Goal: Task Accomplishment & Management: Use online tool/utility

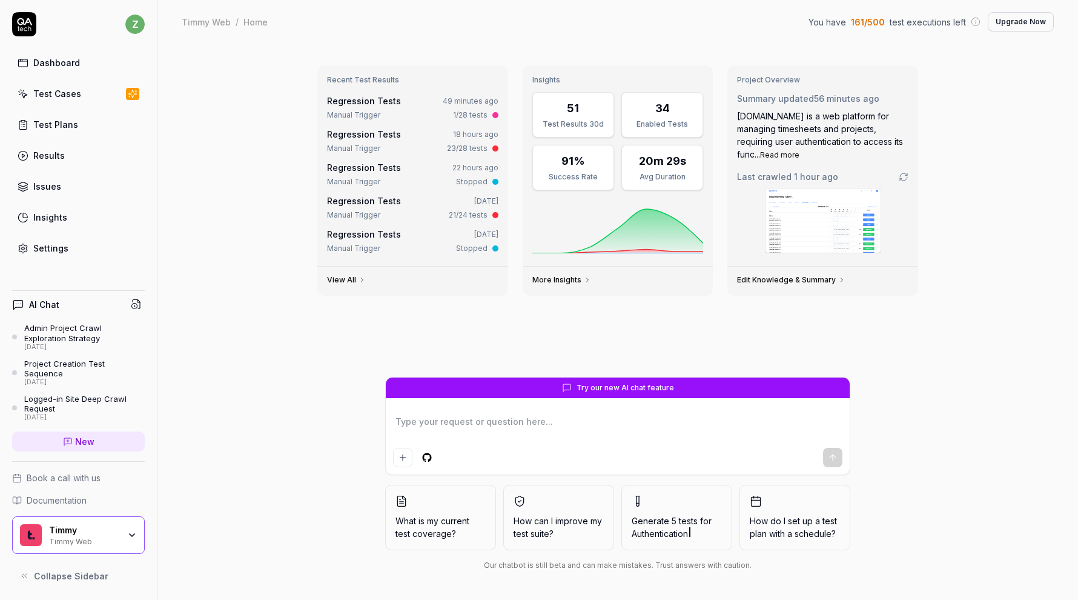
click at [93, 98] on link "Test Cases" at bounding box center [78, 94] width 133 height 24
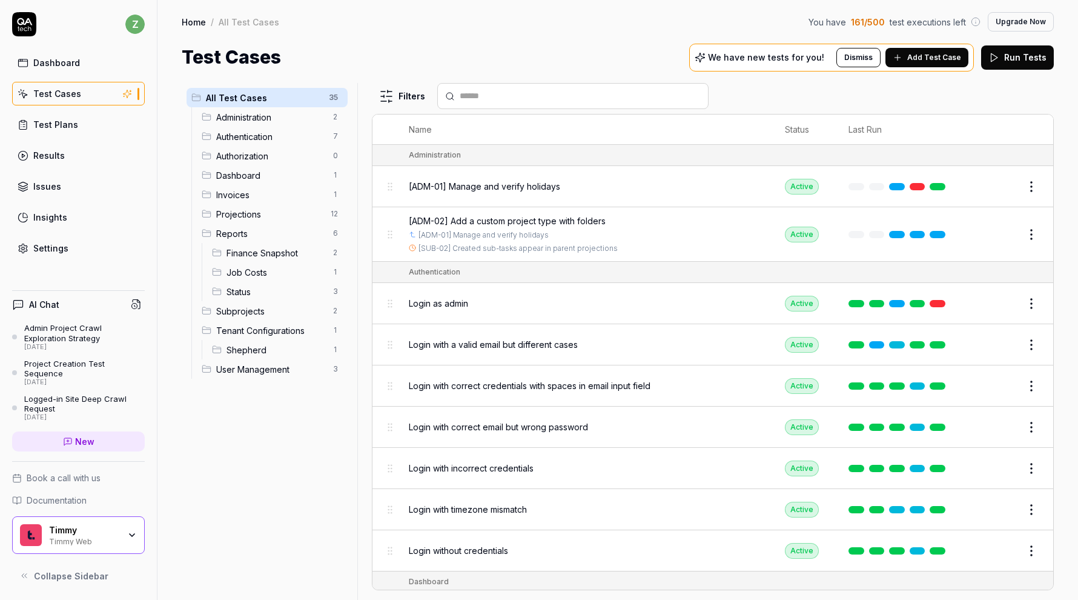
click at [89, 133] on link "Test Plans" at bounding box center [78, 125] width 133 height 24
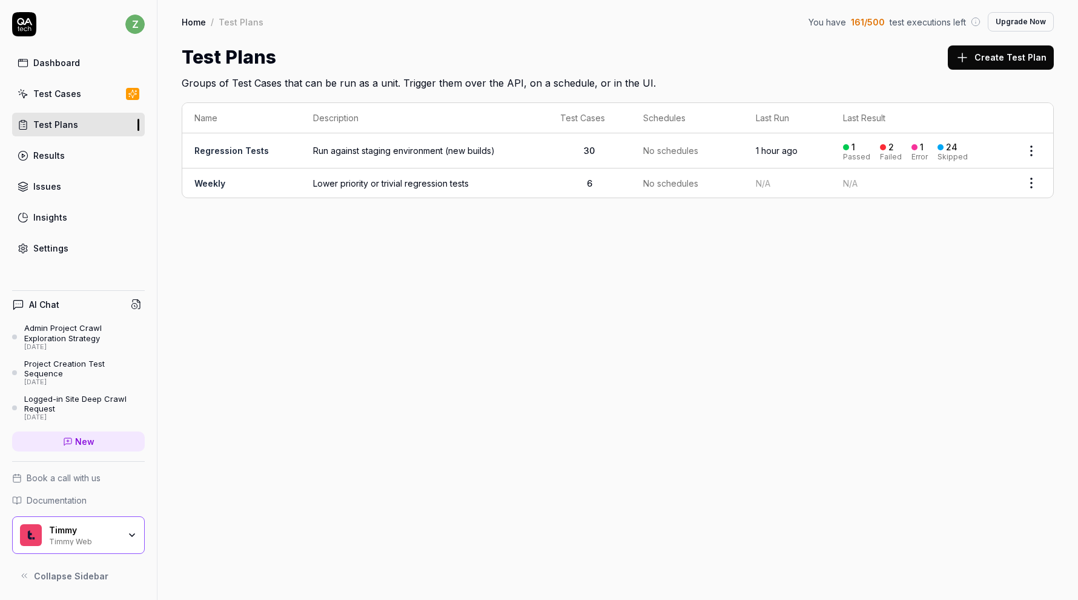
click at [527, 155] on span "Run against staging environment (new builds)" at bounding box center [424, 150] width 223 height 13
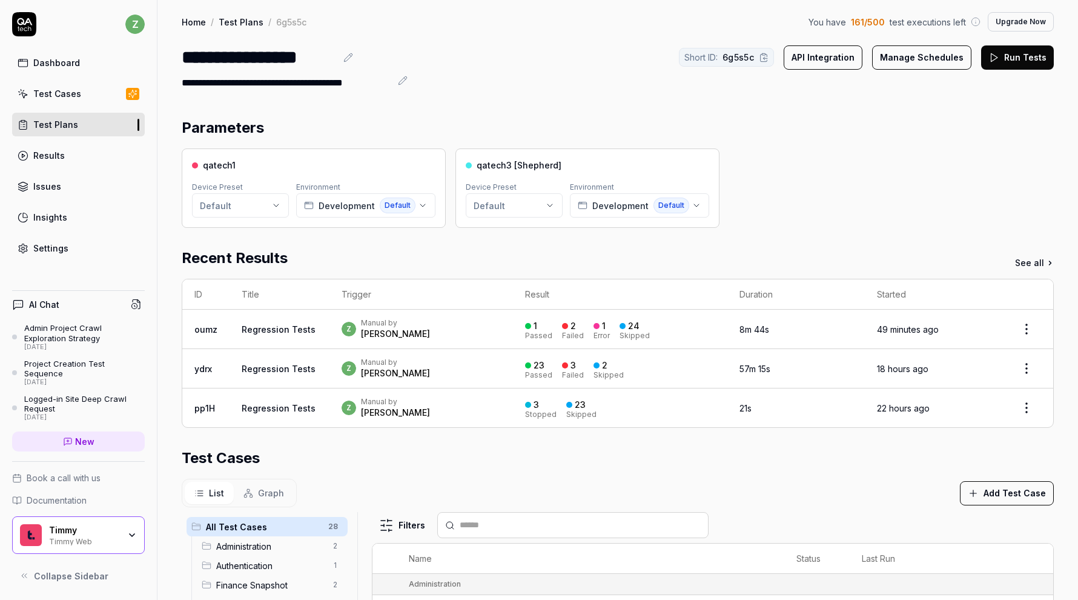
click at [417, 328] on div "z Manual by zach" at bounding box center [421, 329] width 159 height 22
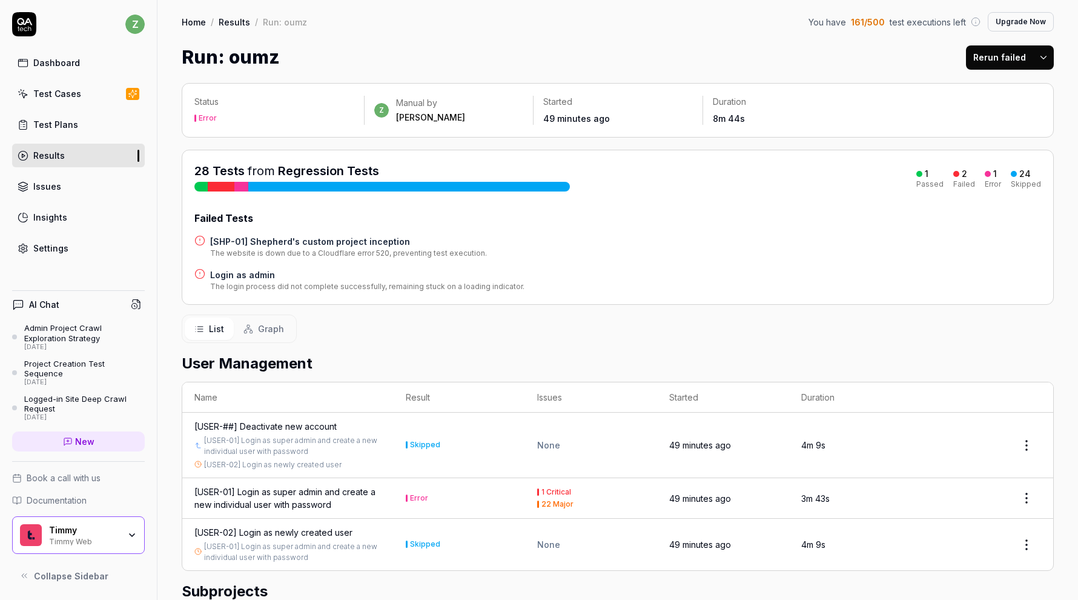
click at [1046, 58] on html "z Dashboard Test Cases Test Plans Results Issues Insights Settings AI Chat Admi…" at bounding box center [539, 300] width 1078 height 600
click at [1021, 85] on div "Rerun all" at bounding box center [1005, 88] width 96 height 27
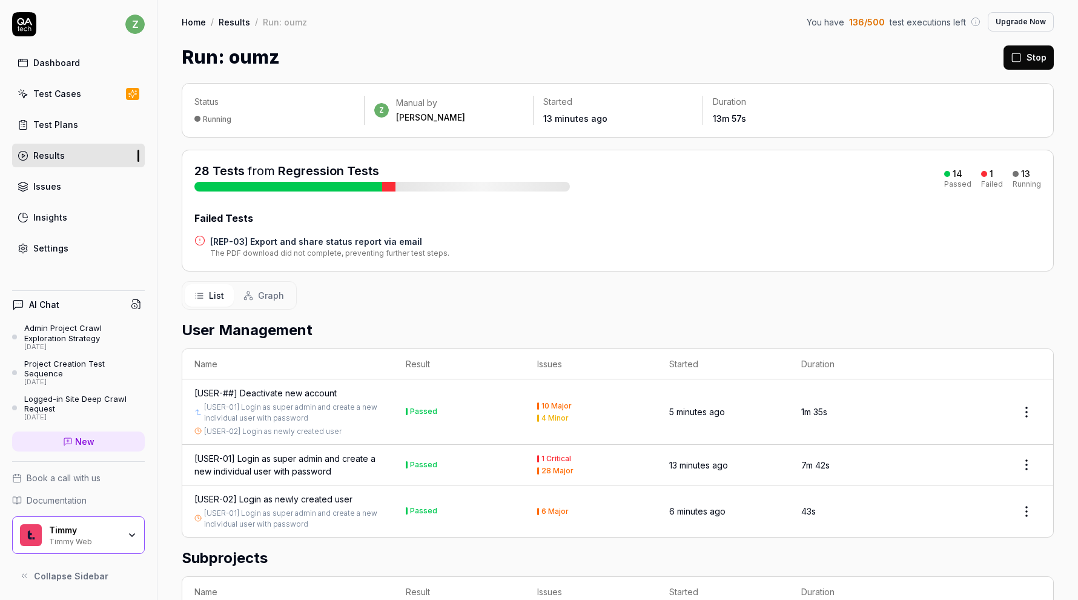
click at [387, 239] on h4 "[REP-03] Export and share status report via email" at bounding box center [329, 241] width 239 height 13
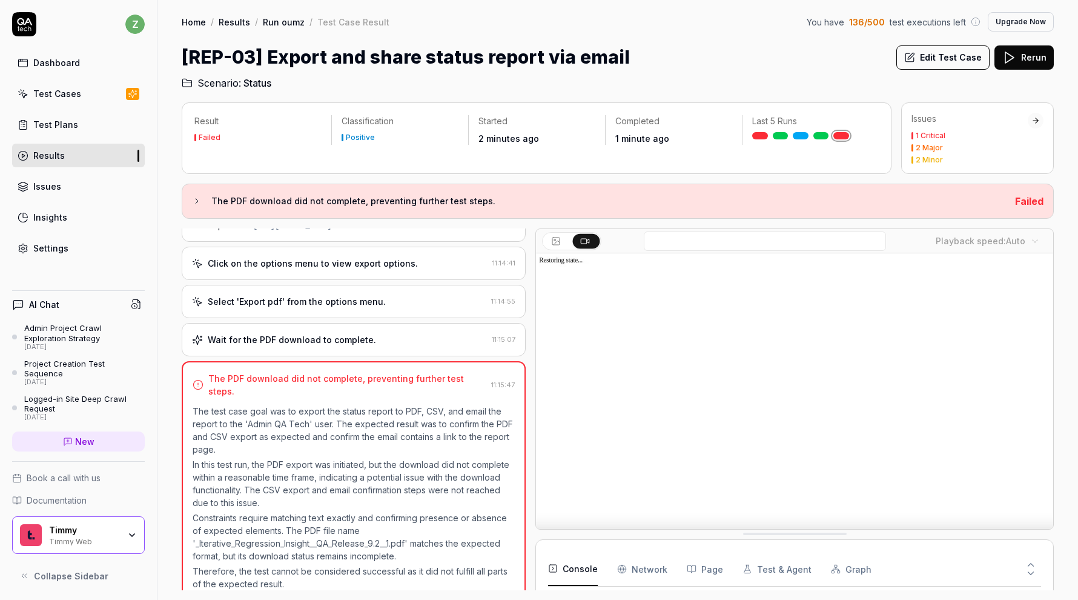
scroll to position [201, 0]
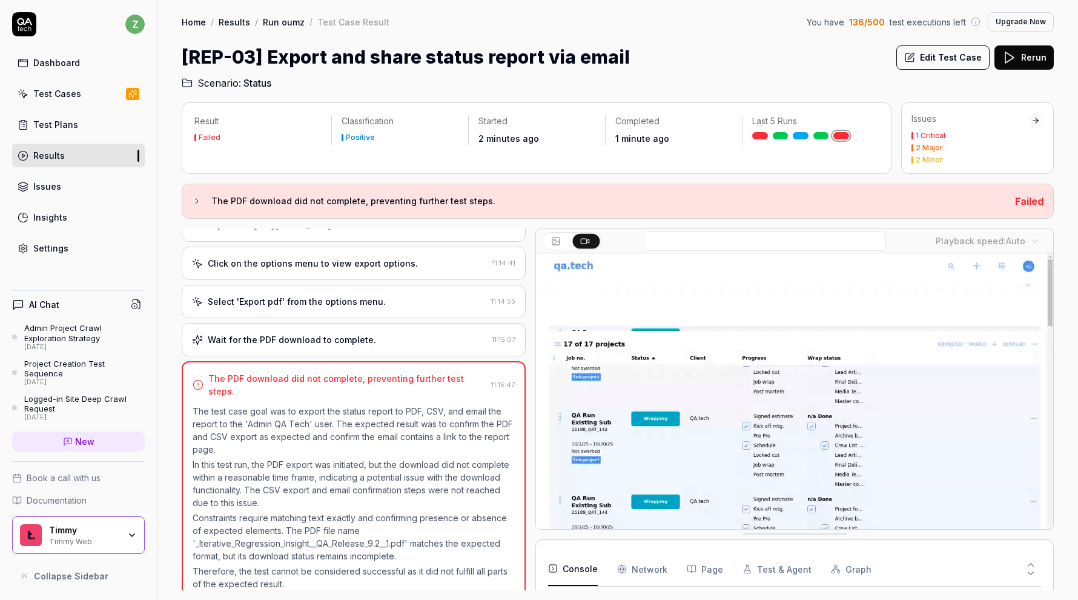
click at [361, 342] on div "Wait for the PDF download to complete." at bounding box center [292, 339] width 168 height 13
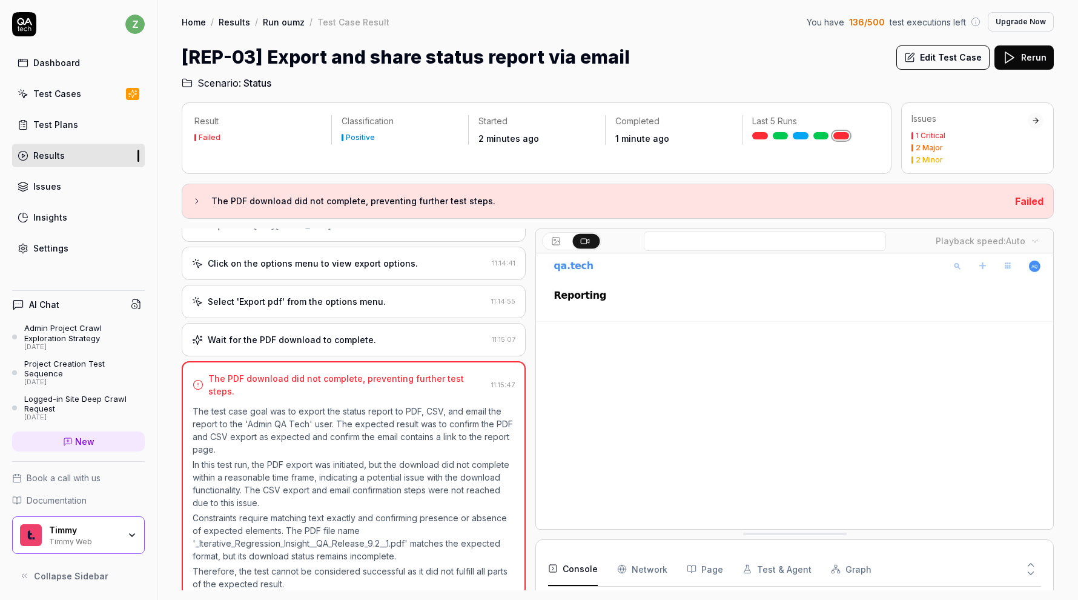
scroll to position [267, 0]
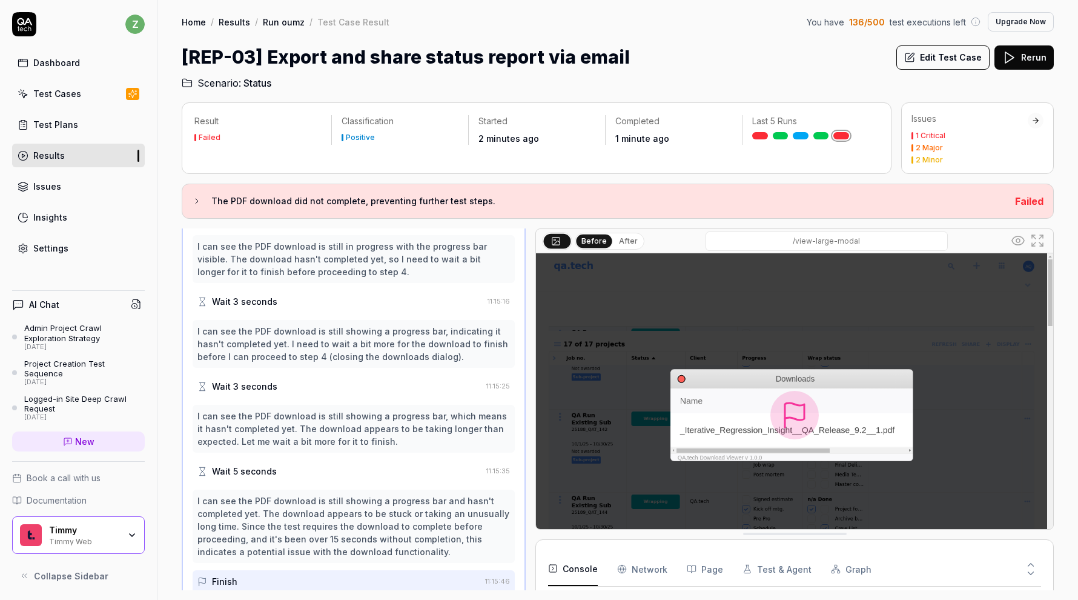
click at [721, 563] on div "Console Network Page Test & Agent Graph" at bounding box center [794, 569] width 493 height 35
click at [700, 572] on button "Page" at bounding box center [705, 569] width 36 height 34
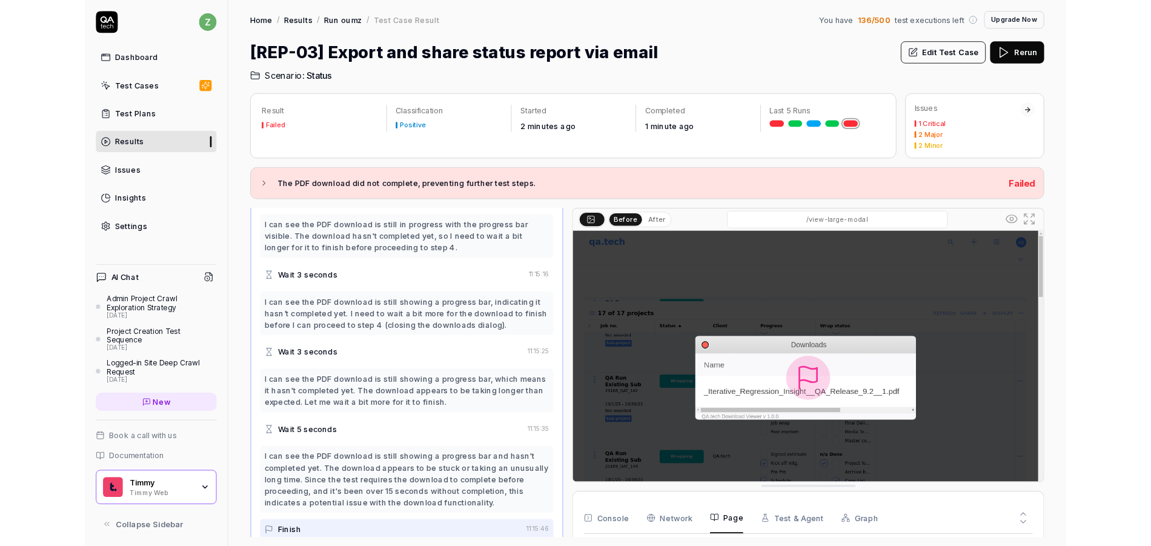
scroll to position [47, 0]
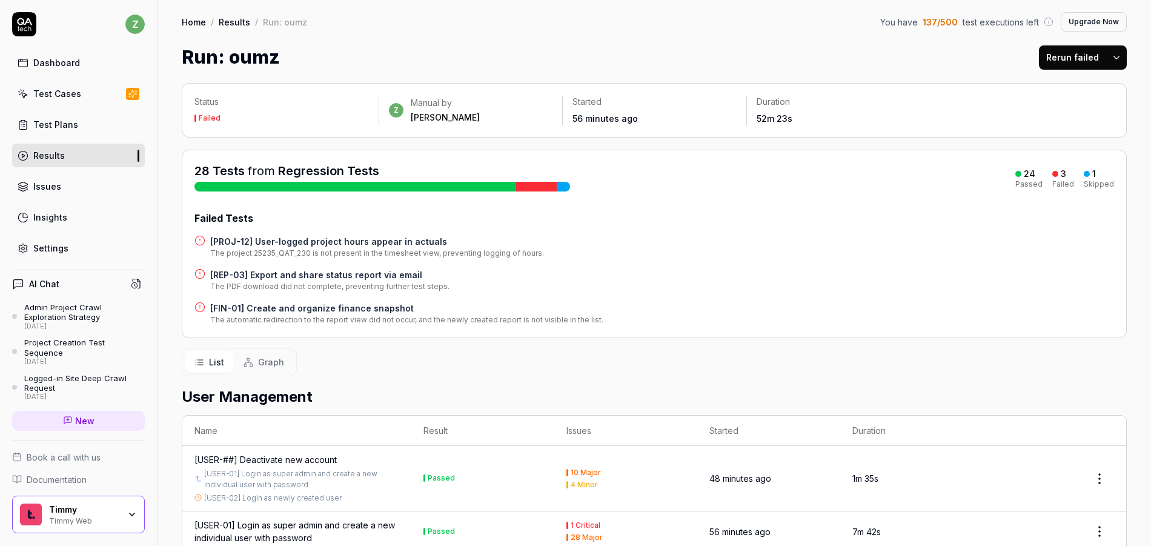
drag, startPoint x: 54, startPoint y: 60, endPoint x: 78, endPoint y: 80, distance: 30.9
click at [54, 61] on div "Dashboard" at bounding box center [56, 62] width 47 height 13
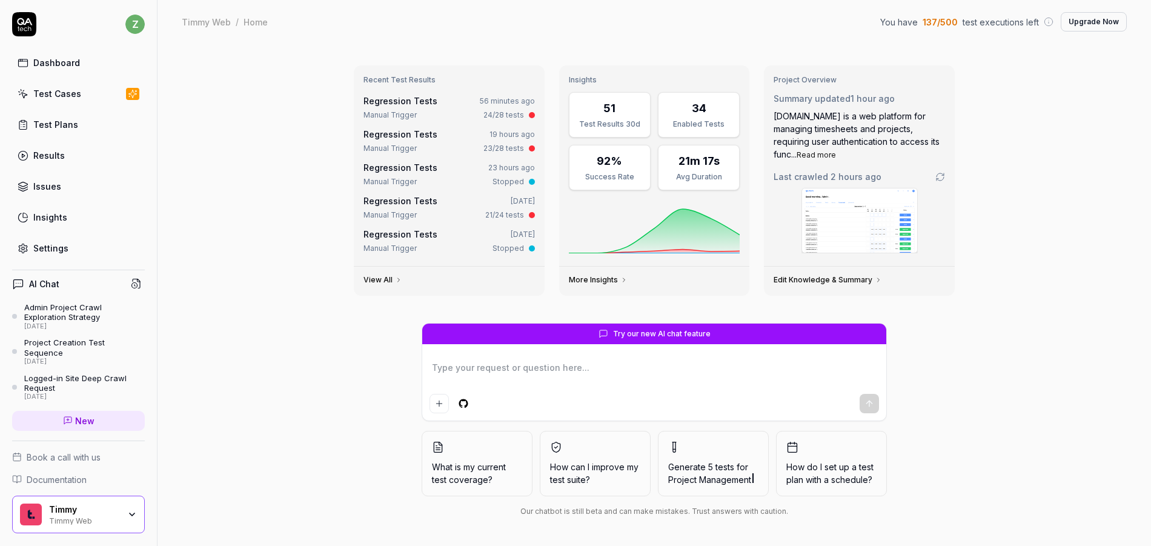
click at [68, 65] on div "Dashboard" at bounding box center [56, 62] width 47 height 13
click at [56, 96] on div "Test Cases" at bounding box center [57, 93] width 48 height 13
type textarea "*"
click at [74, 126] on div "Test Plans" at bounding box center [55, 124] width 45 height 13
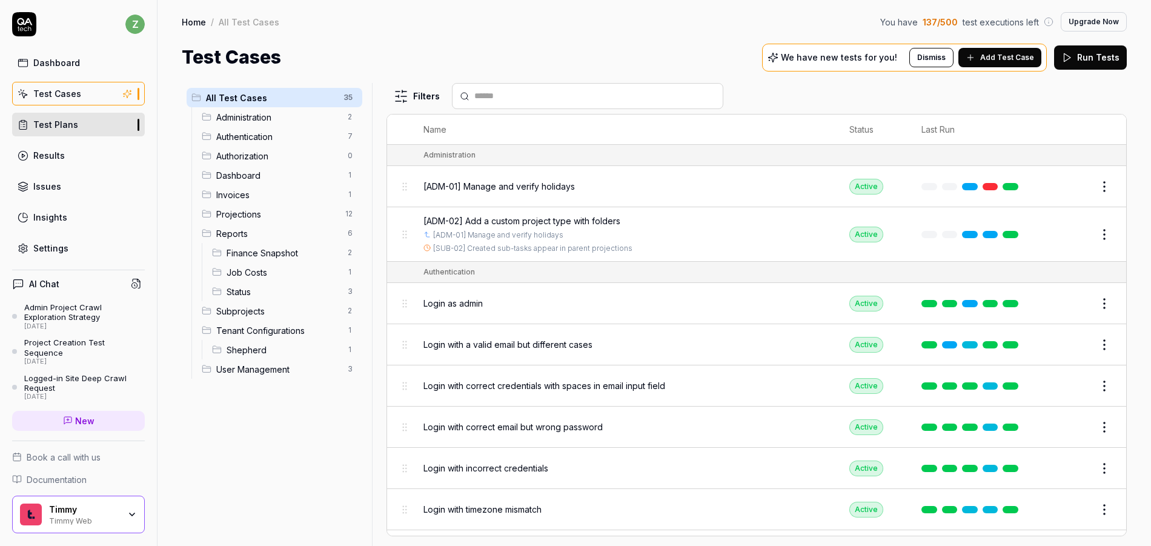
click at [51, 114] on link "Test Plans" at bounding box center [78, 125] width 133 height 24
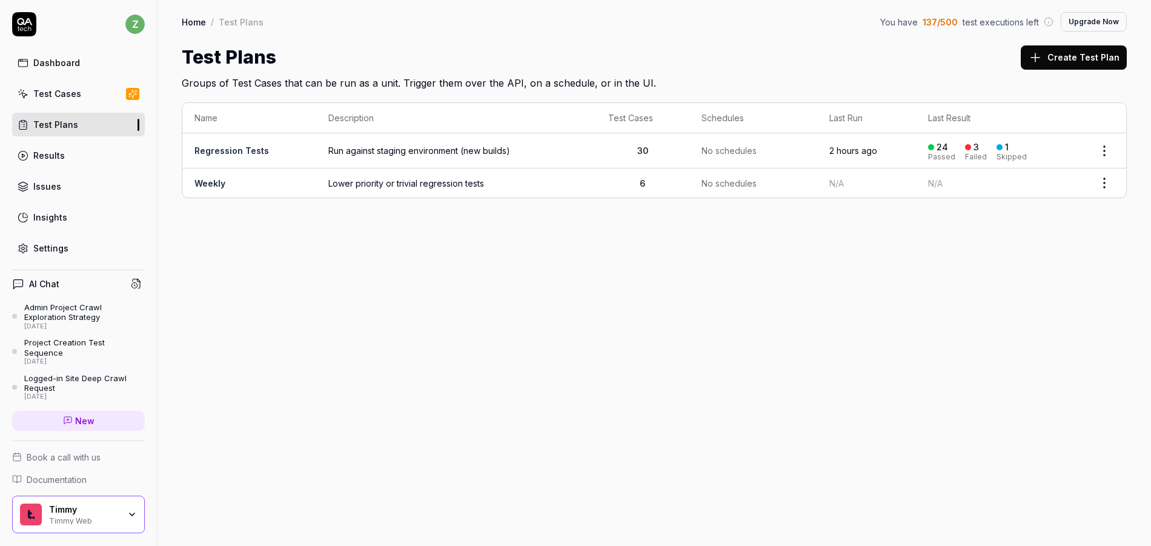
click at [62, 250] on div "Settings" at bounding box center [50, 248] width 35 height 13
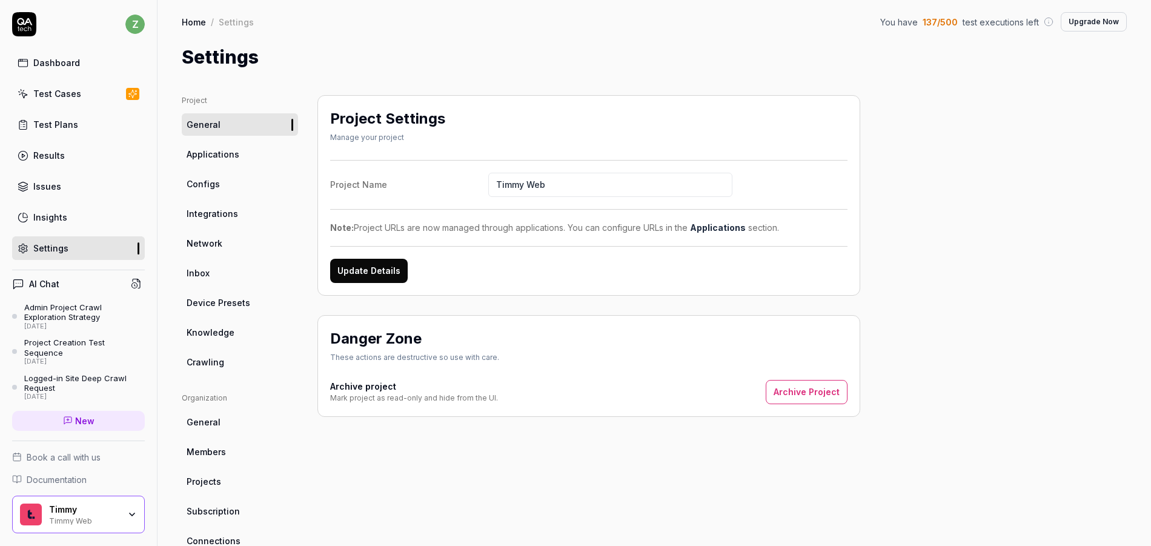
click at [220, 157] on span "Applications" at bounding box center [213, 154] width 53 height 13
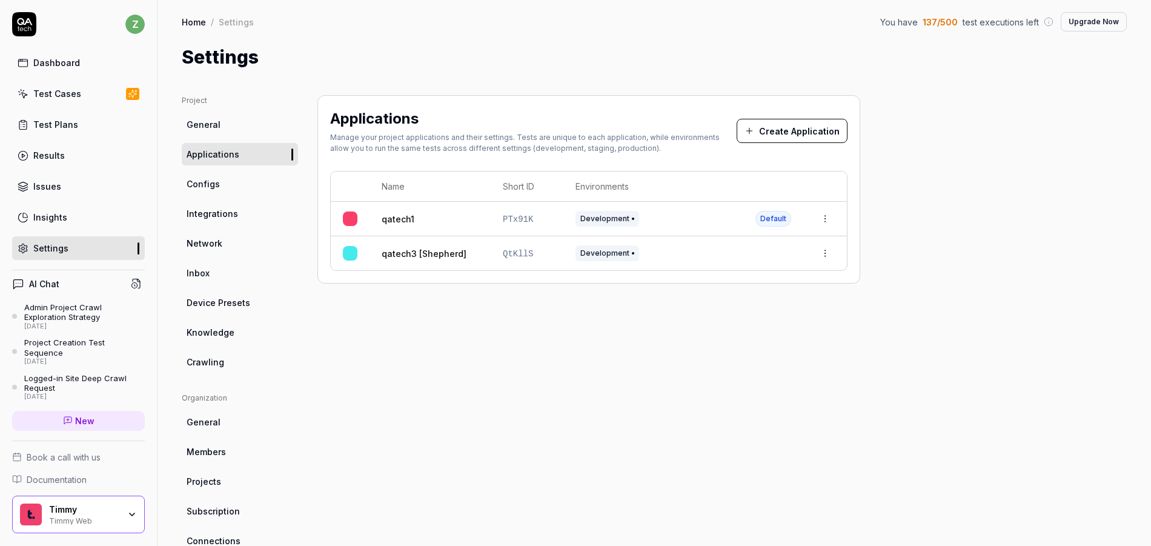
click at [823, 224] on html "z Dashboard Test Cases Test Plans Results Issues Insights Settings AI Chat Admi…" at bounding box center [575, 273] width 1151 height 546
click at [550, 326] on html "z Dashboard Test Cases Test Plans Results Issues Insights Settings AI Chat Admi…" at bounding box center [575, 273] width 1151 height 546
click at [396, 220] on link "qatech1" at bounding box center [398, 219] width 33 height 13
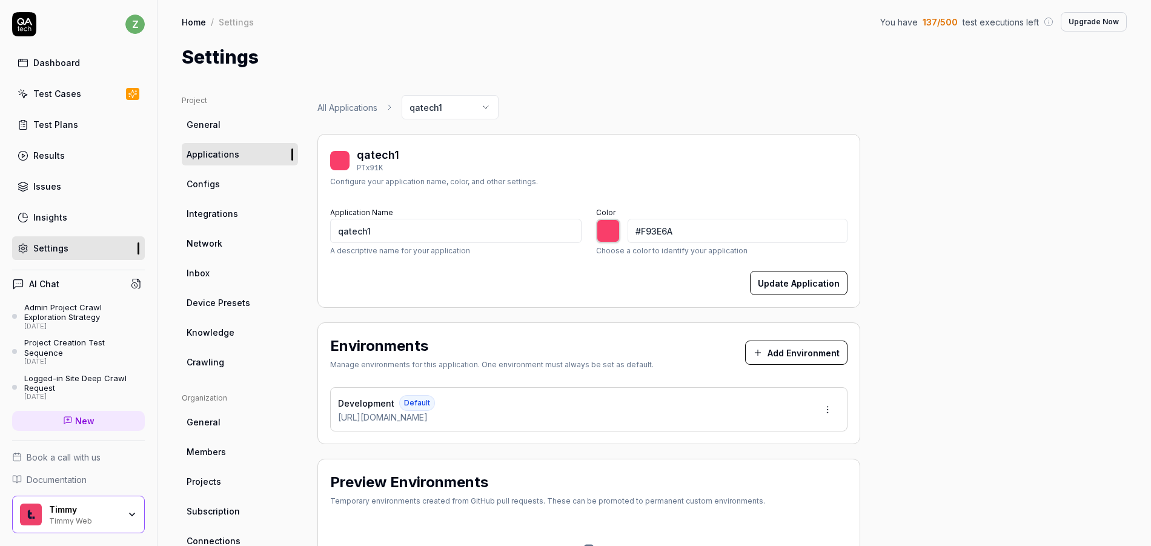
click at [343, 148] on div "qatech1 PTx91K" at bounding box center [364, 160] width 69 height 27
click at [364, 153] on div "qatech1" at bounding box center [378, 155] width 42 height 16
drag, startPoint x: 392, startPoint y: 230, endPoint x: 317, endPoint y: 226, distance: 75.2
click at [317, 226] on div "qatech1 PTx91K Configure your application name, color, and other settings. Appl…" at bounding box center [588, 221] width 543 height 174
type input "*******"
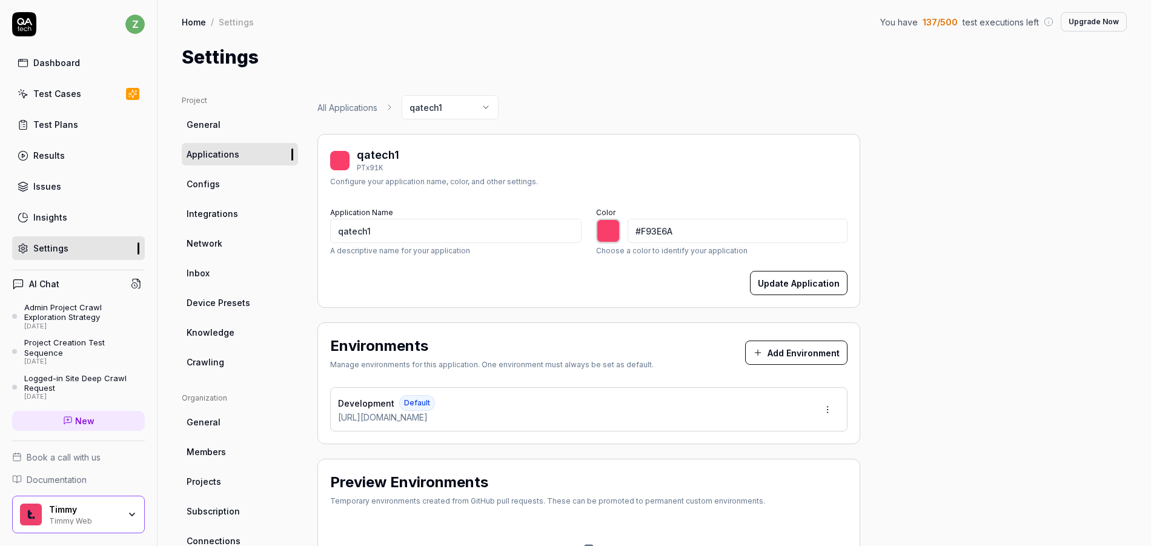
click at [478, 286] on div "Update Application" at bounding box center [588, 283] width 517 height 24
click at [360, 108] on link "All Applications" at bounding box center [347, 107] width 60 height 13
click at [70, 122] on div "Test Plans" at bounding box center [55, 124] width 45 height 13
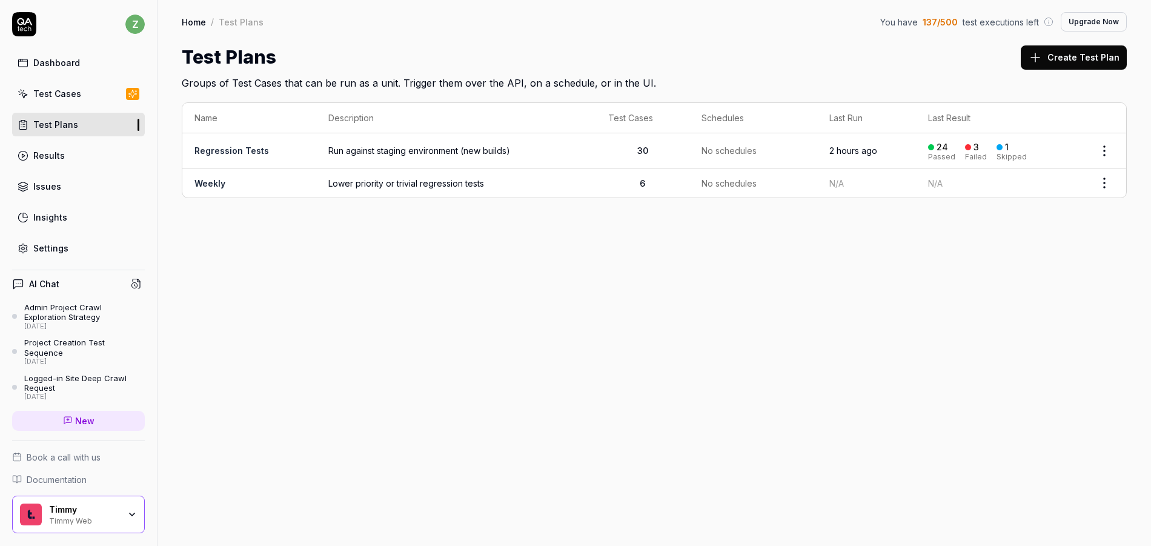
click at [489, 154] on span "Run against staging environment (new builds)" at bounding box center [455, 150] width 255 height 13
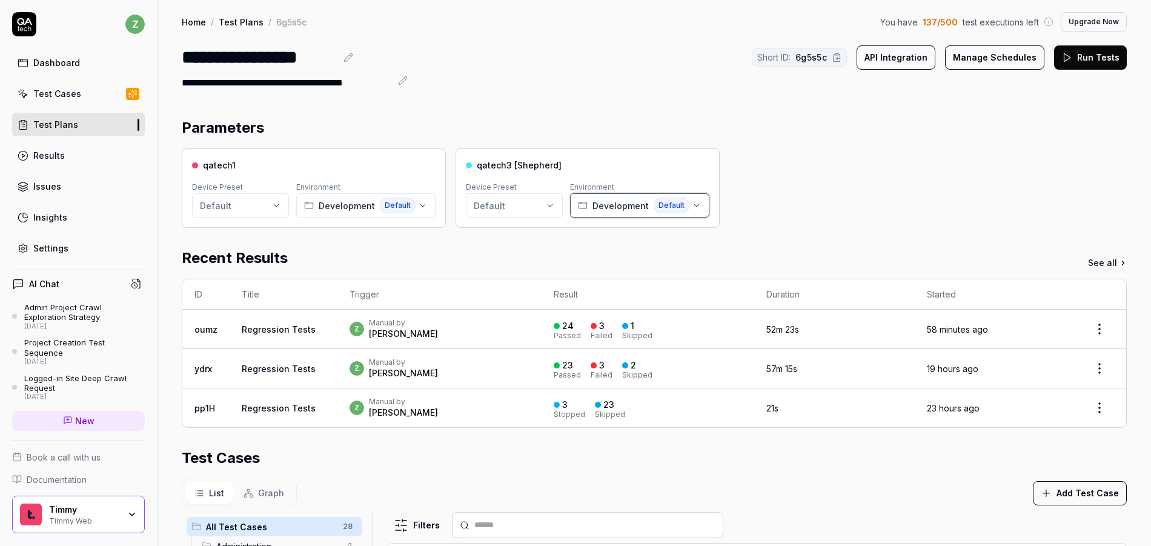
click at [664, 213] on span "Default" at bounding box center [671, 205] width 36 height 16
click at [692, 203] on icon "button" at bounding box center [697, 205] width 10 height 10
click at [351, 108] on div "Parameters qatech1 Device Preset Default Environment Development Default qatech…" at bounding box center [653, 472] width 993 height 735
click at [56, 122] on div "Test Plans" at bounding box center [55, 124] width 45 height 13
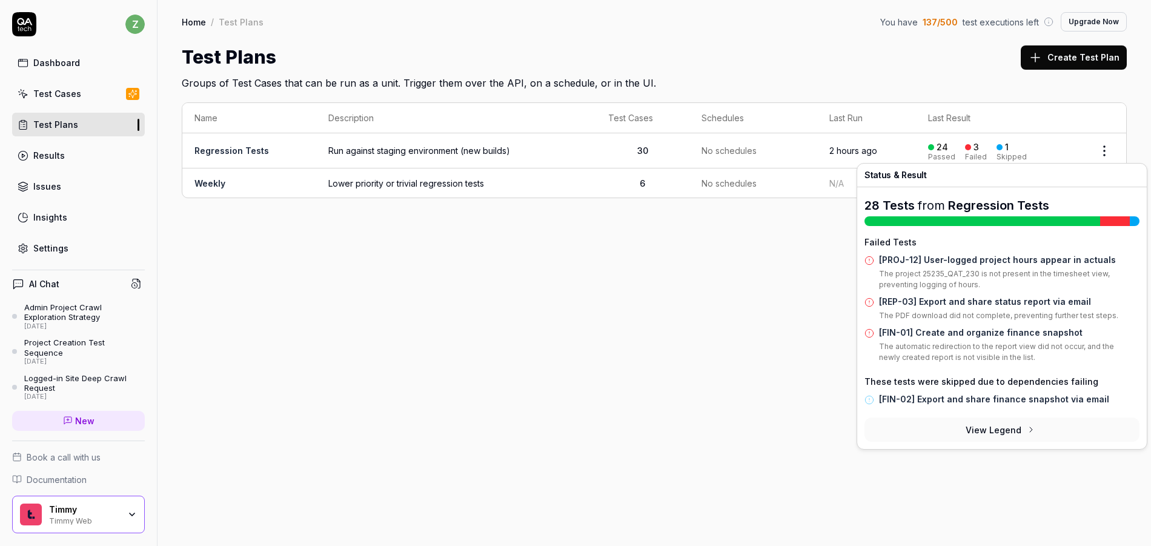
click at [684, 246] on div "Home / Test Plans You have 137 / 500 test executions left Upgrade Now Home / Te…" at bounding box center [653, 273] width 993 height 546
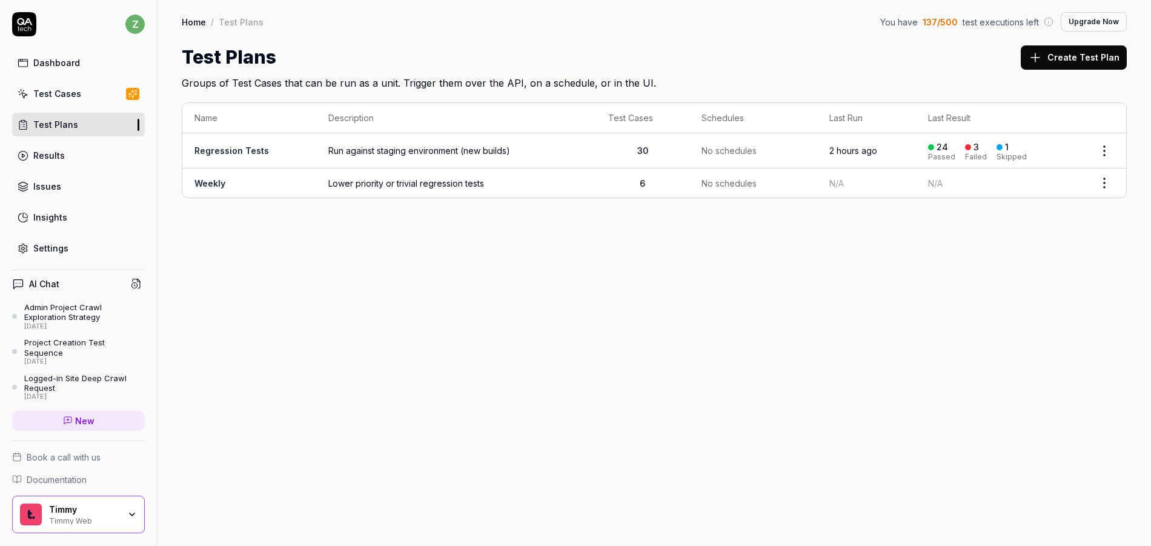
click at [1076, 62] on button "Create Test Plan" at bounding box center [1073, 57] width 106 height 24
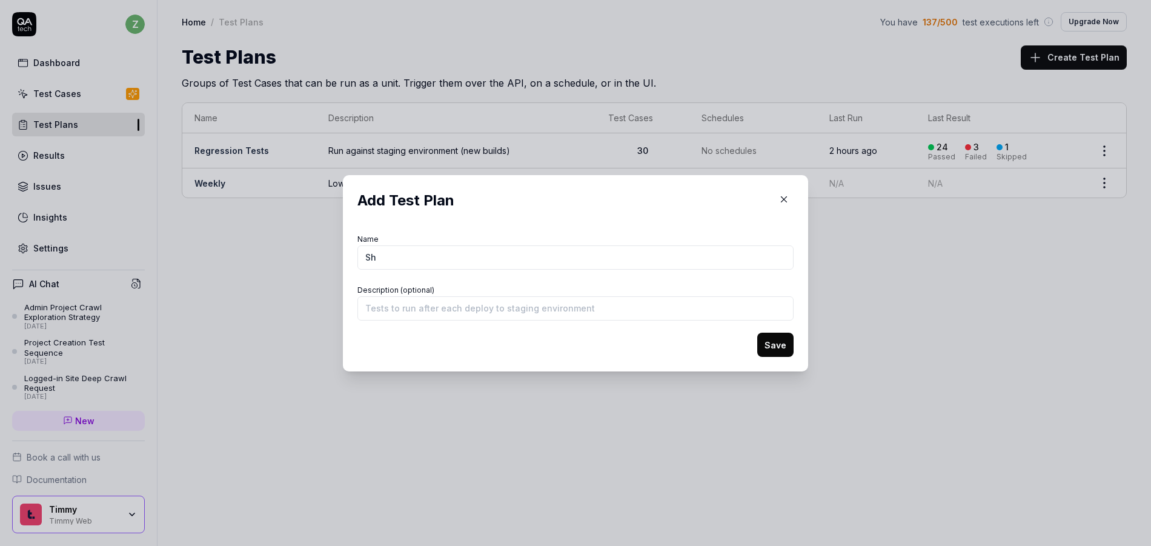
type input "S"
type input "R"
type input "[Shepherd] Regression"
type input "Regression tests specific to Shepherd"
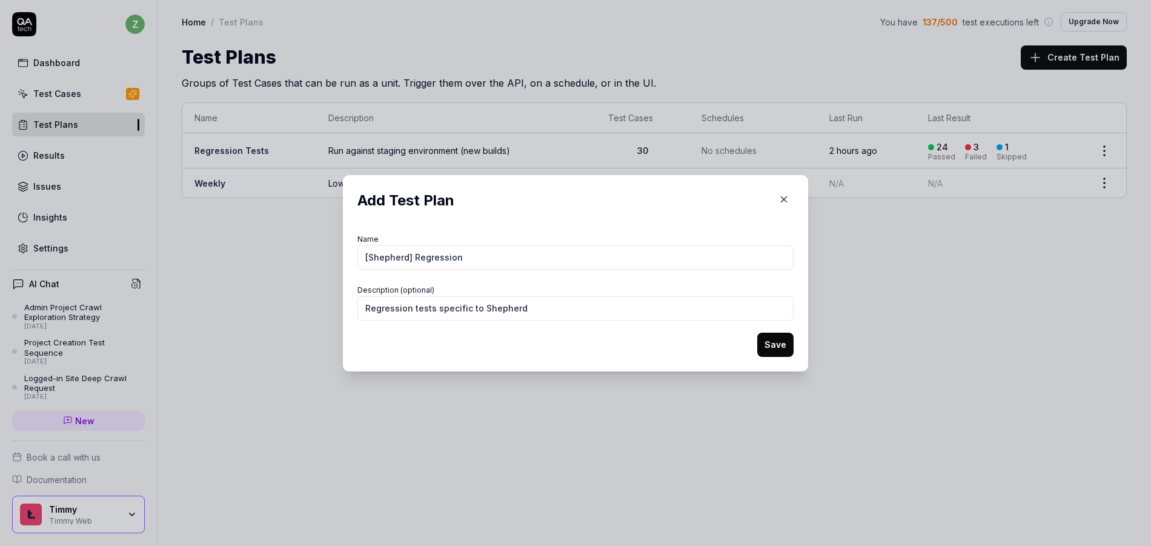
click at [772, 346] on button "Save" at bounding box center [775, 344] width 36 height 24
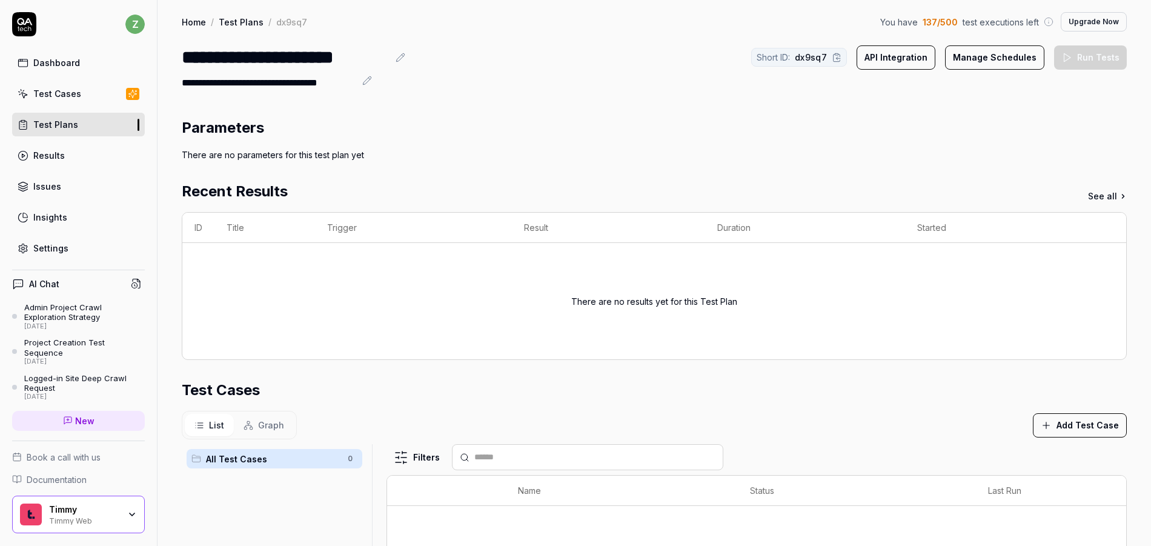
click at [60, 125] on div "Test Plans" at bounding box center [55, 124] width 45 height 13
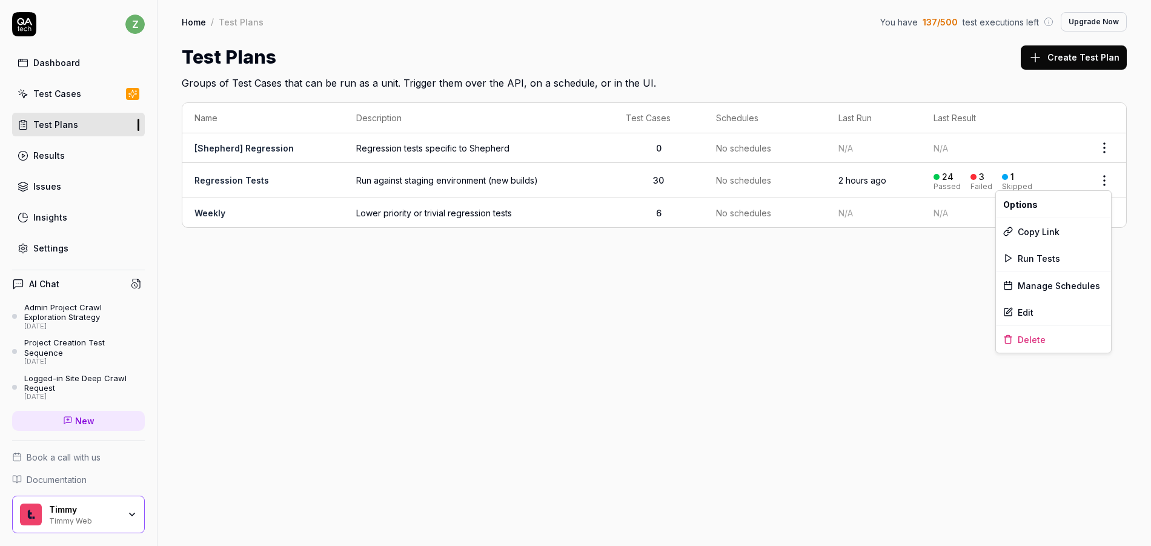
click at [1077, 185] on html "z Dashboard Test Cases Test Plans Results Issues Insights Settings AI Chat Admi…" at bounding box center [575, 273] width 1151 height 546
click at [1036, 312] on div "Edit" at bounding box center [1053, 312] width 115 height 27
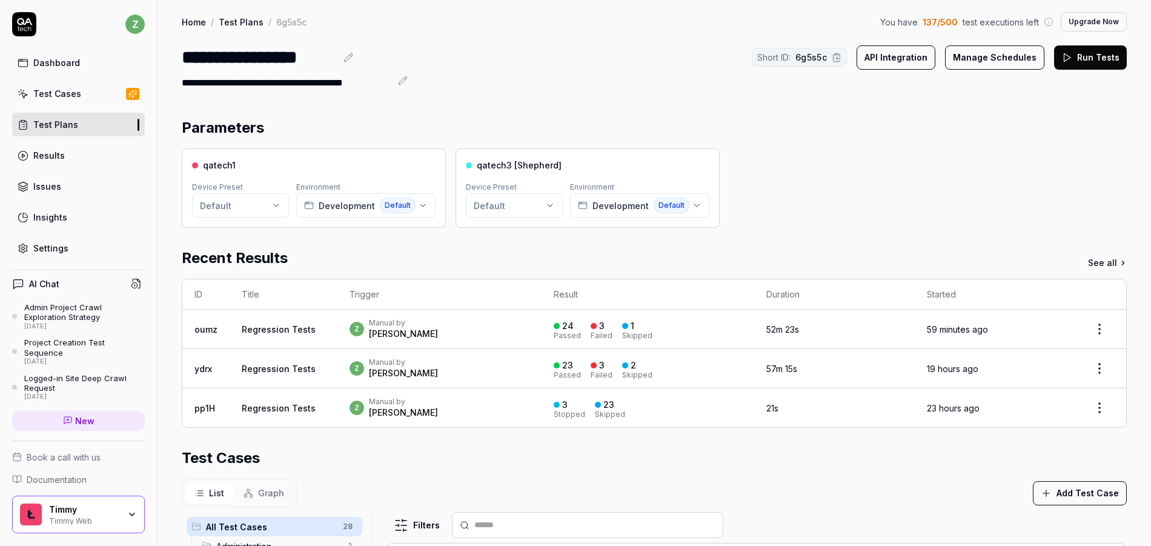
click at [346, 62] on icon at bounding box center [348, 58] width 10 height 10
click at [366, 44] on div "**********" at bounding box center [654, 57] width 945 height 27
click at [248, 21] on link "Test Plans" at bounding box center [241, 22] width 45 height 12
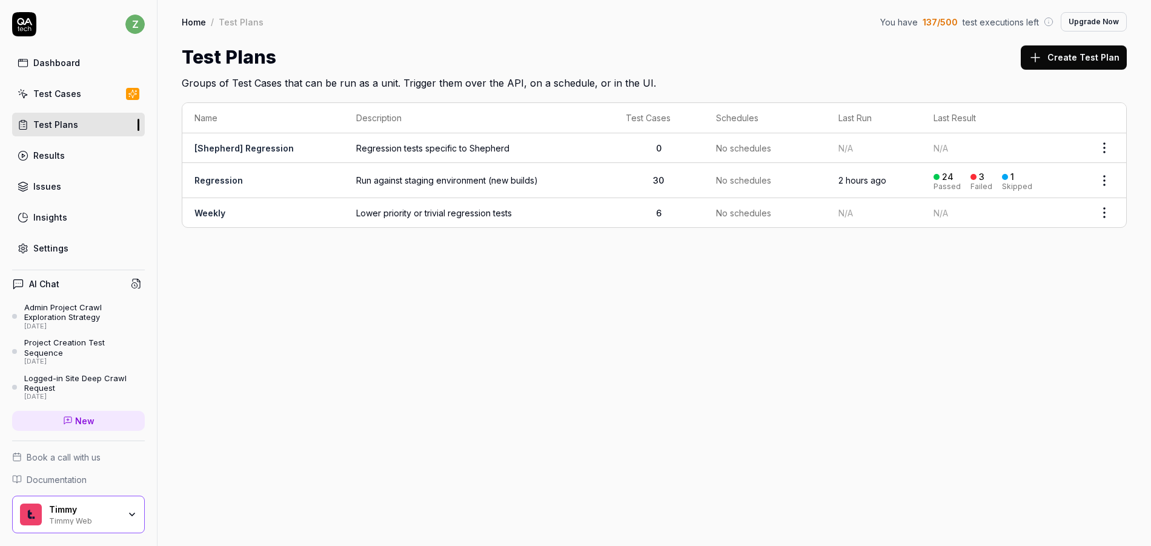
click at [1064, 56] on button "Create Test Plan" at bounding box center [1073, 57] width 106 height 24
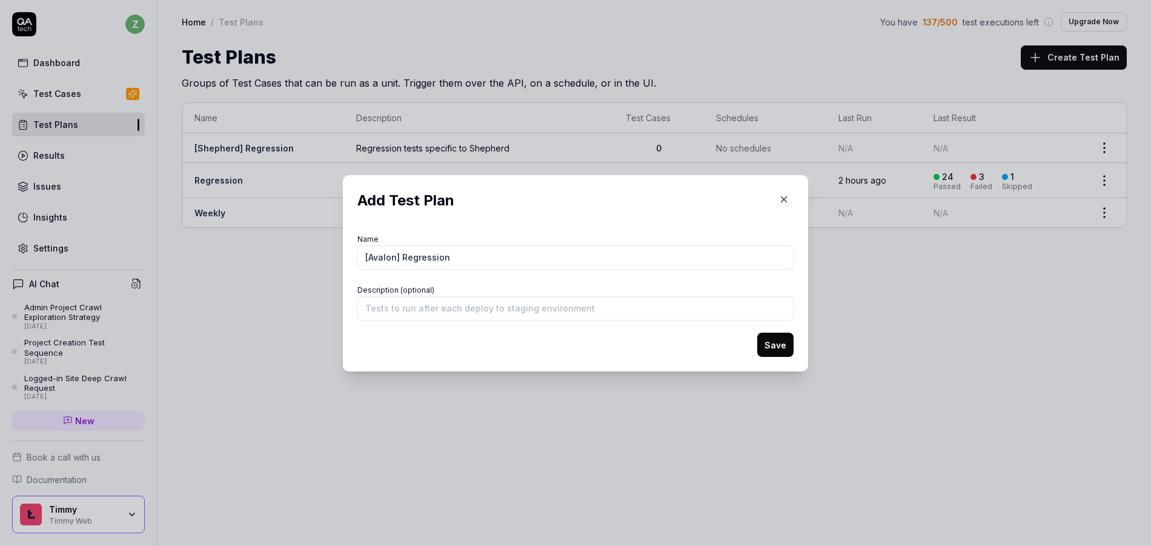
type input "[Avalon] Regression"
click at [758, 334] on button "Save" at bounding box center [775, 344] width 36 height 24
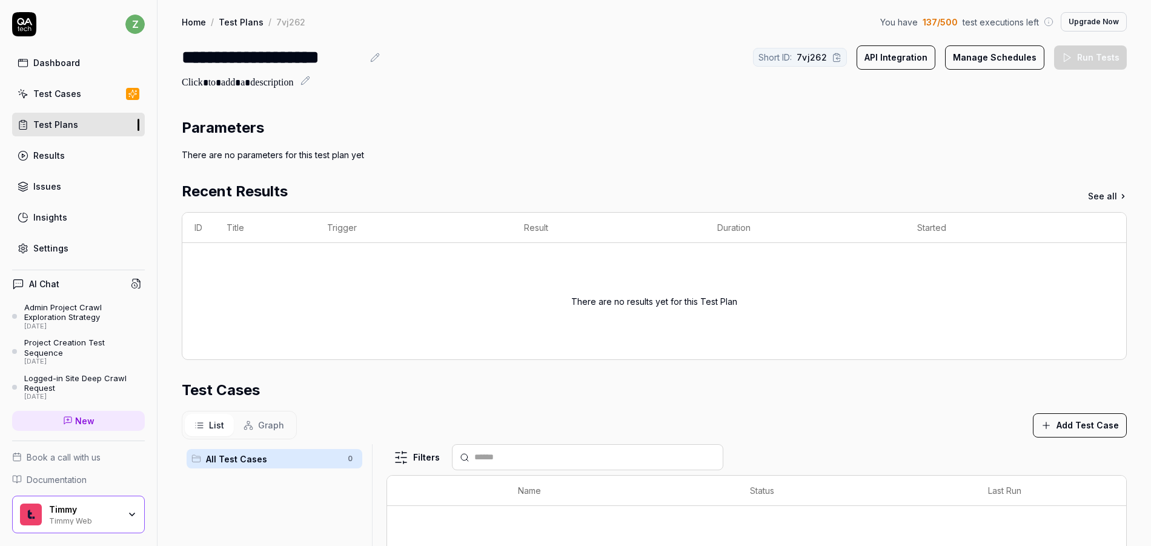
click at [308, 84] on icon at bounding box center [305, 81] width 10 height 10
click at [236, 20] on link "Test Plans" at bounding box center [241, 22] width 45 height 12
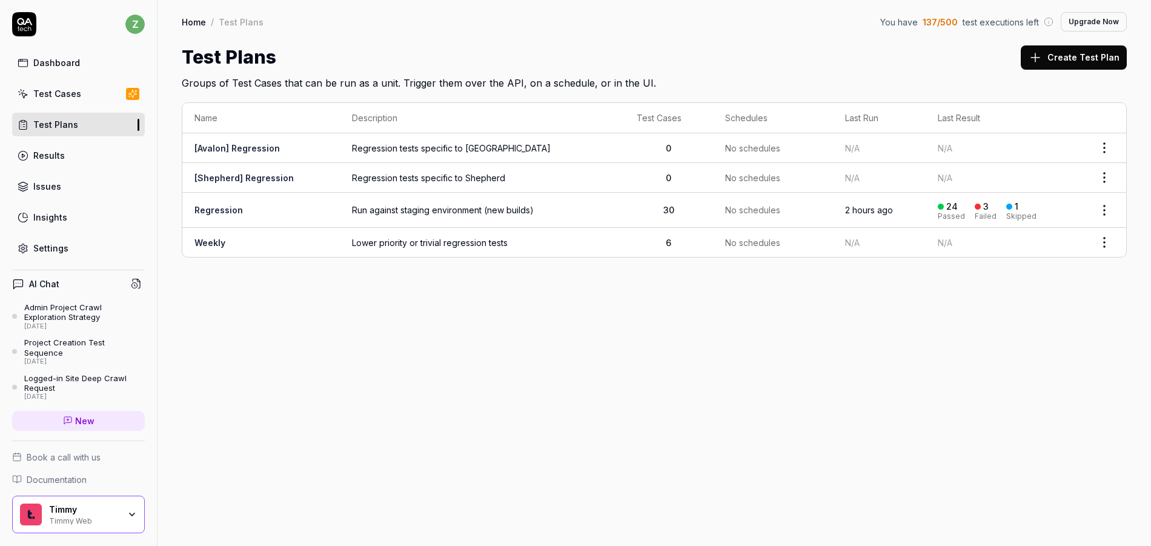
click at [77, 254] on link "Settings" at bounding box center [78, 248] width 133 height 24
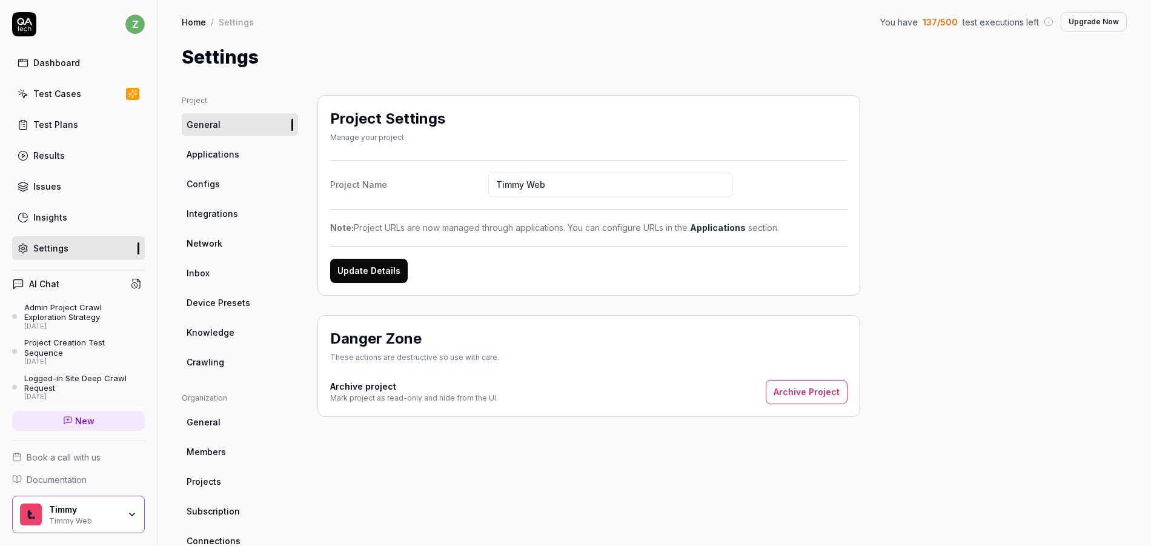
click at [226, 159] on span "Applications" at bounding box center [213, 154] width 53 height 13
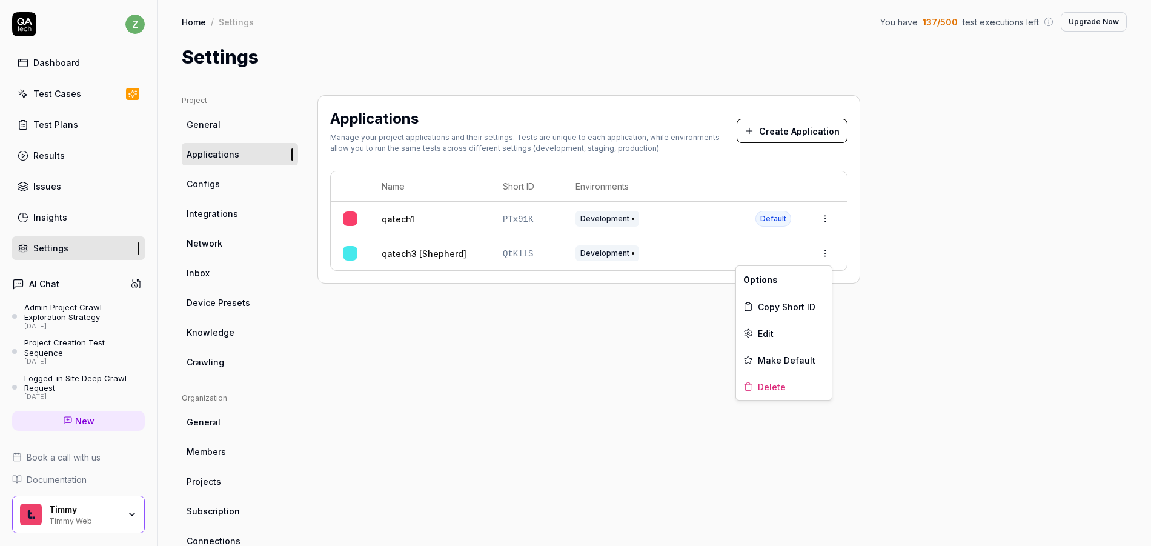
click at [829, 259] on html "z Dashboard Test Cases Test Plans Results Issues Insights Settings AI Chat Admi…" at bounding box center [575, 273] width 1151 height 546
click at [793, 391] on div "Delete" at bounding box center [784, 386] width 96 height 27
click at [432, 251] on link "qatech3 [Shepherd]" at bounding box center [424, 253] width 85 height 13
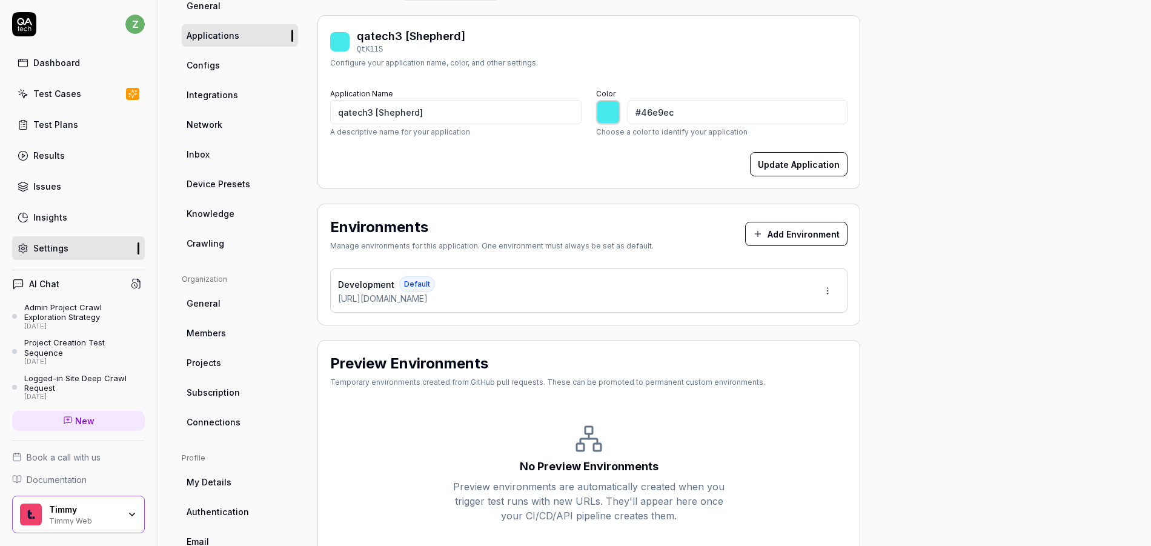
scroll to position [107, 0]
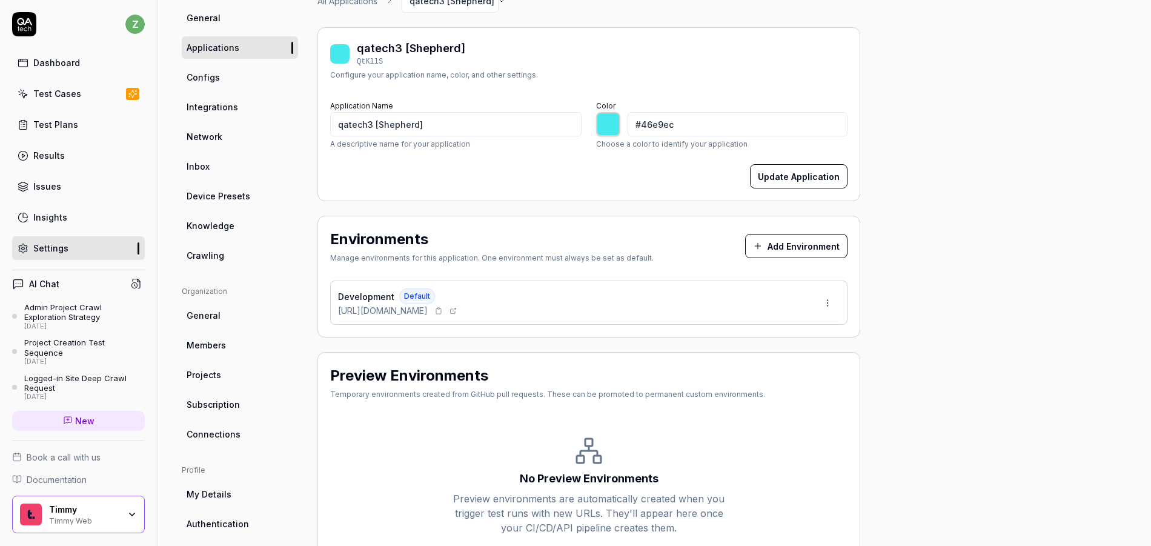
drag, startPoint x: 462, startPoint y: 309, endPoint x: 451, endPoint y: 311, distance: 11.6
click at [407, 308] on div "https://qatech3.timmyio.dev/" at bounding box center [398, 310] width 121 height 13
click at [442, 311] on icon at bounding box center [438, 310] width 7 height 7
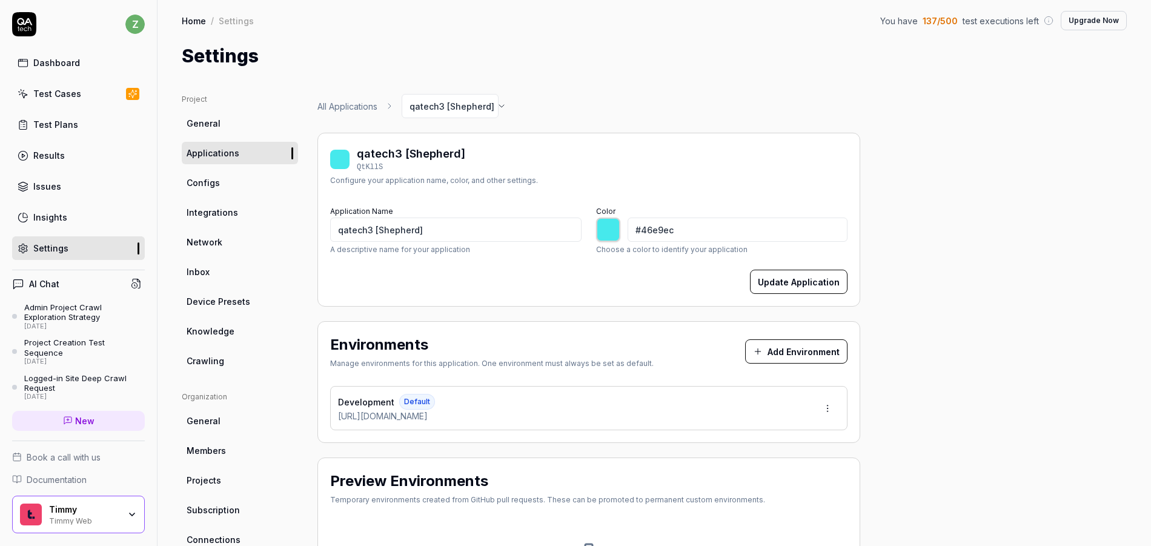
scroll to position [0, 0]
click at [193, 22] on link "Home" at bounding box center [194, 22] width 24 height 12
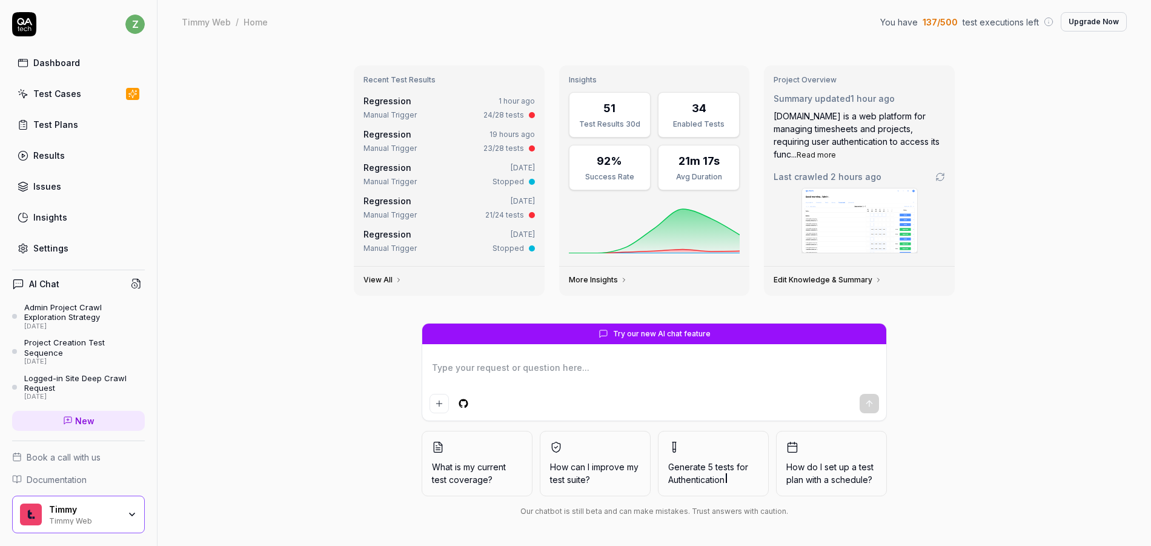
click at [61, 118] on div "Test Plans" at bounding box center [55, 124] width 45 height 13
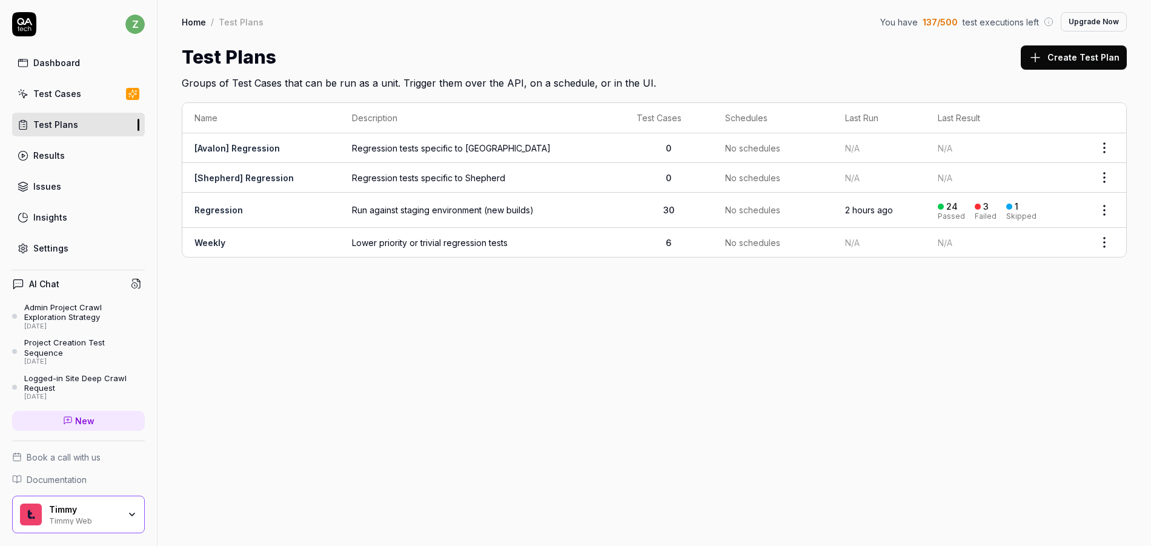
click at [230, 211] on link "Regression" at bounding box center [218, 210] width 48 height 10
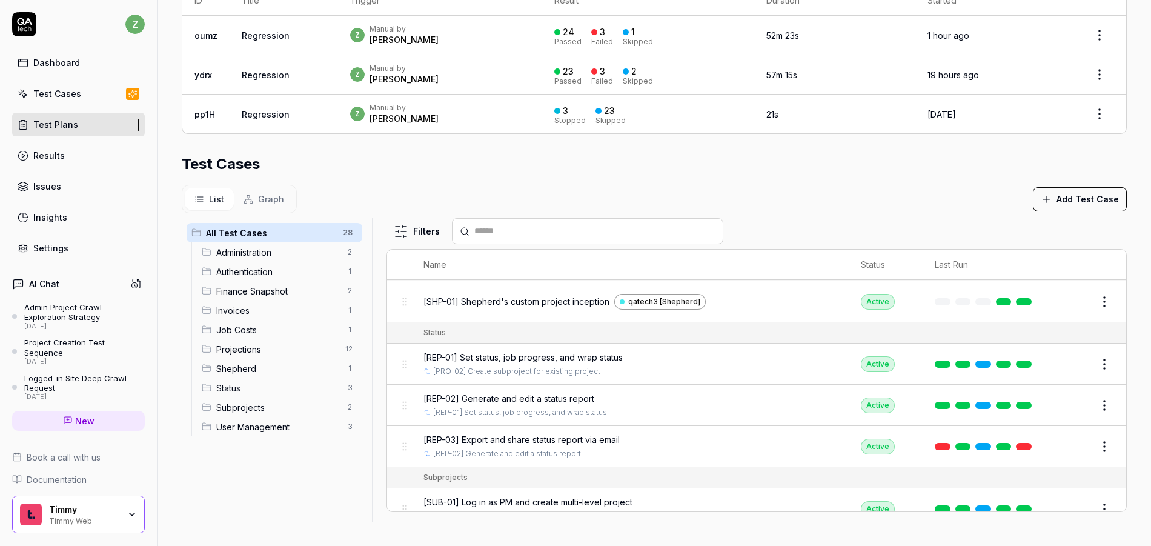
scroll to position [968, 0]
click at [1077, 301] on html "**********" at bounding box center [575, 273] width 1151 height 546
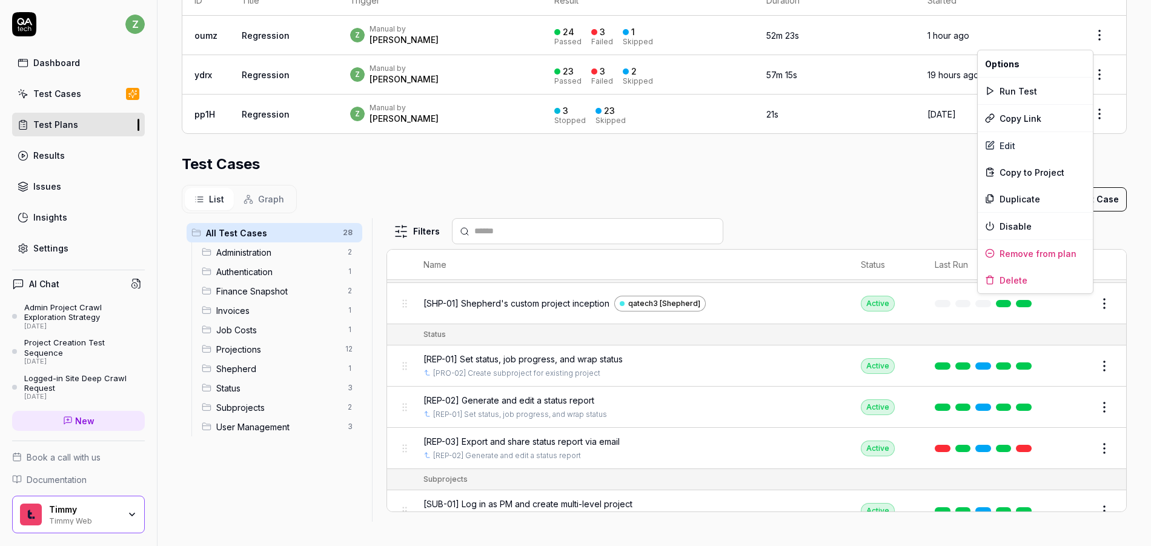
click at [1077, 340] on html "**********" at bounding box center [575, 273] width 1151 height 546
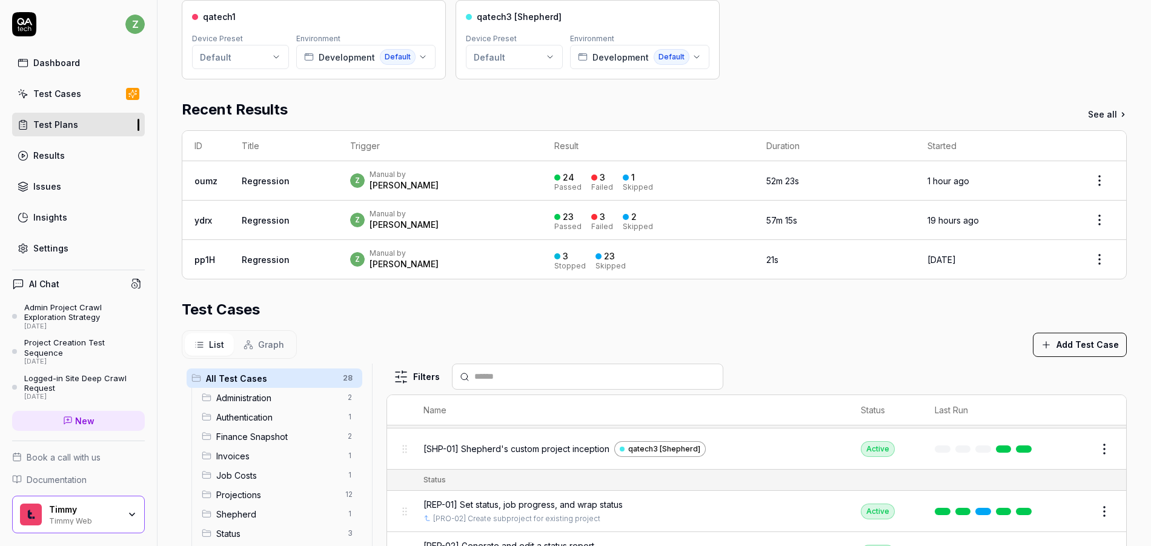
click at [1077, 453] on html "**********" at bounding box center [575, 273] width 1151 height 546
drag, startPoint x: 1129, startPoint y: 440, endPoint x: 1071, endPoint y: 451, distance: 59.6
click at [1077, 440] on html "**********" at bounding box center [575, 273] width 1151 height 546
drag, startPoint x: 1056, startPoint y: 448, endPoint x: 902, endPoint y: 371, distance: 172.8
click at [785, 378] on div "Filters Name Status Last Run Administration [ADM-01] Manage and verify holidays…" at bounding box center [756, 514] width 740 height 303
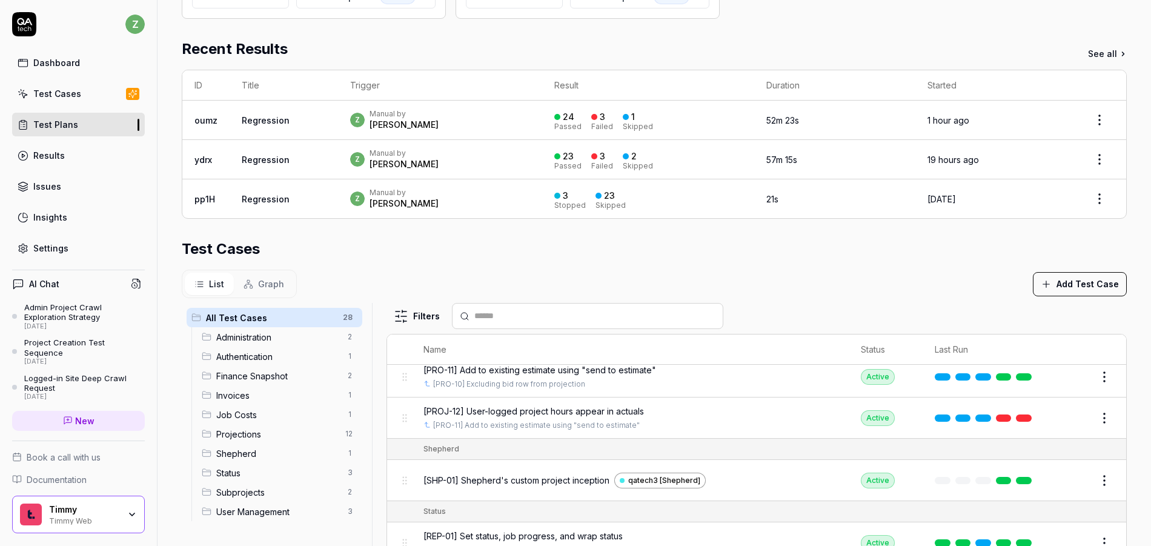
scroll to position [221, 0]
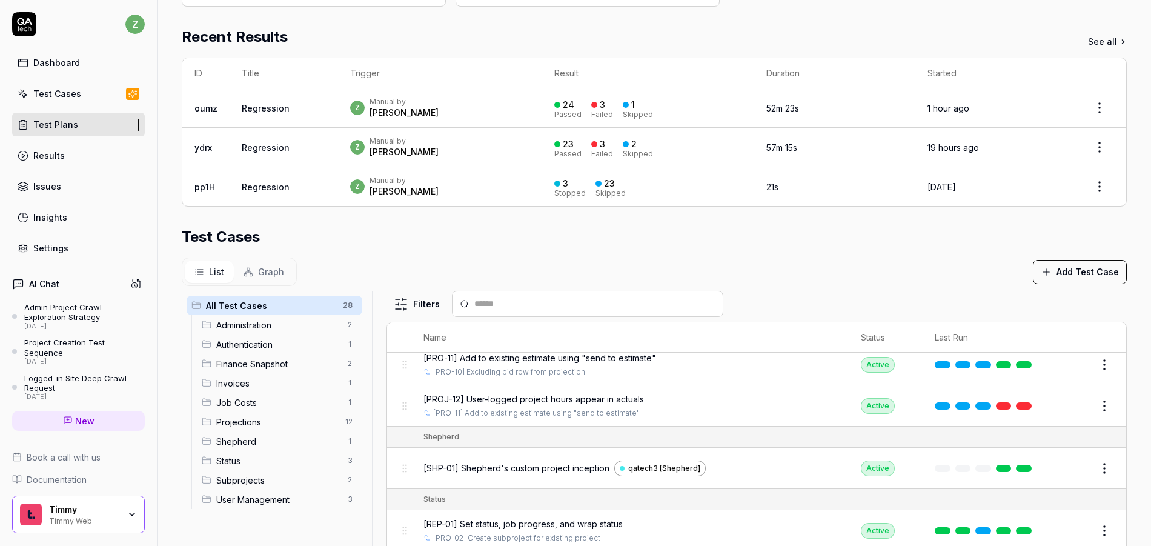
click at [1077, 465] on div "Parameters qatech1 Device Preset Default Environment Development Default qatech…" at bounding box center [653, 251] width 993 height 735
click at [1077, 460] on div "Parameters qatech1 Device Preset Default Environment Development Default qatech…" at bounding box center [653, 251] width 993 height 735
click at [1060, 470] on button "Edit" at bounding box center [1074, 467] width 29 height 19
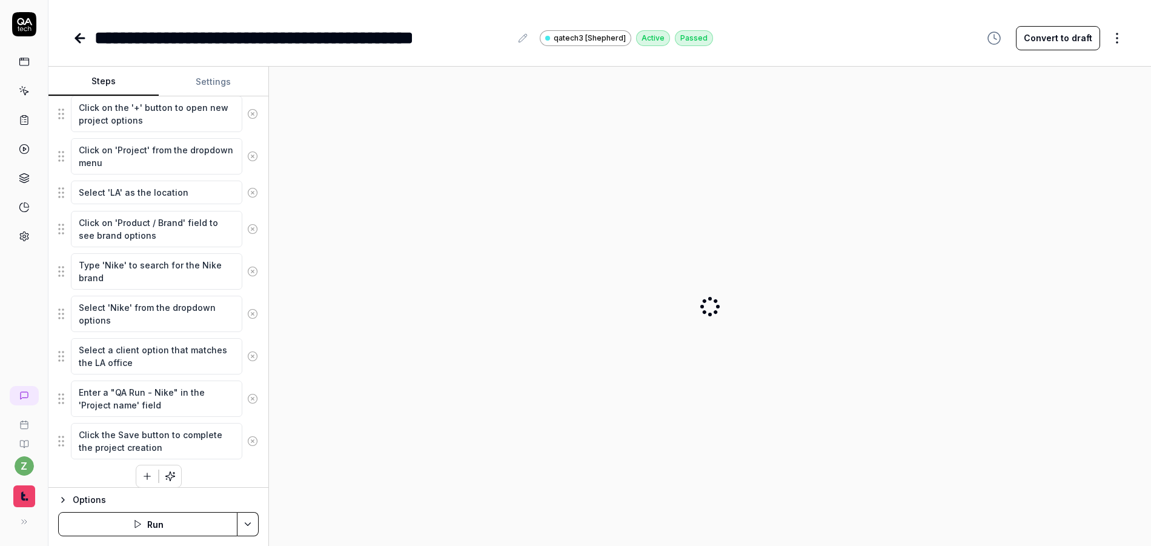
scroll to position [348, 0]
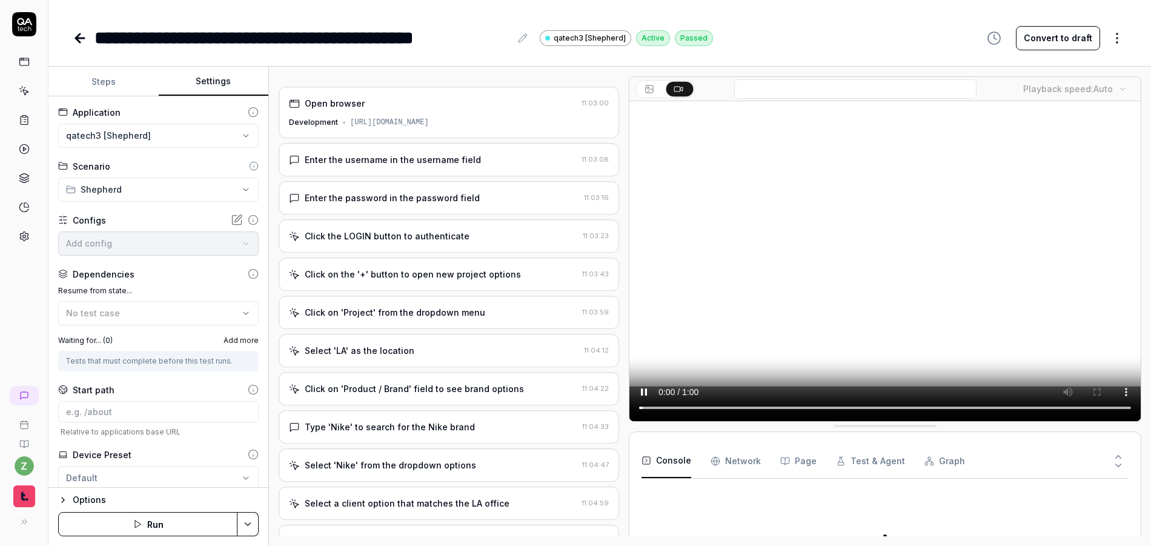
click at [190, 80] on button "Settings" at bounding box center [214, 81] width 110 height 29
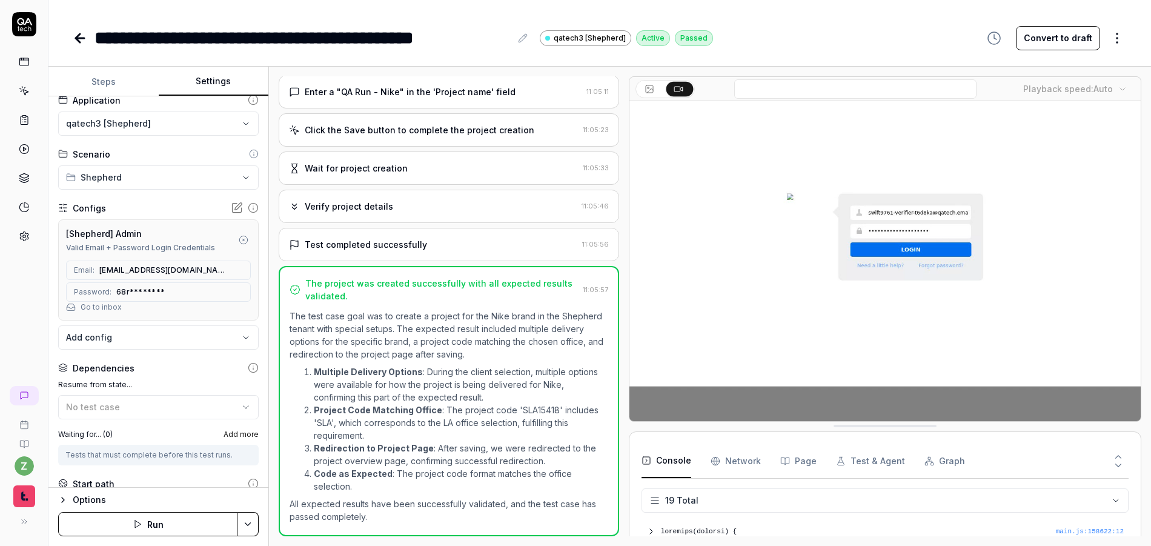
scroll to position [0, 0]
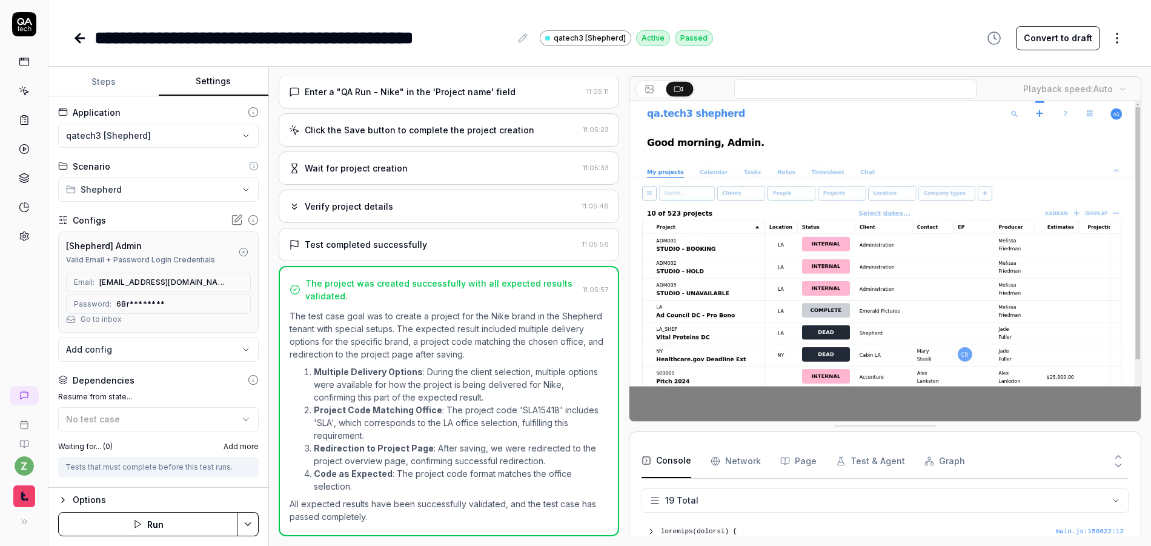
click at [133, 183] on html "**********" at bounding box center [575, 273] width 1151 height 546
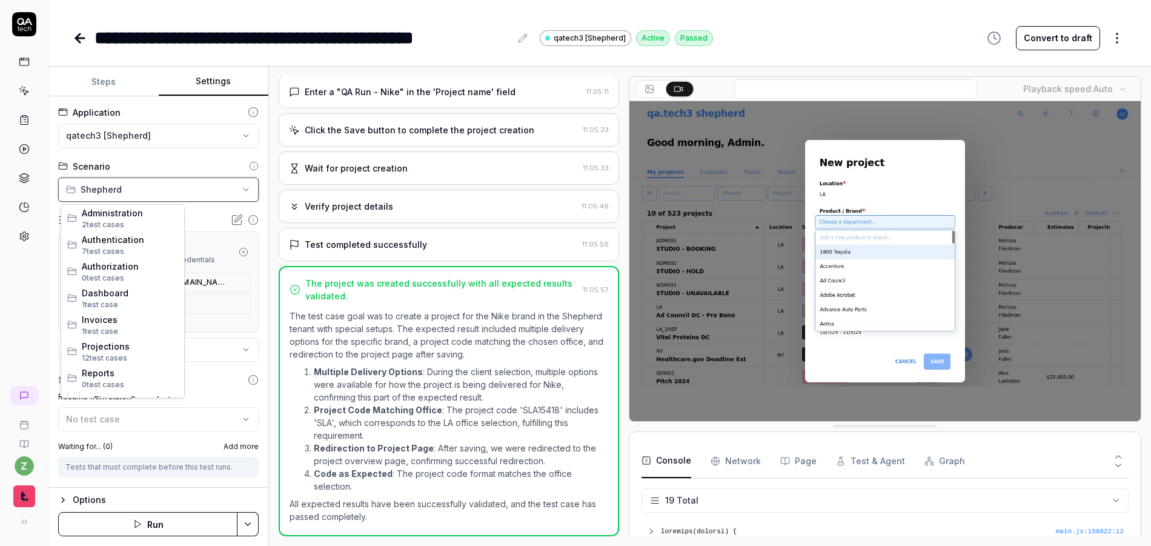
click at [133, 184] on html "**********" at bounding box center [575, 273] width 1151 height 546
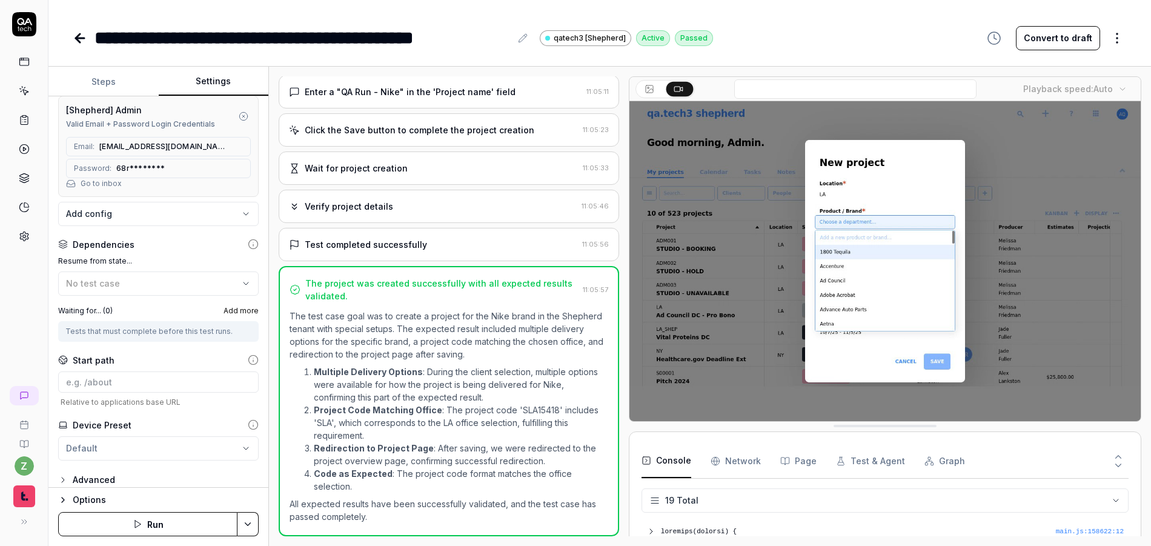
scroll to position [145, 0]
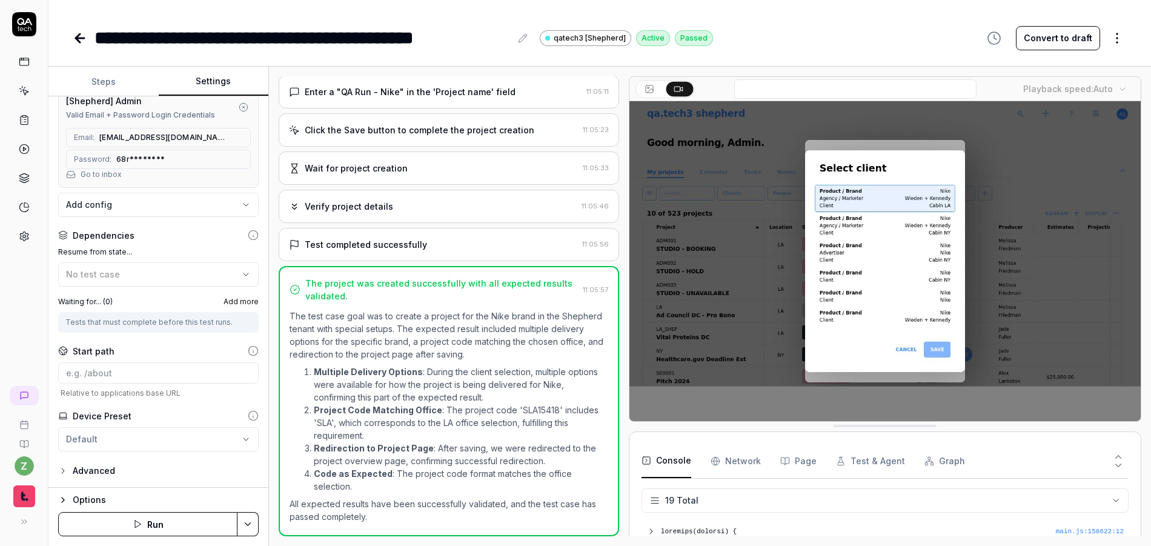
click at [103, 473] on div "Advanced" at bounding box center [94, 470] width 42 height 15
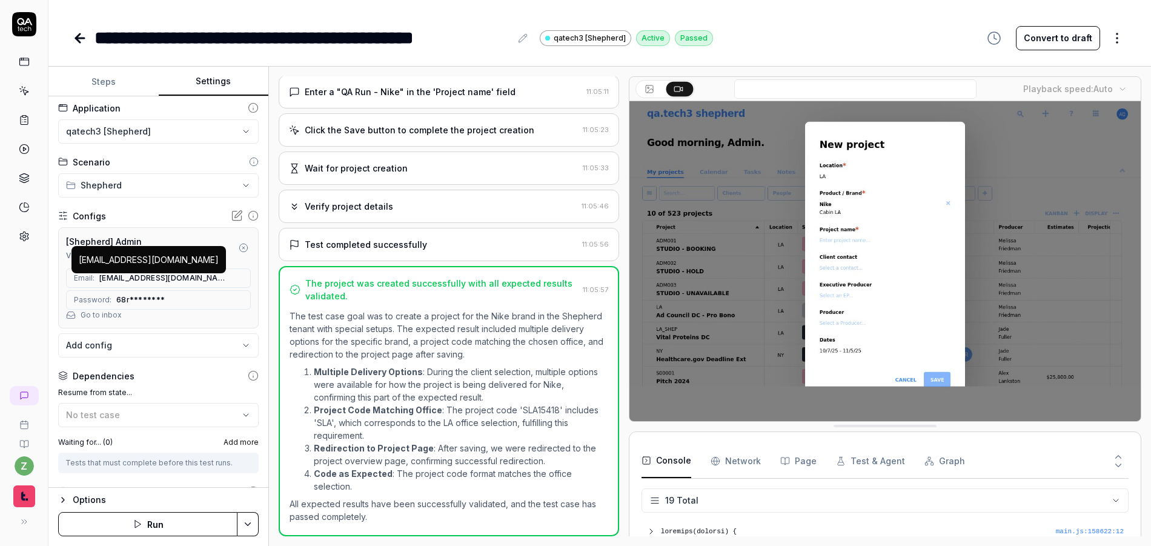
scroll to position [0, 0]
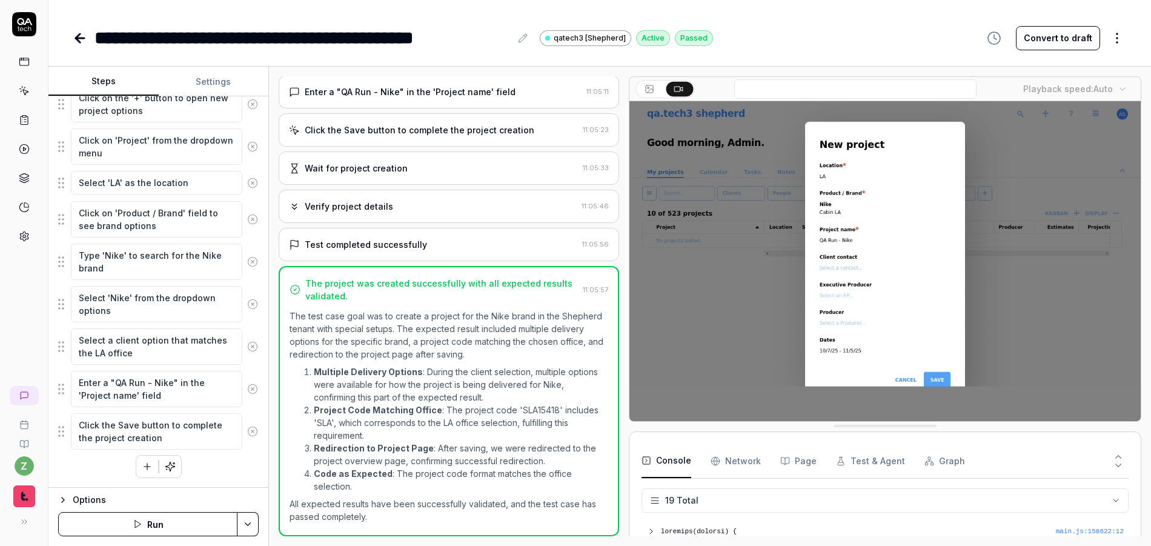
click at [113, 81] on button "Steps" at bounding box center [103, 81] width 110 height 29
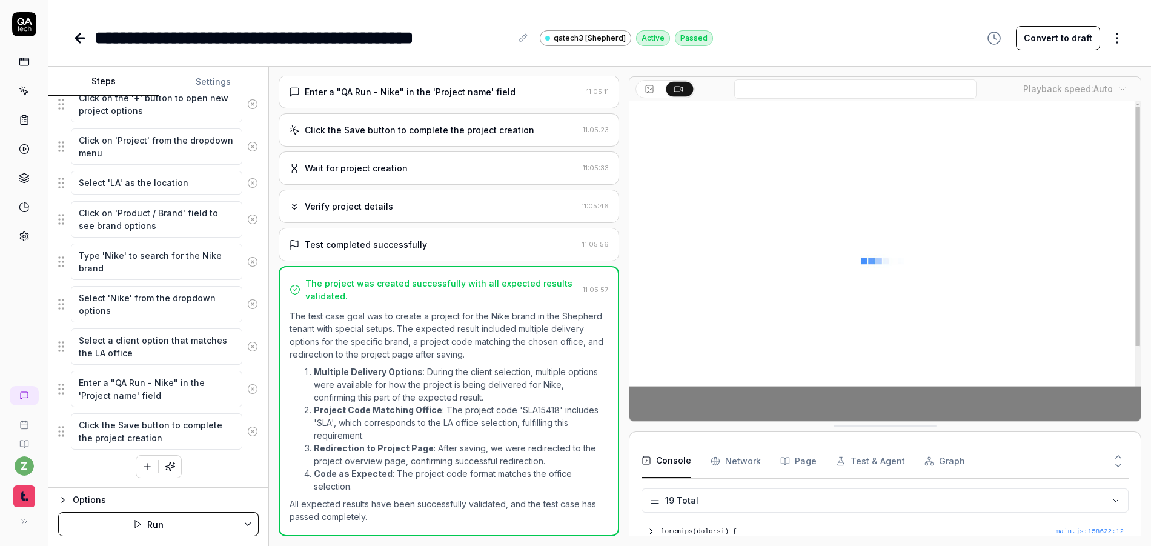
scroll to position [348, 0]
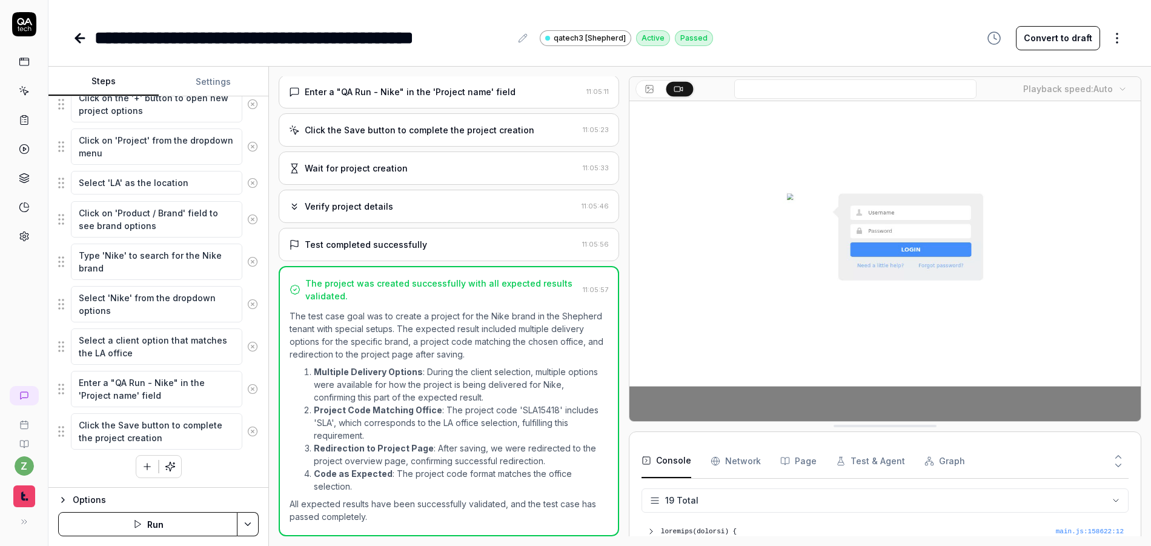
type textarea "*"
click at [210, 93] on button "Settings" at bounding box center [214, 81] width 110 height 29
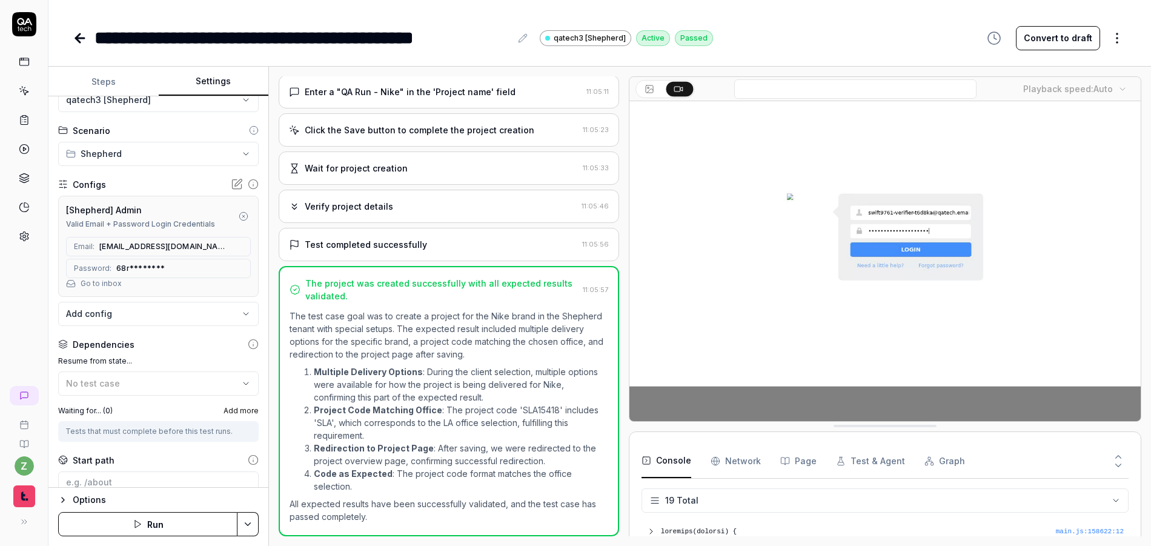
scroll to position [0, 0]
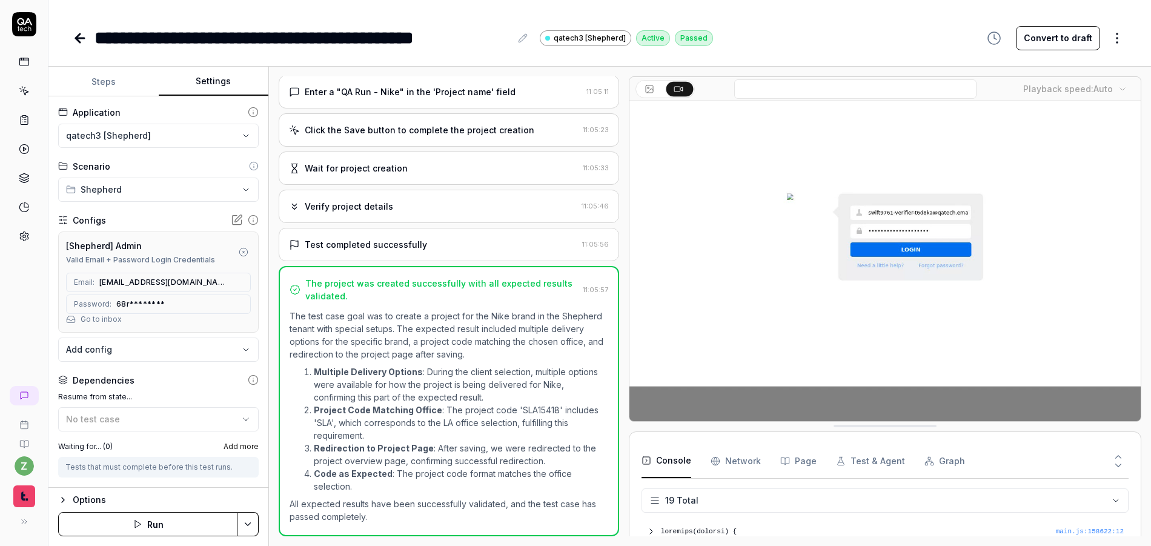
click at [156, 137] on html "**********" at bounding box center [575, 273] width 1151 height 546
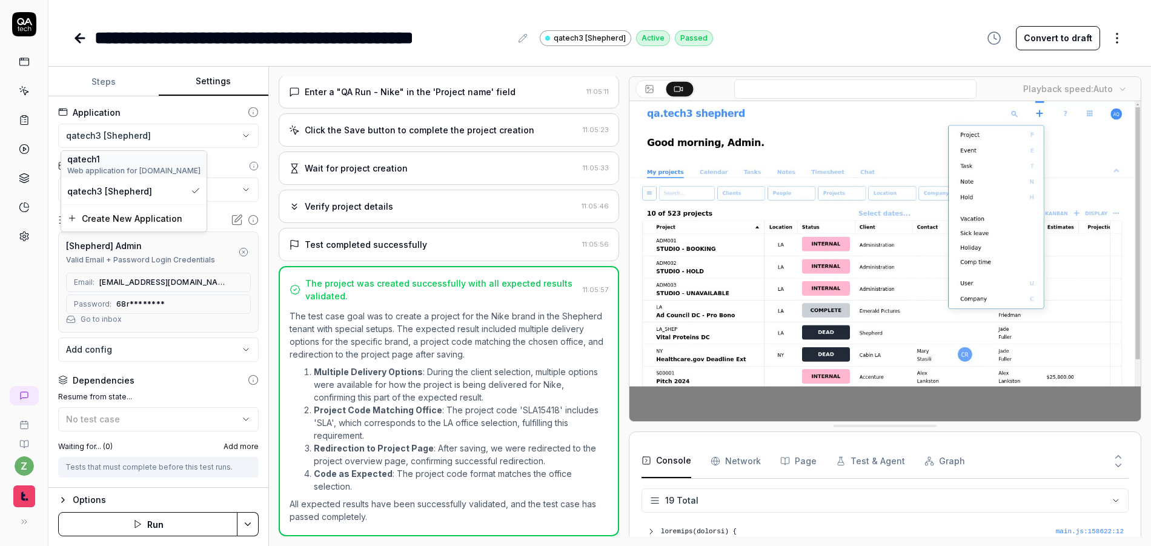
click at [128, 163] on div "qatech1" at bounding box center [133, 159] width 133 height 13
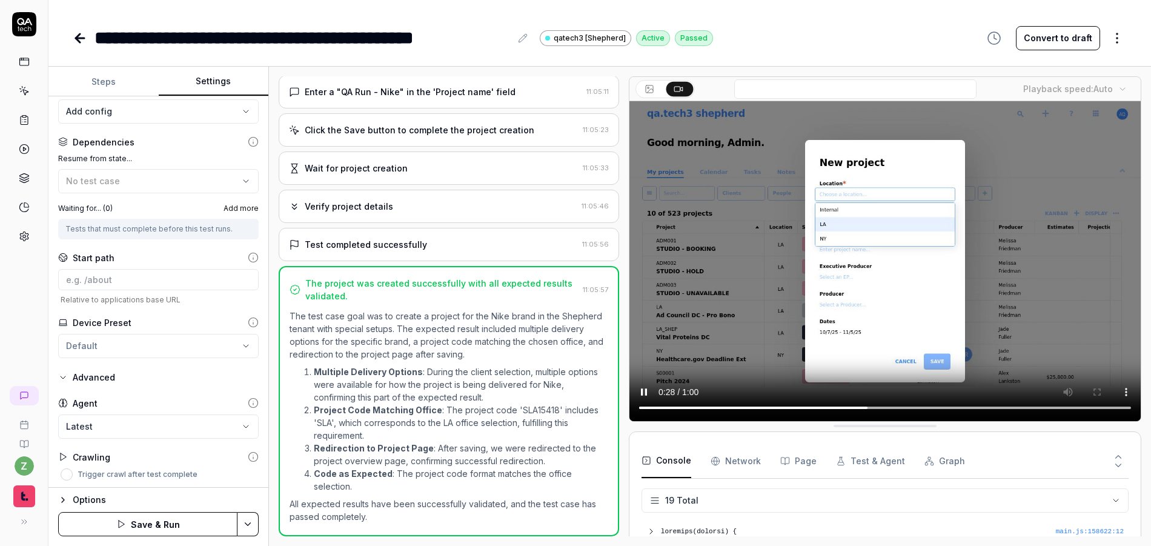
scroll to position [240, 0]
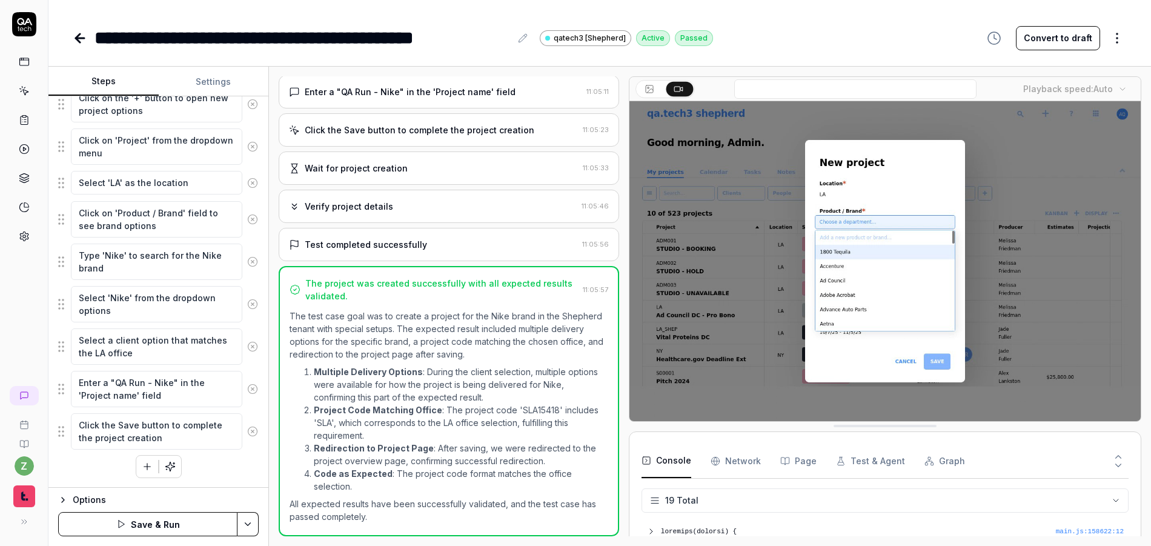
click at [124, 80] on button "Steps" at bounding box center [103, 81] width 110 height 29
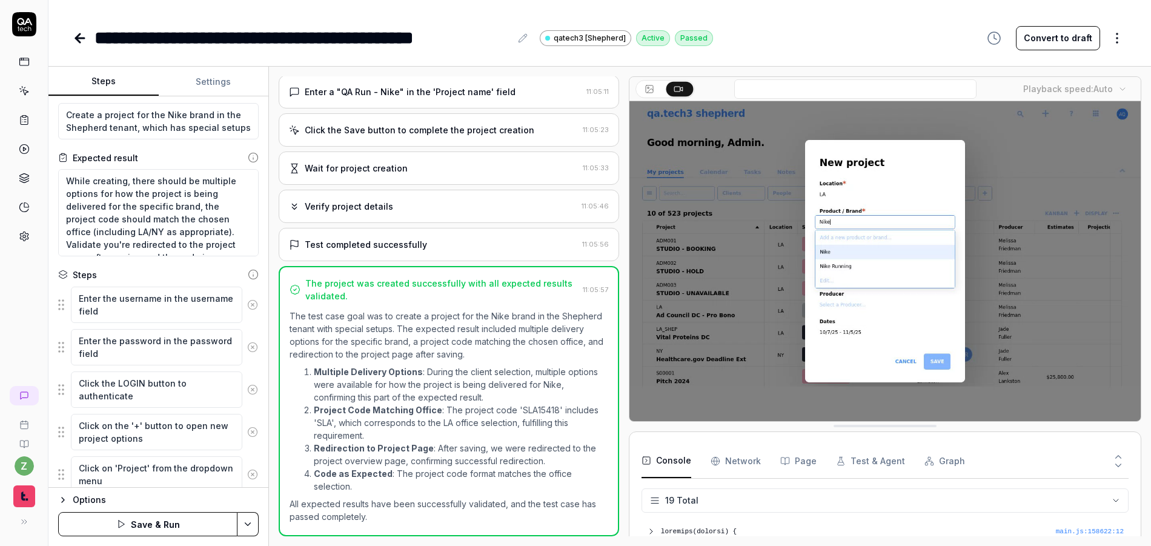
scroll to position [0, 0]
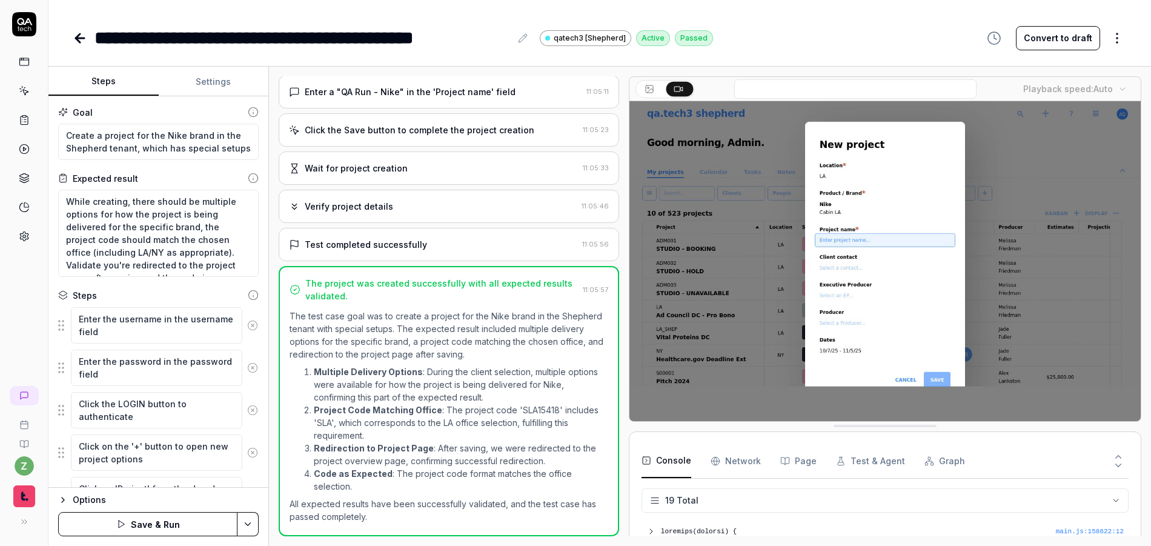
click at [205, 73] on button "Settings" at bounding box center [214, 81] width 110 height 29
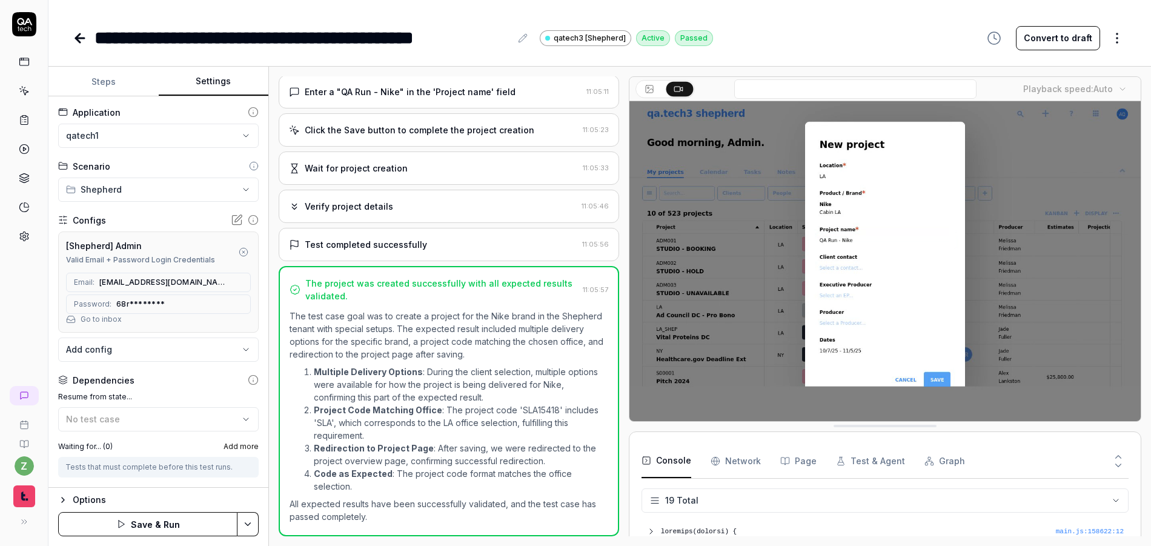
click at [154, 356] on body "**********" at bounding box center [575, 273] width 1151 height 546
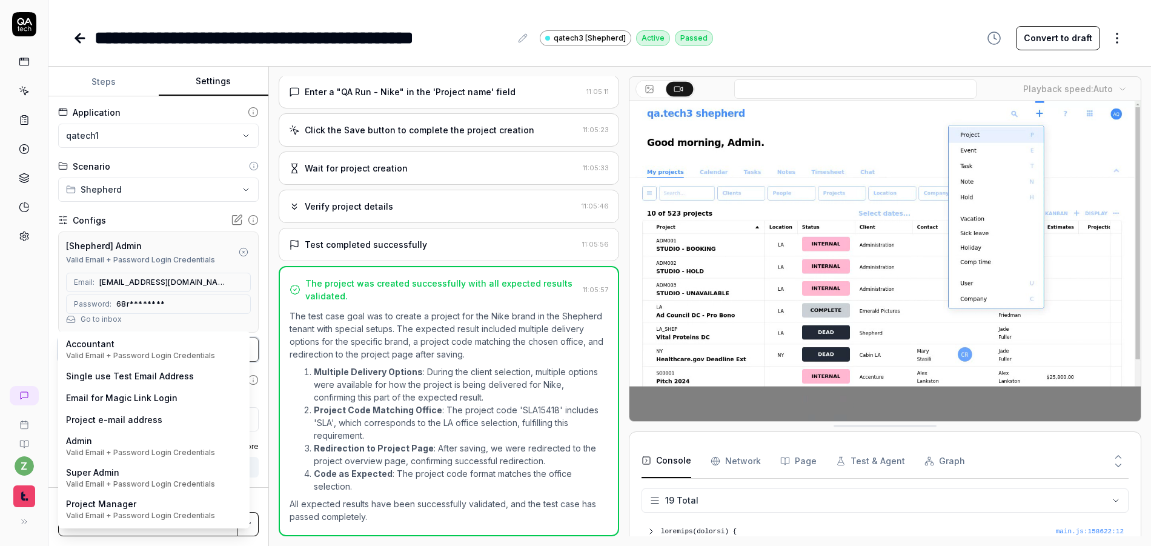
click at [182, 207] on html "**********" at bounding box center [575, 273] width 1151 height 546
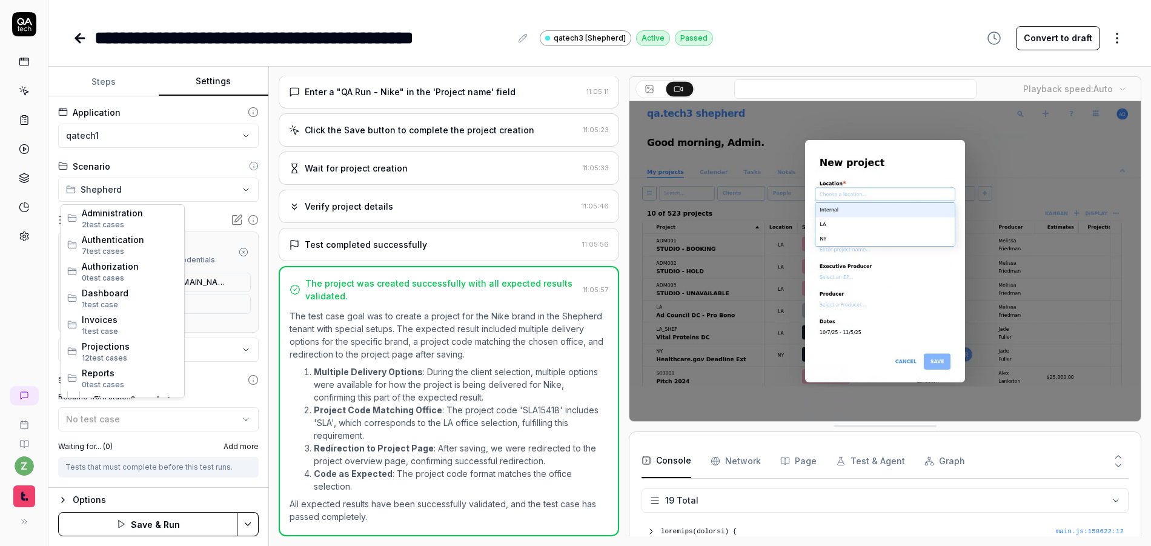
click at [171, 196] on html "**********" at bounding box center [575, 273] width 1151 height 546
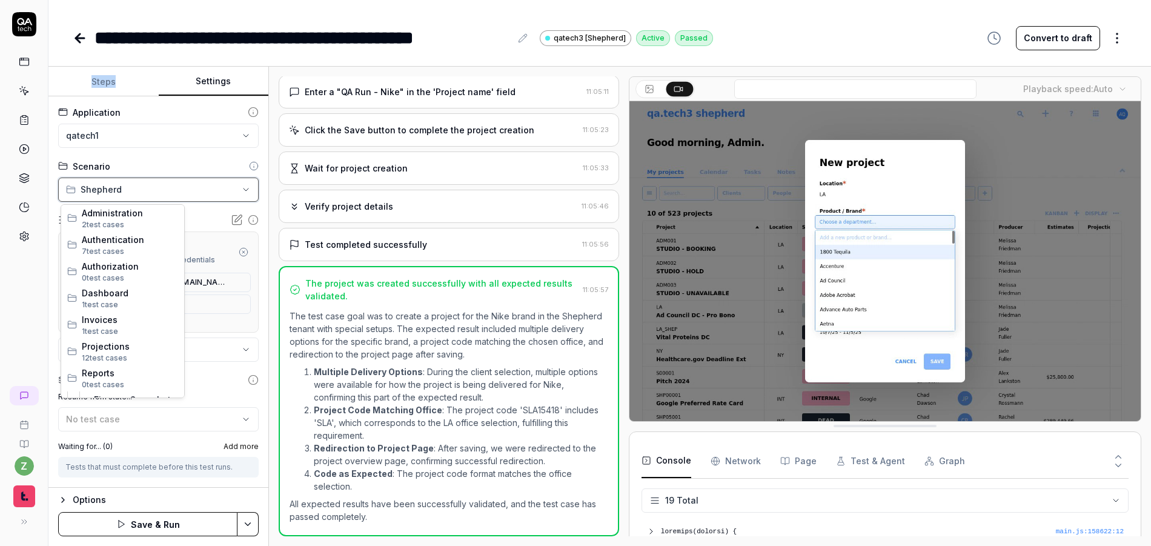
click at [171, 196] on html "**********" at bounding box center [575, 273] width 1151 height 546
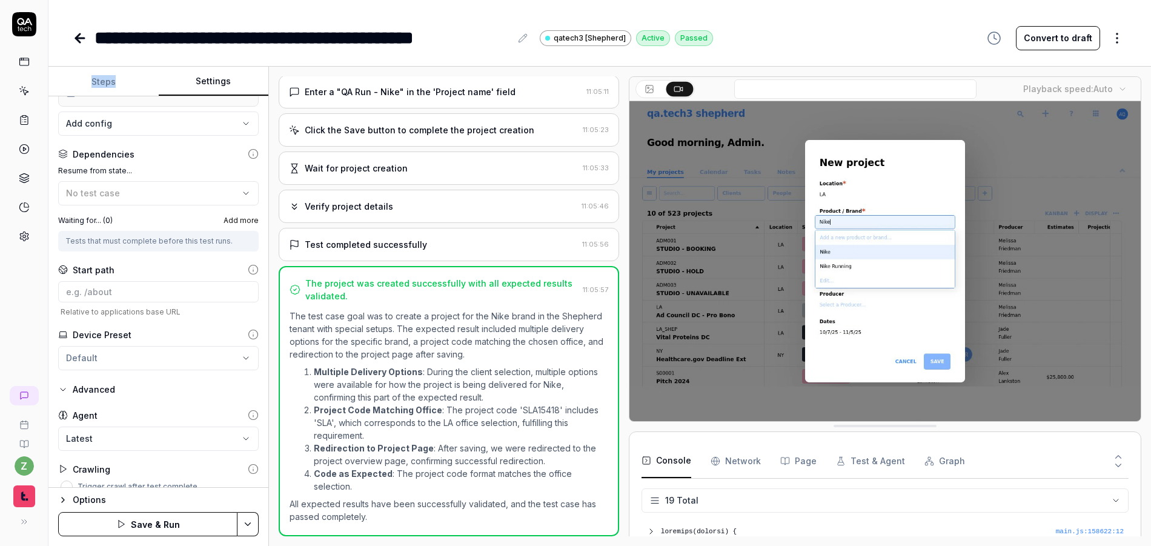
scroll to position [240, 0]
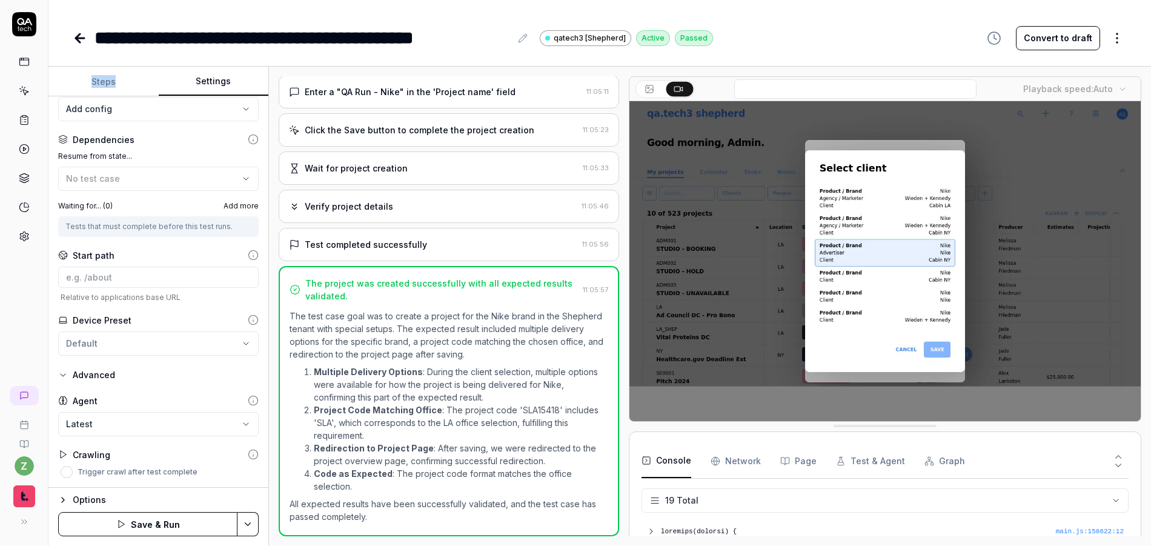
click at [158, 354] on html "**********" at bounding box center [575, 273] width 1151 height 546
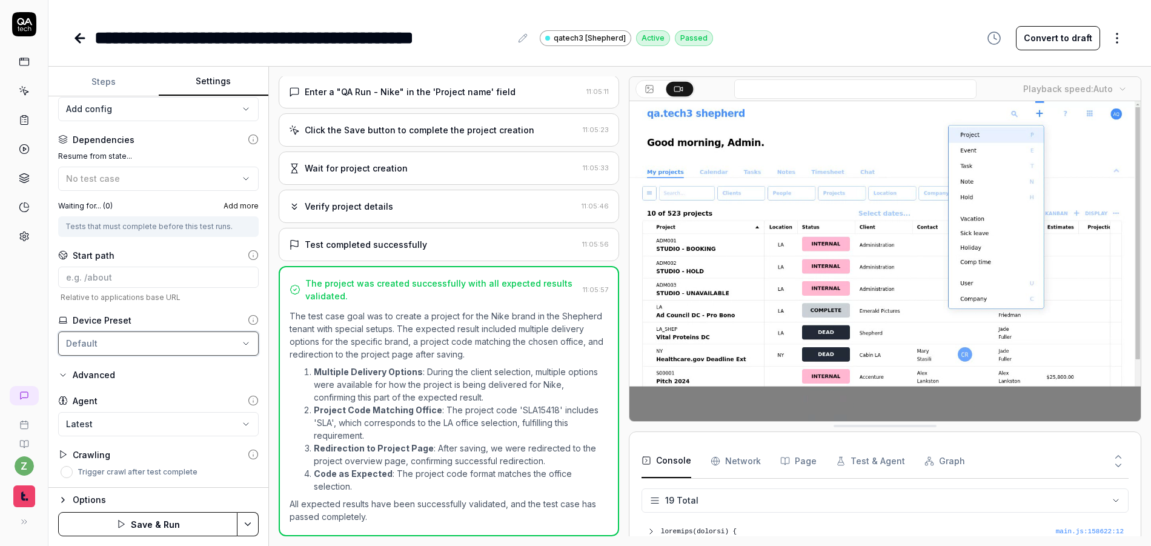
click at [162, 304] on html "**********" at bounding box center [575, 273] width 1151 height 546
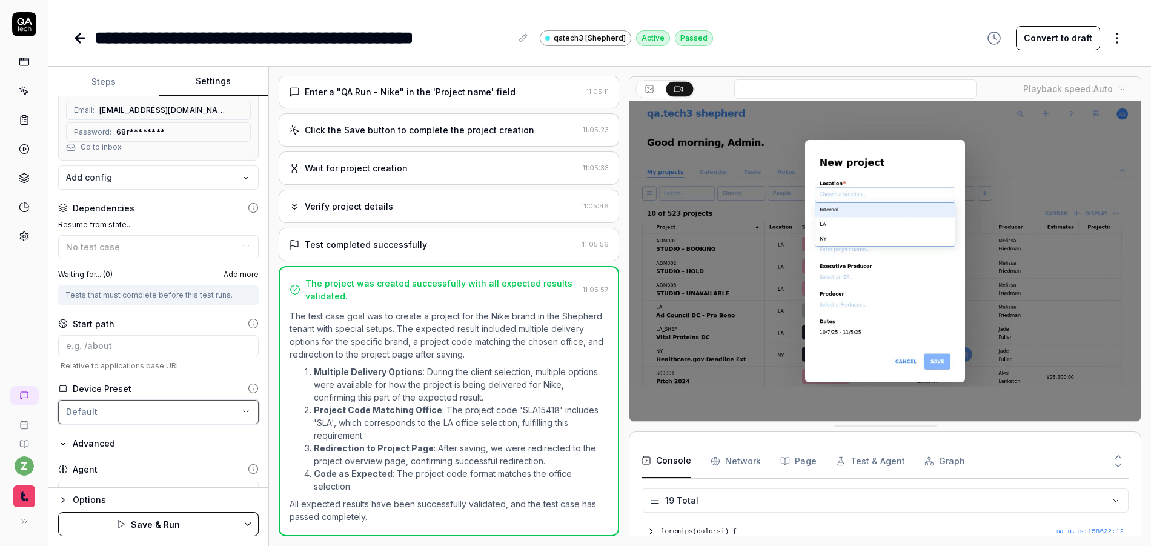
scroll to position [0, 0]
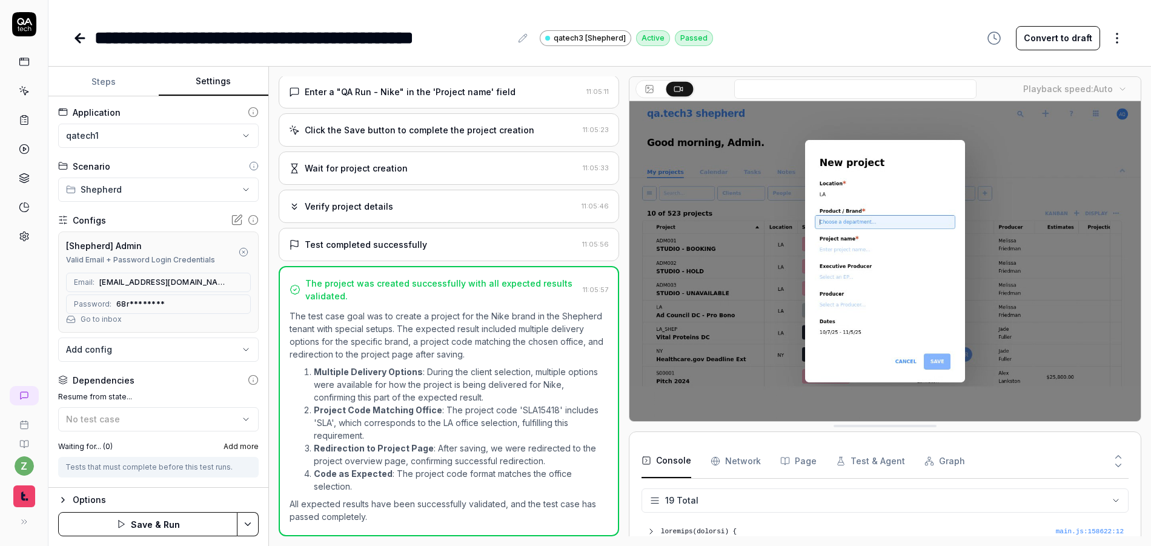
click at [248, 112] on icon at bounding box center [253, 112] width 11 height 11
click at [230, 131] on html "**********" at bounding box center [575, 273] width 1151 height 546
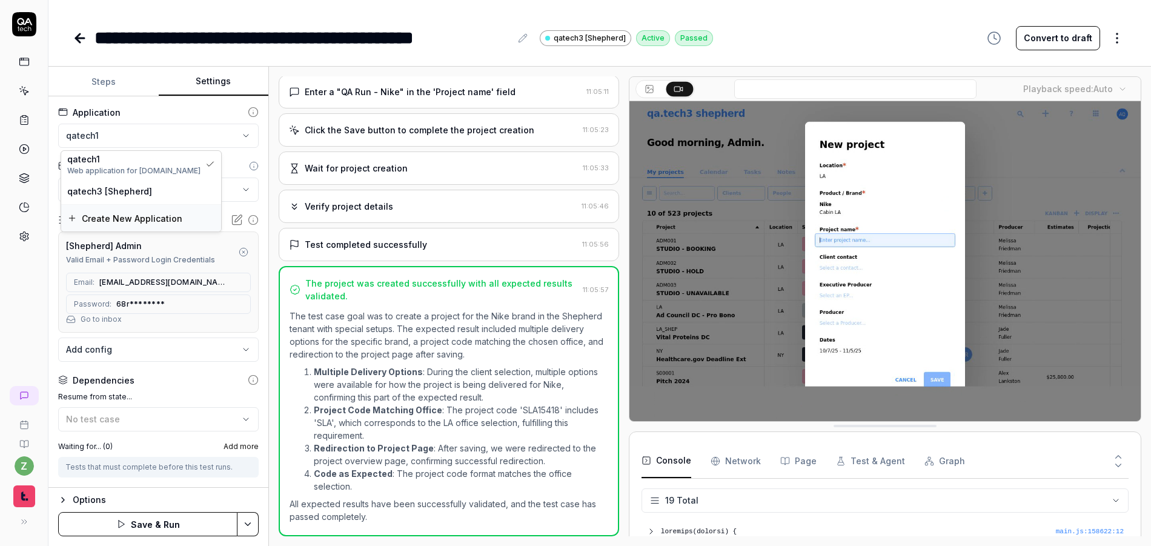
click at [151, 217] on span "Create New Application" at bounding box center [132, 218] width 101 height 13
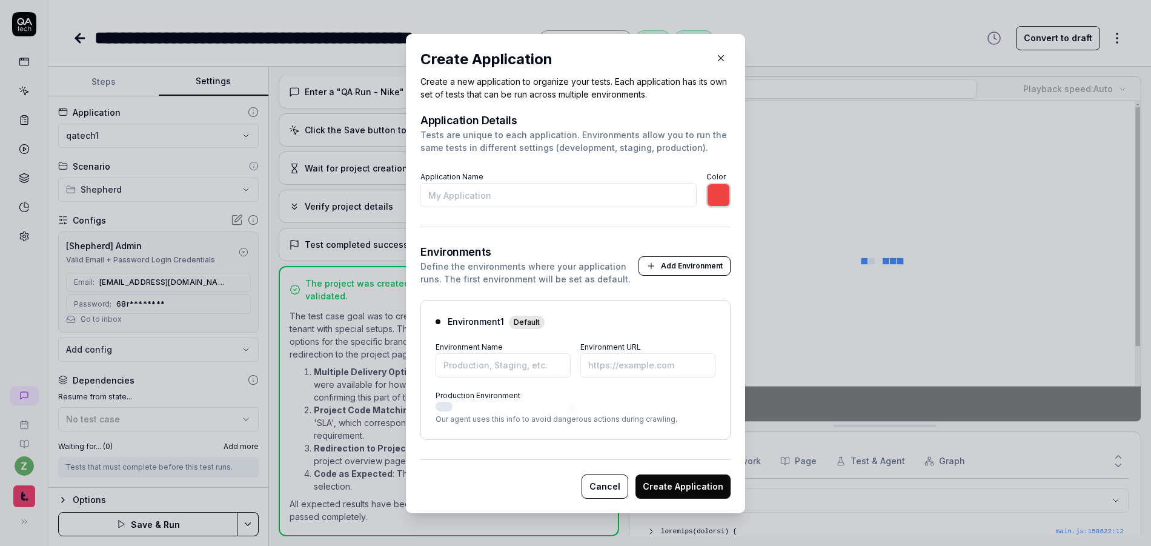
click at [597, 486] on button "Cancel" at bounding box center [604, 486] width 47 height 24
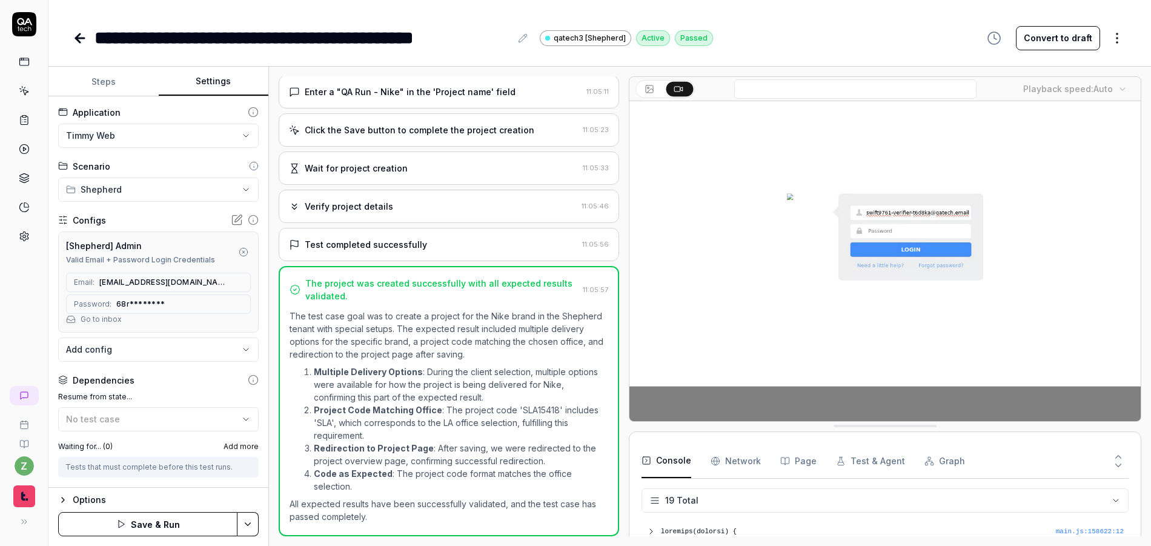
click at [119, 92] on button "Steps" at bounding box center [103, 81] width 110 height 29
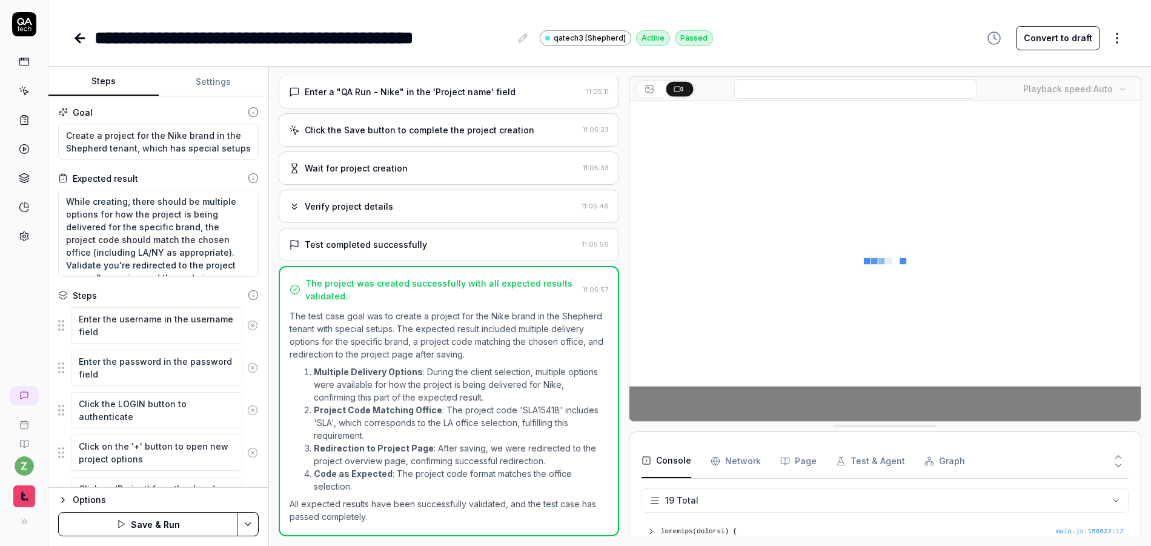
type textarea "*"
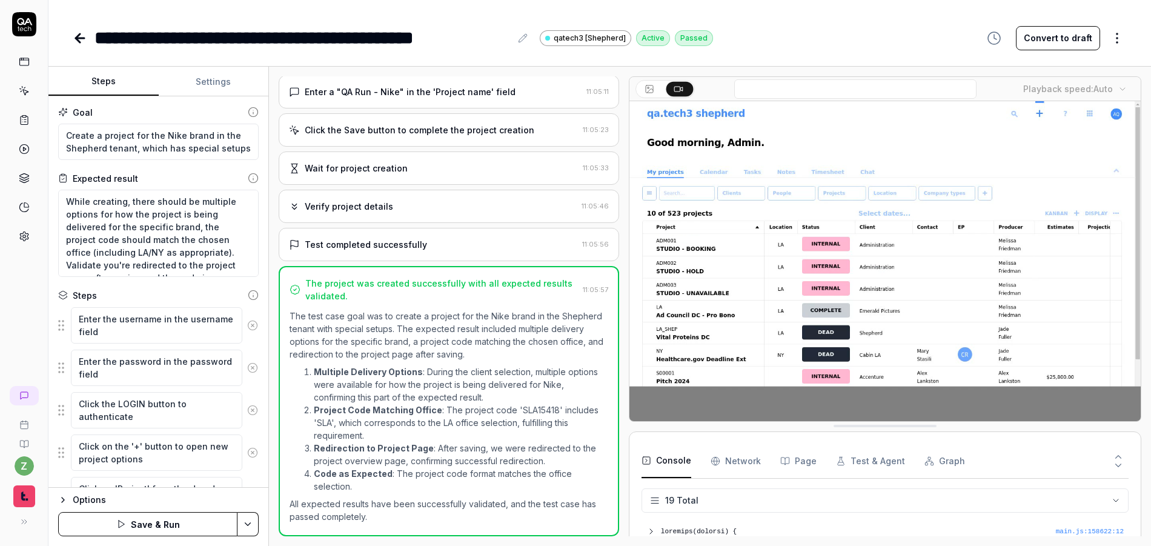
click at [217, 91] on button "Settings" at bounding box center [214, 81] width 110 height 29
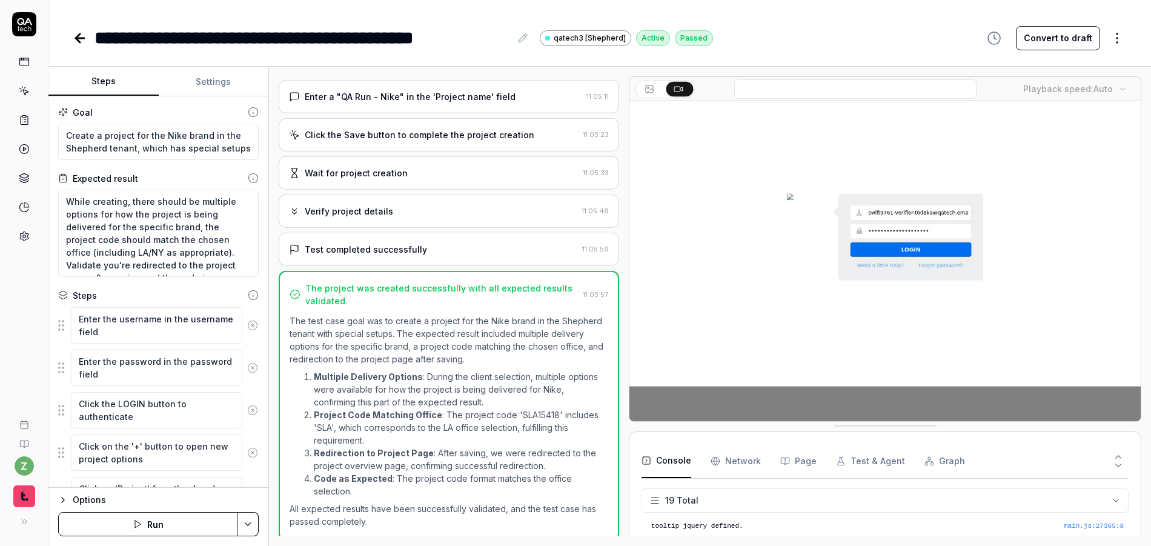
scroll to position [439, 0]
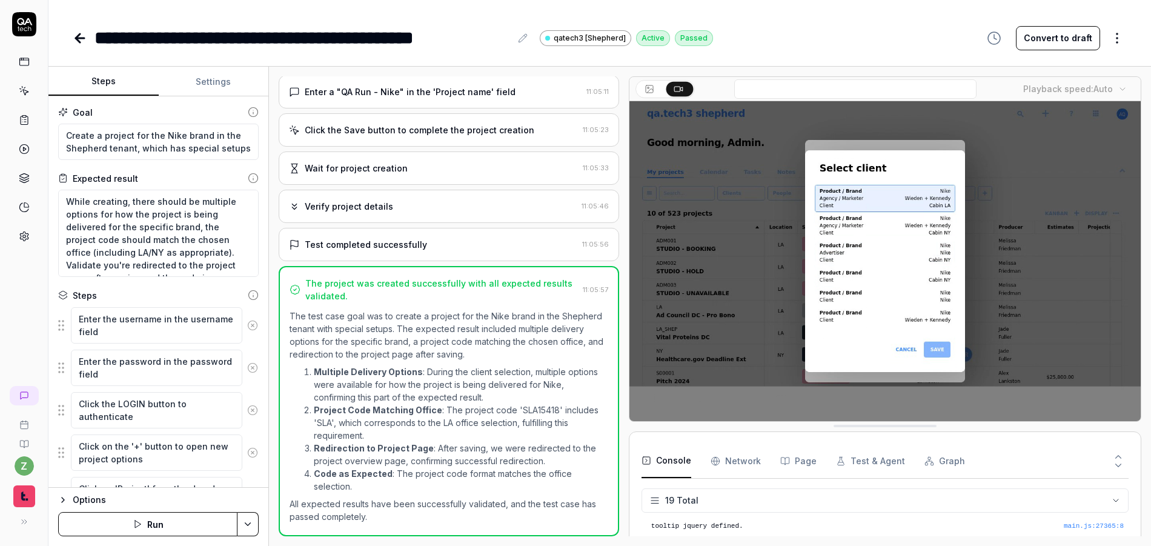
click at [24, 24] on icon at bounding box center [24, 21] width 15 height 7
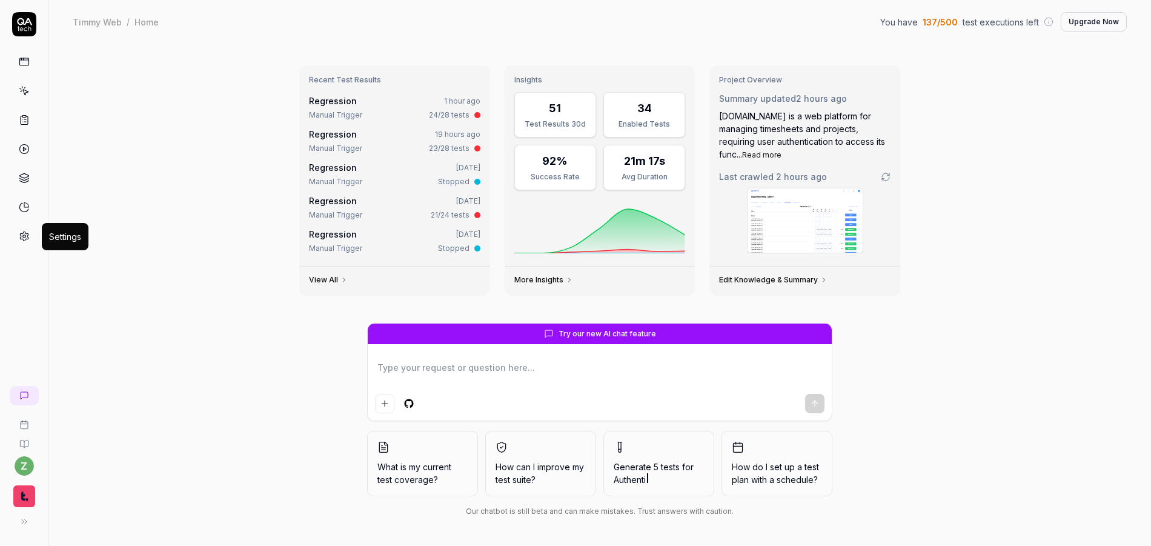
type textarea "*"
click at [19, 239] on icon at bounding box center [24, 236] width 11 height 11
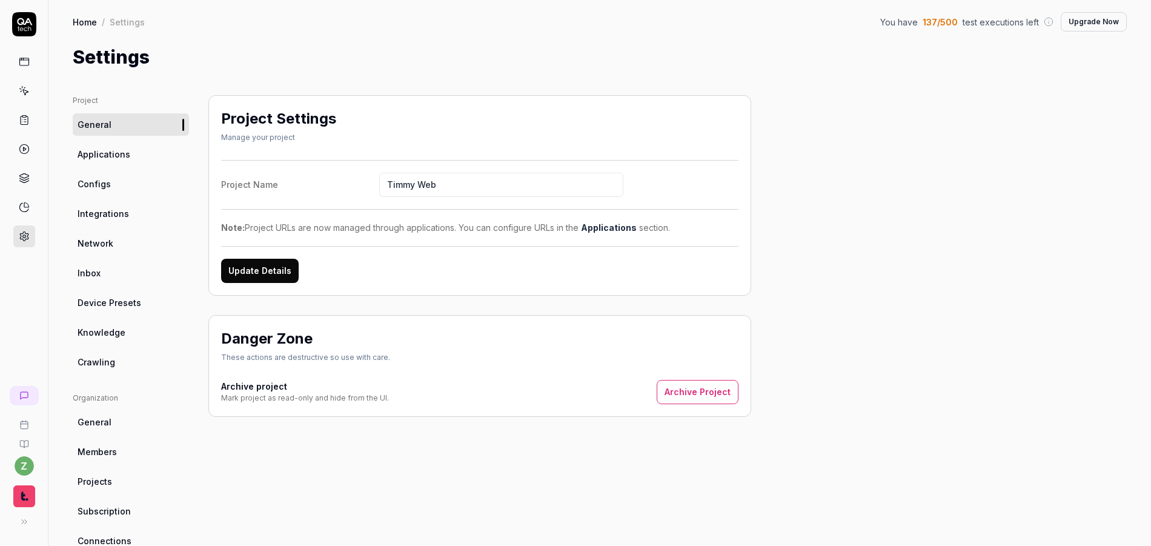
click at [124, 158] on span "Applications" at bounding box center [104, 154] width 53 height 13
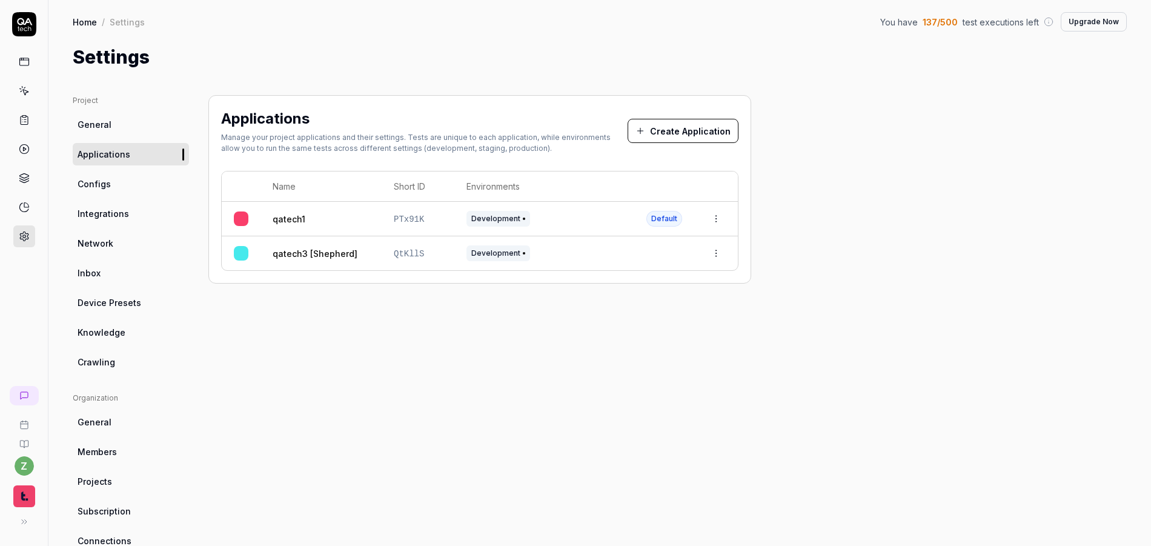
click at [104, 120] on span "General" at bounding box center [95, 124] width 34 height 13
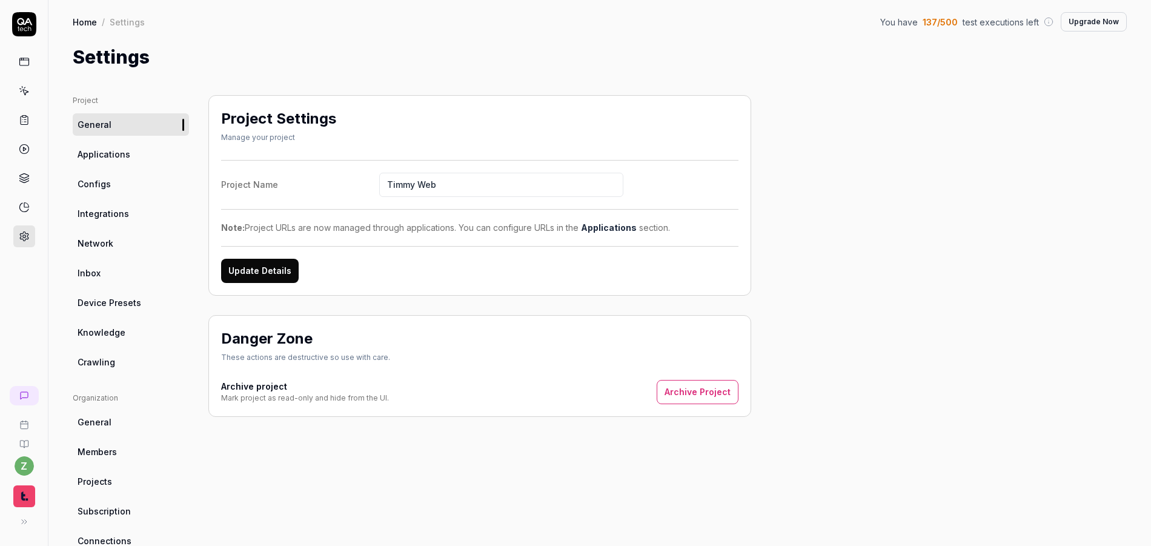
drag, startPoint x: 438, startPoint y: 191, endPoint x: 414, endPoint y: 188, distance: 24.5
click at [414, 188] on input "Timmy Web" at bounding box center [501, 185] width 244 height 24
type input "Timmy"
click at [265, 268] on button "Update Details" at bounding box center [260, 271] width 78 height 24
click at [121, 157] on span "Applications" at bounding box center [104, 154] width 53 height 13
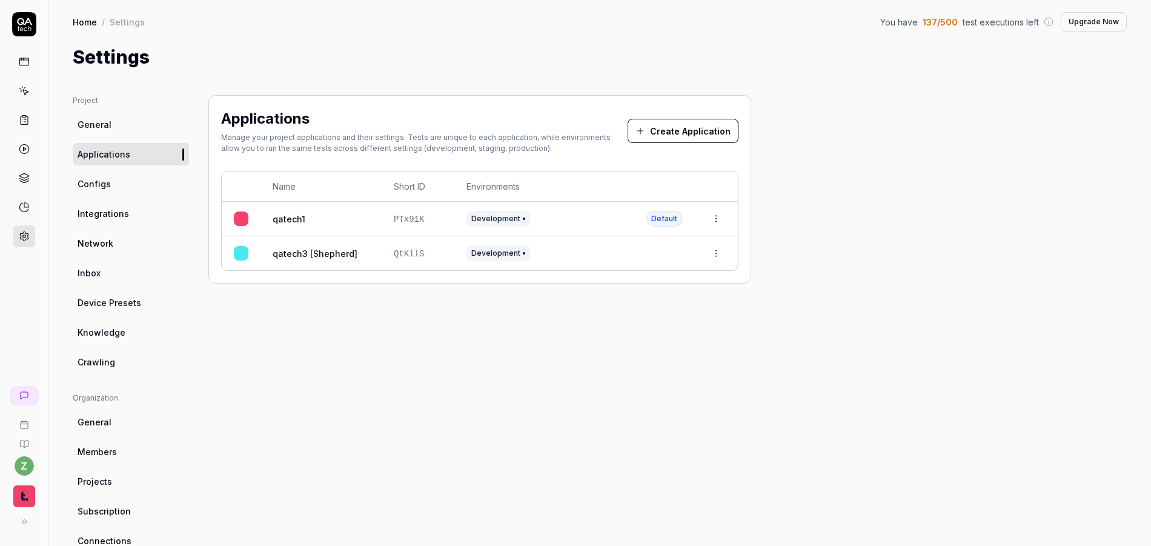
click at [726, 226] on td at bounding box center [716, 219] width 44 height 35
click at [722, 220] on html "Project settings updated! z Home / Settings You have 137 / 500 test executions …" at bounding box center [575, 273] width 1151 height 546
drag, startPoint x: 460, startPoint y: 299, endPoint x: 471, endPoint y: 294, distance: 11.7
click at [461, 299] on html "z Home / Settings You have 137 / 500 test executions left Upgrade Now Home / Se…" at bounding box center [575, 273] width 1151 height 546
click at [282, 219] on link "qatech1" at bounding box center [289, 219] width 33 height 13
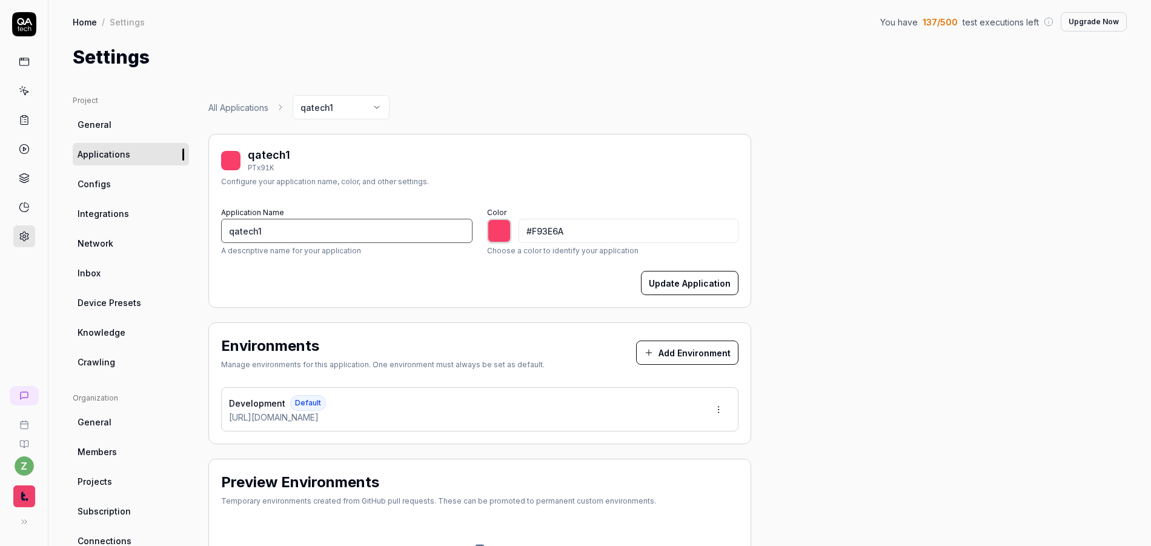
drag, startPoint x: 199, startPoint y: 234, endPoint x: 162, endPoint y: 237, distance: 37.0
click at [171, 234] on div "Project General Applications Configs Integrations Network Inbox Device Presets …" at bounding box center [600, 398] width 1054 height 606
type input "T"
type input "*******"
type input "Timmy Web"
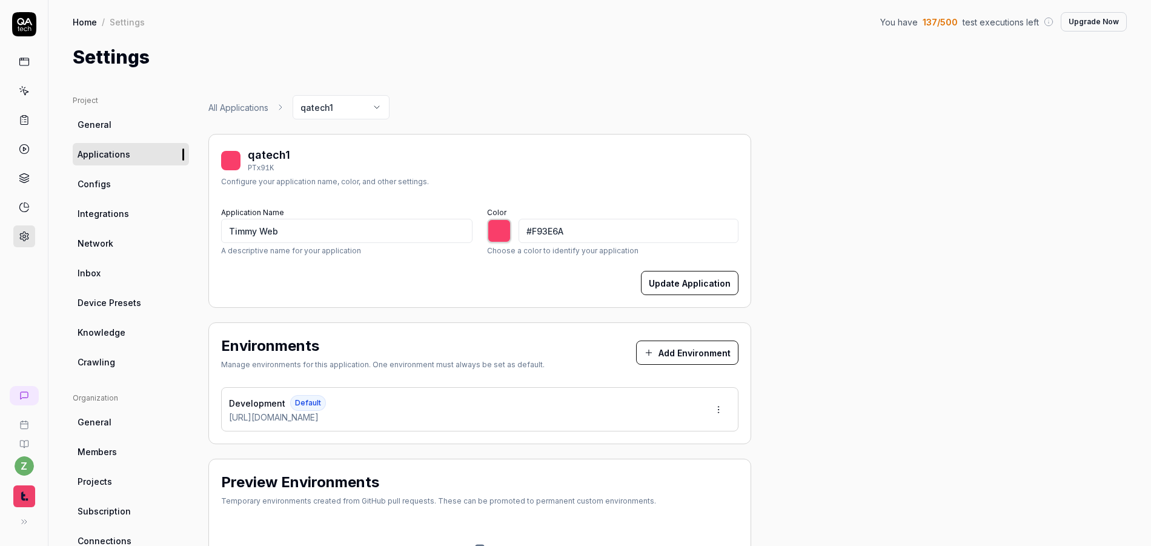
click at [765, 223] on div "Project General Applications Configs Integrations Network Inbox Device Presets …" at bounding box center [600, 398] width 1054 height 606
click at [713, 285] on button "Update Application" at bounding box center [690, 283] width 98 height 24
type input "*******"
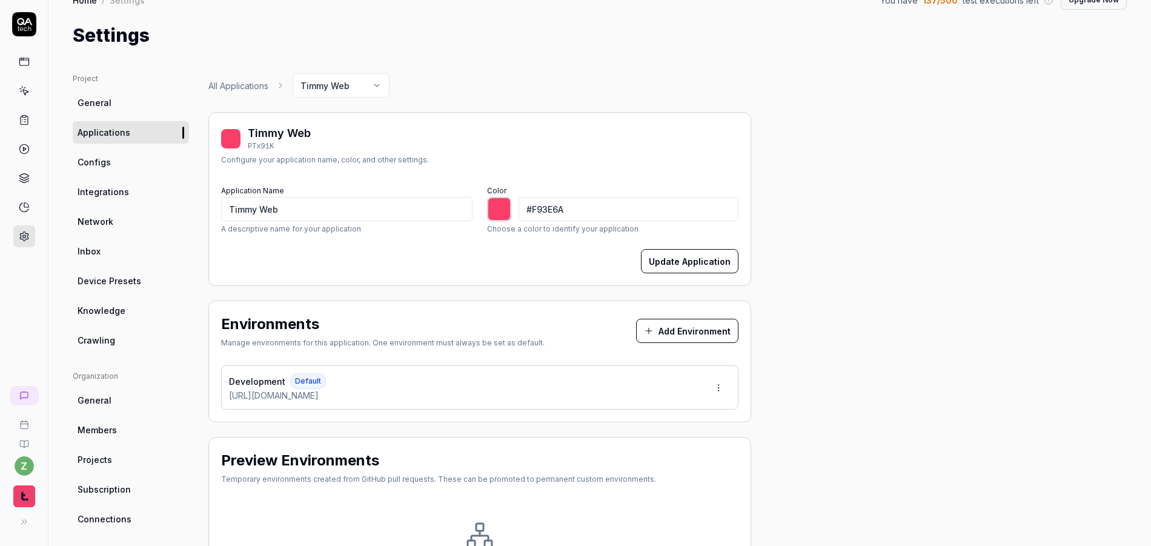
scroll to position [73, 0]
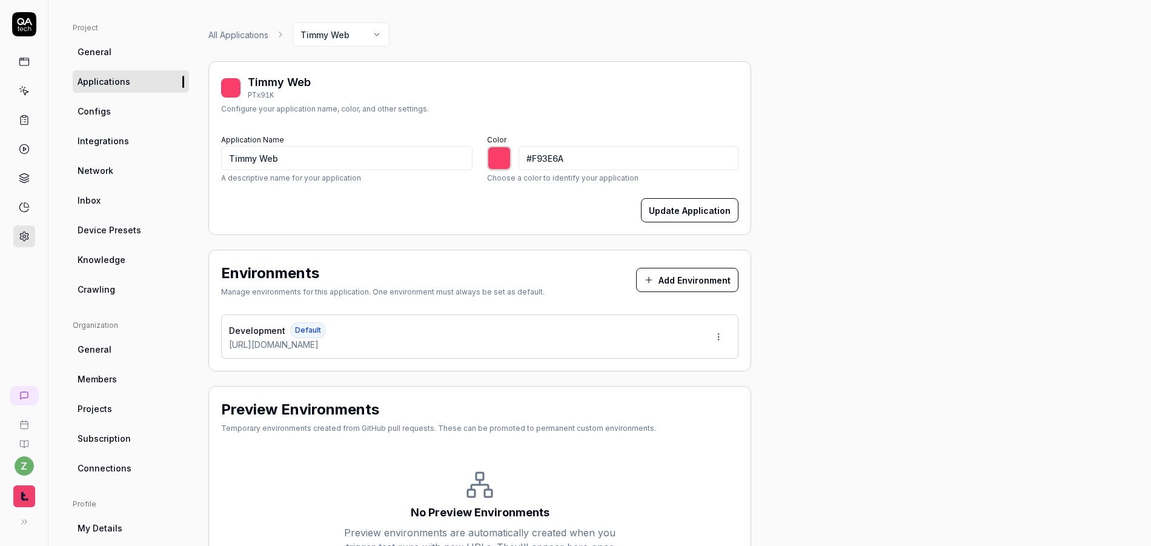
click at [722, 332] on html "z Home / Settings You have 137 / 500 test executions left Upgrade Now Home / Se…" at bounding box center [575, 273] width 1151 height 546
click at [650, 391] on div "Edit" at bounding box center [672, 392] width 123 height 27
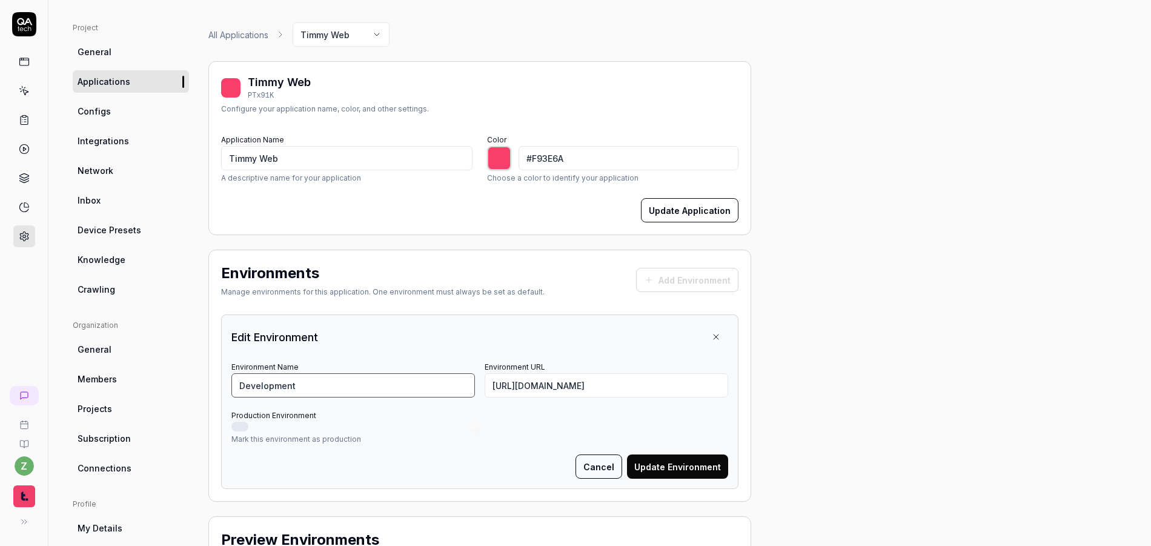
drag, startPoint x: 346, startPoint y: 385, endPoint x: 196, endPoint y: 374, distance: 150.6
click at [197, 374] on div "Project General Applications Configs Integrations Network Inbox Device Presets …" at bounding box center [600, 376] width 1054 height 709
type input "w"
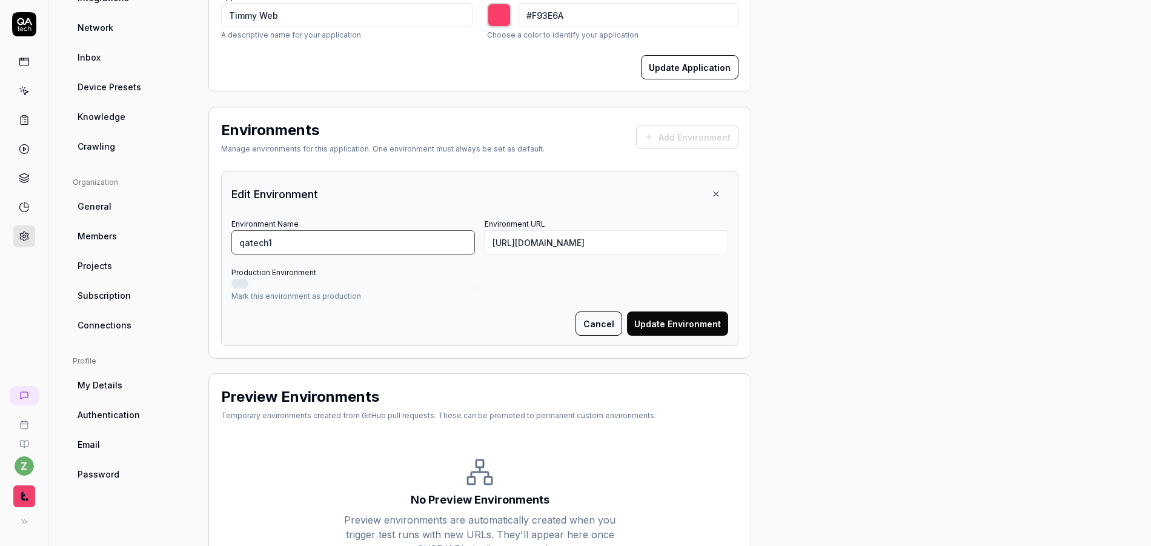
scroll to position [218, 0]
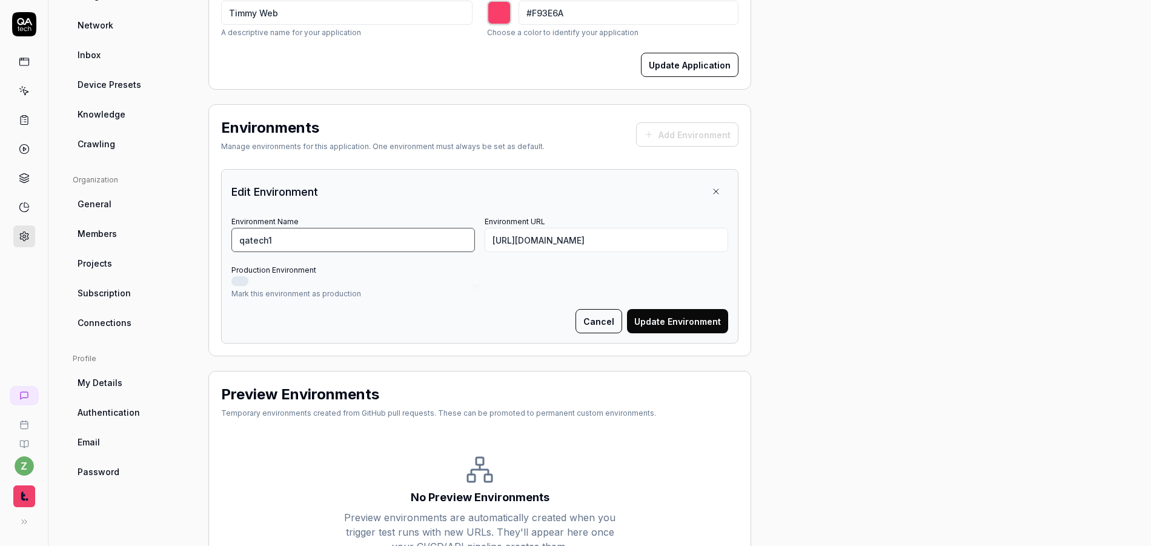
type input "qatech1"
click at [706, 316] on button "Update Environment" at bounding box center [677, 321] width 101 height 24
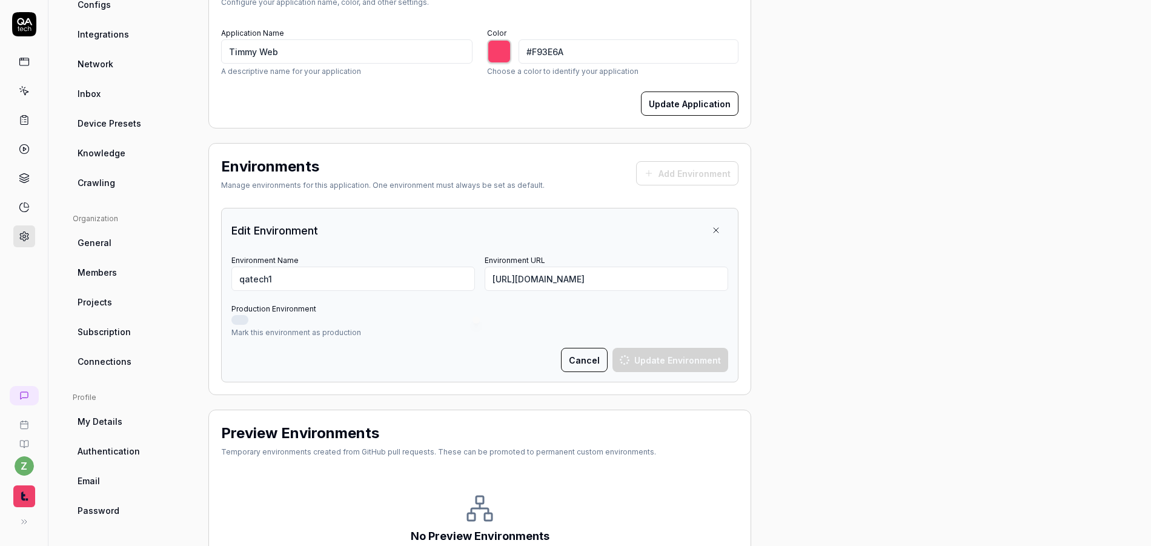
type input "*******"
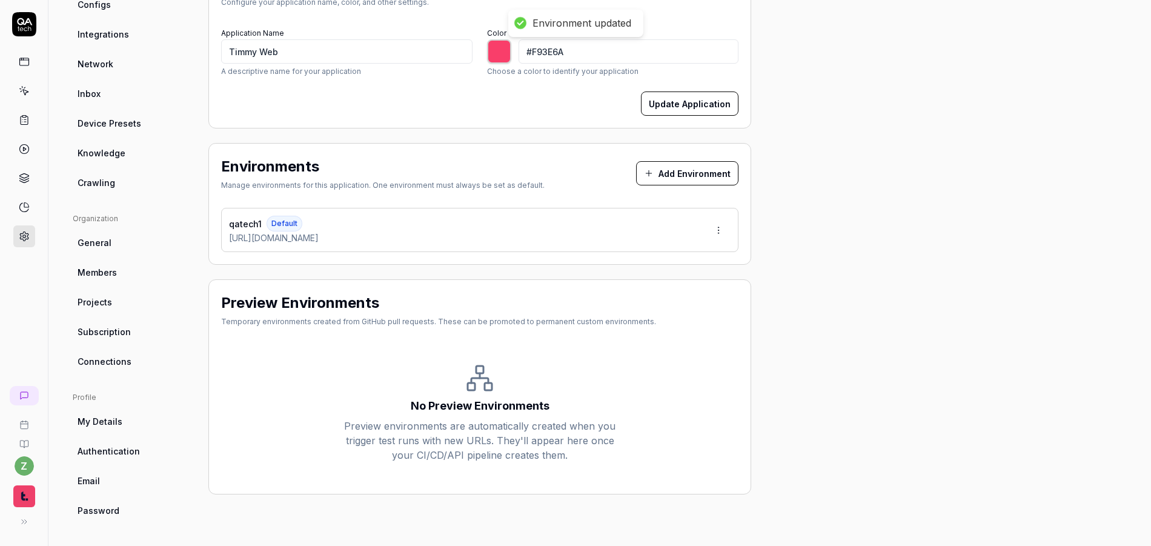
click at [707, 171] on button "Add Environment" at bounding box center [687, 173] width 102 height 24
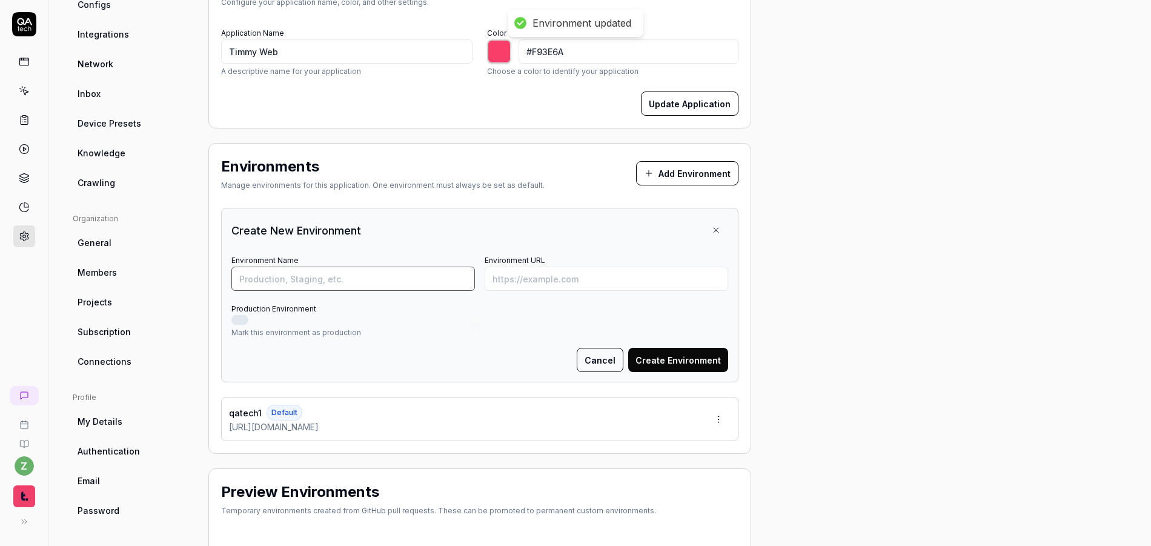
click at [375, 274] on input "Environment Name" at bounding box center [352, 278] width 243 height 24
type input "qatech2"
click at [333, 428] on icon at bounding box center [329, 426] width 7 height 7
click at [558, 266] on input "Environment URL" at bounding box center [605, 278] width 243 height 24
paste input "[URL][DOMAIN_NAME]"
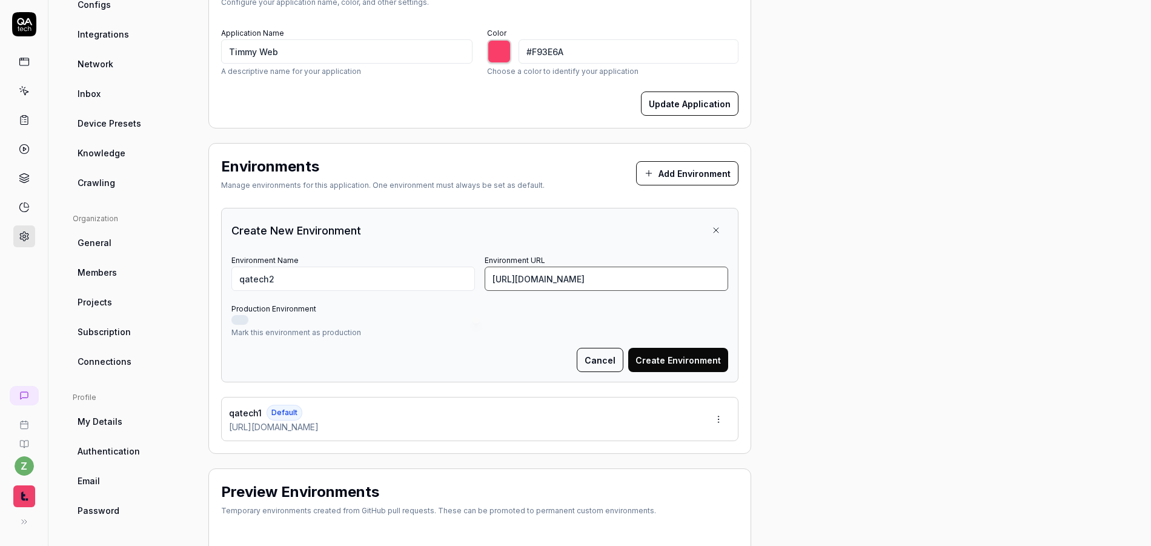
click at [550, 282] on input "[URL][DOMAIN_NAME]" at bounding box center [605, 278] width 243 height 24
type input "https://qatech2.timmyio.dev/"
click at [689, 357] on button "Create Environment" at bounding box center [678, 360] width 100 height 24
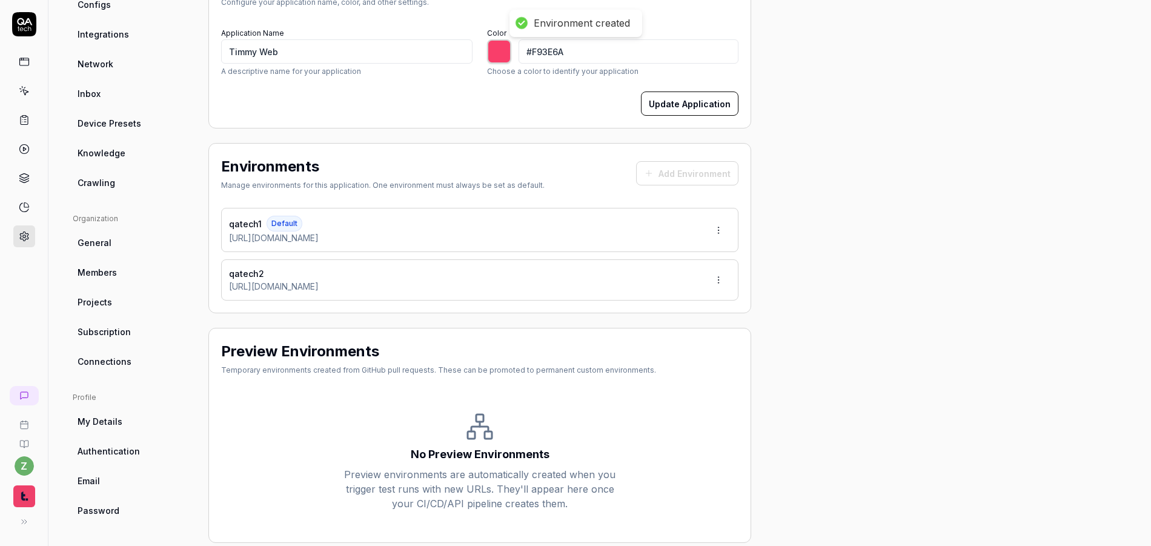
type input "*******"
click at [702, 162] on button "Add Environment" at bounding box center [687, 173] width 102 height 24
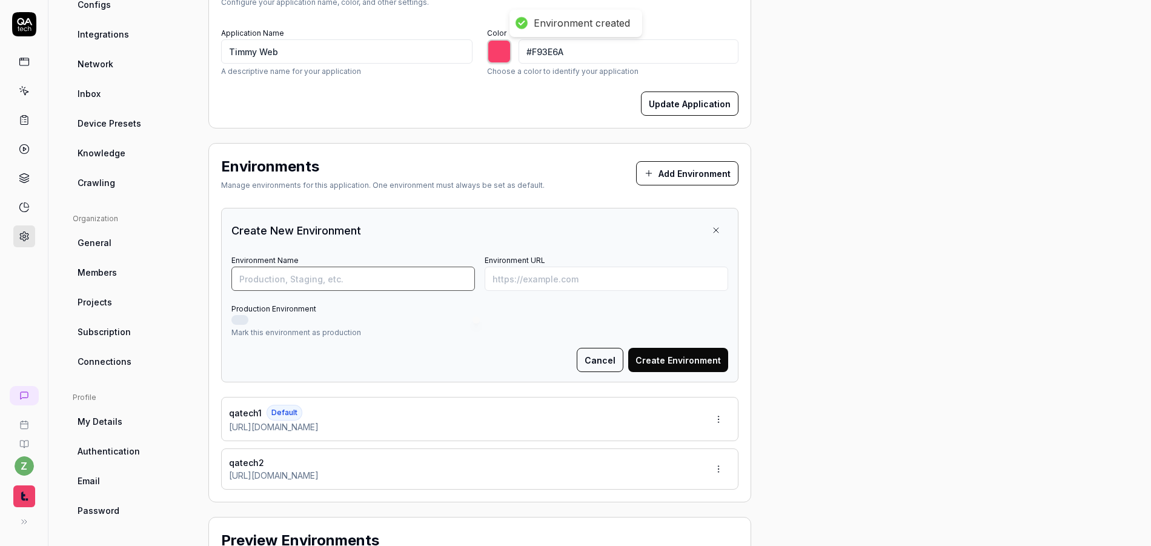
click at [369, 271] on input "Environment Name" at bounding box center [352, 278] width 243 height 24
click at [544, 270] on input "Environment URL" at bounding box center [605, 278] width 243 height 24
paste input "https://qatech1.timmyio.dev/"
click at [350, 285] on input "Environment Name" at bounding box center [352, 278] width 243 height 24
click at [550, 277] on input "https://qatech1.timmyio.dev/" at bounding box center [605, 278] width 243 height 24
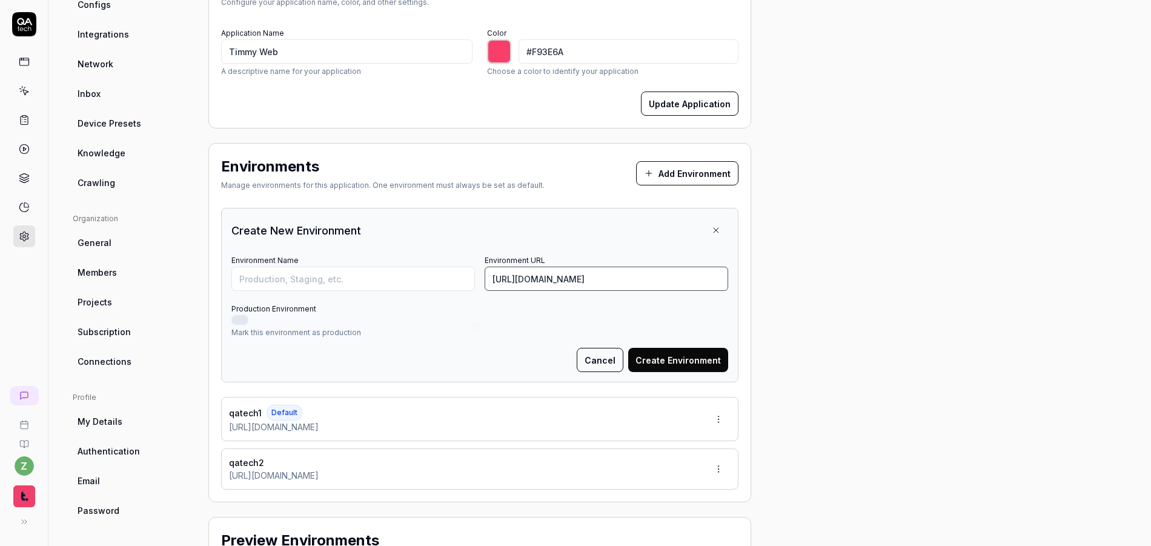
type input "https://qatech3.timmyio.dev/"
click at [358, 273] on input "Environment Name" at bounding box center [352, 278] width 243 height 24
paste input "https://qatech1.timmyio.dev/"
drag, startPoint x: 365, startPoint y: 281, endPoint x: 174, endPoint y: 258, distance: 192.7
click at [174, 258] on div "Project General Applications Configs Integrations Network Inbox Device Presets …" at bounding box center [600, 324] width 1054 height 816
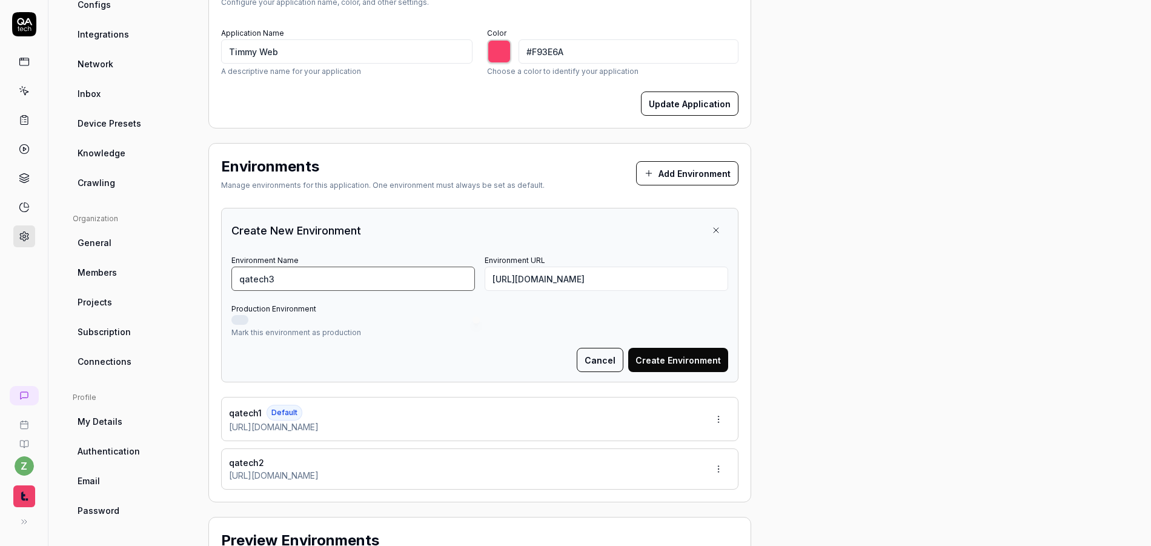
type input "qatech3 [Shepherd]"
click at [691, 361] on button "Create Environment" at bounding box center [678, 360] width 100 height 24
type input "*******"
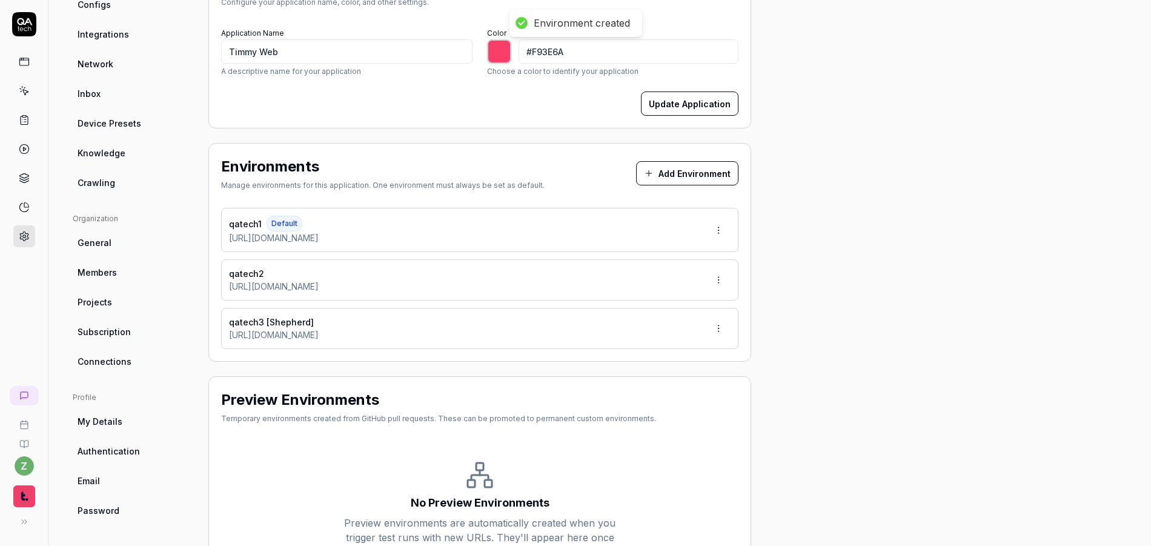
click at [693, 169] on button "Add Environment" at bounding box center [687, 173] width 102 height 24
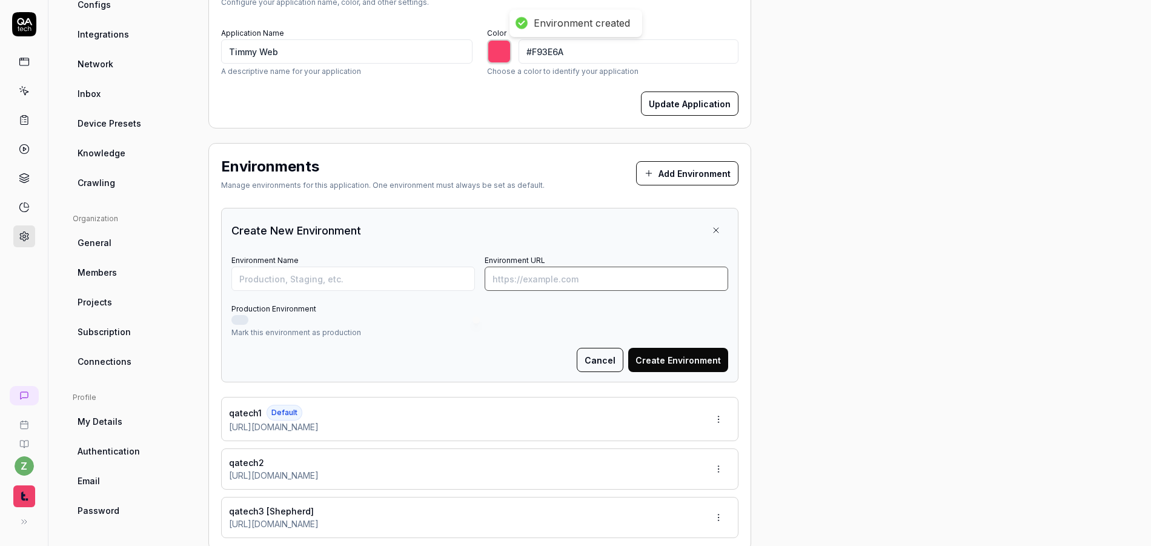
click at [523, 279] on input "Environment URL" at bounding box center [605, 278] width 243 height 24
paste input "https://qatech1.timmyio.dev/"
click at [554, 280] on input "https://qatech1.timmyio.dev/" at bounding box center [605, 278] width 243 height 24
type input "https://qatech4.timmyio.dev/"
click at [420, 282] on input "Environment Name" at bounding box center [352, 278] width 243 height 24
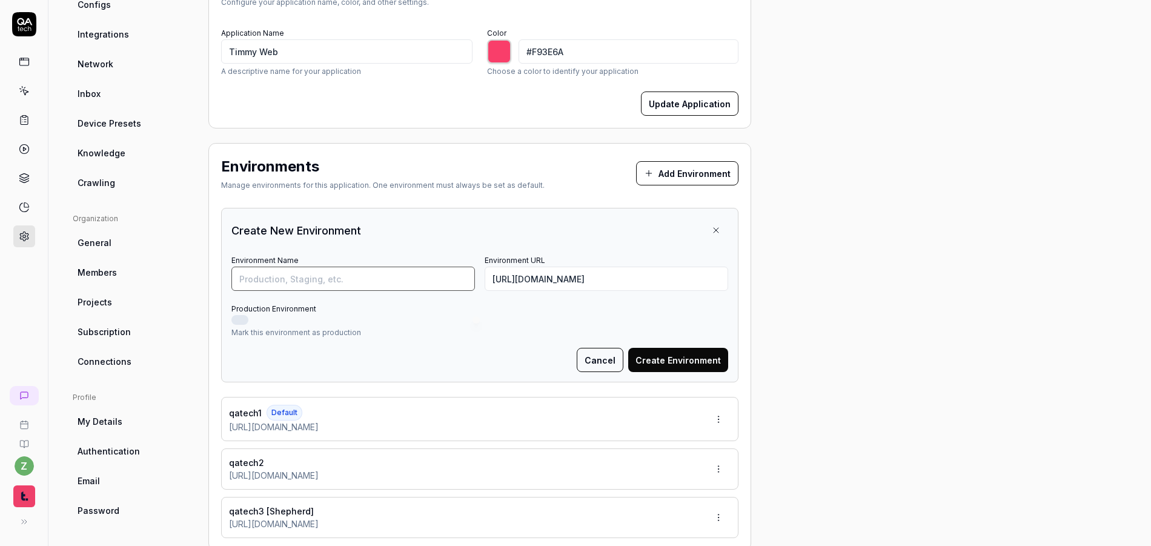
paste input "https://qatech1.timmyio.dev/"
type input "https://qatech1.timmyio.dev/"
click at [358, 279] on input "Environment Name" at bounding box center [352, 278] width 243 height 24
click at [268, 277] on input "qatech3 [Shepherd]" at bounding box center [352, 278] width 243 height 24
drag, startPoint x: 317, startPoint y: 281, endPoint x: 280, endPoint y: 282, distance: 36.9
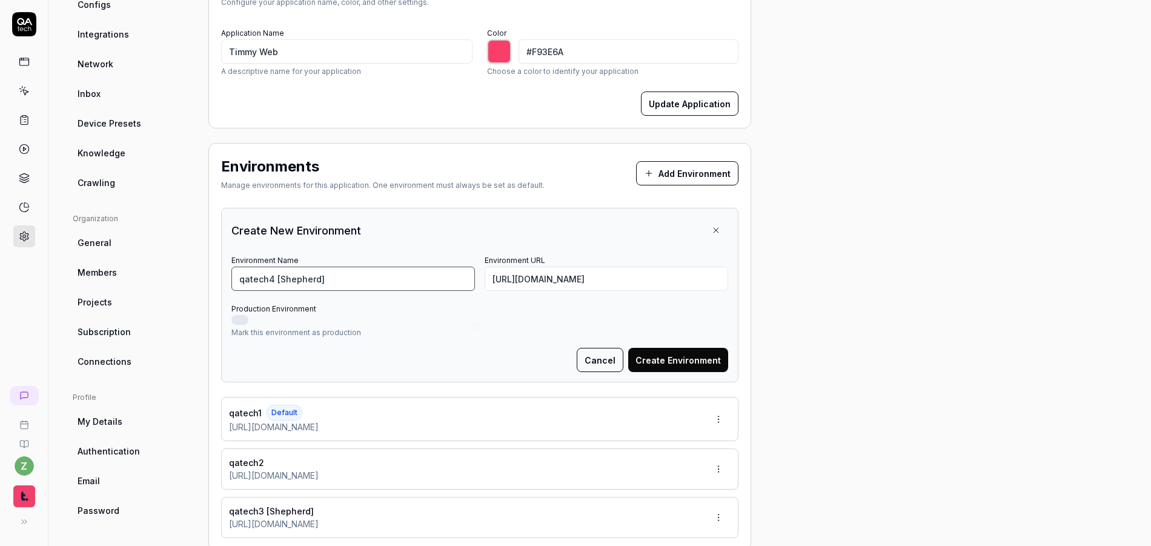
click at [280, 282] on input "qatech4 [Shepherd]" at bounding box center [352, 278] width 243 height 24
type input "qatech4 [Avalon]"
click at [688, 354] on button "Create Environment" at bounding box center [678, 360] width 100 height 24
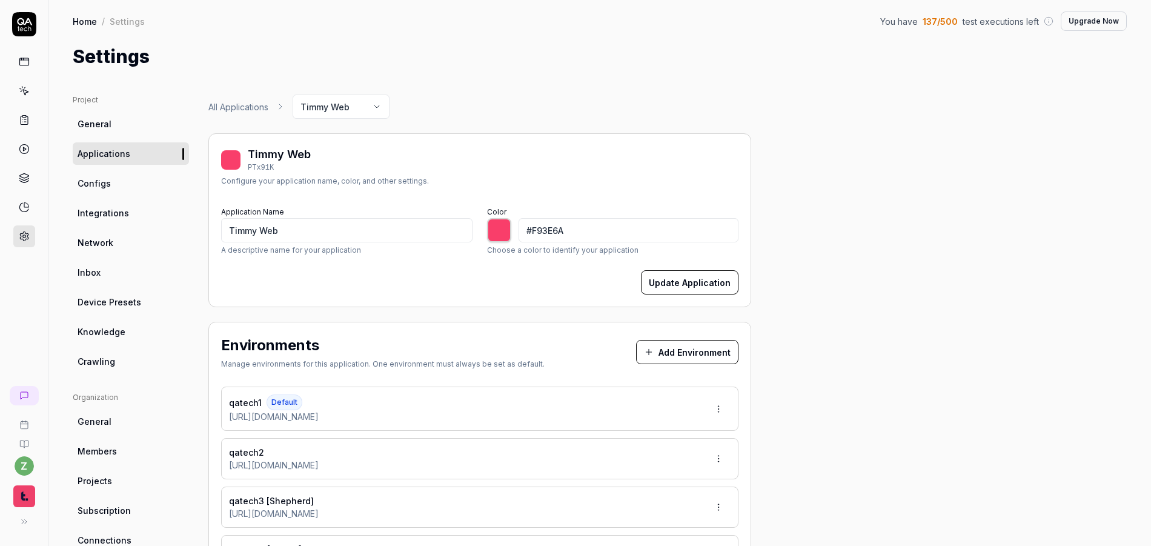
scroll to position [0, 0]
click at [354, 107] on html "z Home / Settings You have 137 / 500 test executions left Upgrade Now Home / Se…" at bounding box center [575, 273] width 1151 height 546
click at [370, 104] on html "z Home / Settings You have 137 / 500 test executions left Upgrade Now Home / Se…" at bounding box center [575, 273] width 1151 height 546
type input "*******"
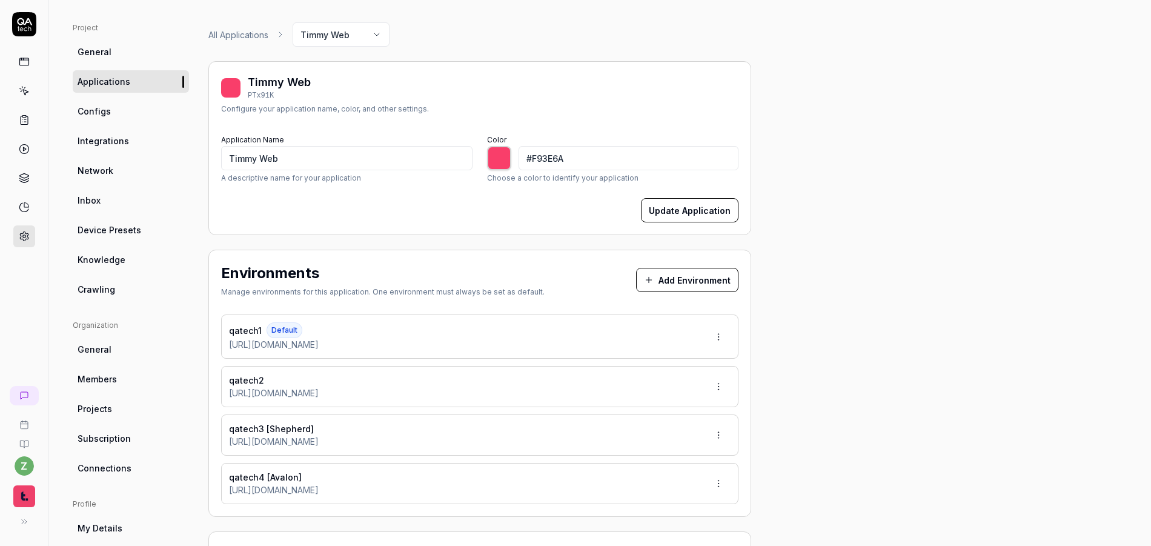
click at [730, 334] on html "z Home / Settings You have 137 / 500 test executions left Upgrade Now Home / Se…" at bounding box center [575, 273] width 1151 height 546
click at [729, 334] on html "z Home / Settings You have 137 / 500 test executions left Upgrade Now Home / Se…" at bounding box center [575, 273] width 1151 height 546
click at [119, 111] on link "Configs" at bounding box center [131, 111] width 116 height 22
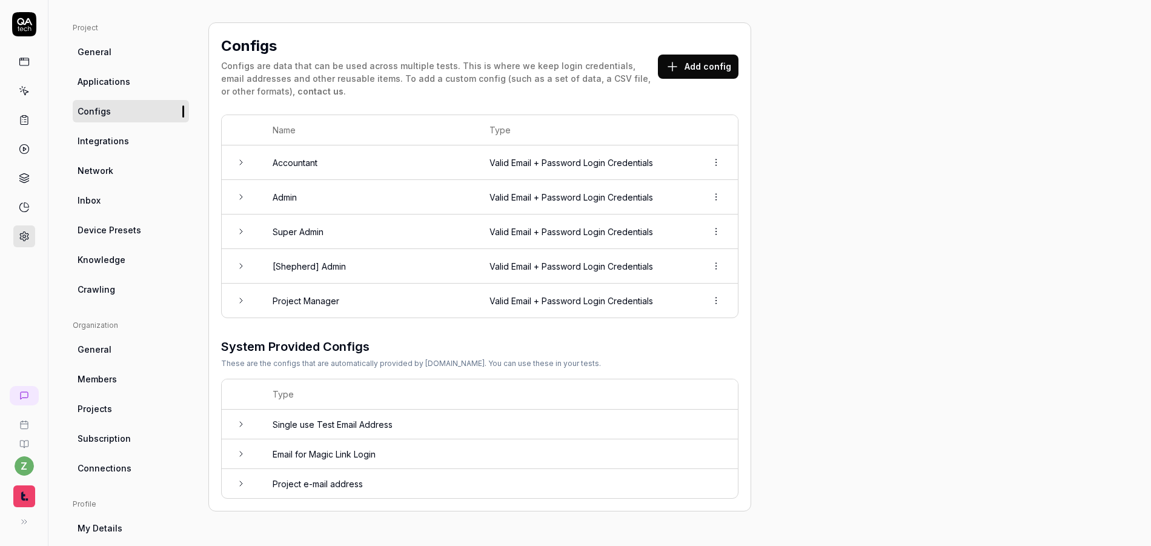
click at [106, 224] on span "Device Presets" at bounding box center [110, 229] width 64 height 13
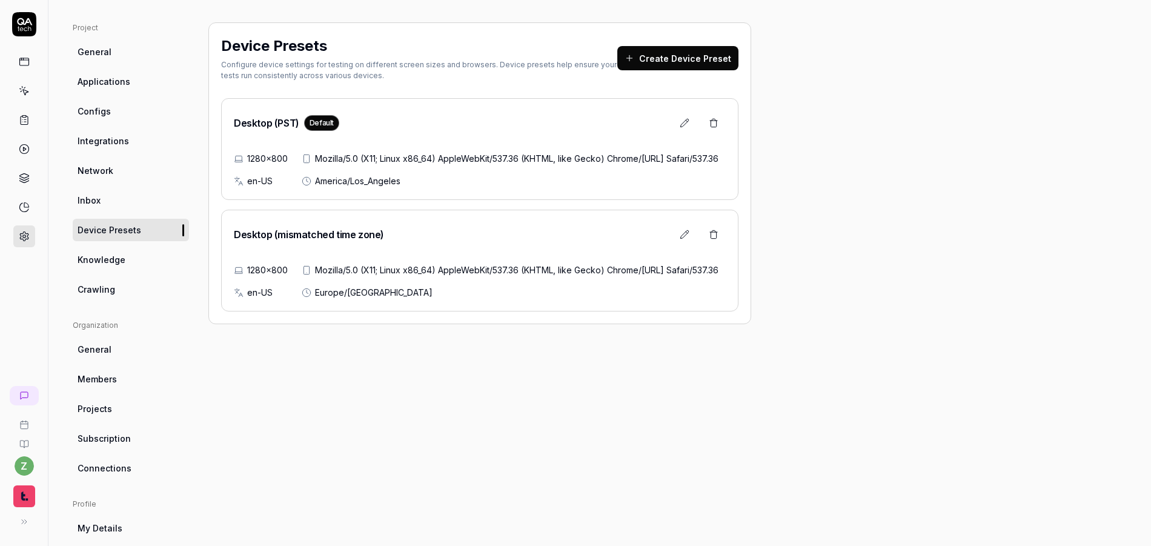
click at [692, 55] on button "Create Device Preset" at bounding box center [677, 58] width 121 height 24
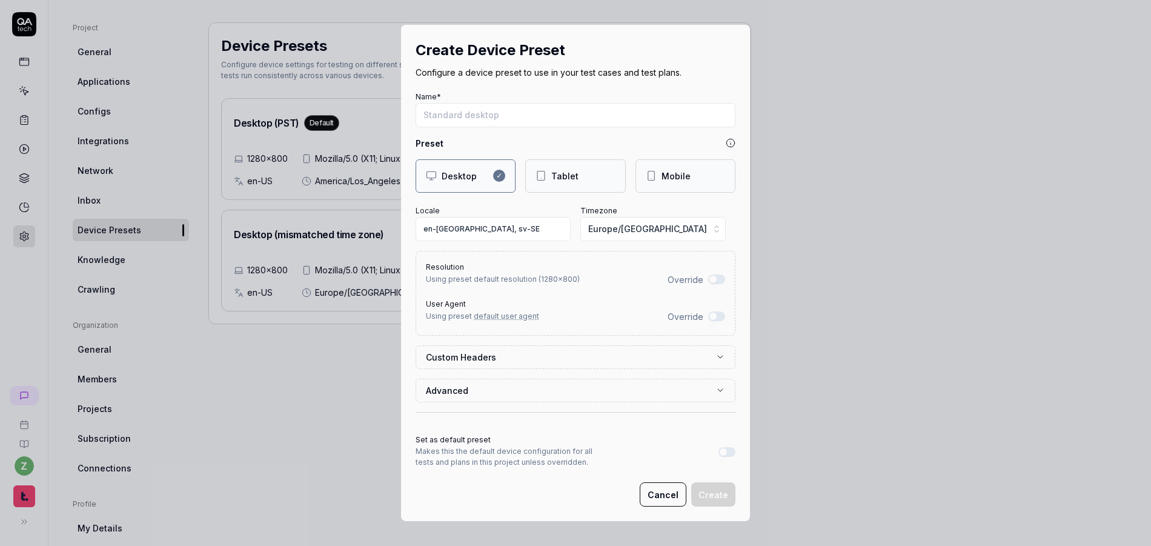
click at [670, 495] on button "Cancel" at bounding box center [663, 494] width 47 height 24
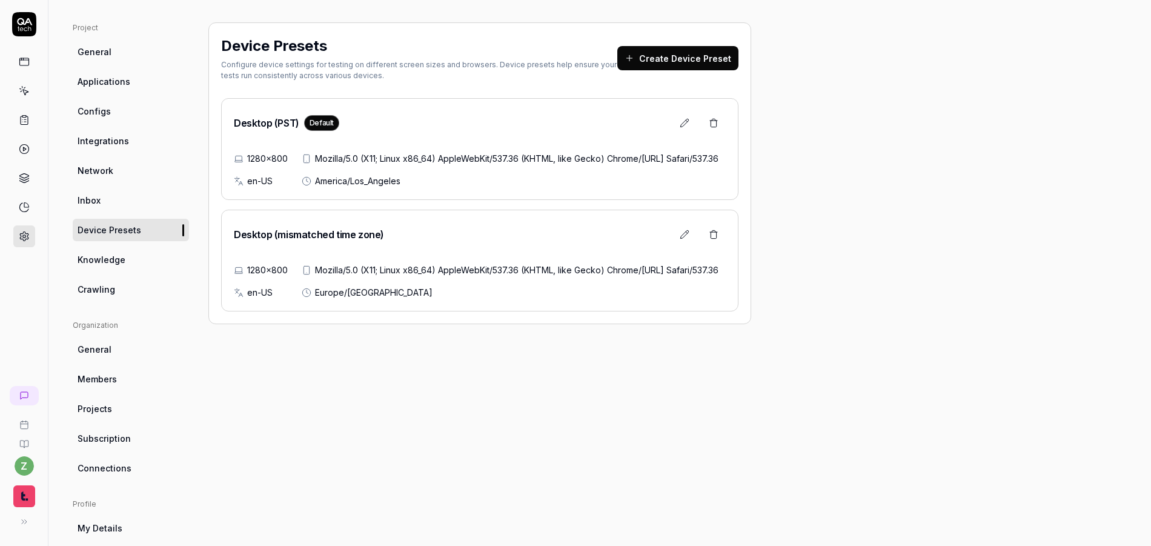
click at [24, 19] on icon at bounding box center [24, 24] width 24 height 24
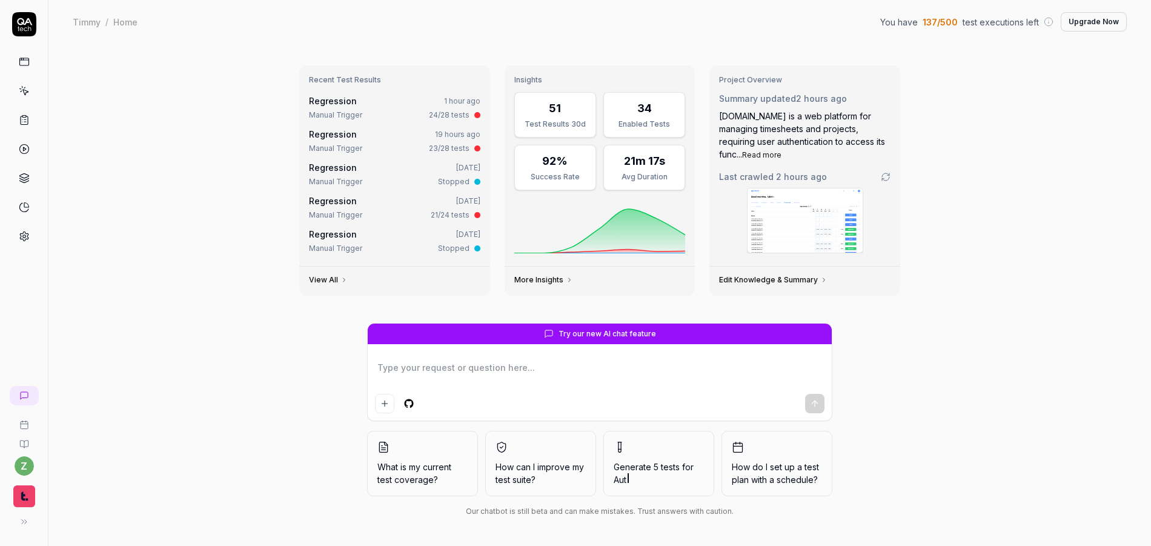
type textarea "*"
click at [14, 232] on link at bounding box center [24, 236] width 22 height 22
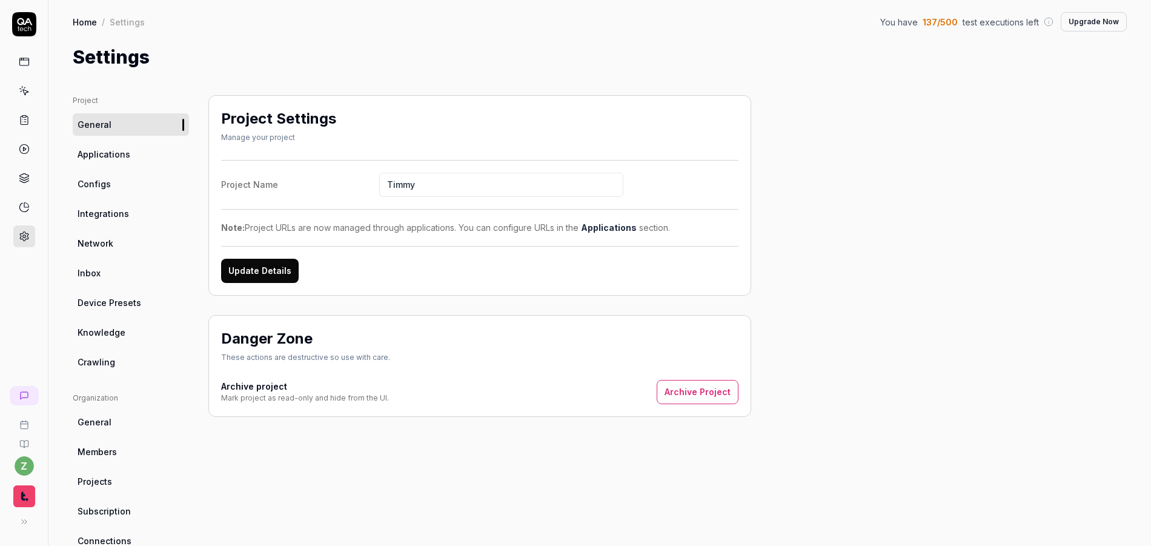
click at [96, 184] on span "Configs" at bounding box center [94, 183] width 33 height 13
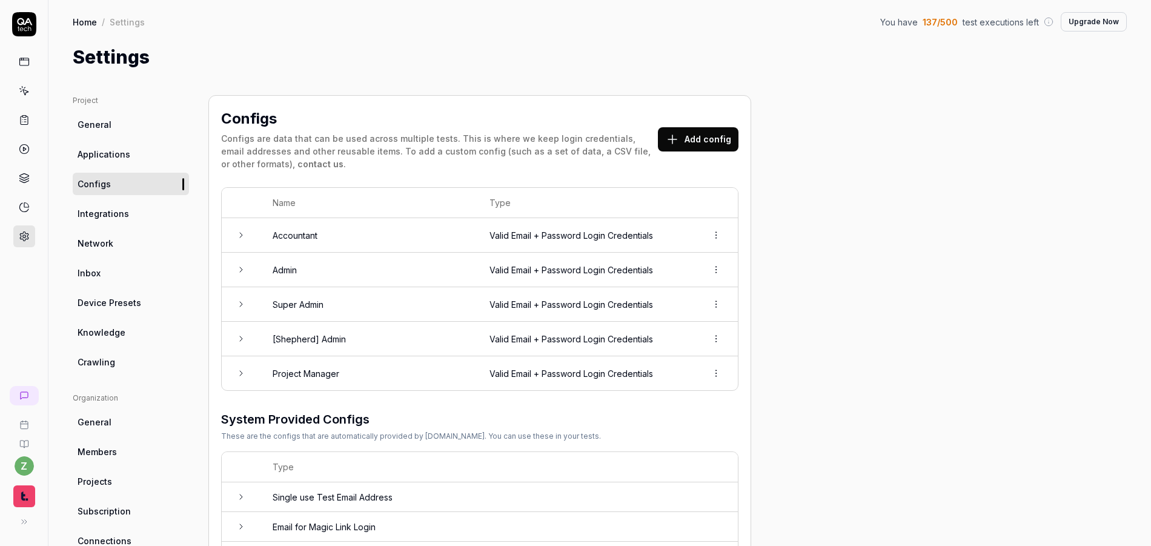
click at [237, 266] on icon at bounding box center [241, 270] width 10 height 10
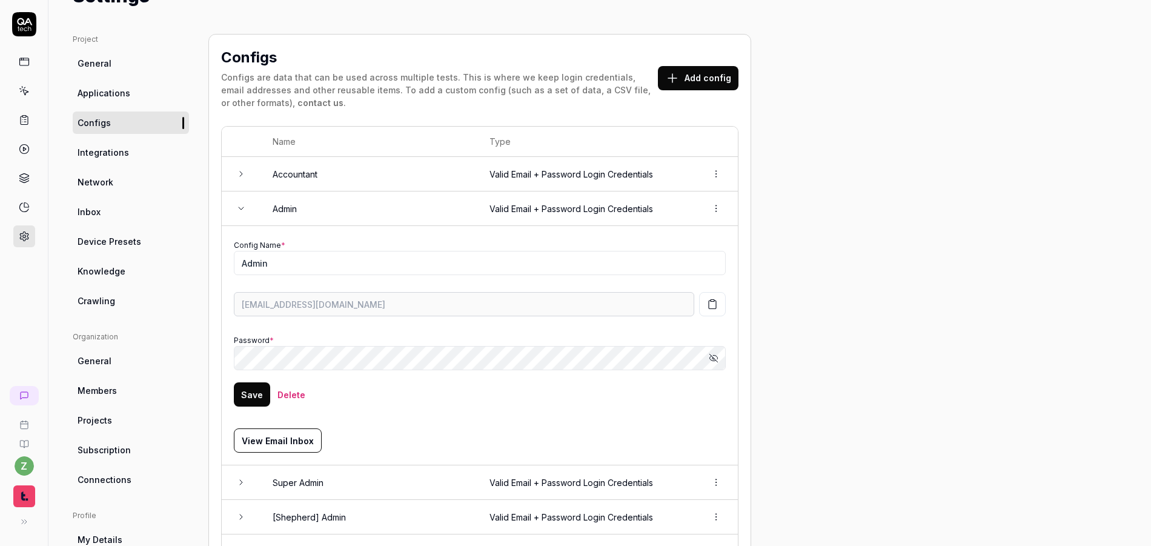
scroll to position [73, 0]
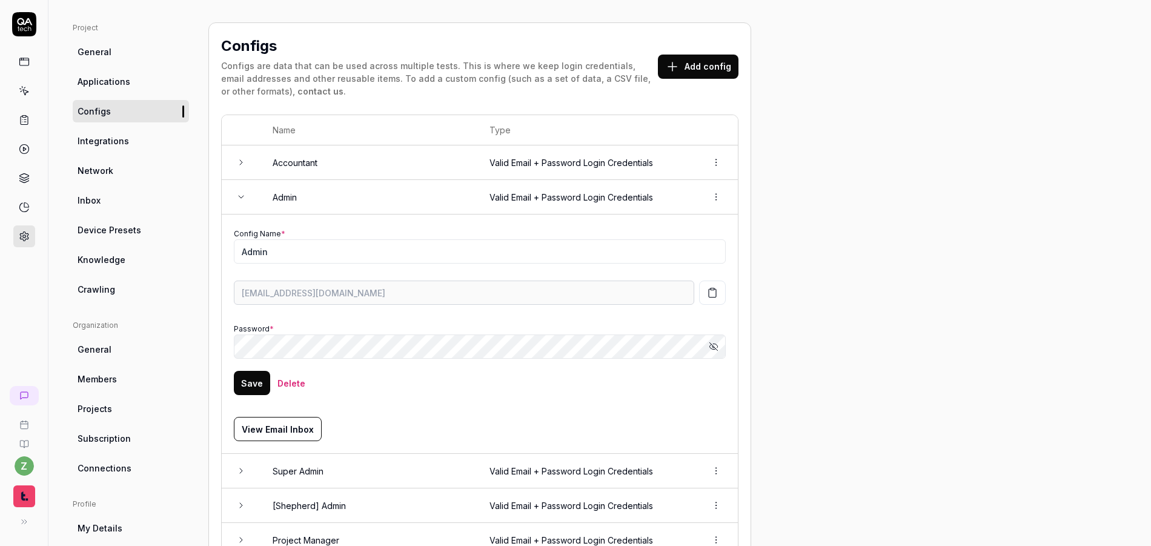
click at [718, 295] on button "button" at bounding box center [712, 292] width 27 height 24
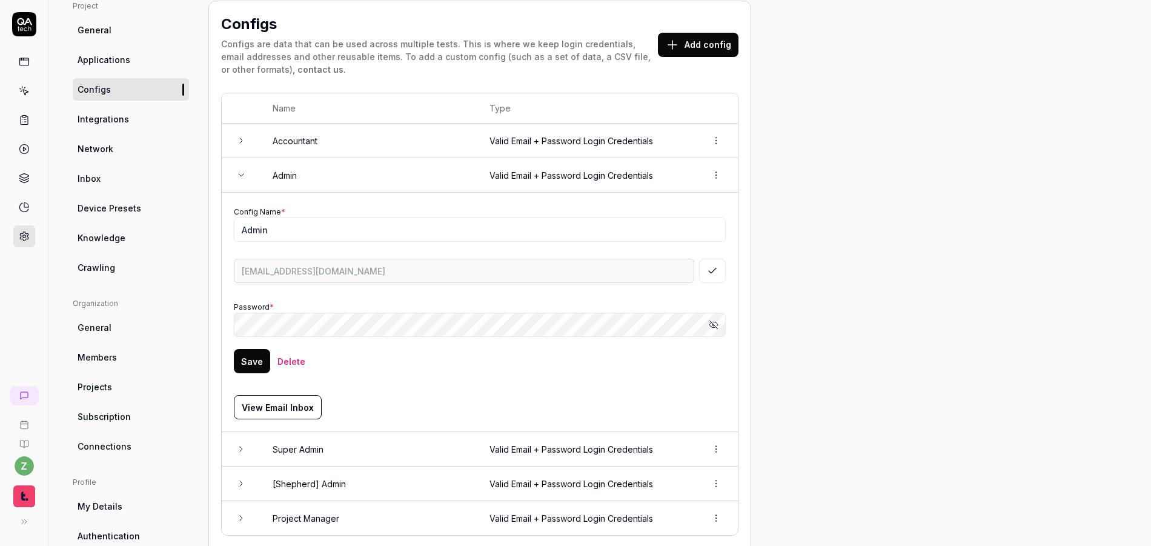
scroll to position [145, 0]
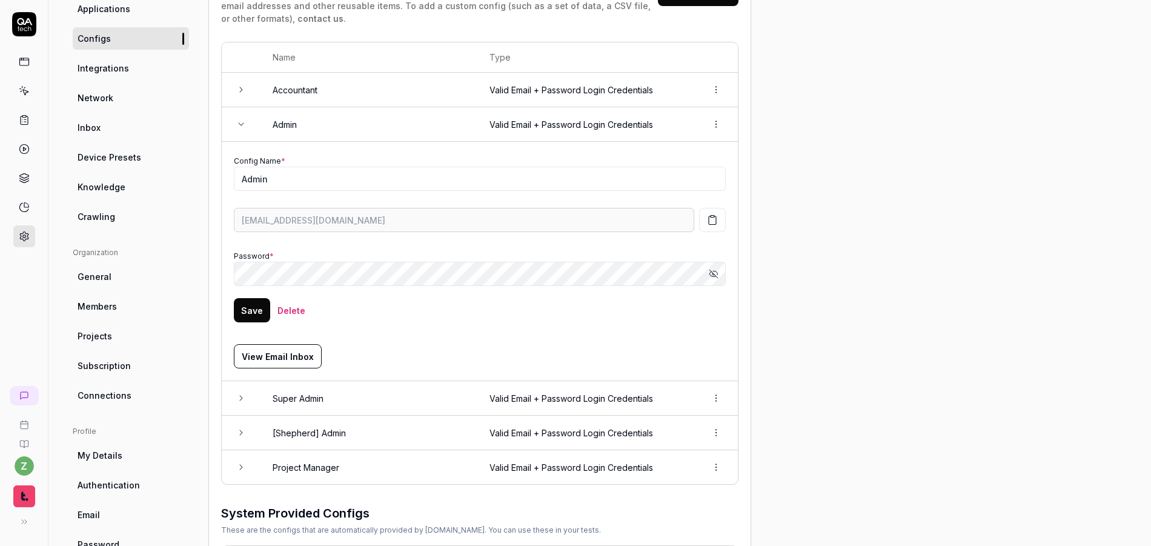
click at [709, 270] on icon "button" at bounding box center [714, 274] width 10 height 10
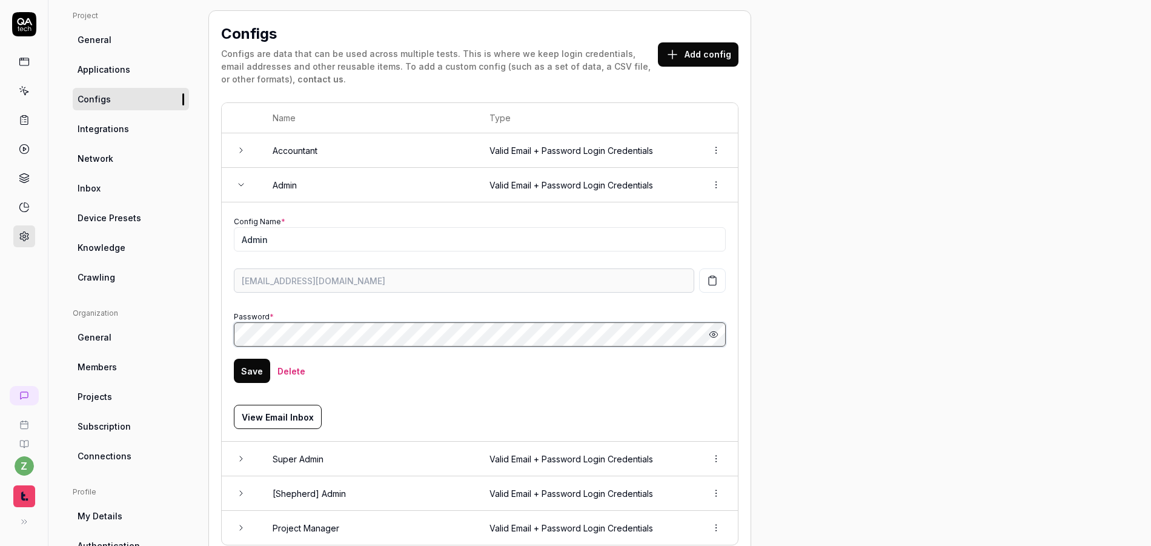
scroll to position [73, 0]
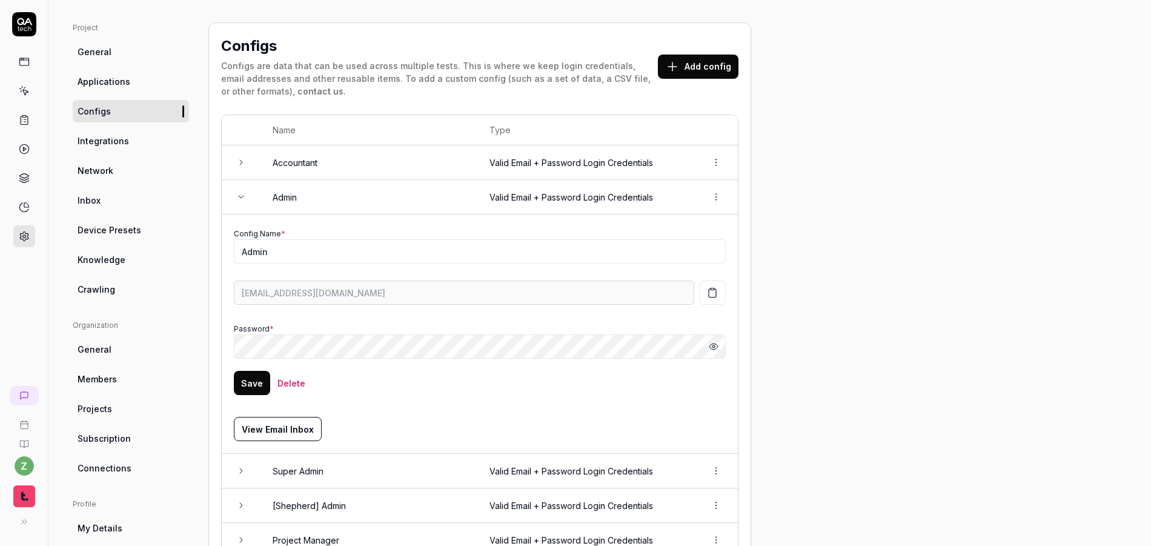
click at [242, 200] on icon at bounding box center [241, 197] width 10 height 10
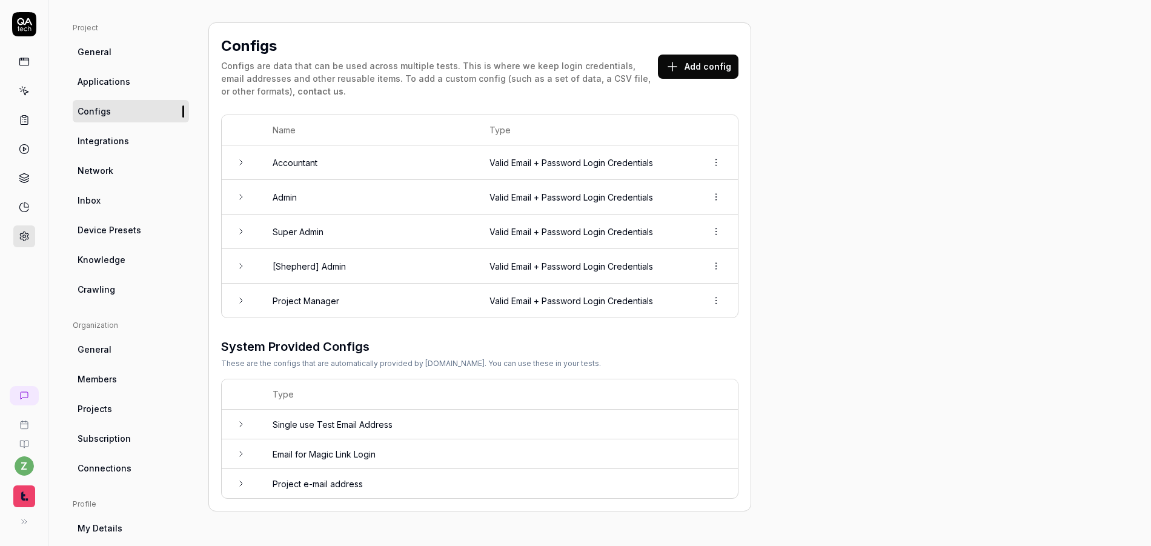
click at [243, 165] on icon at bounding box center [241, 162] width 10 height 10
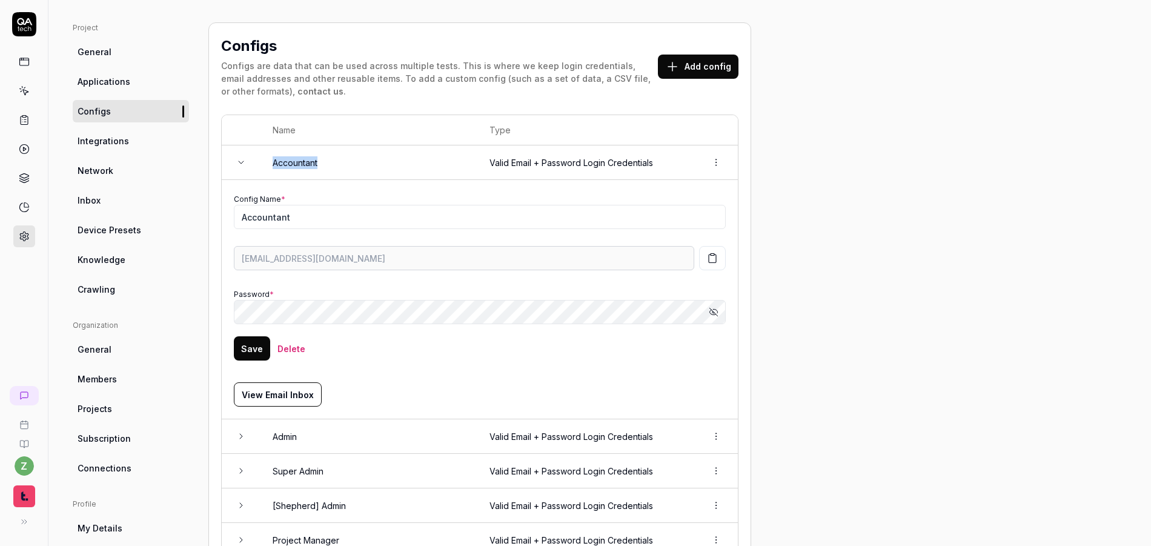
click at [243, 165] on icon at bounding box center [241, 162] width 10 height 10
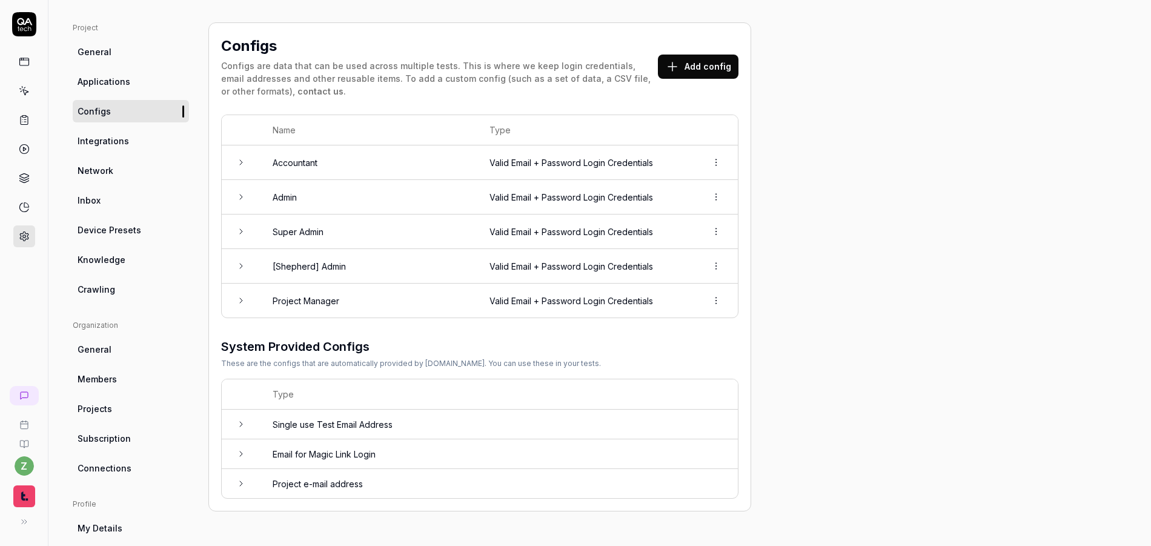
click at [812, 211] on div "Project General Applications Configs Integrations Network Inbox Device Presets …" at bounding box center [600, 325] width 1054 height 606
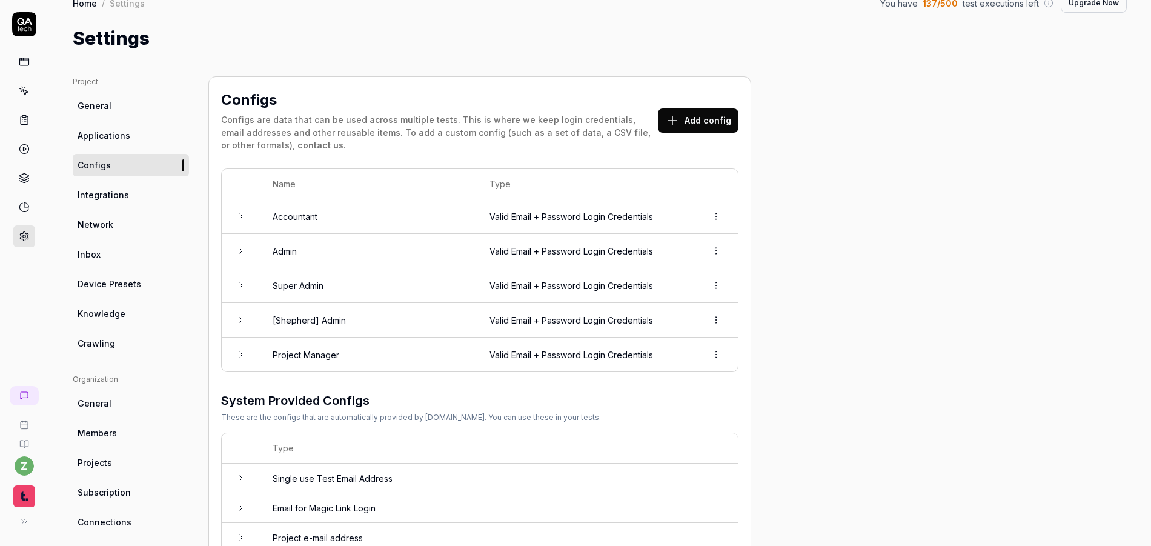
scroll to position [0, 0]
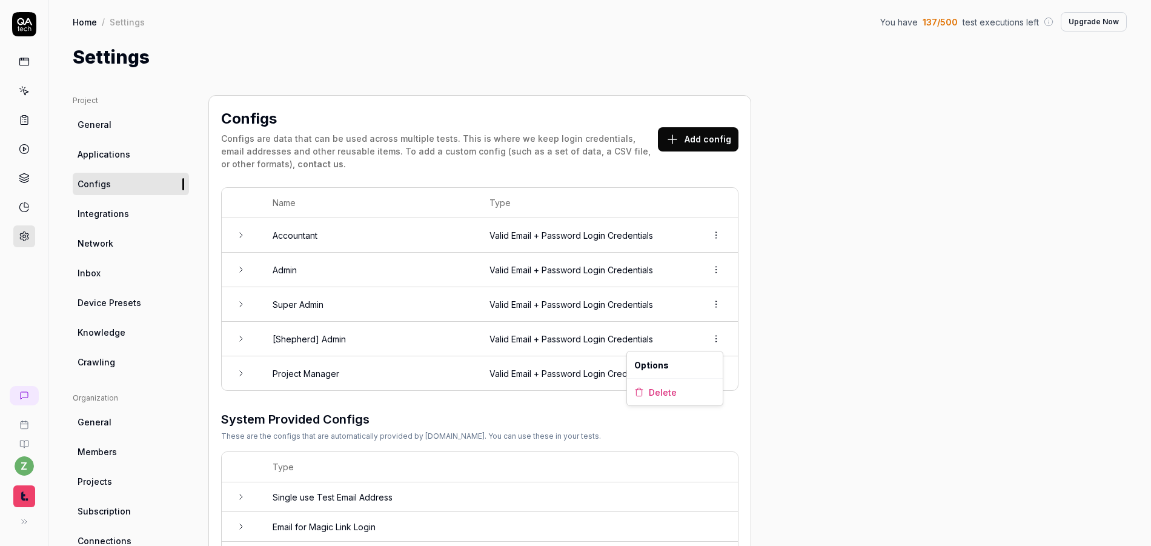
click at [711, 340] on html "z Home / Settings You have 137 / 500 test executions left Upgrade Now Home / Se…" at bounding box center [575, 273] width 1151 height 546
click at [692, 395] on div "Delete" at bounding box center [675, 391] width 96 height 27
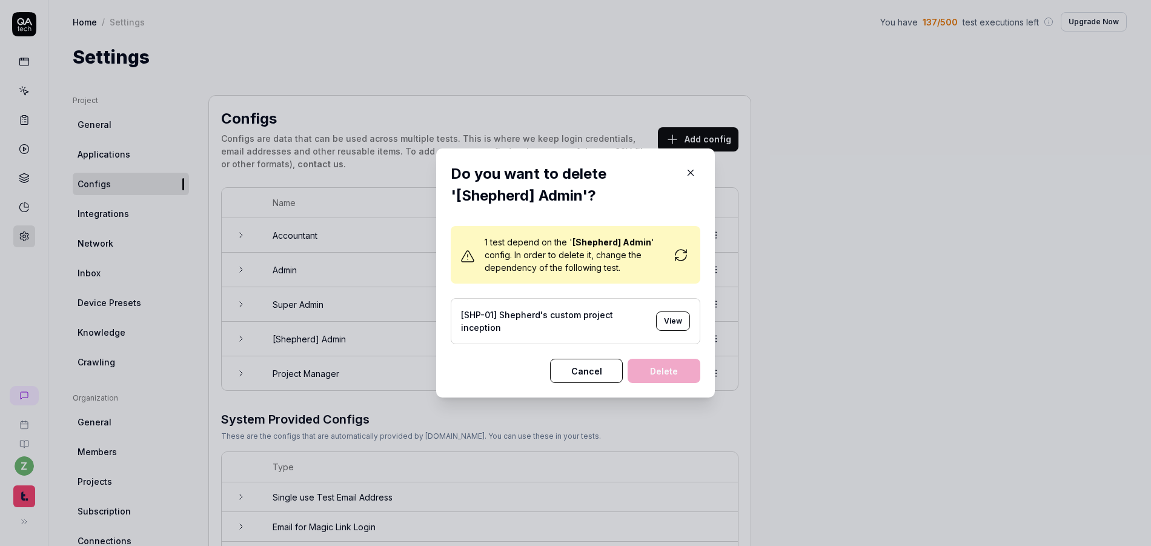
click at [677, 266] on div "1 test depend on the ' [Shepherd] Admin ' config. In order to delete it, change…" at bounding box center [587, 255] width 206 height 38
drag, startPoint x: 674, startPoint y: 259, endPoint x: 681, endPoint y: 271, distance: 14.6
click at [674, 259] on icon at bounding box center [680, 255] width 15 height 15
click at [677, 258] on icon at bounding box center [680, 255] width 15 height 15
click at [677, 253] on icon at bounding box center [680, 255] width 15 height 15
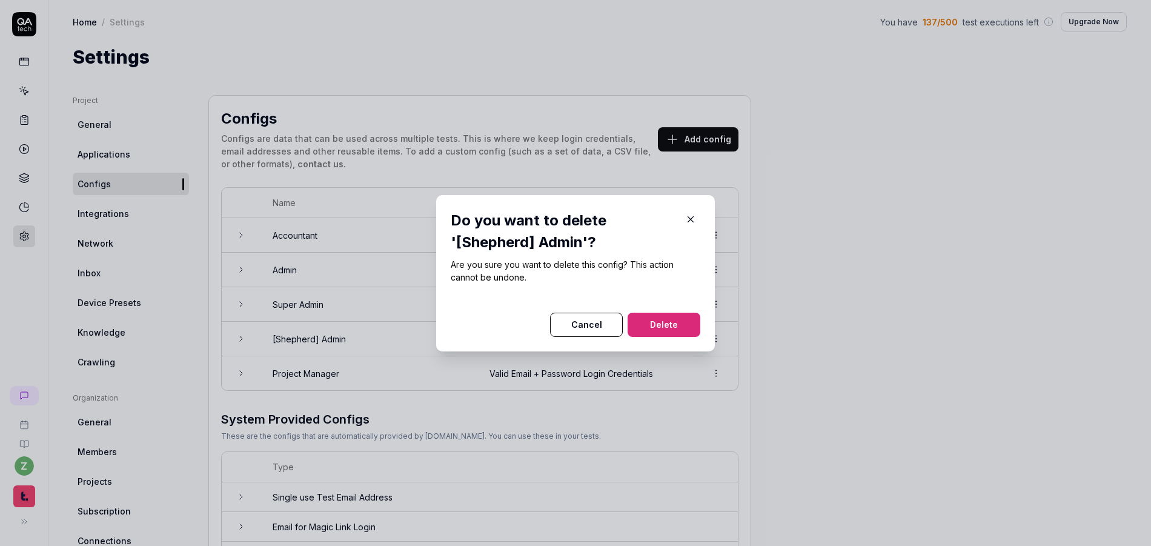
click at [675, 322] on button "Delete" at bounding box center [663, 324] width 73 height 24
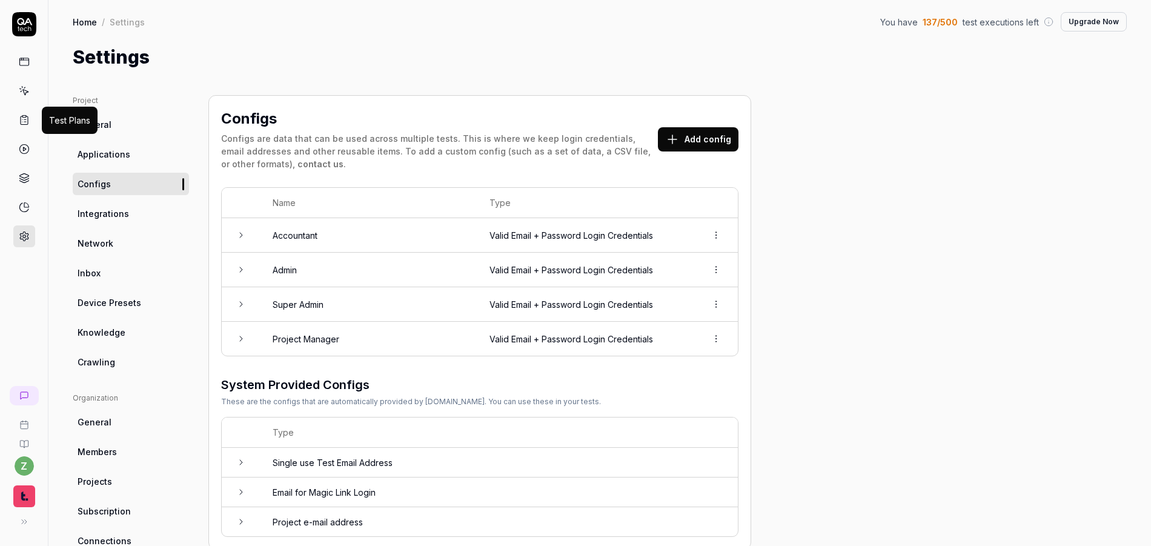
click at [24, 119] on icon at bounding box center [24, 119] width 11 height 11
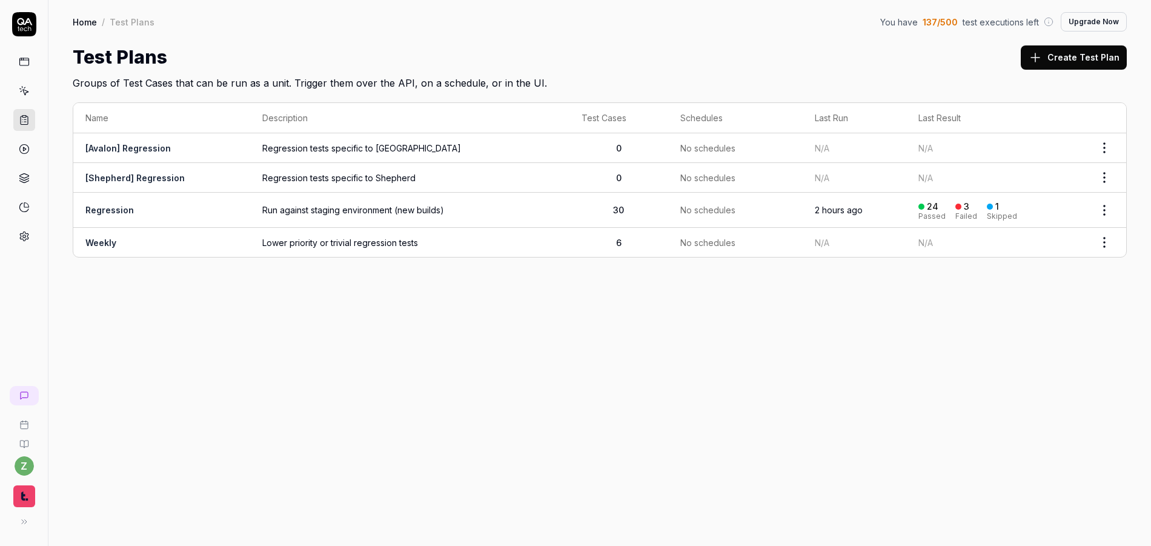
click at [116, 205] on link "Regression" at bounding box center [109, 210] width 48 height 10
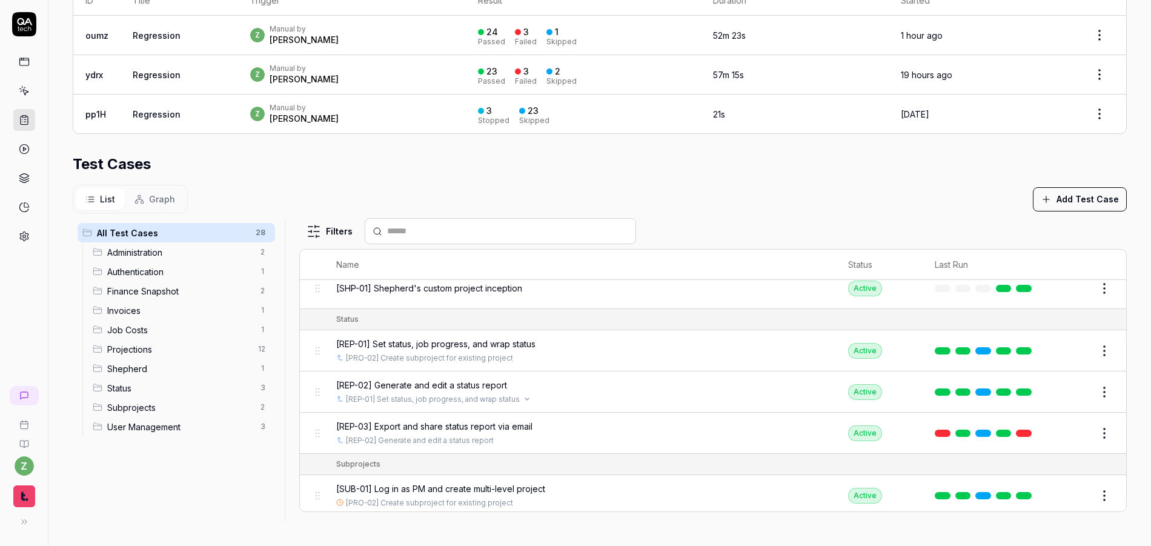
scroll to position [910, 0]
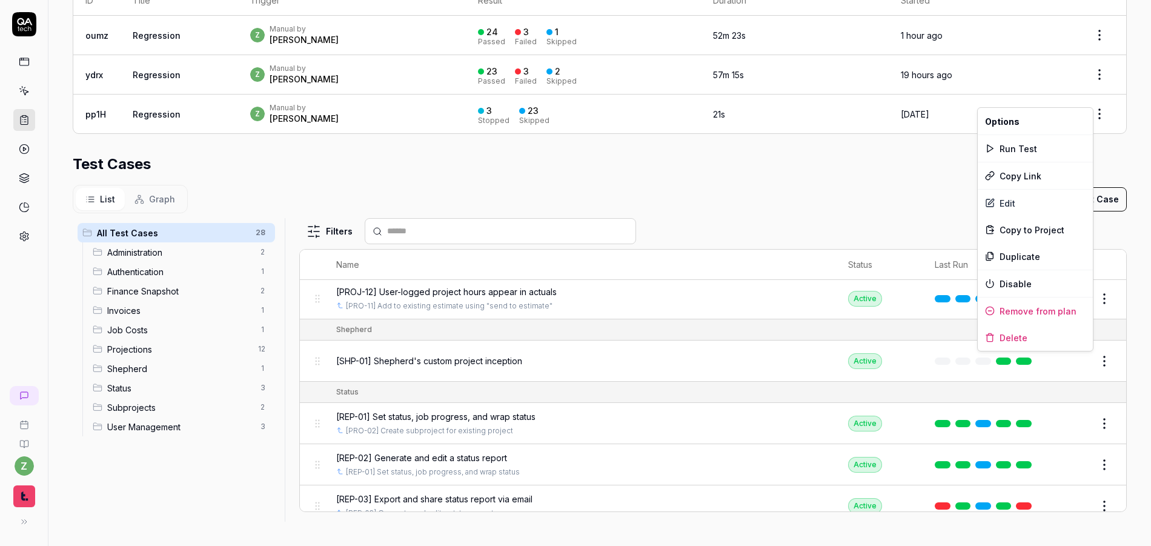
click at [1091, 360] on html "**********" at bounding box center [575, 273] width 1151 height 546
click at [1026, 310] on div "Remove from plan" at bounding box center [1034, 310] width 115 height 27
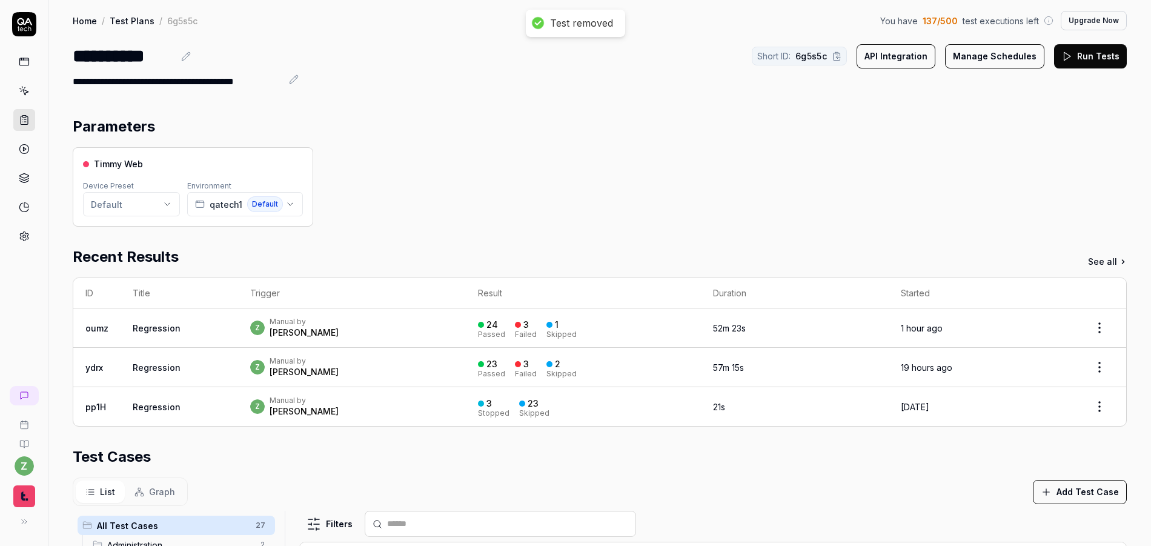
scroll to position [0, 0]
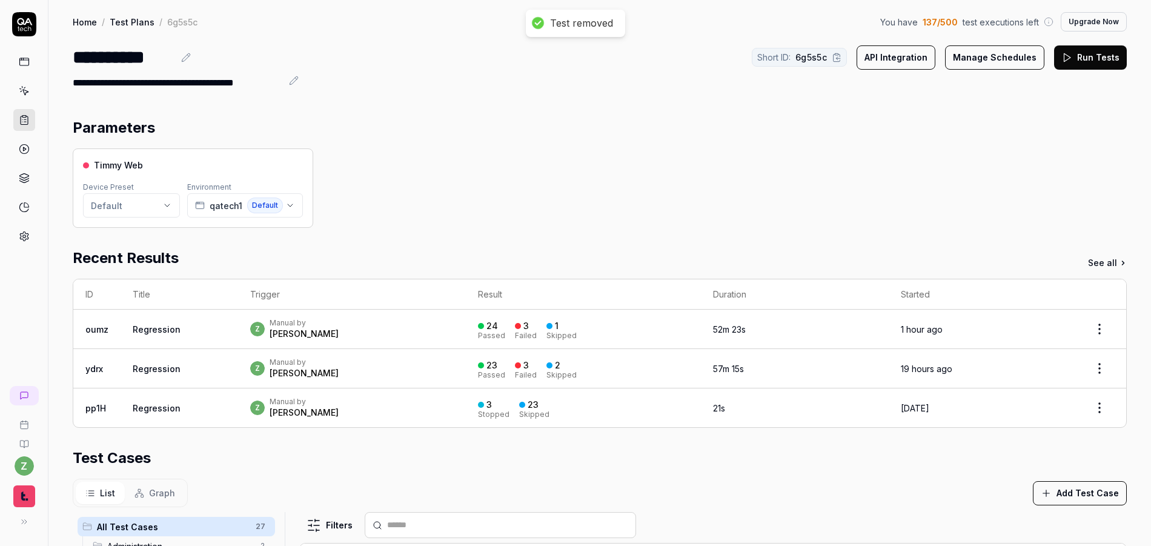
click at [137, 22] on link "Test Plans" at bounding box center [132, 22] width 45 height 12
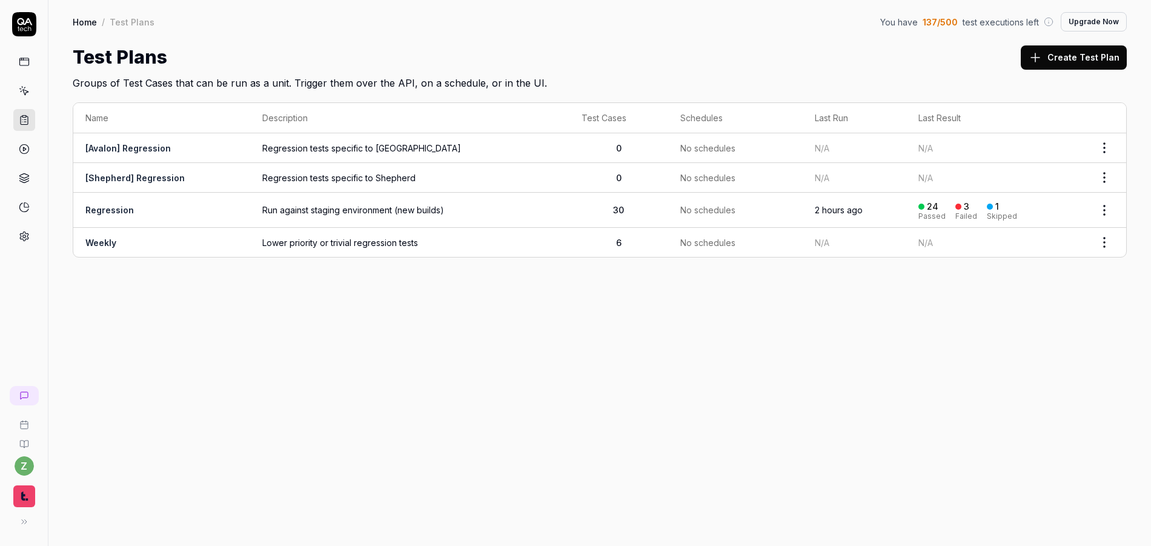
click at [156, 180] on link "[Shepherd] Regression" at bounding box center [134, 178] width 99 height 10
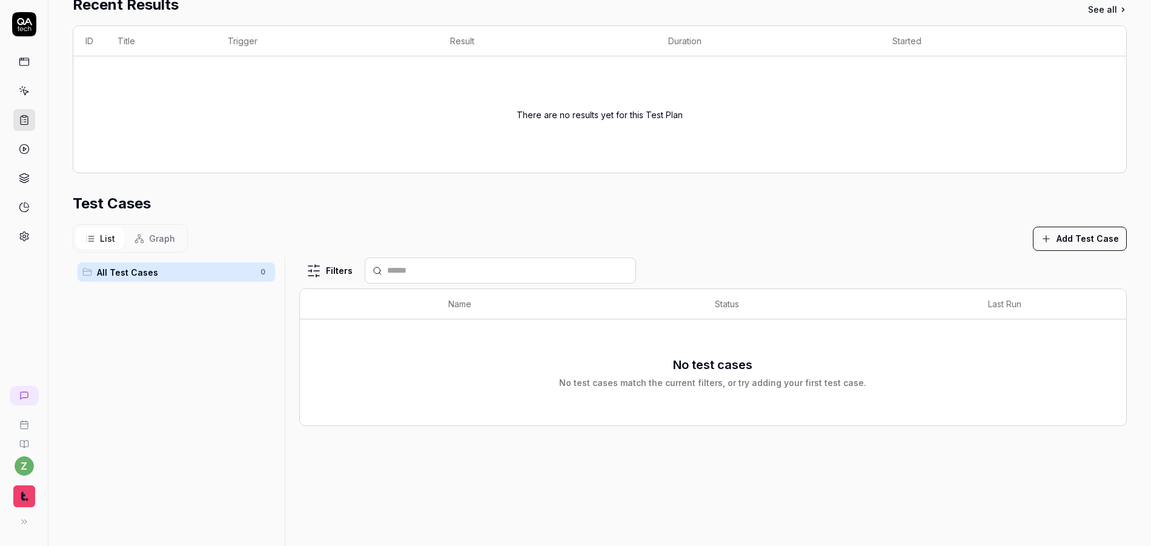
scroll to position [218, 0]
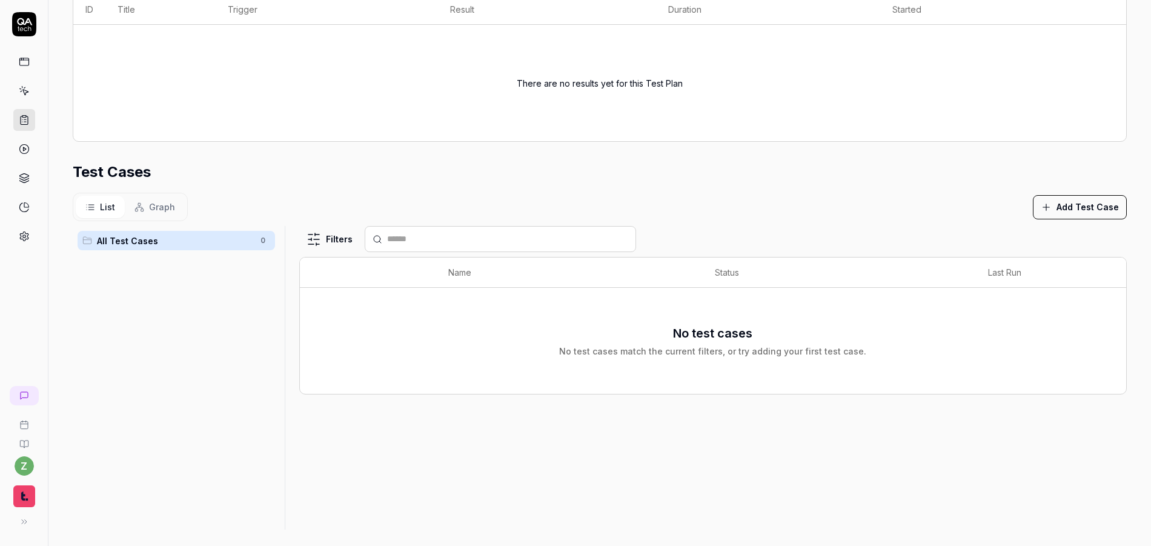
click at [1073, 210] on button "Add Test Case" at bounding box center [1080, 207] width 94 height 24
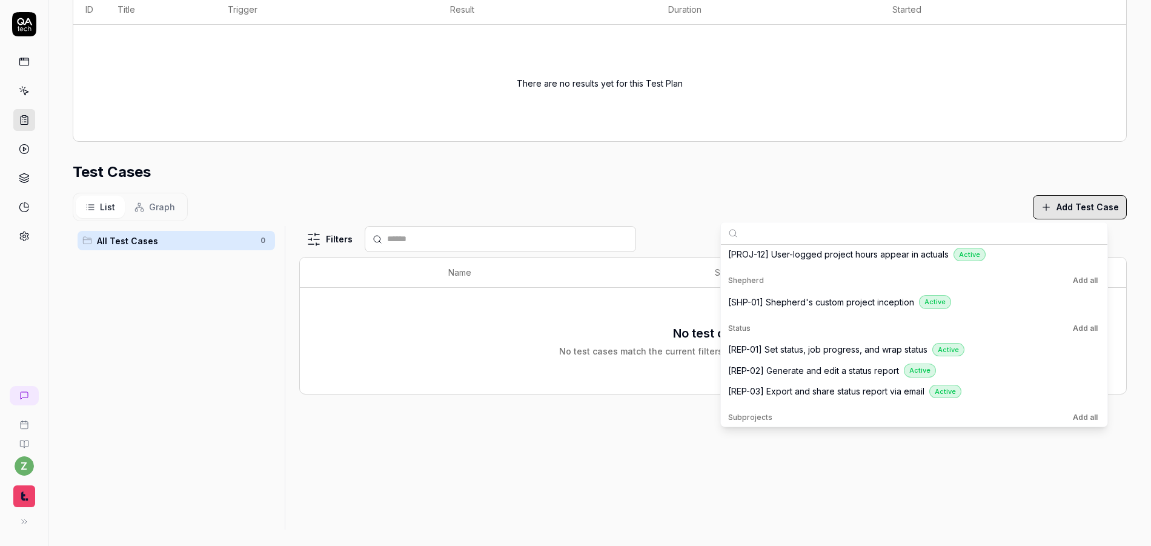
scroll to position [698, 0]
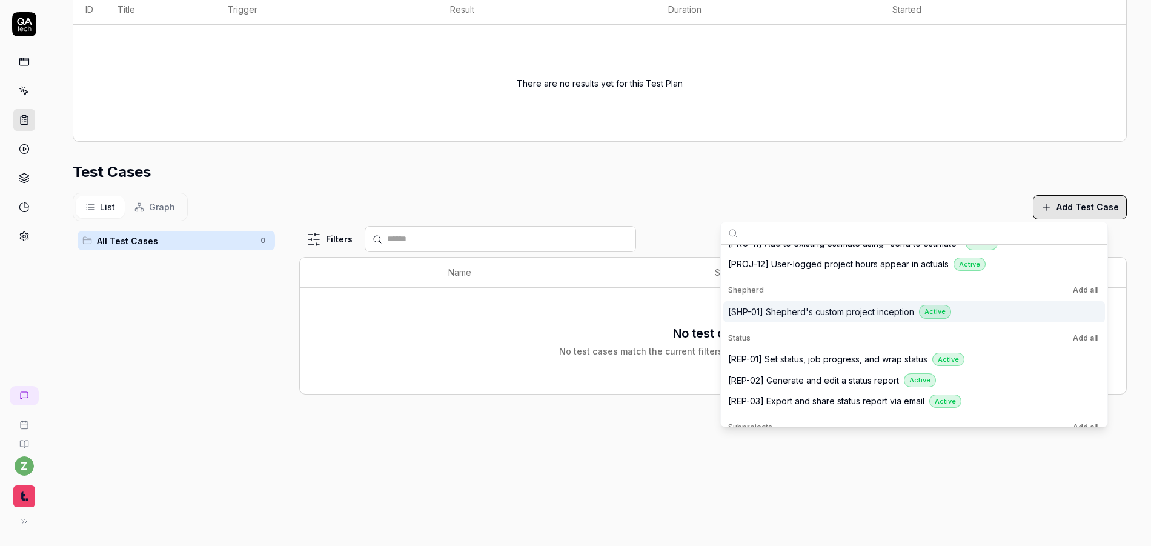
click at [803, 313] on span "[SHP-01] Shepherd's custom project inception" at bounding box center [821, 311] width 186 height 13
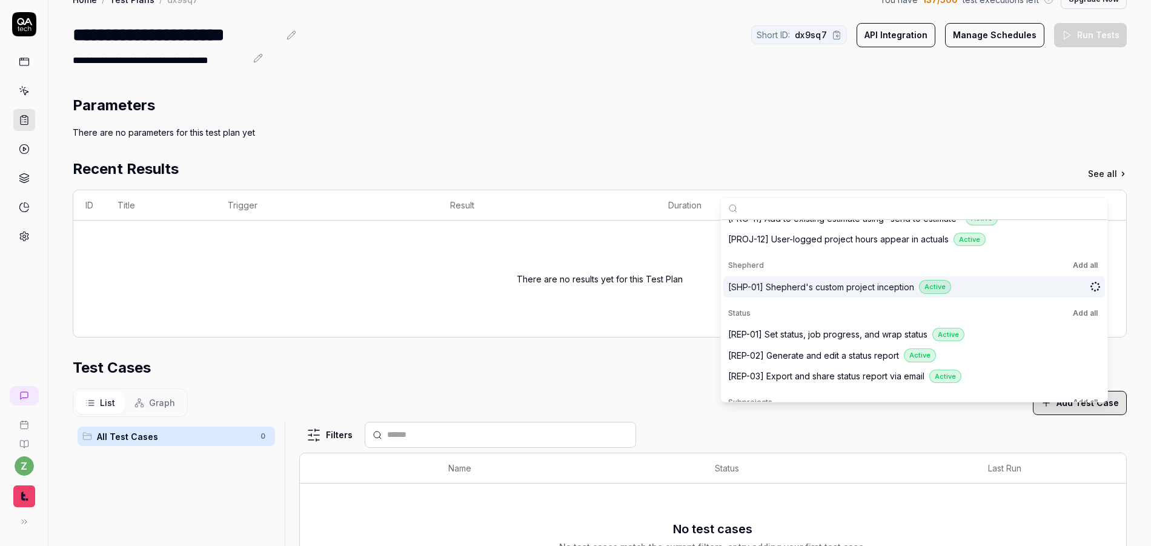
scroll to position [73, 0]
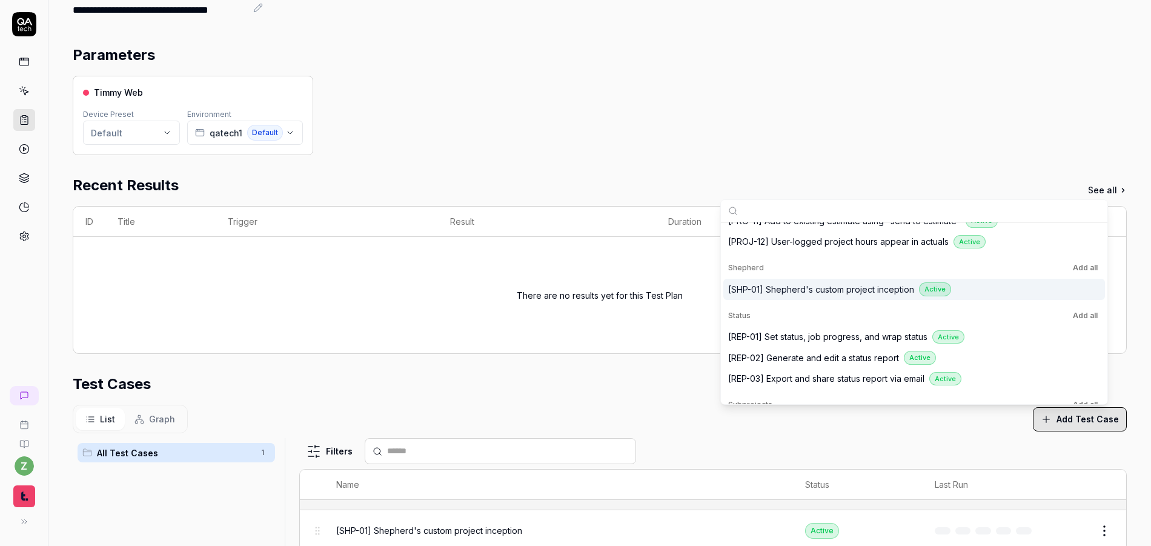
drag, startPoint x: 603, startPoint y: 343, endPoint x: 608, endPoint y: 349, distance: 8.1
click at [604, 345] on td "There are no results yet for this Test Plan" at bounding box center [599, 295] width 1053 height 116
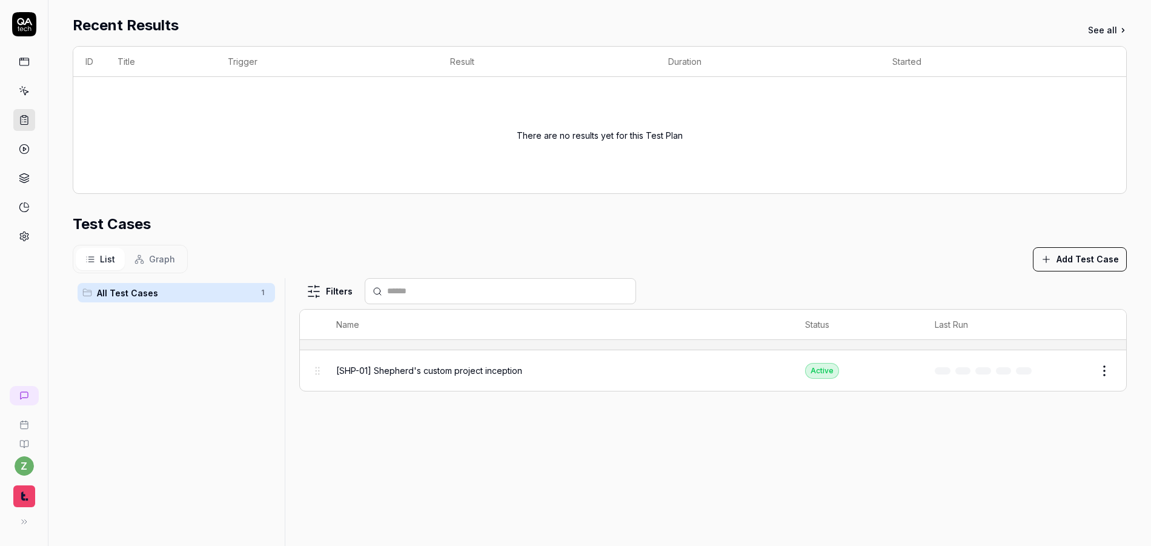
scroll to position [0, 0]
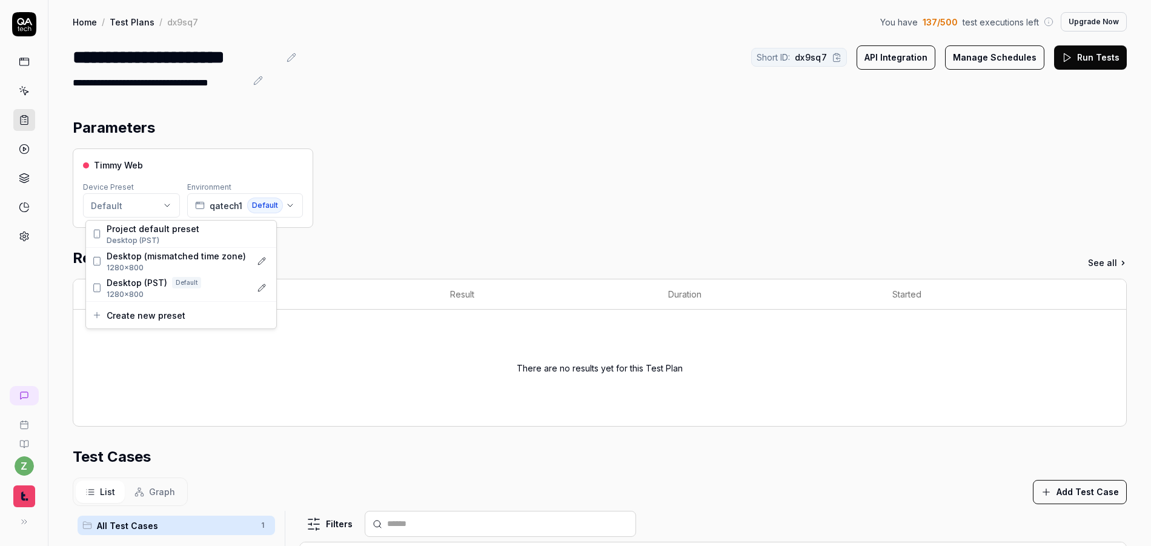
click at [155, 200] on html "**********" at bounding box center [575, 273] width 1151 height 546
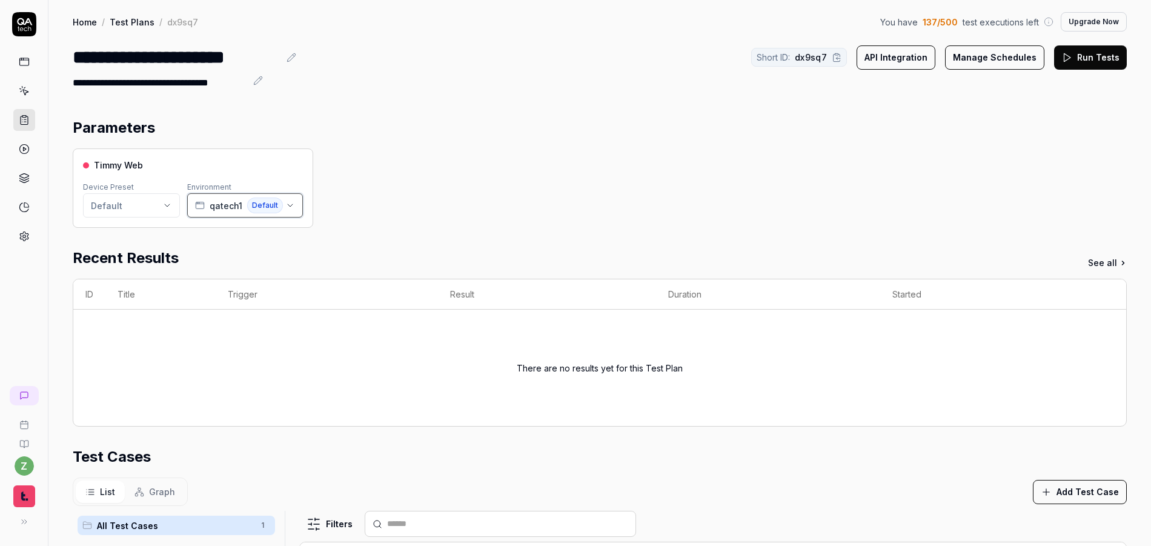
click at [208, 201] on div "qatech1 Default" at bounding box center [239, 205] width 88 height 16
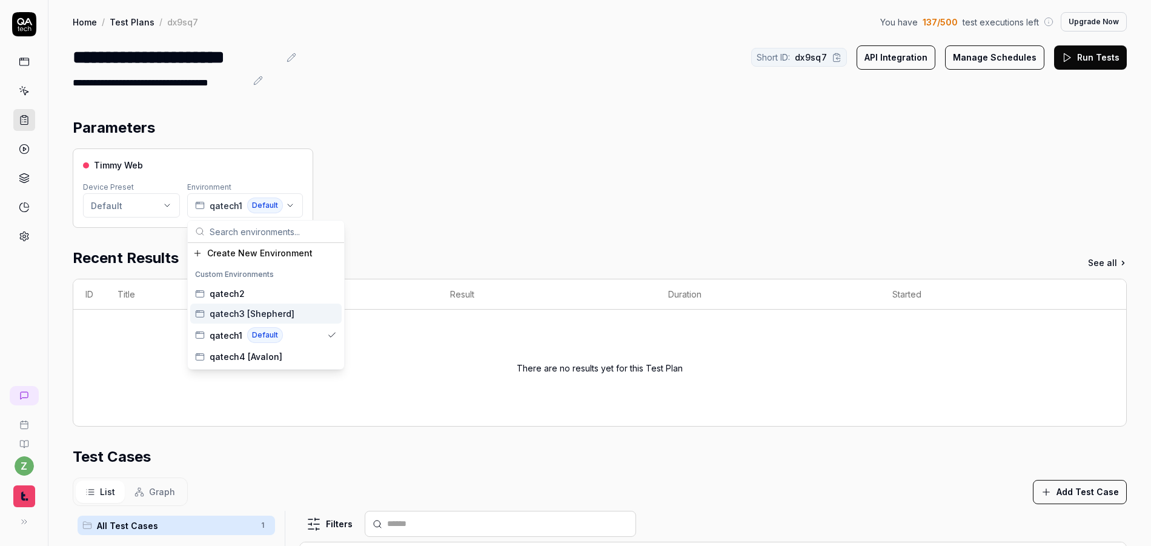
click at [272, 314] on span "qatech3 [Shepherd]" at bounding box center [252, 313] width 85 height 13
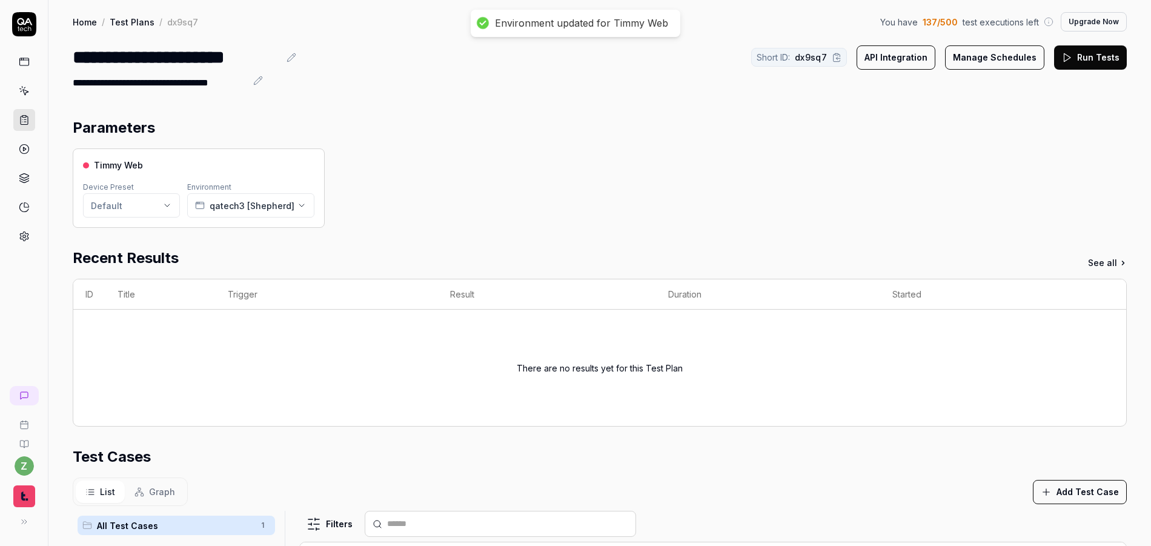
click at [420, 153] on div "Timmy Web Device Preset Default Environment qatech3 [Shepherd]" at bounding box center [600, 187] width 1054 height 79
click at [151, 212] on html "**********" at bounding box center [575, 273] width 1151 height 546
click at [151, 203] on html "**********" at bounding box center [575, 273] width 1151 height 546
click at [242, 98] on div "**********" at bounding box center [599, 419] width 1102 height 838
click at [140, 21] on link "Test Plans" at bounding box center [132, 22] width 45 height 12
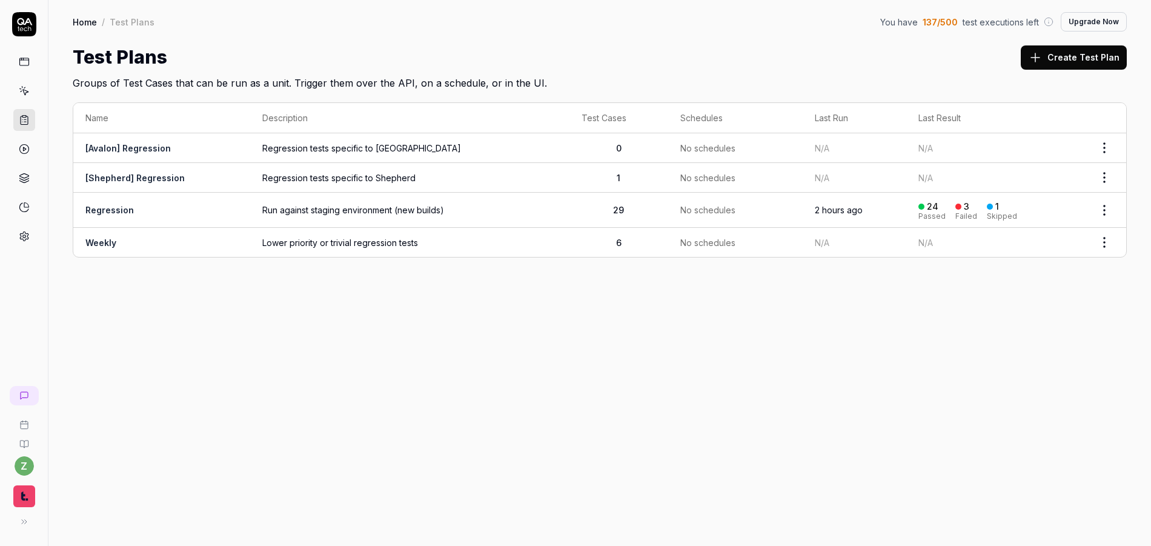
click at [146, 147] on link "[Avalon] Regression" at bounding box center [127, 148] width 85 height 10
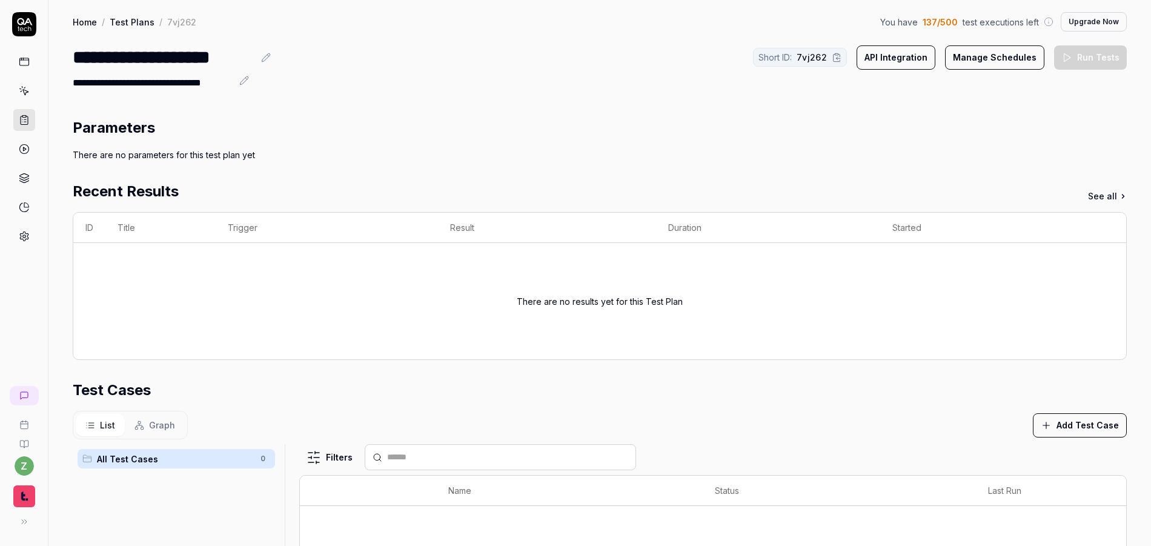
click at [134, 27] on link "Test Plans" at bounding box center [132, 22] width 45 height 12
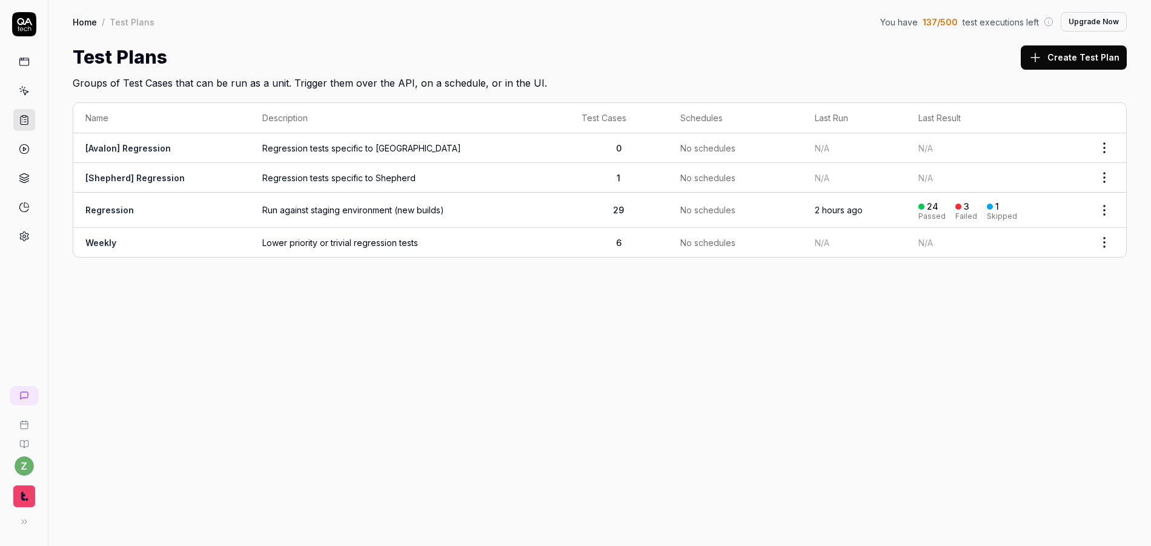
click at [120, 209] on link "Regression" at bounding box center [109, 210] width 48 height 10
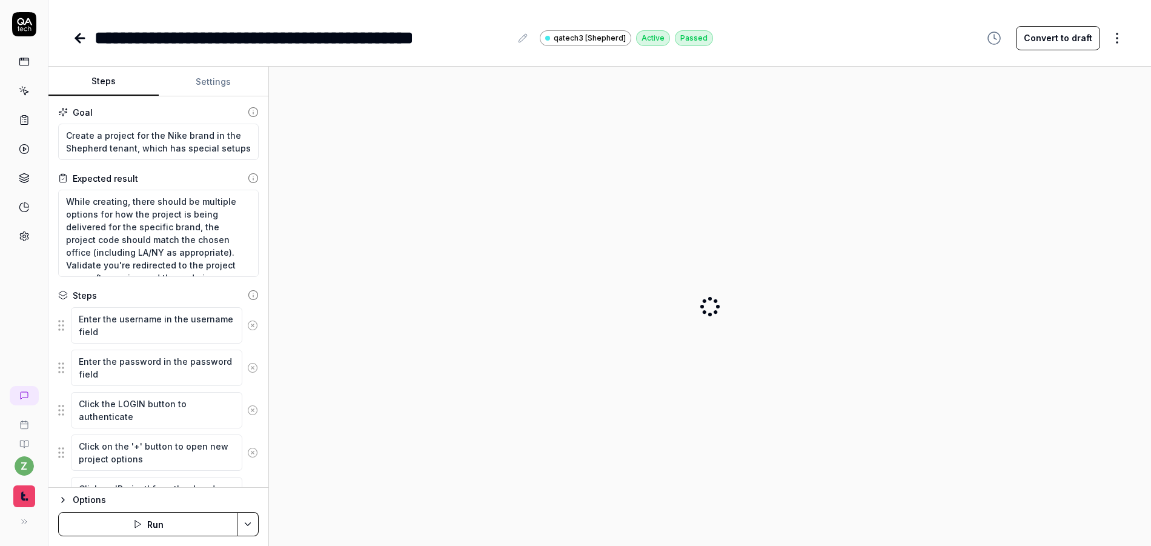
type textarea "*"
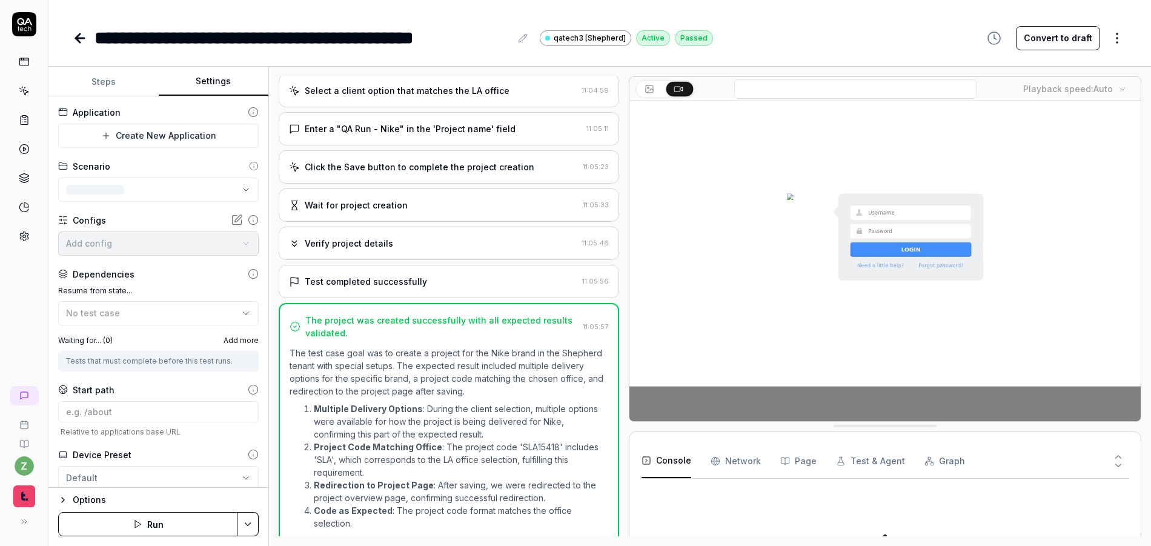
click at [200, 77] on button "Settings" at bounding box center [214, 81] width 110 height 29
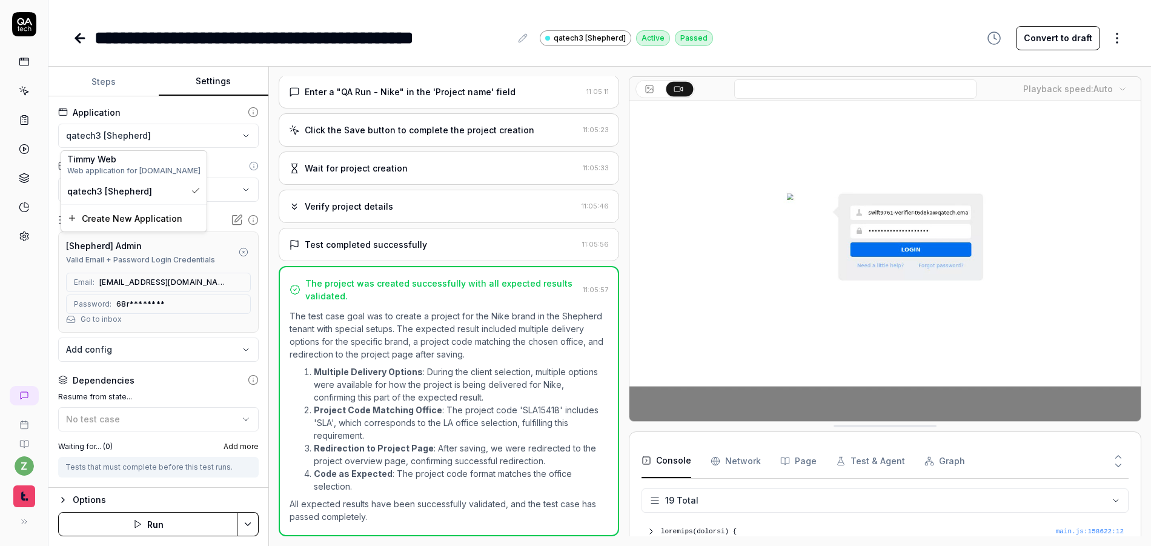
click at [146, 137] on html "**********" at bounding box center [575, 273] width 1151 height 546
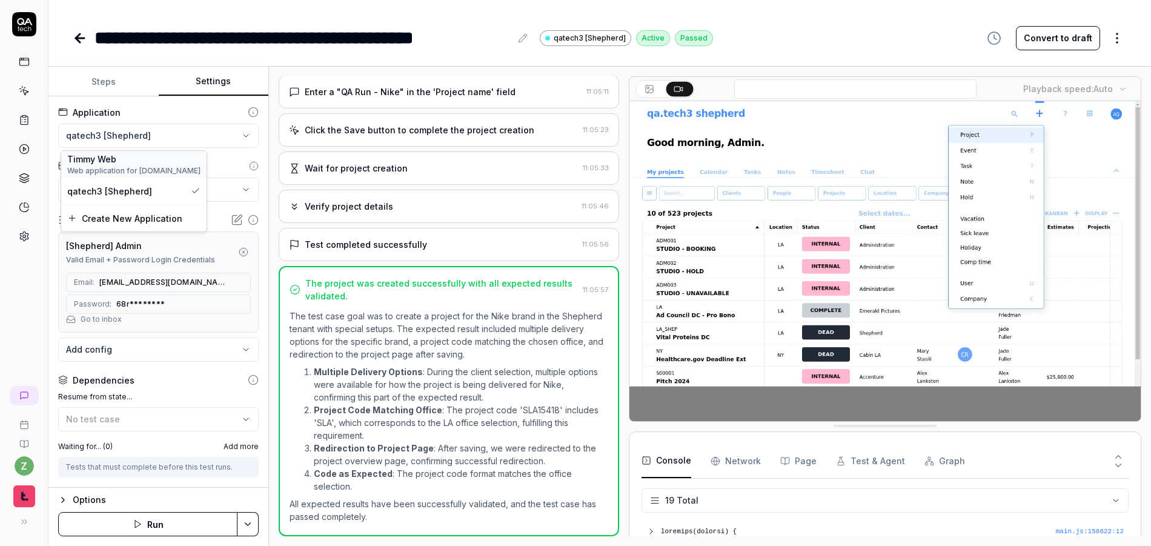
click at [134, 170] on span "Web application for qatech.timmy.io" at bounding box center [133, 170] width 133 height 11
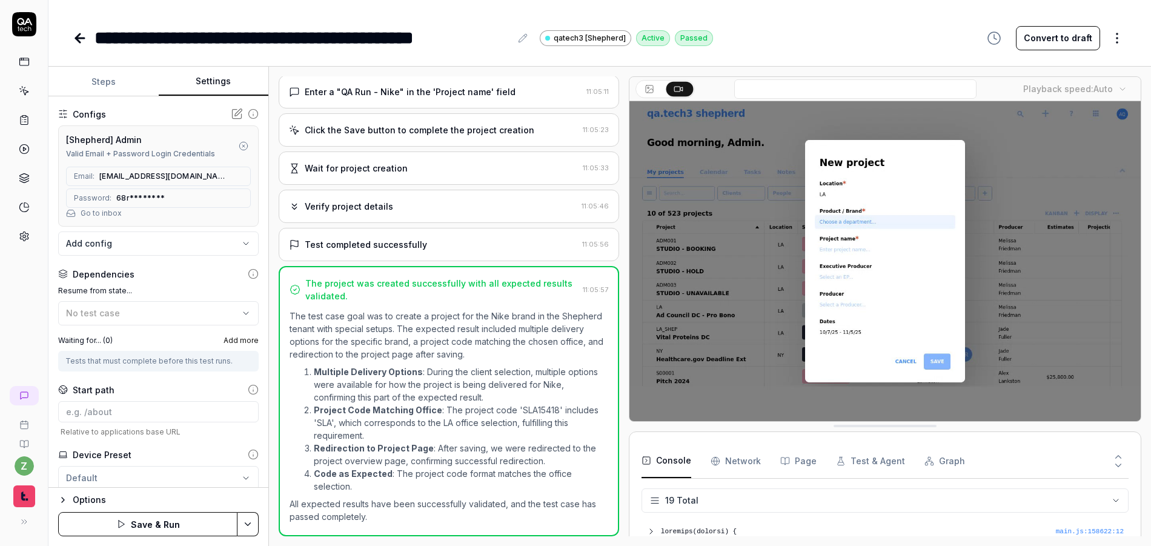
scroll to position [145, 0]
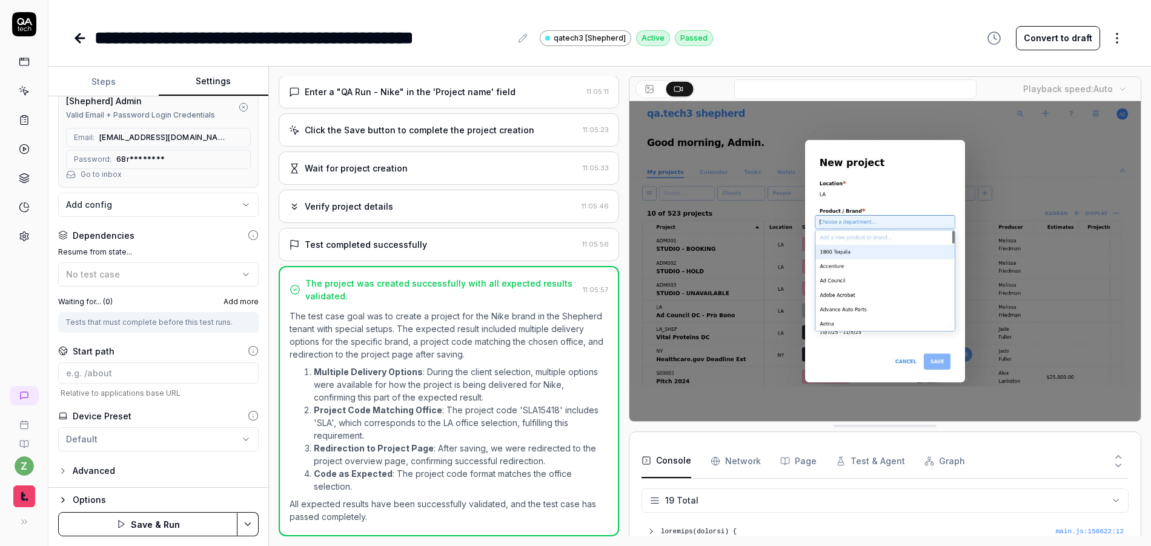
click at [160, 444] on html "**********" at bounding box center [575, 273] width 1151 height 546
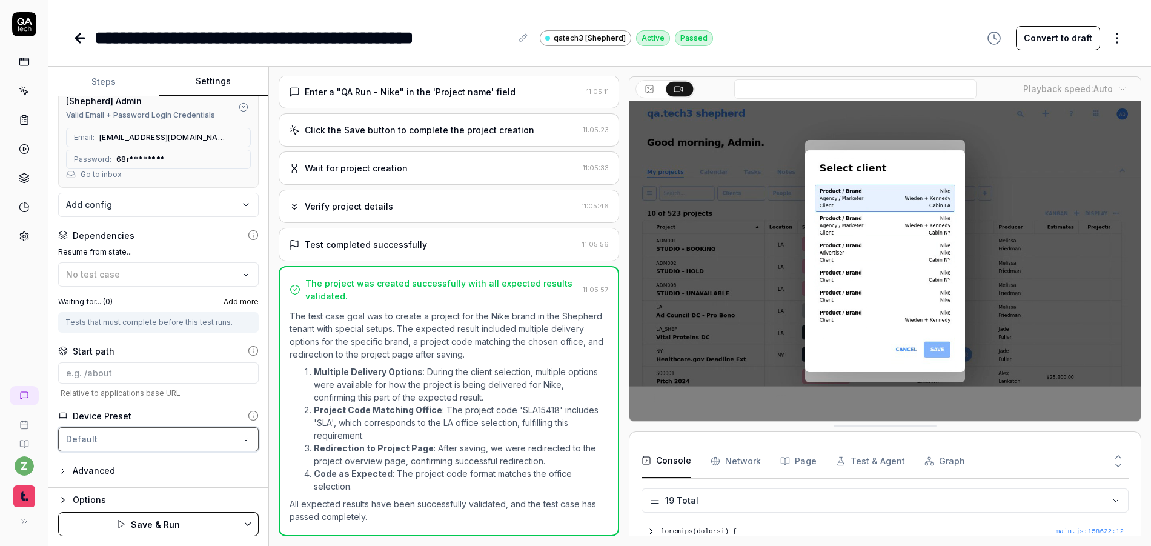
click at [160, 444] on html "**********" at bounding box center [575, 273] width 1151 height 546
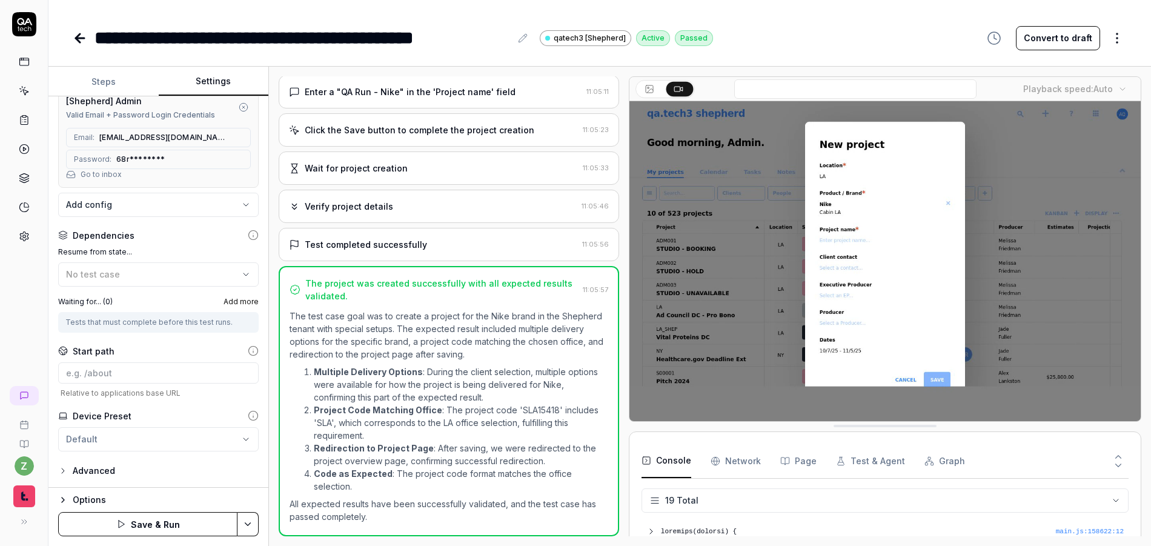
click at [160, 444] on html "**********" at bounding box center [575, 273] width 1151 height 546
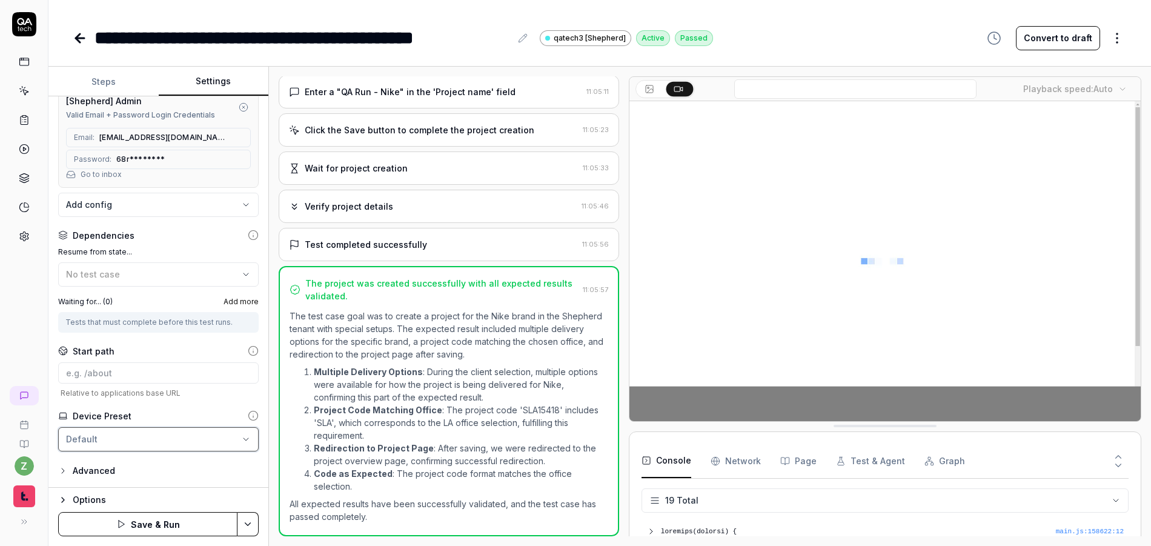
click at [163, 440] on html "**********" at bounding box center [575, 273] width 1151 height 546
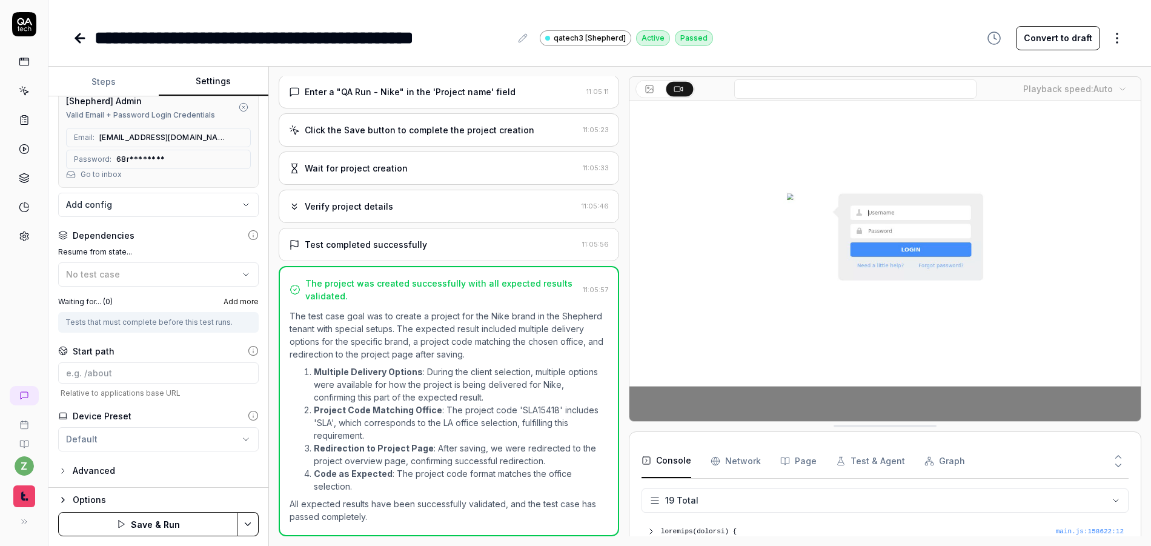
click at [248, 411] on icon at bounding box center [253, 415] width 11 height 11
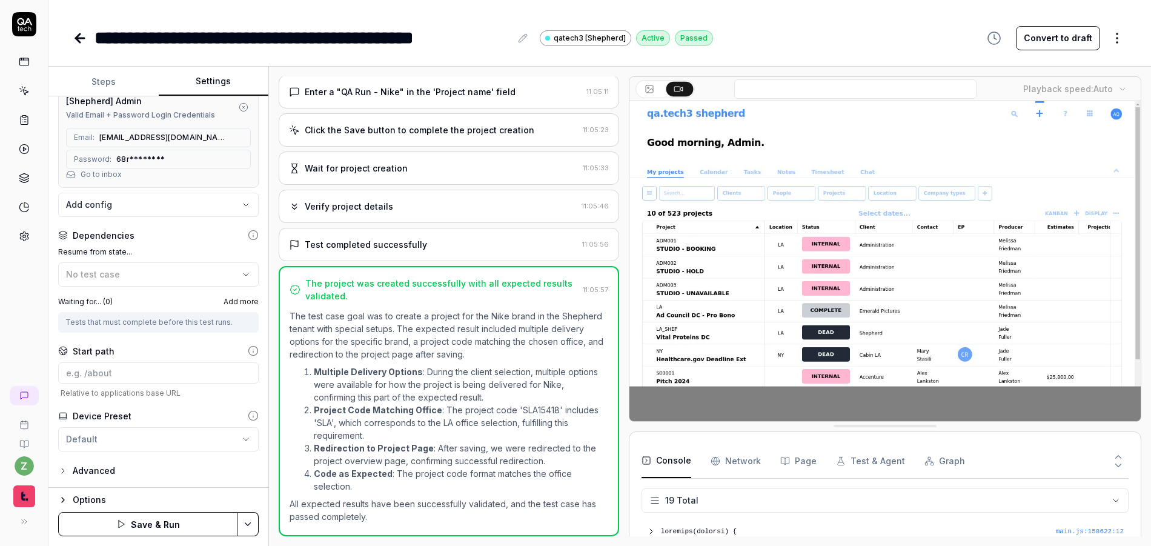
click at [102, 463] on div "Advanced" at bounding box center [94, 470] width 42 height 15
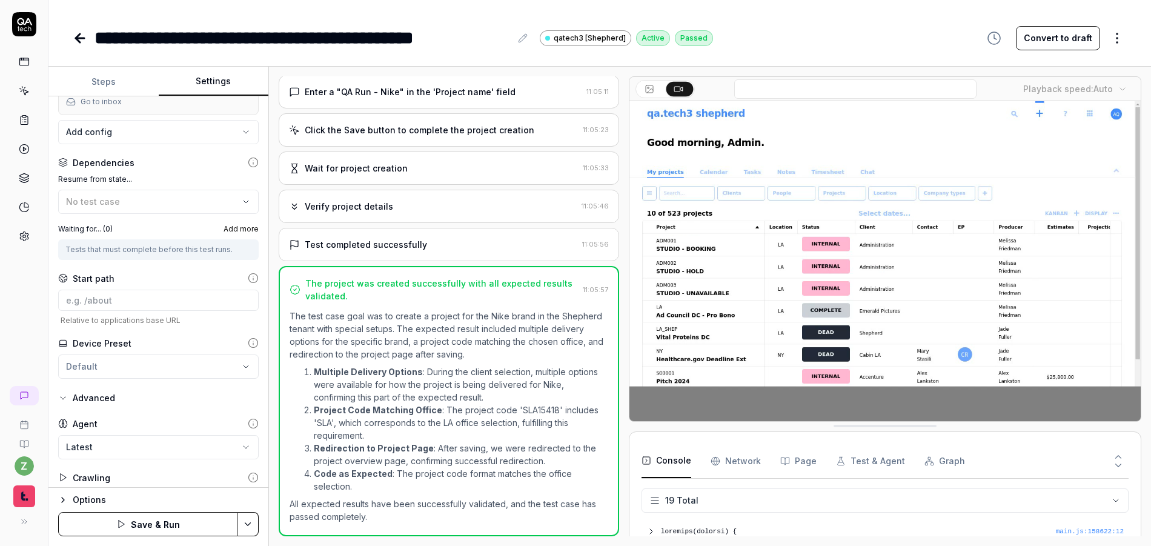
scroll to position [240, 0]
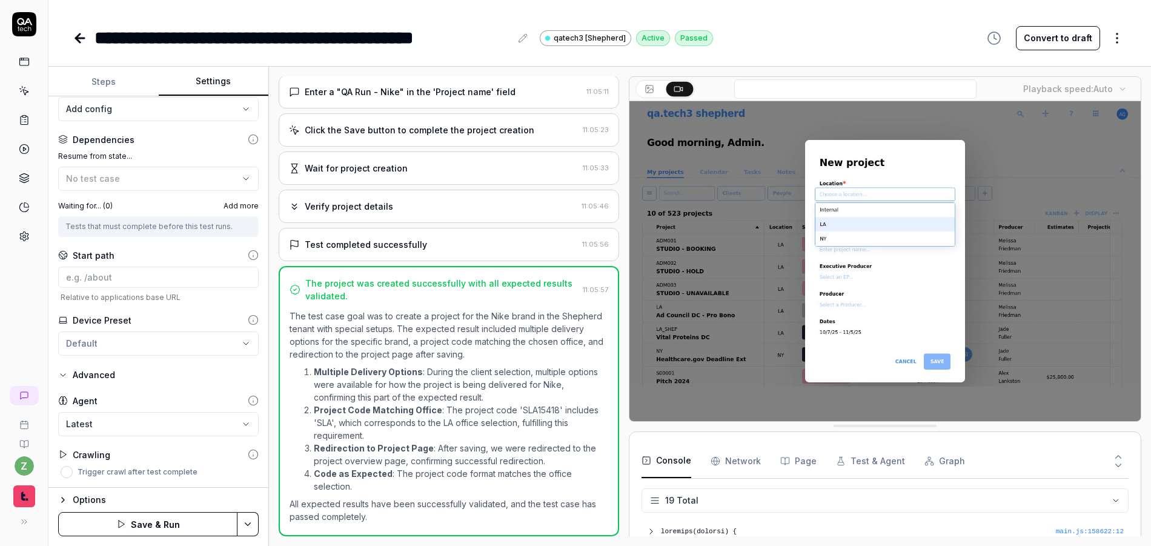
click at [248, 454] on icon at bounding box center [253, 454] width 11 height 11
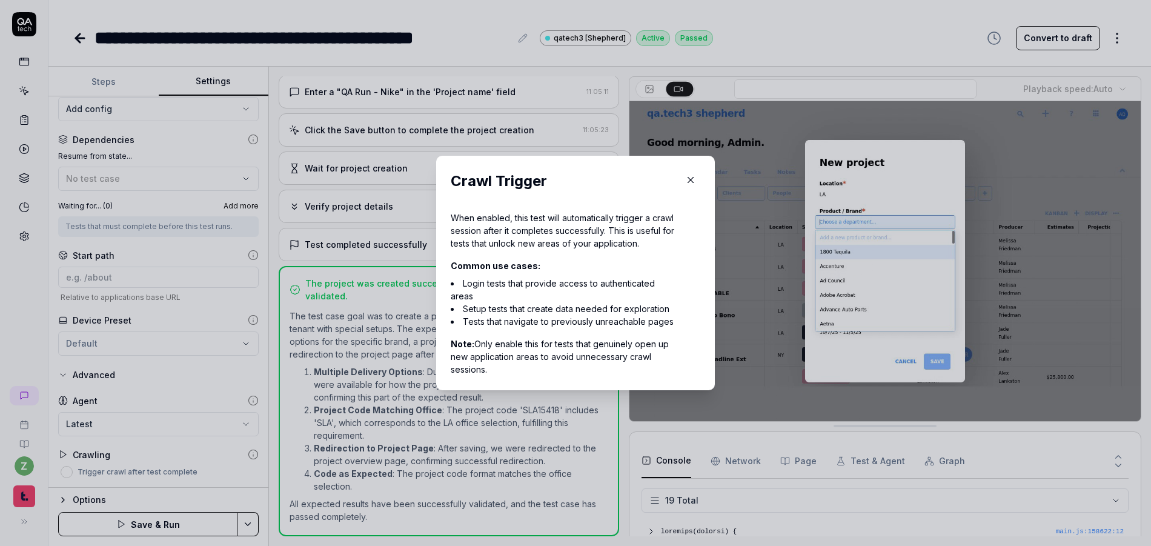
click at [688, 177] on icon "button" at bounding box center [690, 179] width 11 height 11
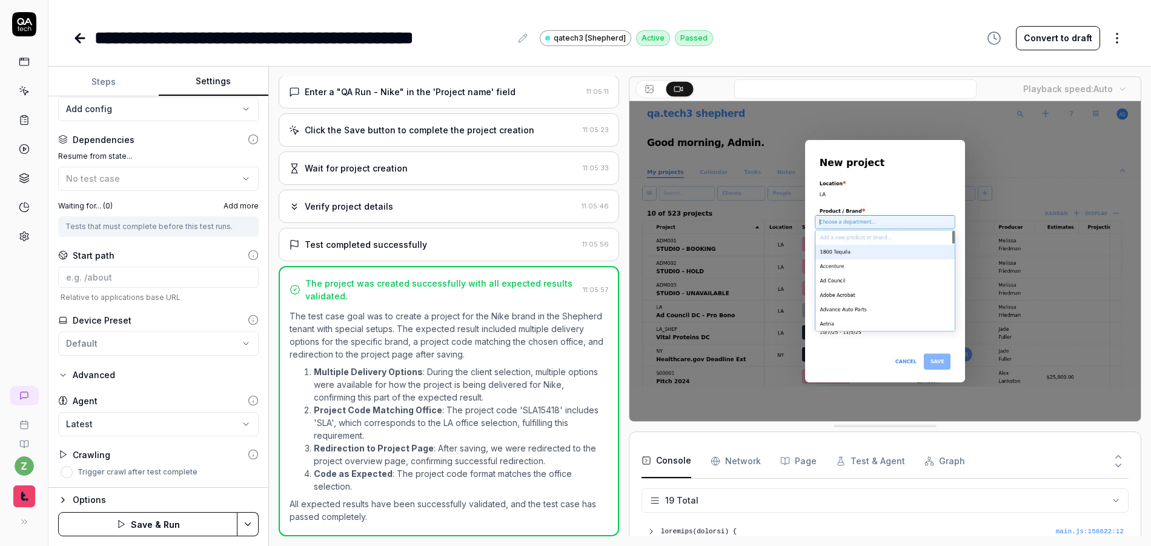
click at [1117, 44] on html "**********" at bounding box center [575, 273] width 1151 height 546
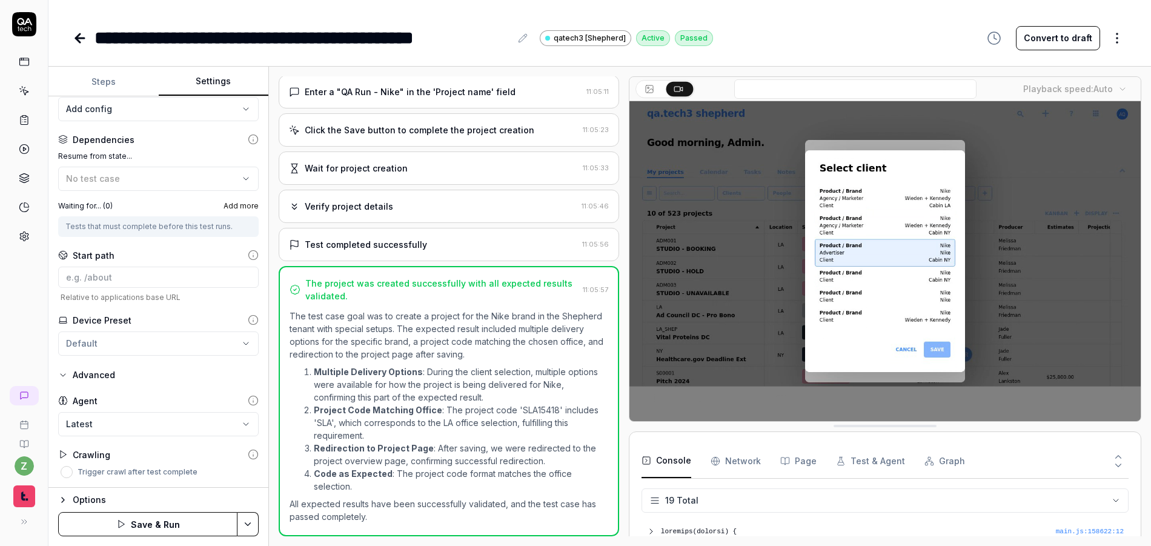
click at [1121, 39] on html "**********" at bounding box center [575, 273] width 1151 height 546
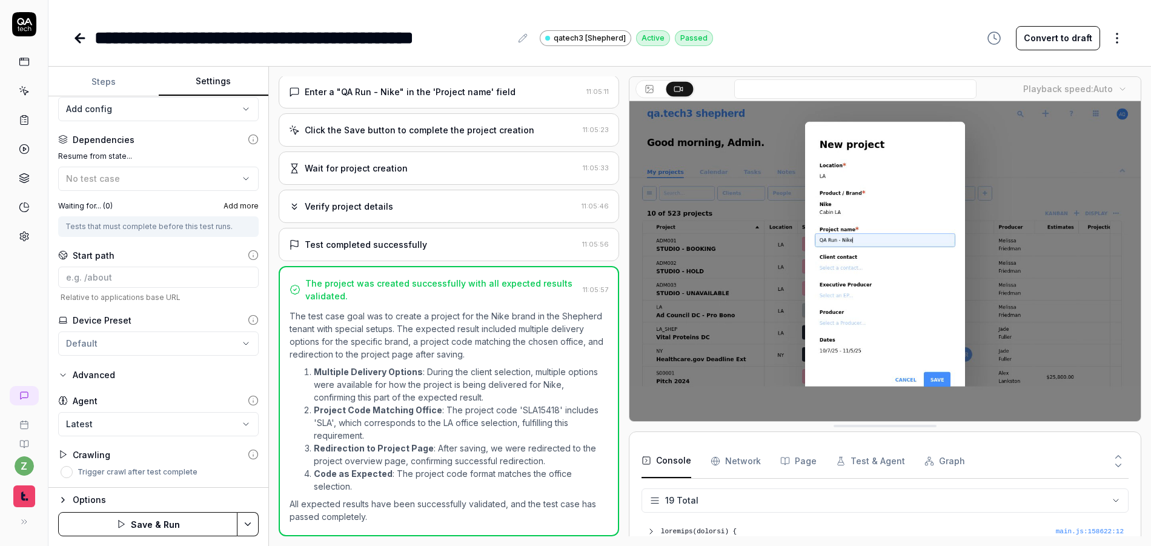
click at [94, 379] on div "Advanced" at bounding box center [94, 375] width 42 height 15
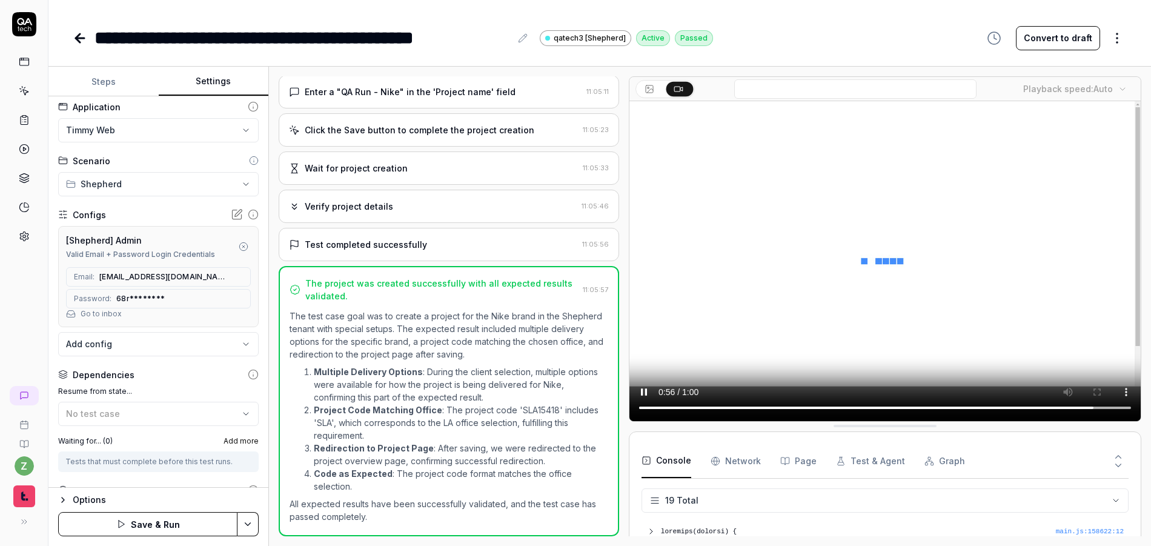
scroll to position [0, 0]
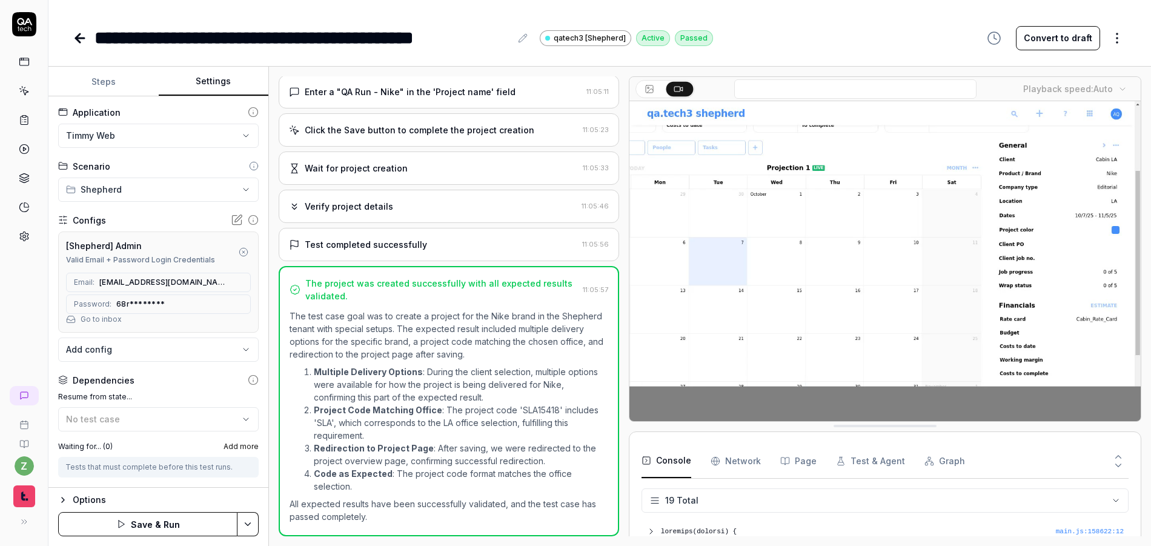
click at [137, 126] on html "**********" at bounding box center [575, 273] width 1151 height 546
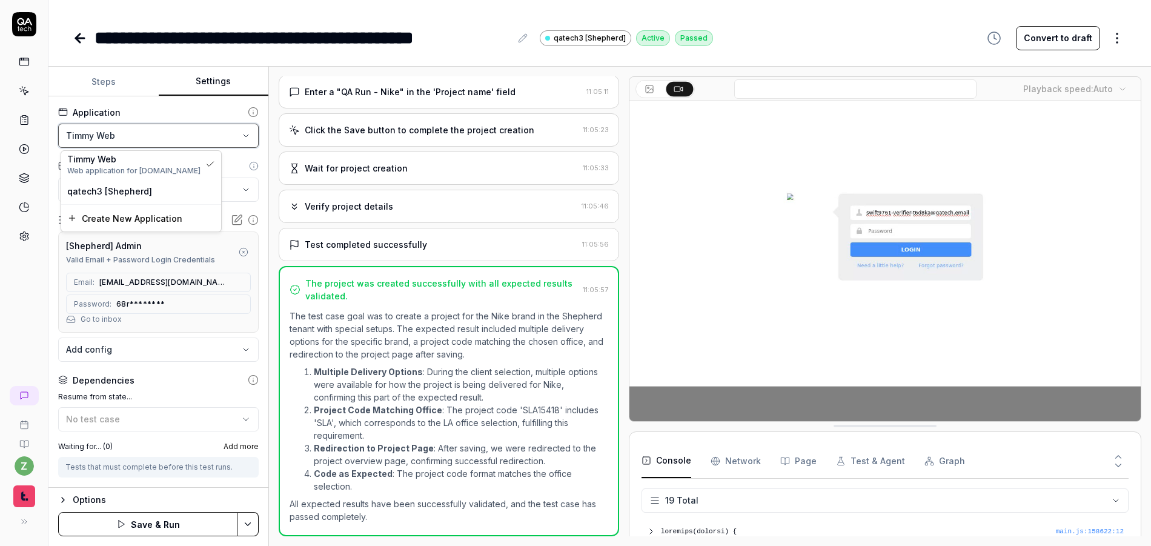
click at [140, 130] on html "**********" at bounding box center [575, 273] width 1151 height 546
click at [253, 521] on html "**********" at bounding box center [575, 273] width 1151 height 546
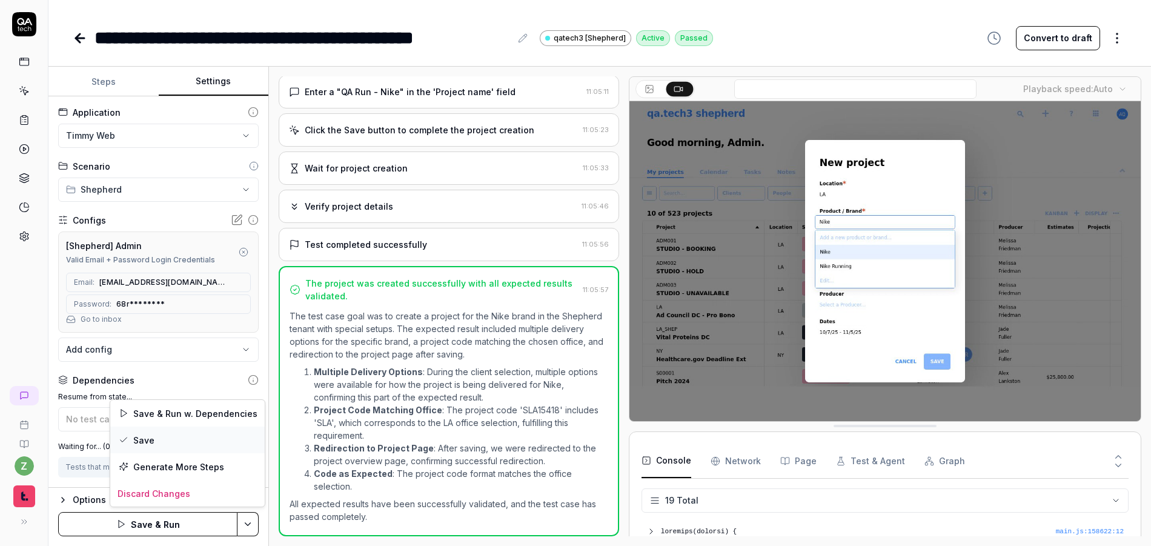
click at [179, 434] on div "Save" at bounding box center [187, 439] width 154 height 27
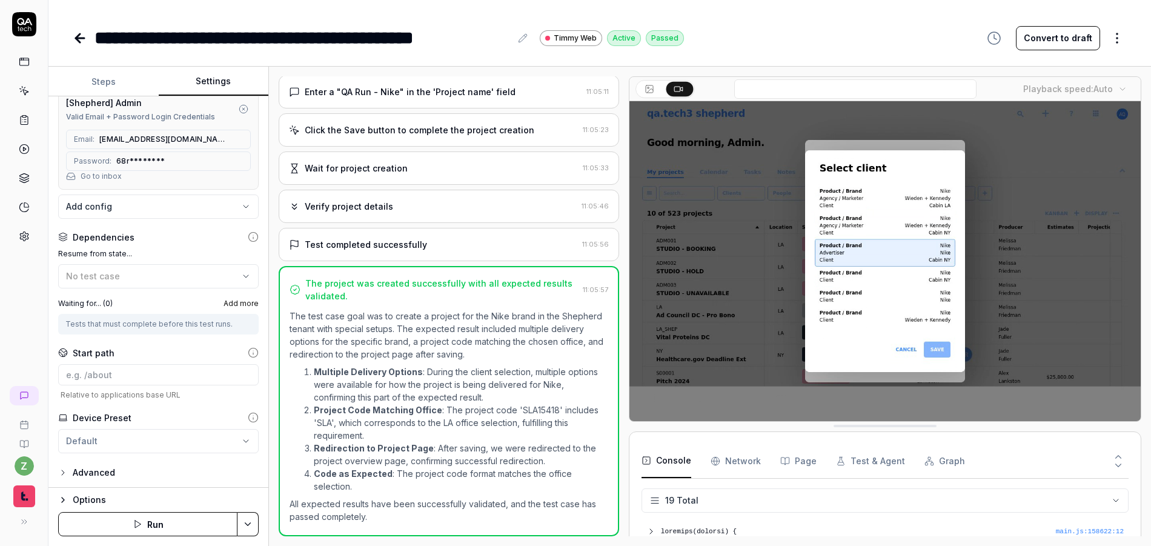
scroll to position [145, 0]
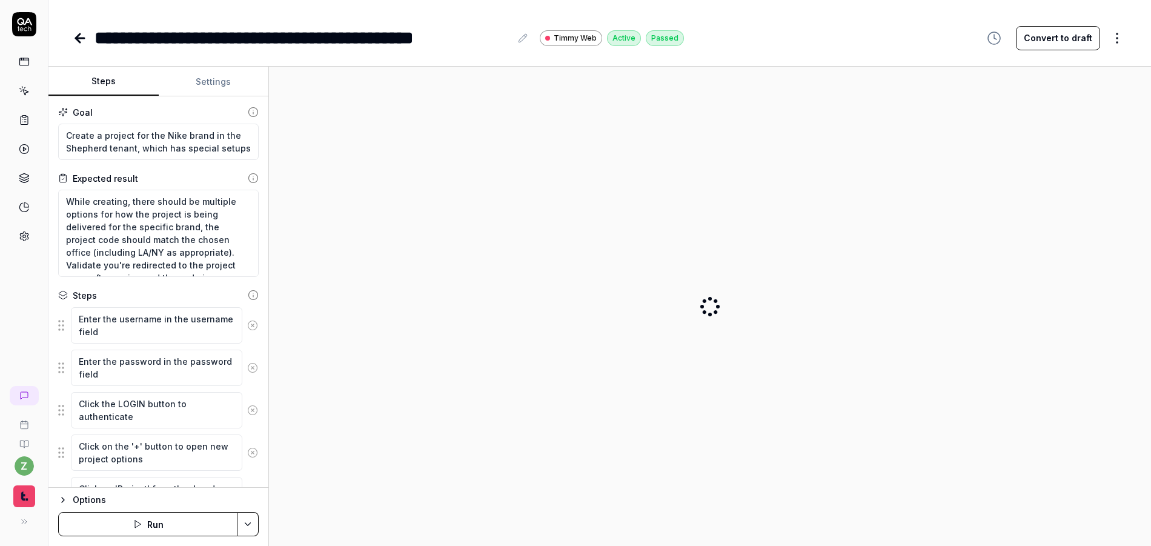
scroll to position [348, 0]
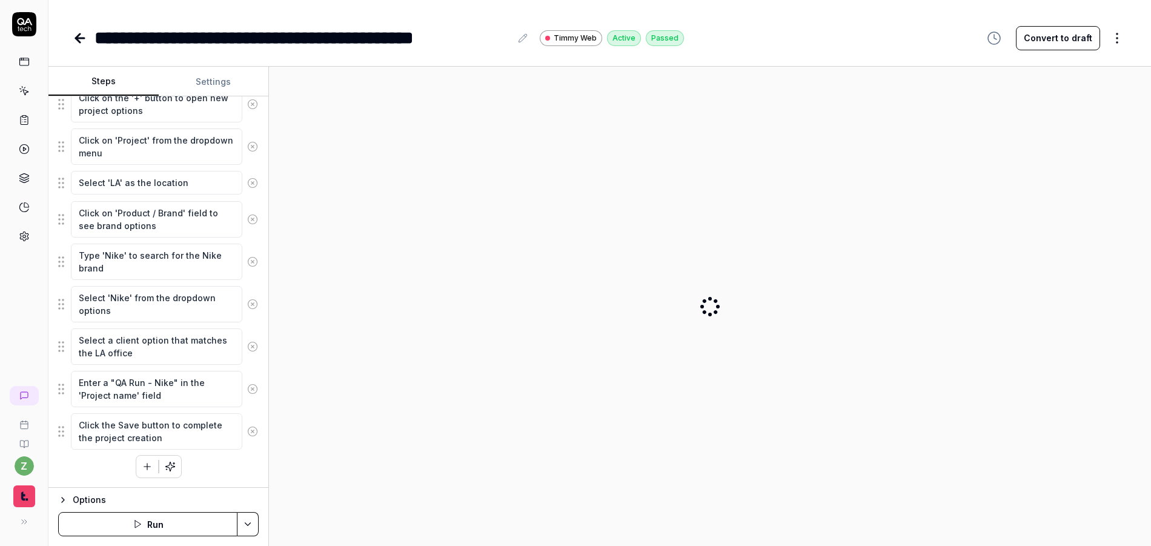
type textarea "*"
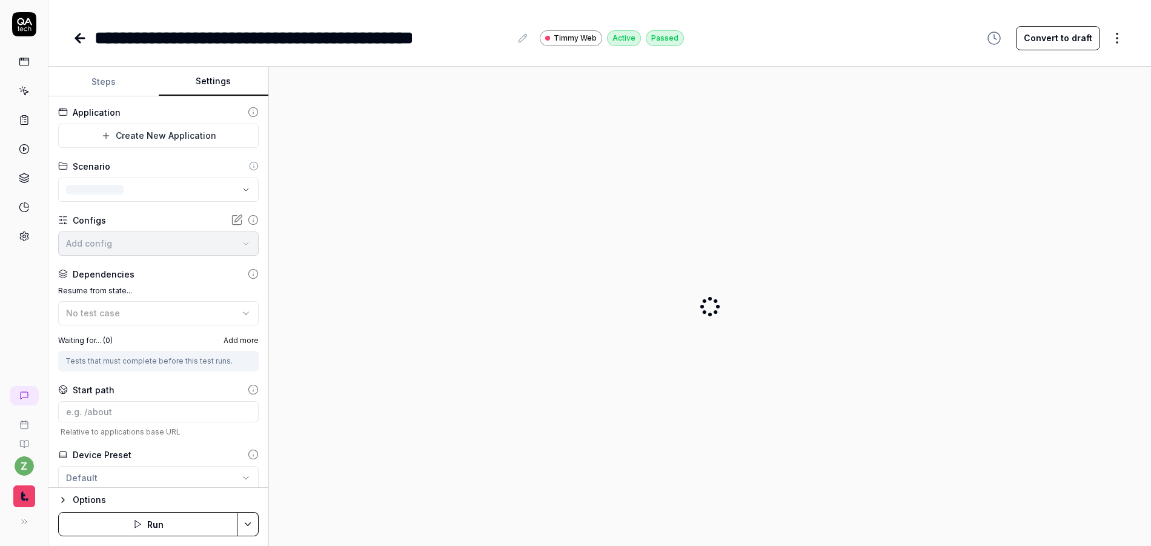
click at [191, 73] on button "Settings" at bounding box center [214, 81] width 110 height 29
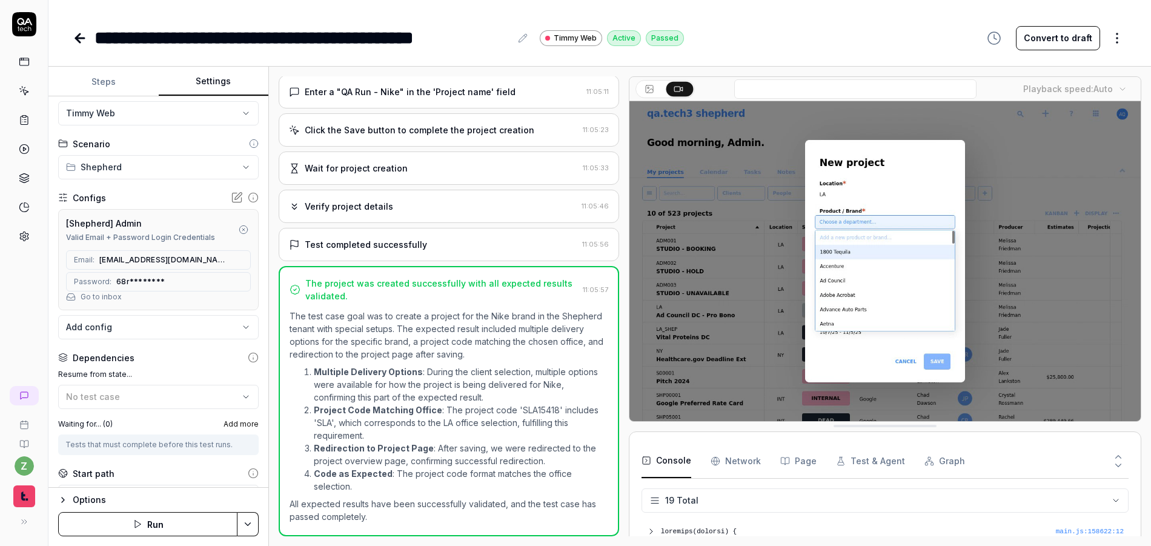
scroll to position [73, 0]
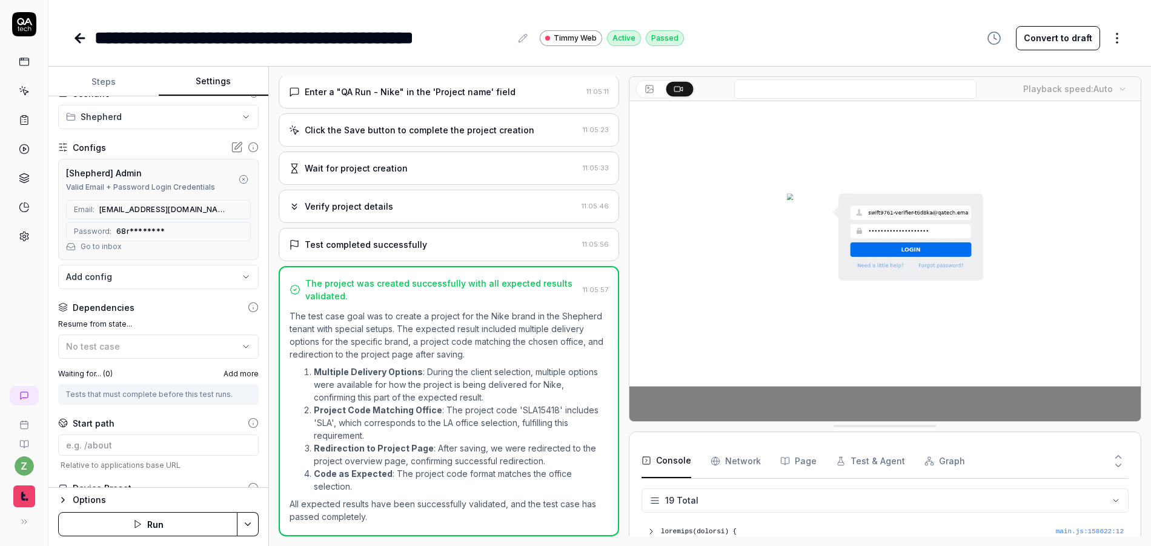
click at [239, 177] on icon "button" at bounding box center [244, 179] width 10 height 10
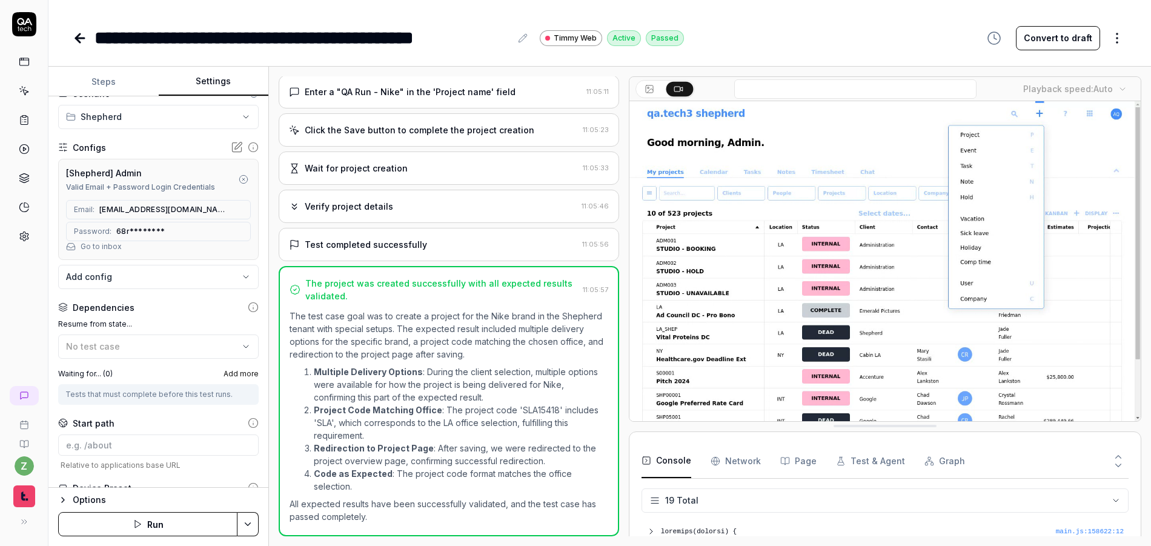
scroll to position [39, 0]
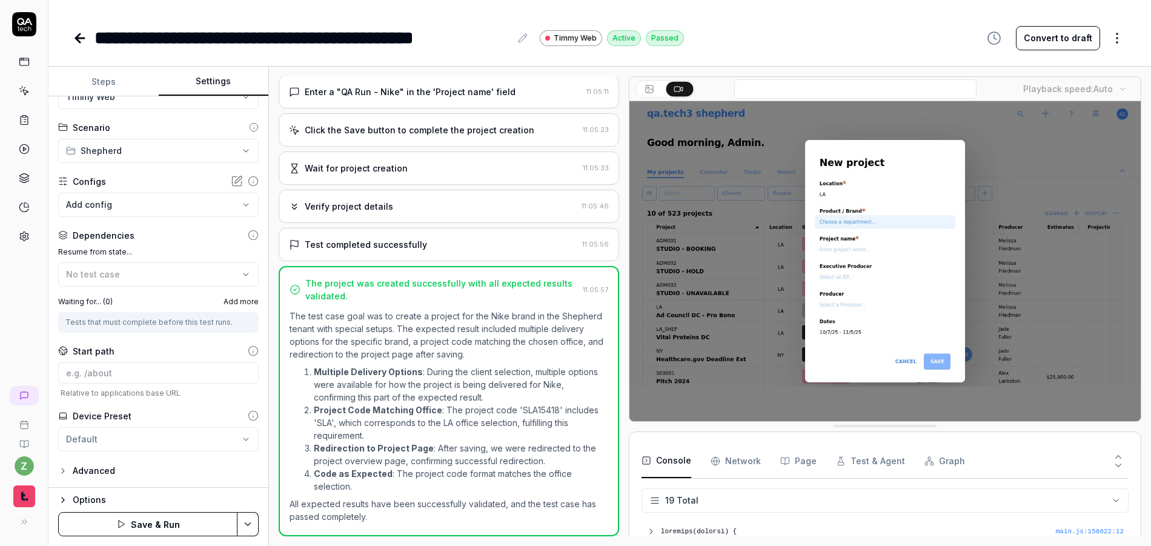
click at [200, 203] on body "**********" at bounding box center [575, 273] width 1151 height 546
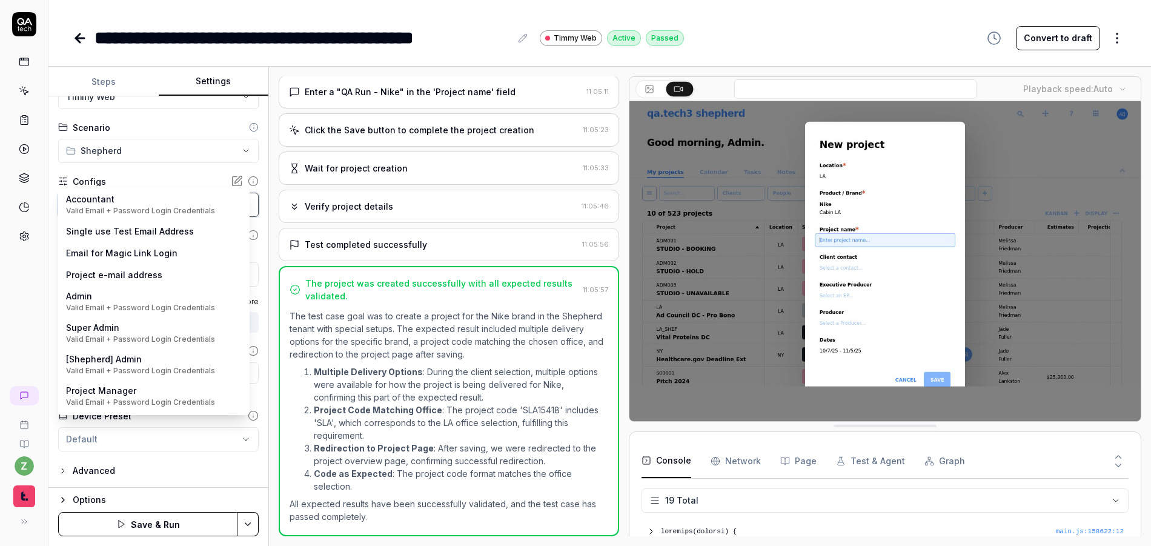
scroll to position [73, 0]
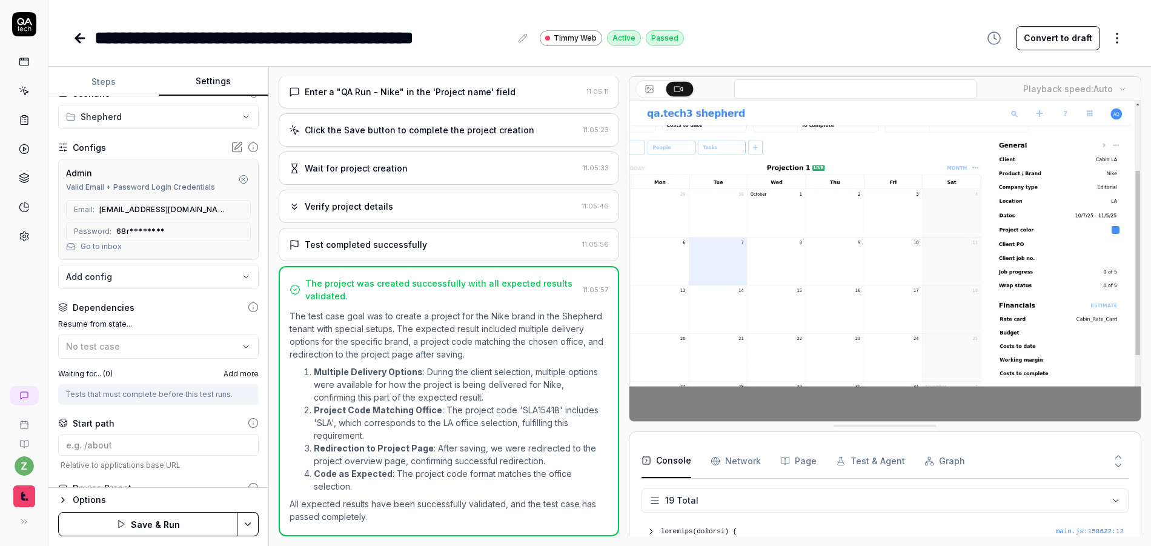
click at [247, 521] on html "**********" at bounding box center [575, 273] width 1151 height 546
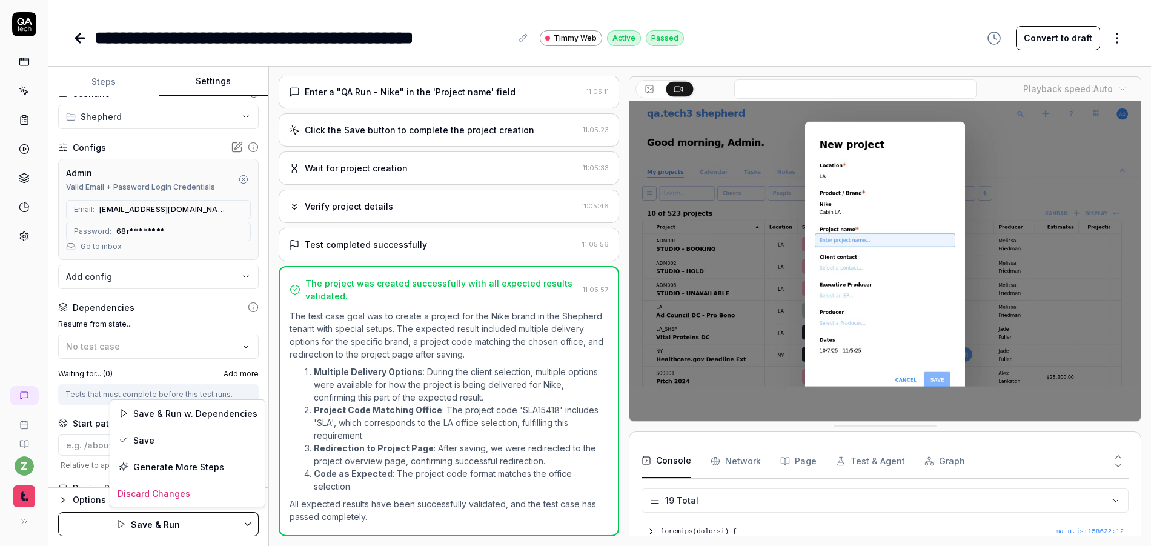
click at [144, 293] on html "**********" at bounding box center [575, 273] width 1151 height 546
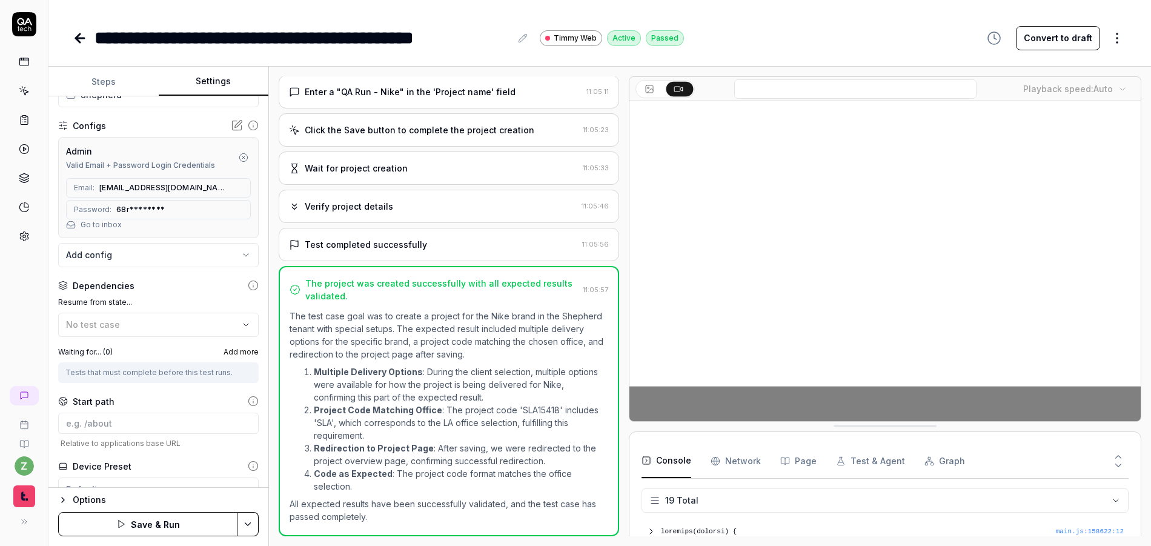
scroll to position [145, 0]
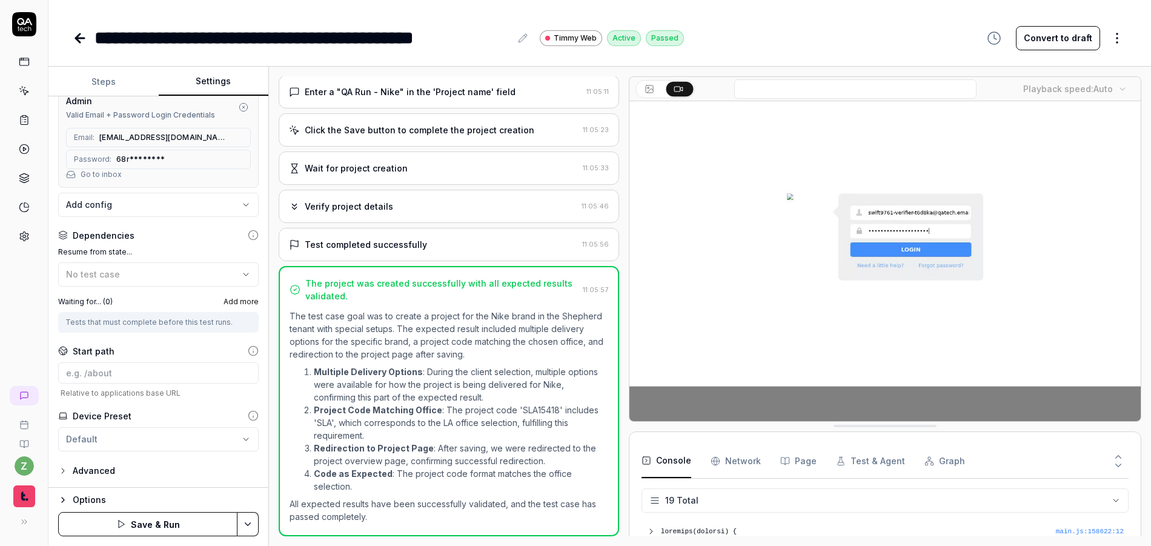
click at [247, 518] on html "**********" at bounding box center [575, 273] width 1151 height 546
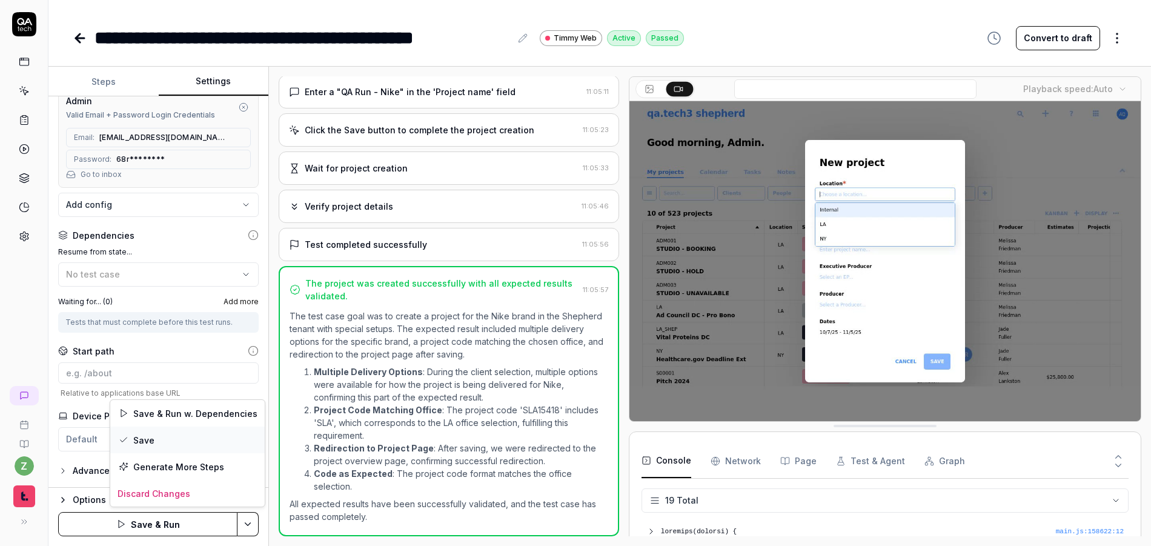
click at [186, 449] on div "Save" at bounding box center [187, 439] width 154 height 27
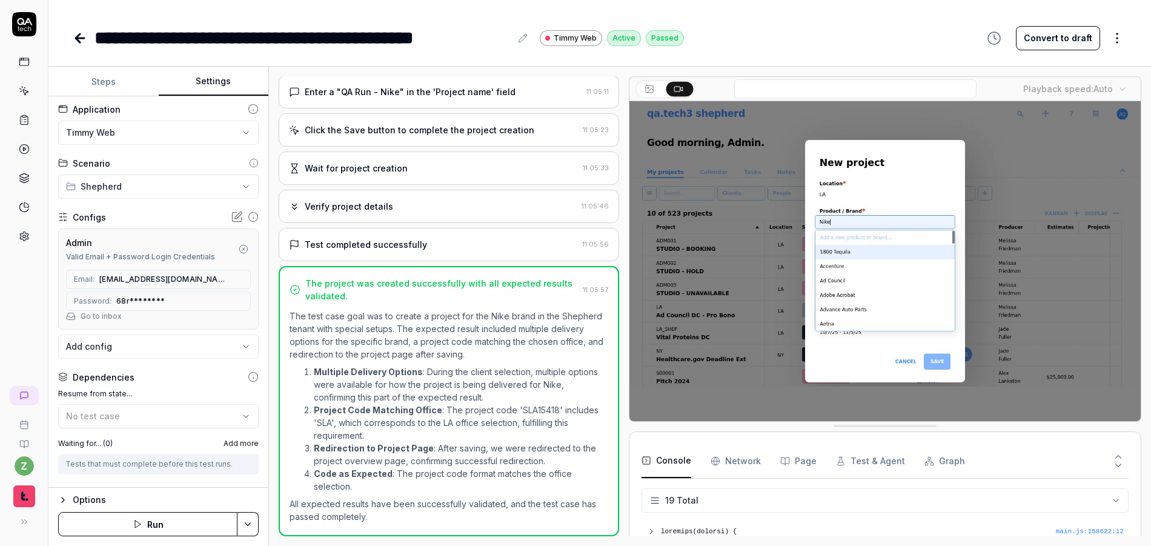
scroll to position [0, 0]
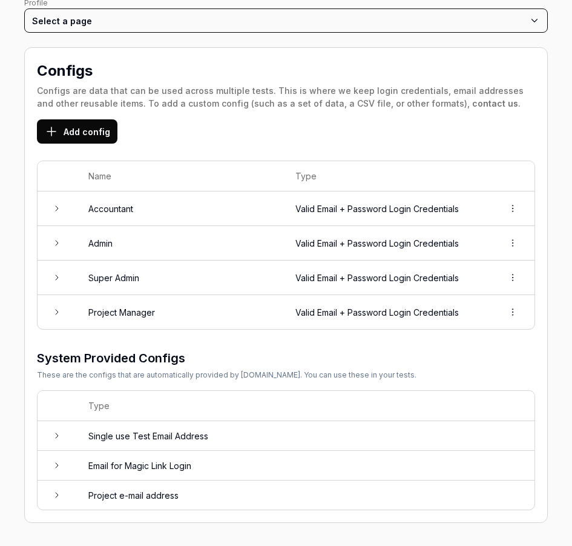
scroll to position [181, 0]
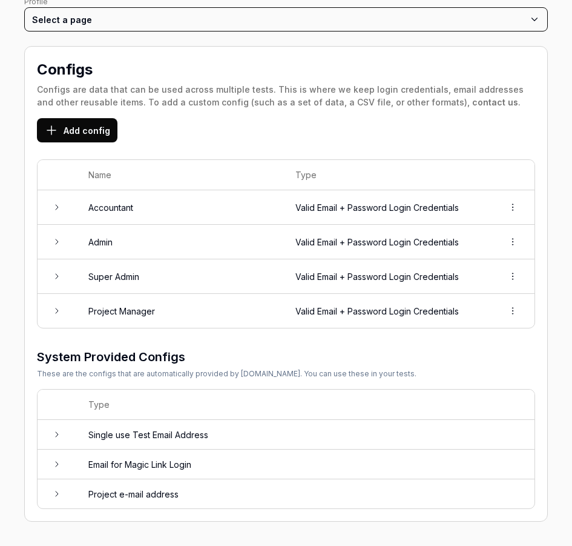
click at [58, 310] on icon at bounding box center [57, 311] width 10 height 10
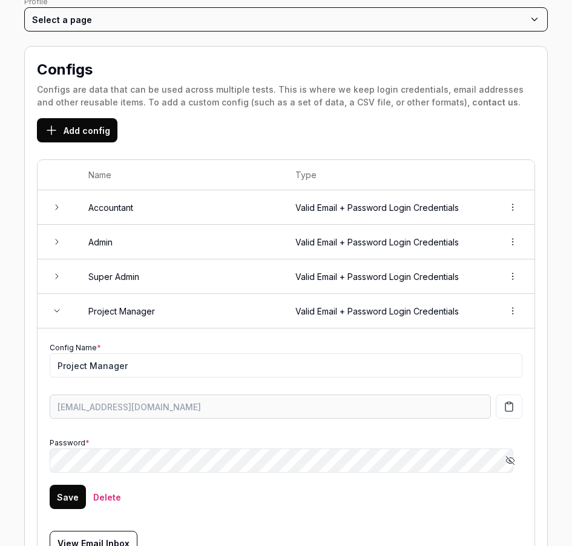
click at [57, 276] on icon at bounding box center [57, 276] width 10 height 10
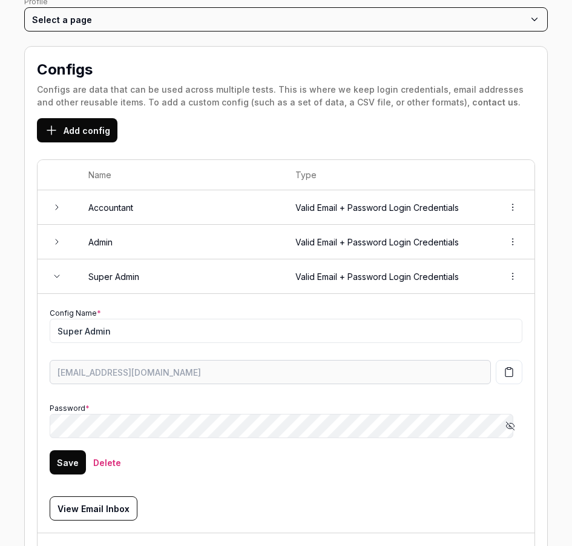
drag, startPoint x: 57, startPoint y: 248, endPoint x: 57, endPoint y: 239, distance: 9.1
click at [56, 248] on td at bounding box center [57, 242] width 39 height 35
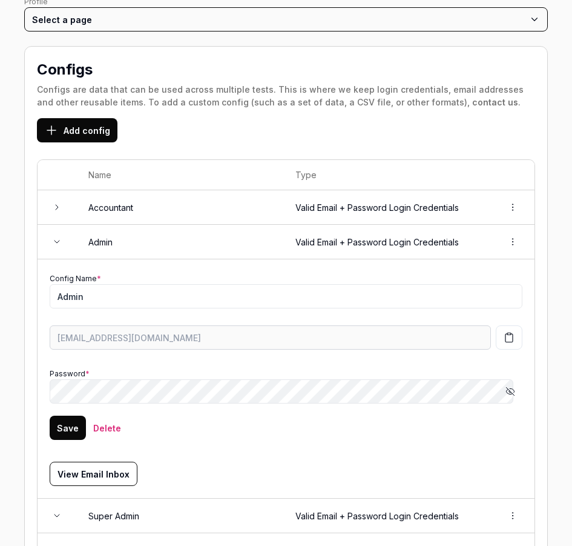
click at [53, 210] on icon at bounding box center [57, 207] width 10 height 10
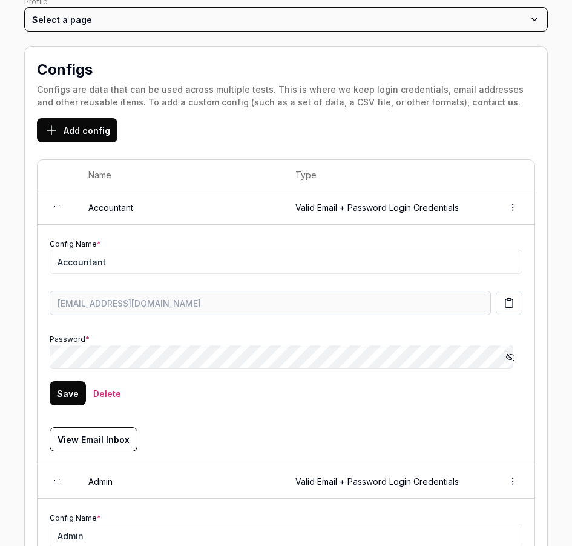
click at [506, 358] on icon "button" at bounding box center [511, 357] width 10 height 10
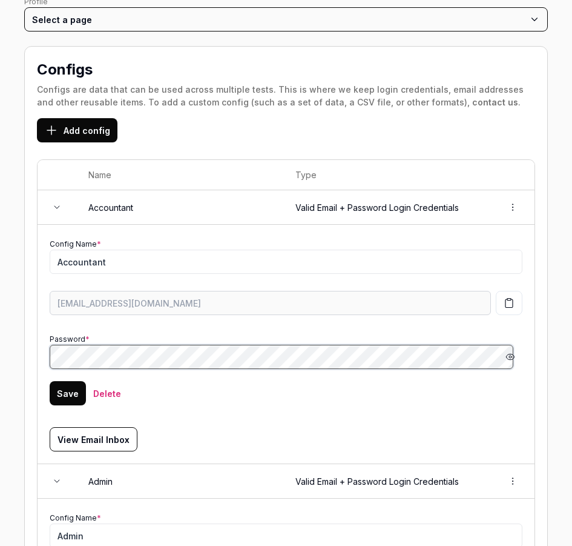
click at [0, 354] on html "z Home / Settings You have 137 / 500 test executions left Upgrade Now Home / Se…" at bounding box center [286, 273] width 572 height 546
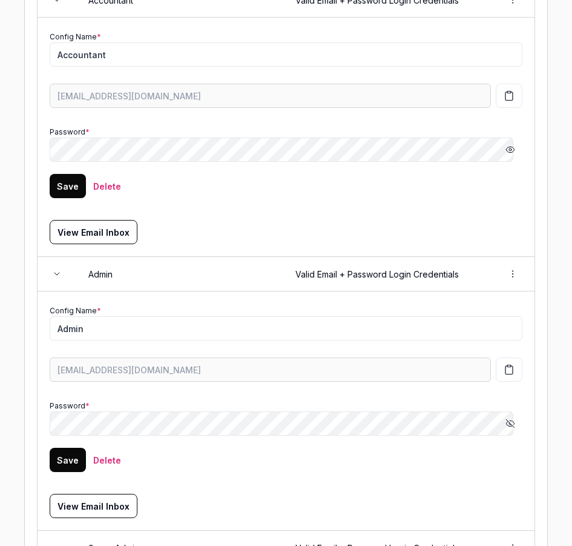
scroll to position [399, 0]
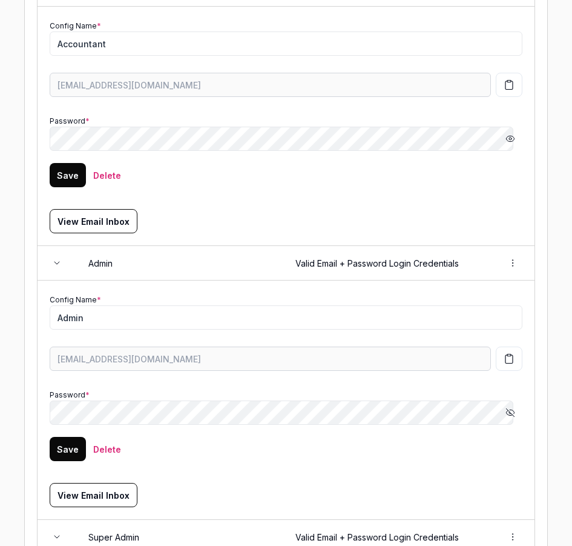
click at [506, 411] on icon "button" at bounding box center [511, 413] width 10 height 10
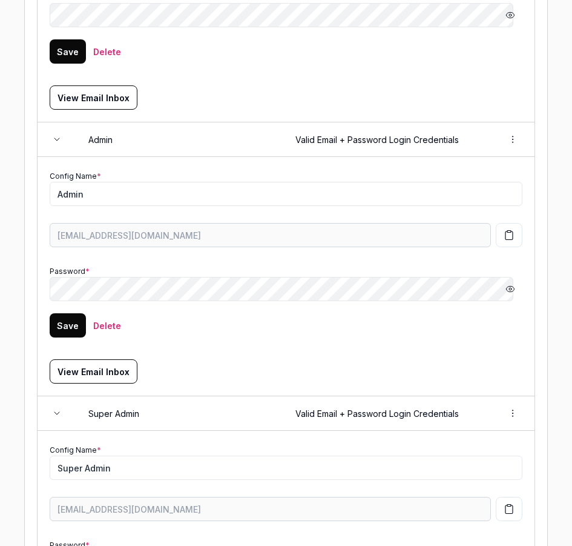
scroll to position [472, 0]
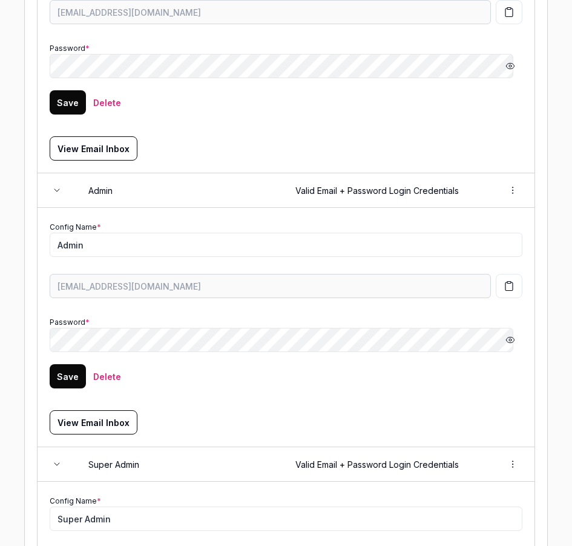
click at [52, 189] on icon at bounding box center [57, 190] width 10 height 10
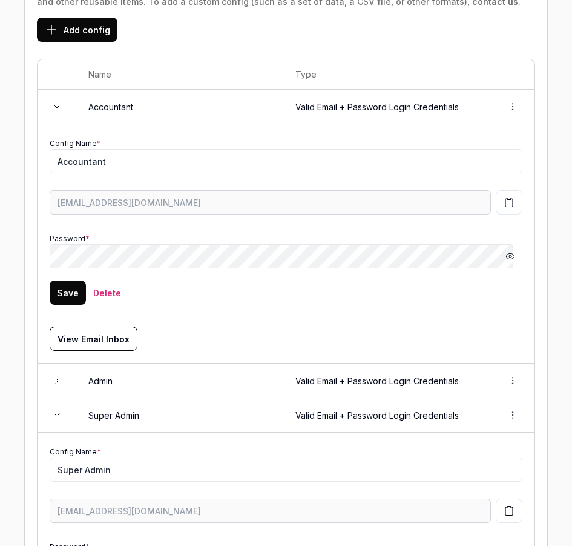
scroll to position [280, 0]
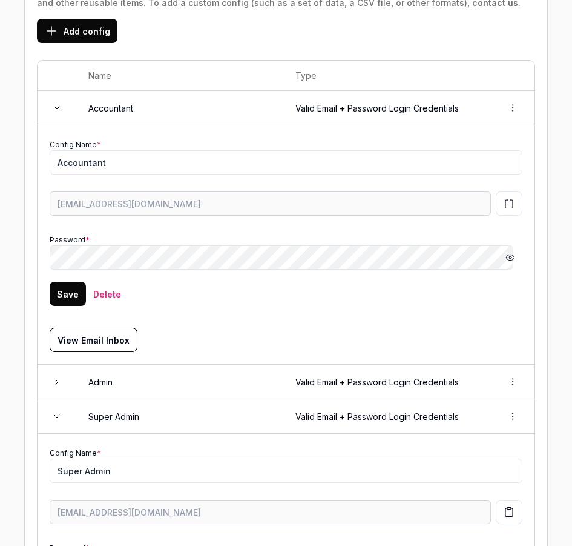
click at [62, 106] on td at bounding box center [57, 108] width 39 height 35
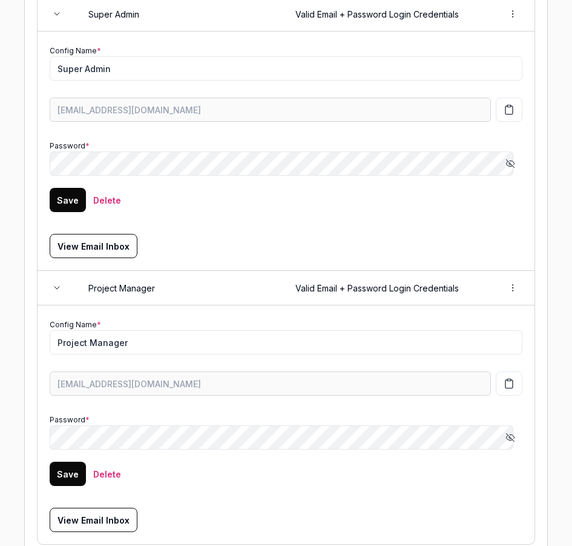
scroll to position [498, 0]
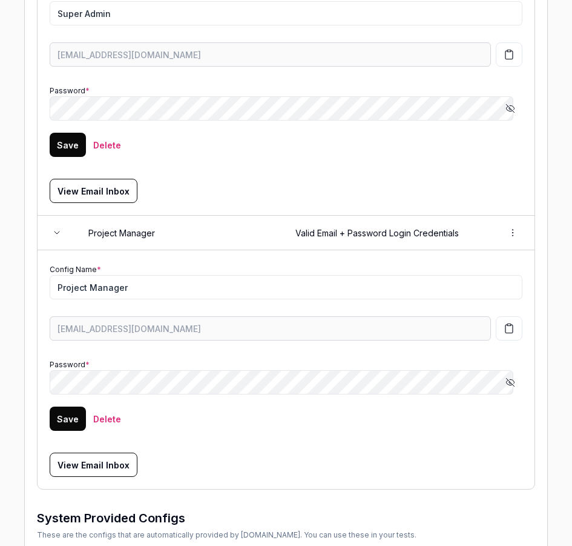
click at [506, 385] on icon "button" at bounding box center [511, 382] width 10 height 10
click at [210, 365] on div "Password * Hide password" at bounding box center [286, 375] width 473 height 37
click at [138, 236] on td "Project Manager" at bounding box center [179, 233] width 207 height 35
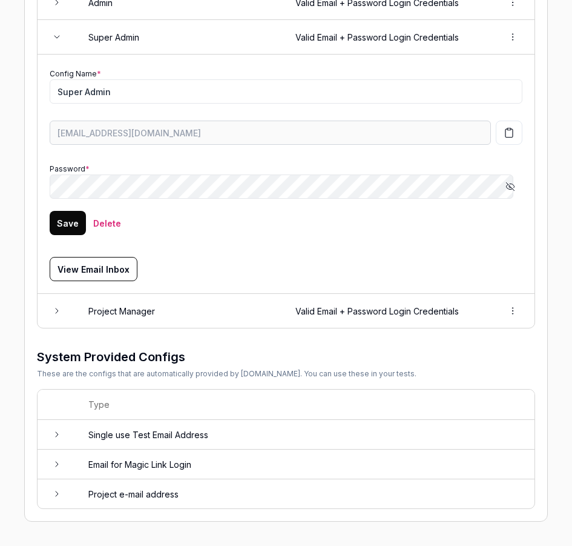
scroll to position [420, 0]
click at [498, 182] on button "Show password" at bounding box center [510, 186] width 24 height 24
click at [18, 110] on div "Project General Applications Configs Integrations Network Inbox Device Presets …" at bounding box center [286, 100] width 572 height 890
click at [56, 36] on icon at bounding box center [57, 37] width 10 height 10
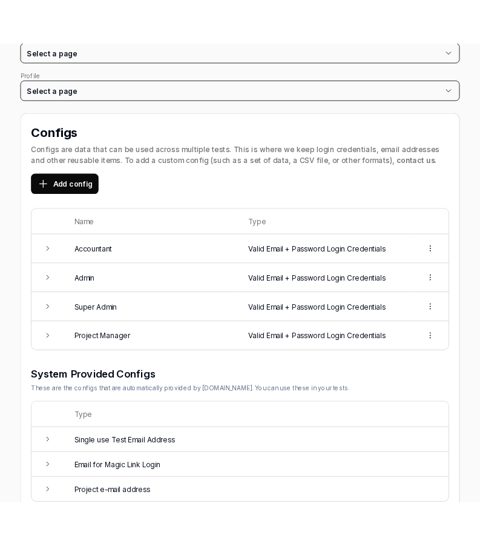
scroll to position [145, 0]
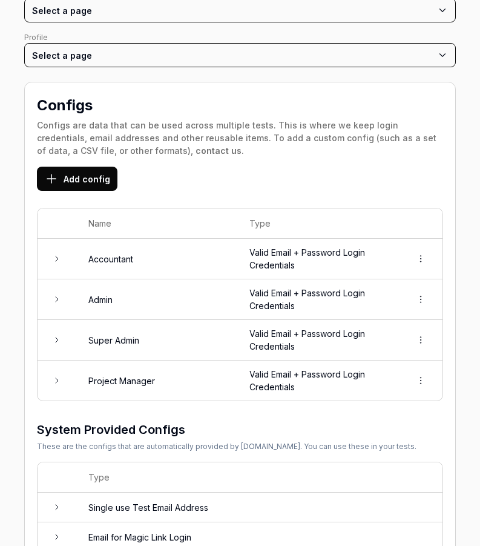
click at [53, 256] on icon at bounding box center [57, 259] width 10 height 10
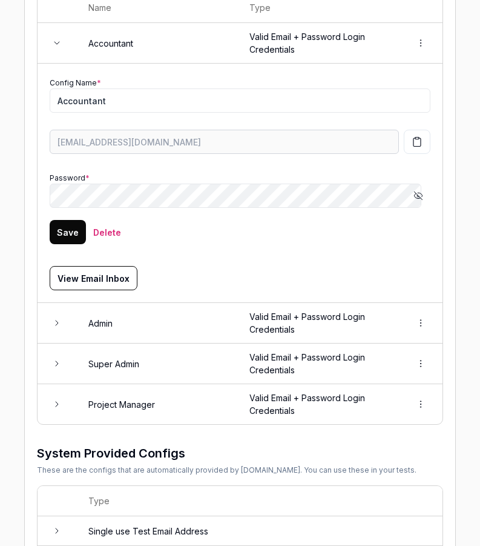
click at [58, 326] on icon at bounding box center [57, 323] width 10 height 10
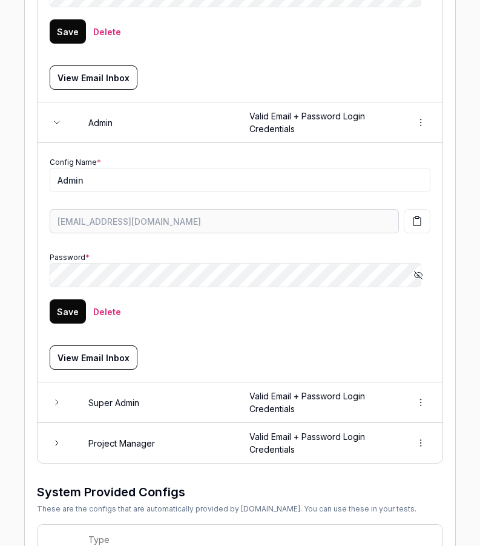
click at [56, 398] on icon at bounding box center [57, 402] width 10 height 10
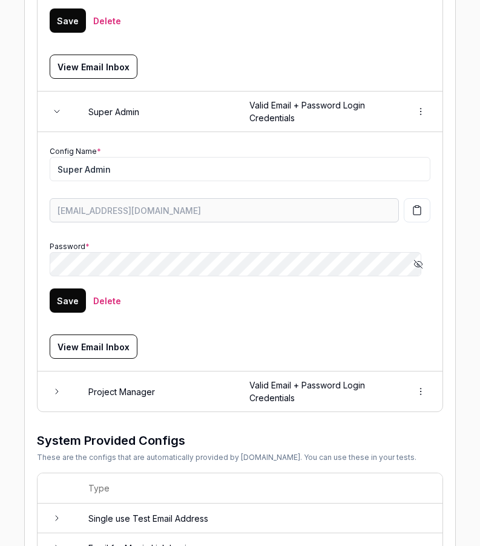
click at [53, 380] on td at bounding box center [57, 391] width 39 height 40
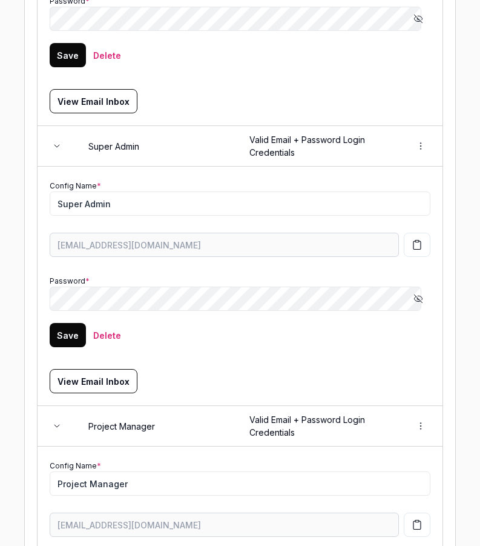
scroll to position [818, 0]
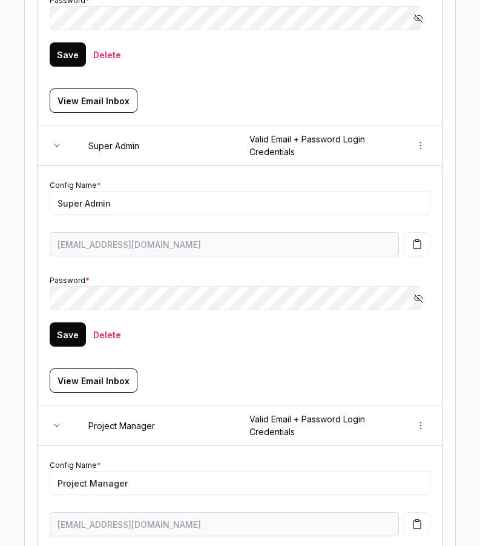
click at [414, 295] on icon "button" at bounding box center [418, 298] width 8 height 8
click at [15, 213] on div "Project General Applications Configs Integrations Network Inbox Device Presets …" at bounding box center [240, 80] width 480 height 1645
click at [55, 144] on icon at bounding box center [57, 145] width 5 height 2
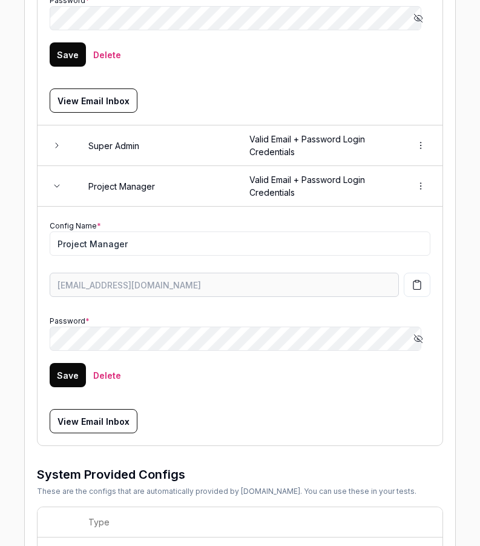
click at [414, 336] on icon "button" at bounding box center [419, 339] width 10 height 10
click at [58, 188] on icon at bounding box center [57, 186] width 10 height 10
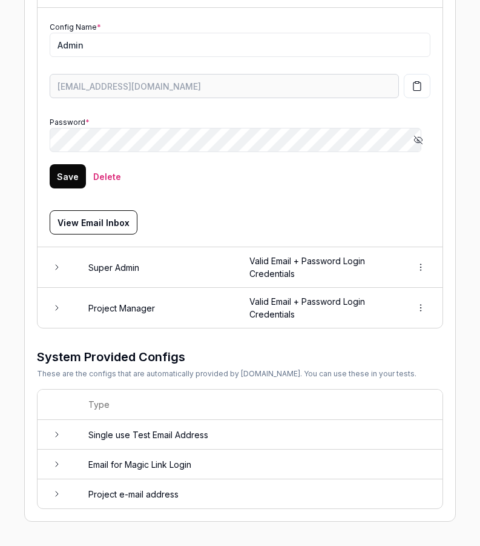
scroll to position [624, 0]
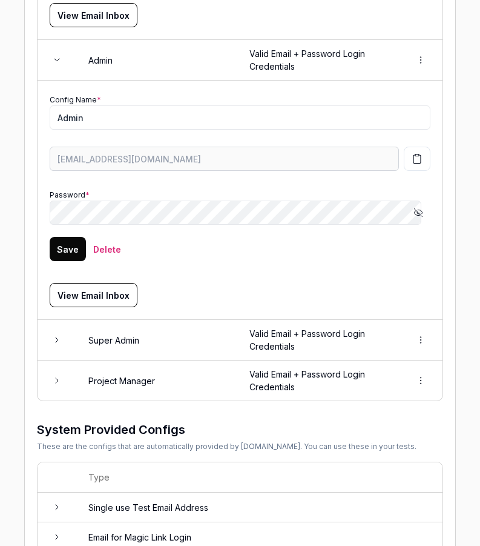
click at [414, 214] on icon "button" at bounding box center [417, 212] width 6 height 5
click at [222, 226] on form "Config Name * Admin [EMAIL_ADDRESS][DOMAIN_NAME] Password * Hide password Save …" at bounding box center [240, 183] width 381 height 180
click at [18, 192] on div "Project General Applications Configs Integrations Network Inbox Device Presets …" at bounding box center [240, 35] width 480 height 1166
click at [53, 59] on icon at bounding box center [57, 60] width 10 height 10
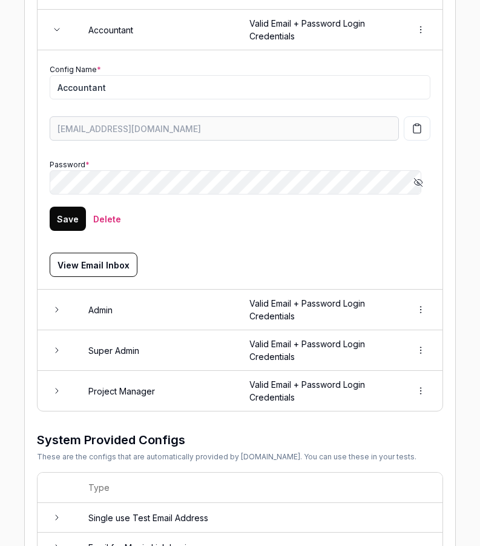
scroll to position [312, 0]
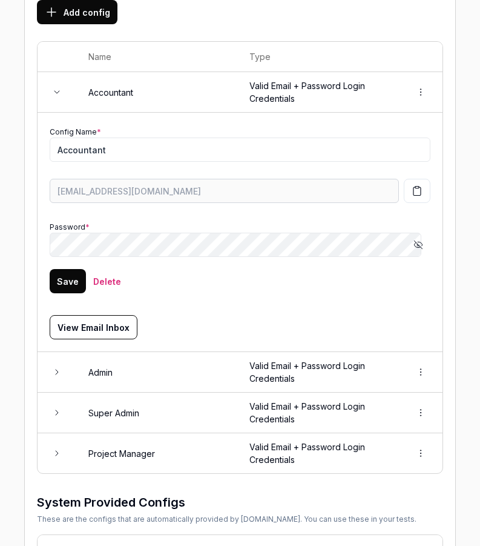
click at [414, 240] on icon "button" at bounding box center [419, 245] width 10 height 10
click at [17, 213] on div "Project General Applications Configs Integrations Network Inbox Device Presets …" at bounding box center [240, 227] width 480 height 927
click at [66, 93] on td at bounding box center [57, 92] width 39 height 41
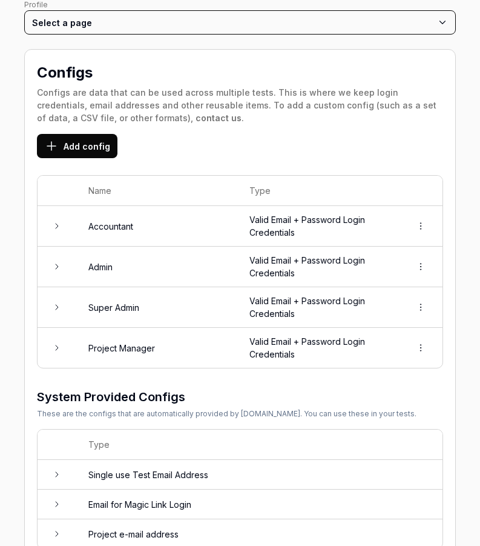
scroll to position [0, 0]
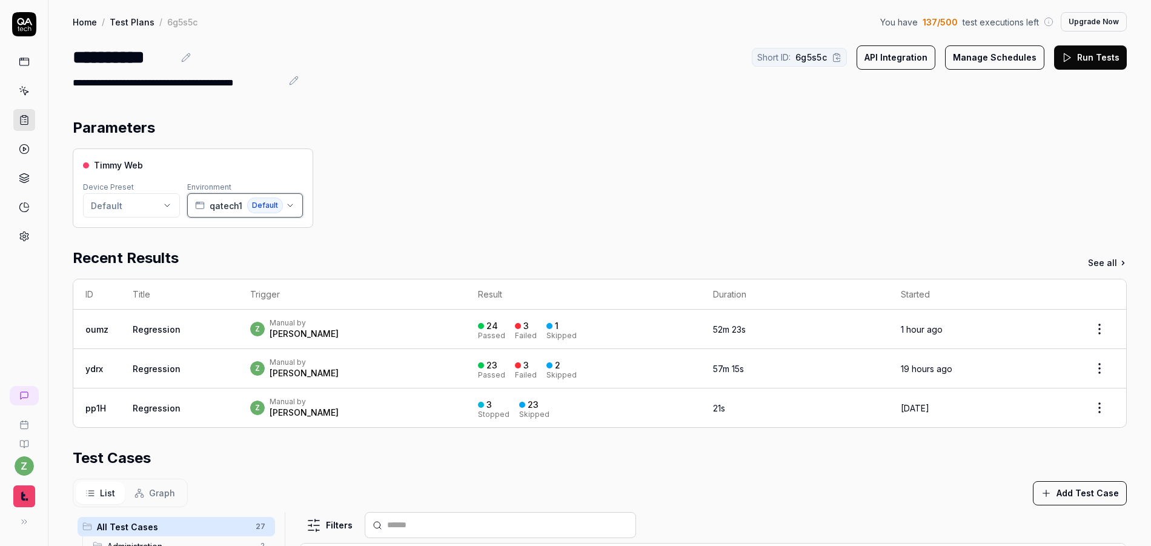
click at [234, 208] on span "qatech1" at bounding box center [226, 205] width 33 height 13
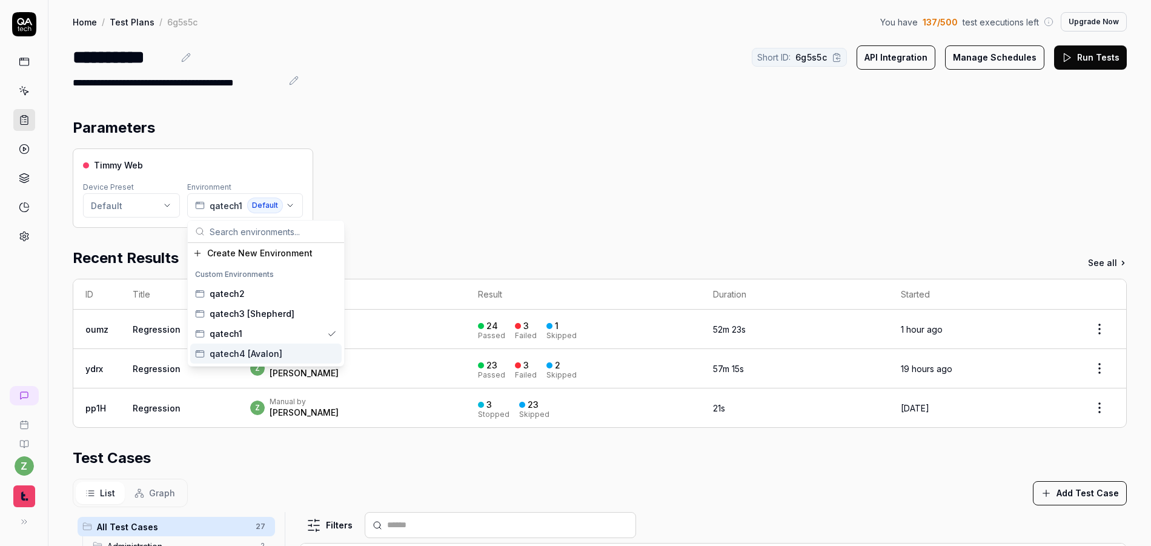
click at [242, 353] on span "qatech4 [Avalon]" at bounding box center [246, 353] width 73 height 13
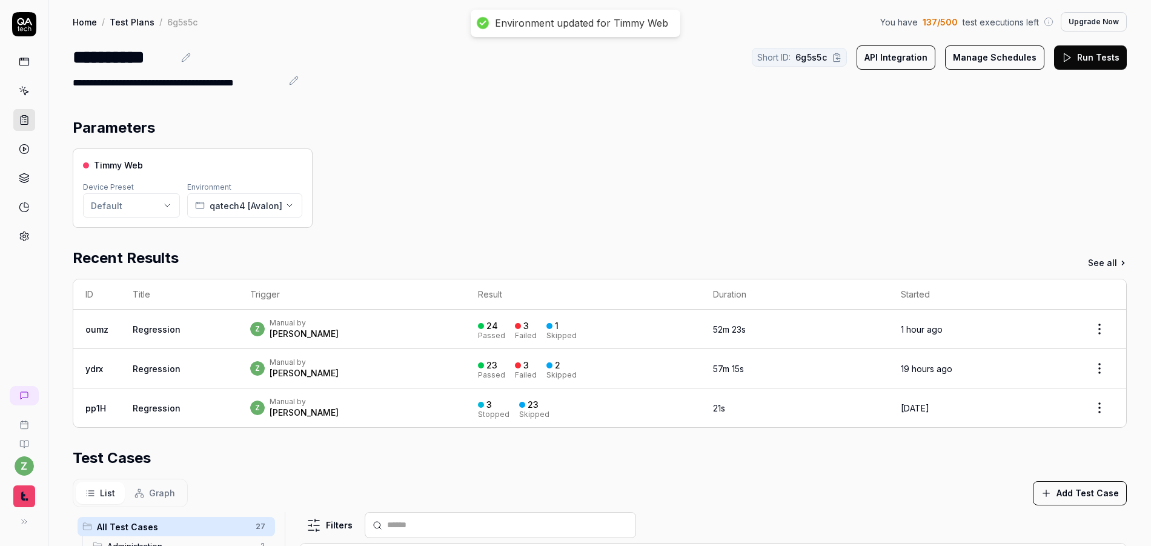
click at [505, 190] on div "Timmy Web Device Preset Default Environment qatech4 [Avalon]" at bounding box center [600, 187] width 1054 height 79
drag, startPoint x: 1114, startPoint y: 185, endPoint x: 1145, endPoint y: 176, distance: 32.0
click at [1137, 177] on div "Parameters Timmy Web Device Preset Default Environment qatech4 [Avalon] Recent …" at bounding box center [599, 472] width 1102 height 735
click at [604, 177] on div "Timmy Web Device Preset Default Environment qatech4 [Avalon]" at bounding box center [600, 187] width 1054 height 79
click at [375, 321] on div "z Manual by [PERSON_NAME]" at bounding box center [351, 329] width 203 height 22
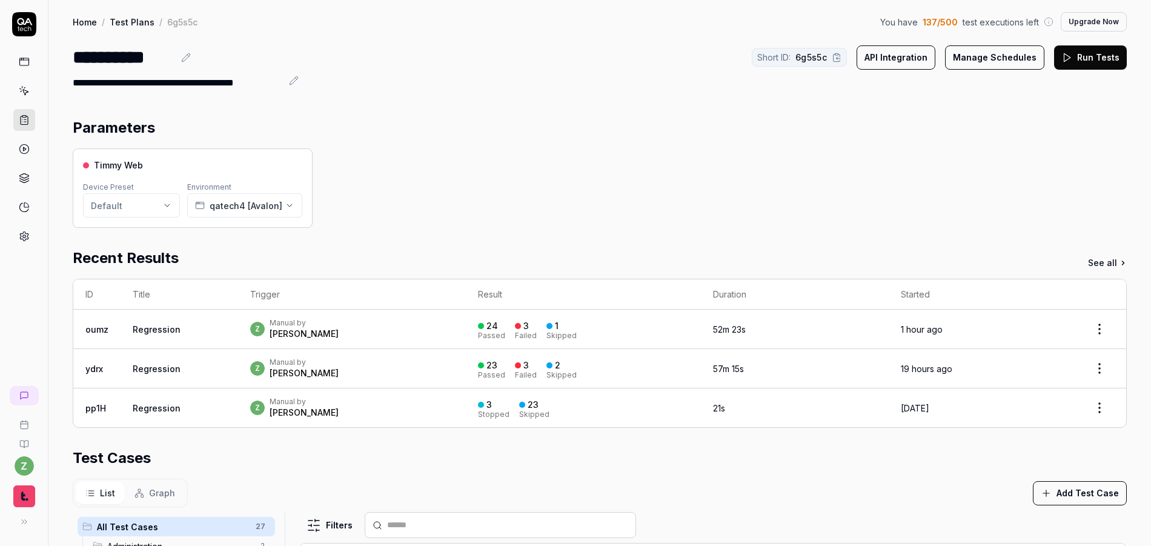
click at [1086, 59] on button "Run Tests" at bounding box center [1090, 57] width 73 height 24
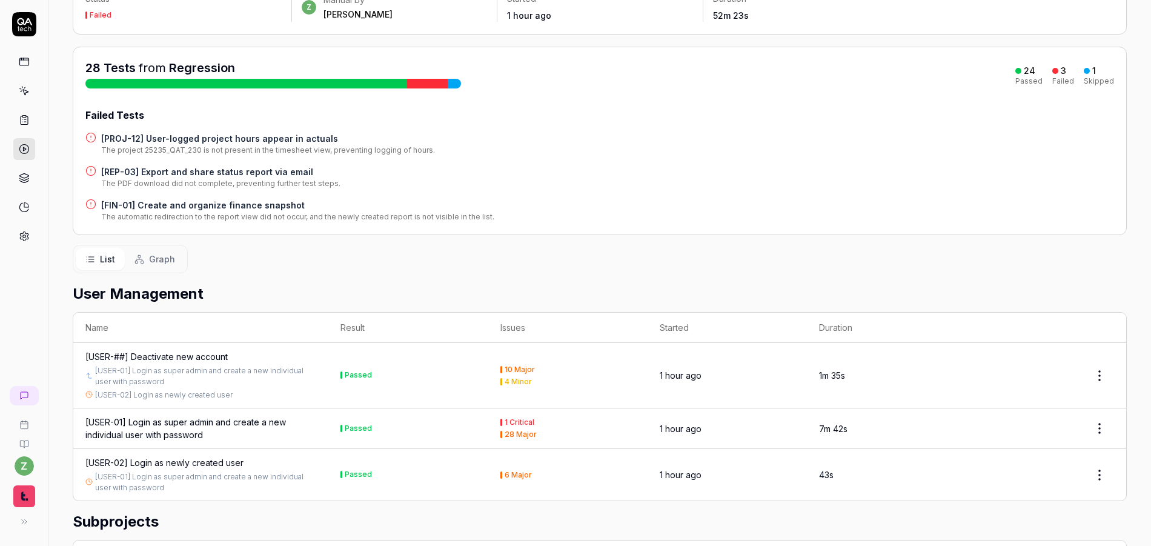
scroll to position [14, 0]
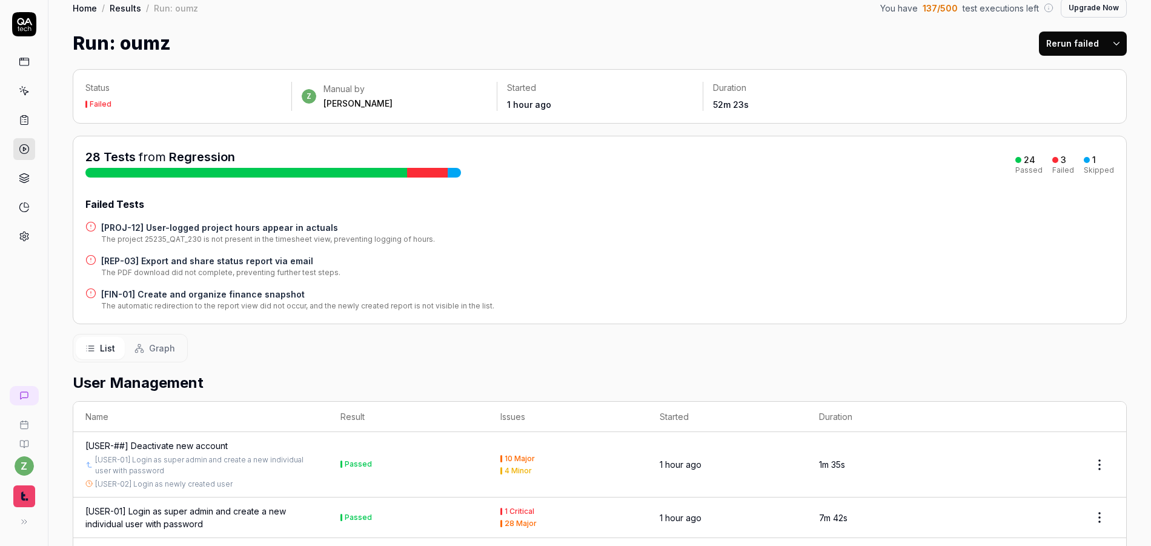
click at [229, 228] on h4 "[PROJ-12] User-logged project hours appear in actuals" at bounding box center [268, 227] width 334 height 13
click at [266, 257] on h4 "[REP-03] Export and share status report via email" at bounding box center [220, 260] width 239 height 13
click at [257, 294] on h4 "[FIN-01] Create and organize finance snapshot" at bounding box center [297, 294] width 393 height 13
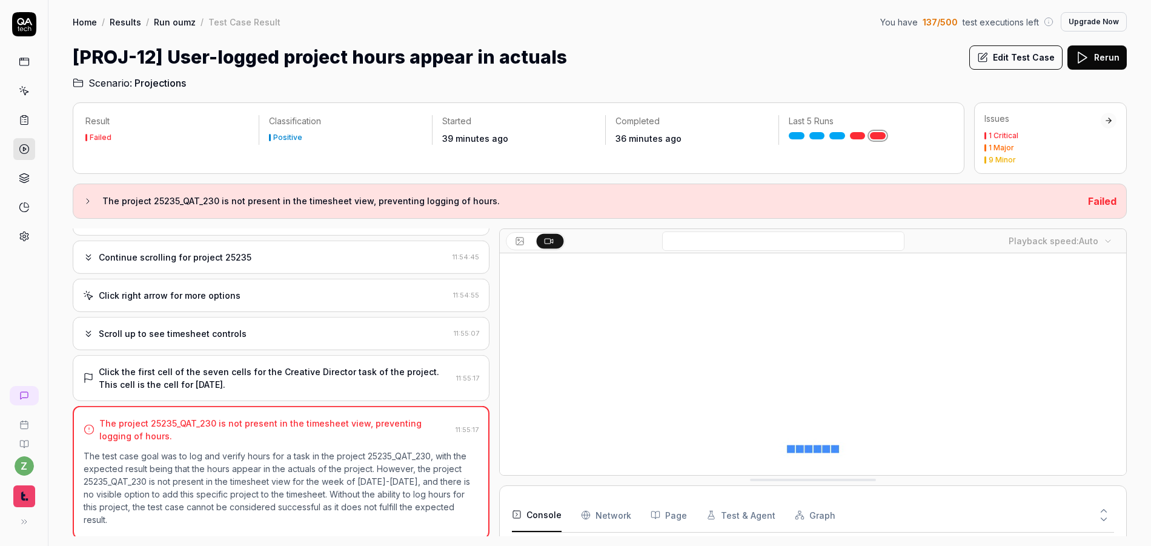
scroll to position [467, 0]
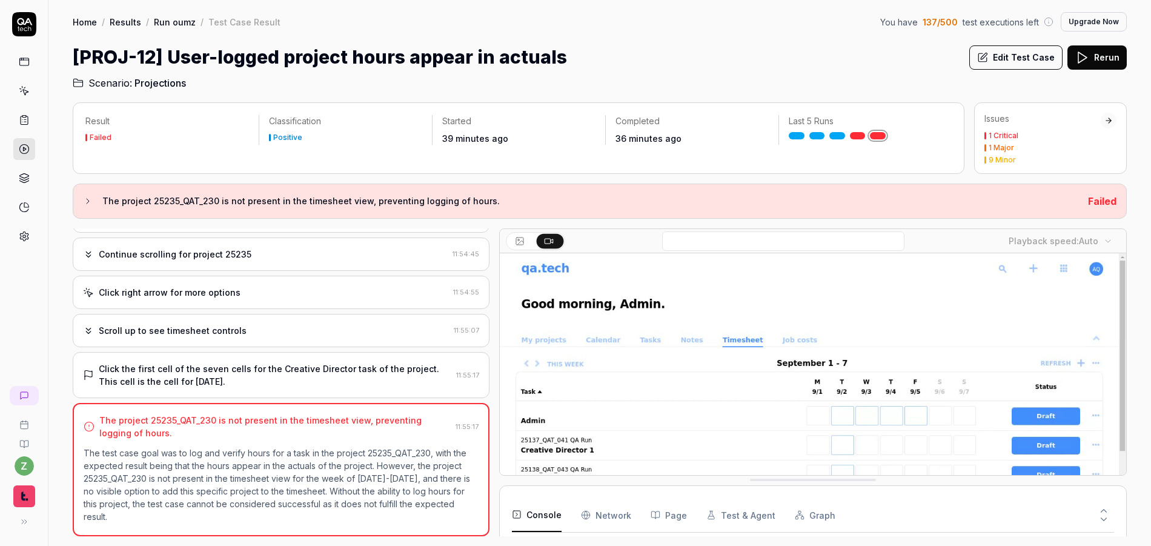
drag, startPoint x: 652, startPoint y: 253, endPoint x: 730, endPoint y: 4, distance: 261.1
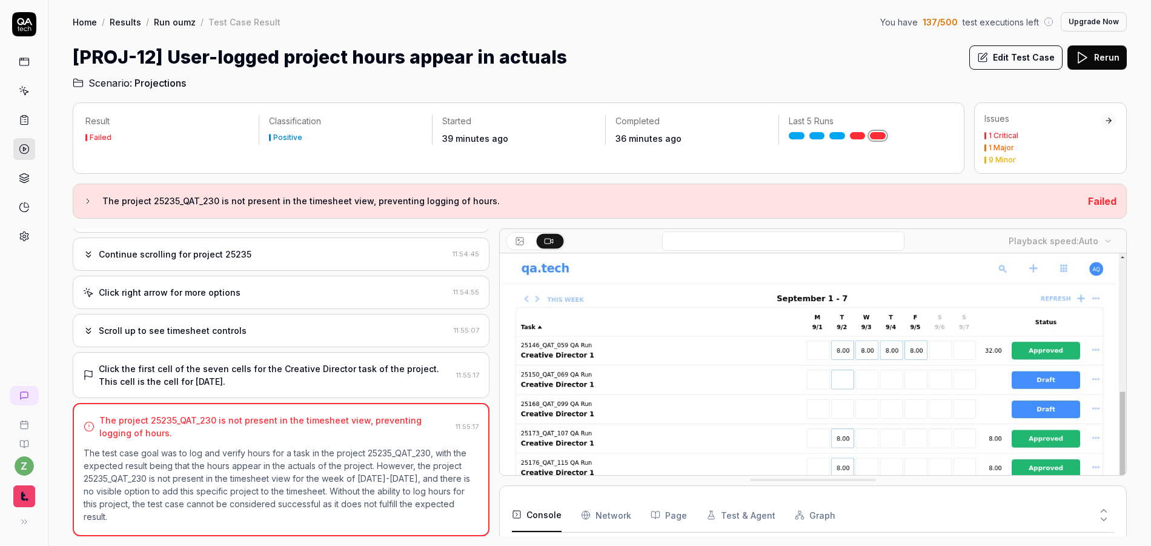
click at [727, 162] on div "Result Failed Classification Positive Started 39 minutes ago Completed 36 minut…" at bounding box center [600, 319] width 1054 height 434
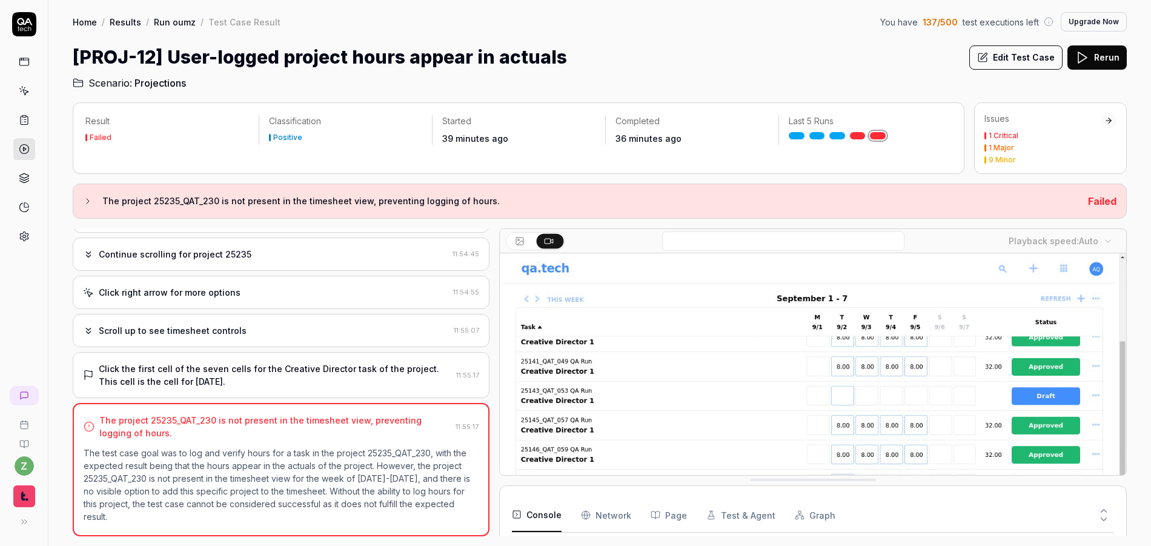
click at [867, 77] on h2 "Scenario: Projections" at bounding box center [600, 80] width 1054 height 19
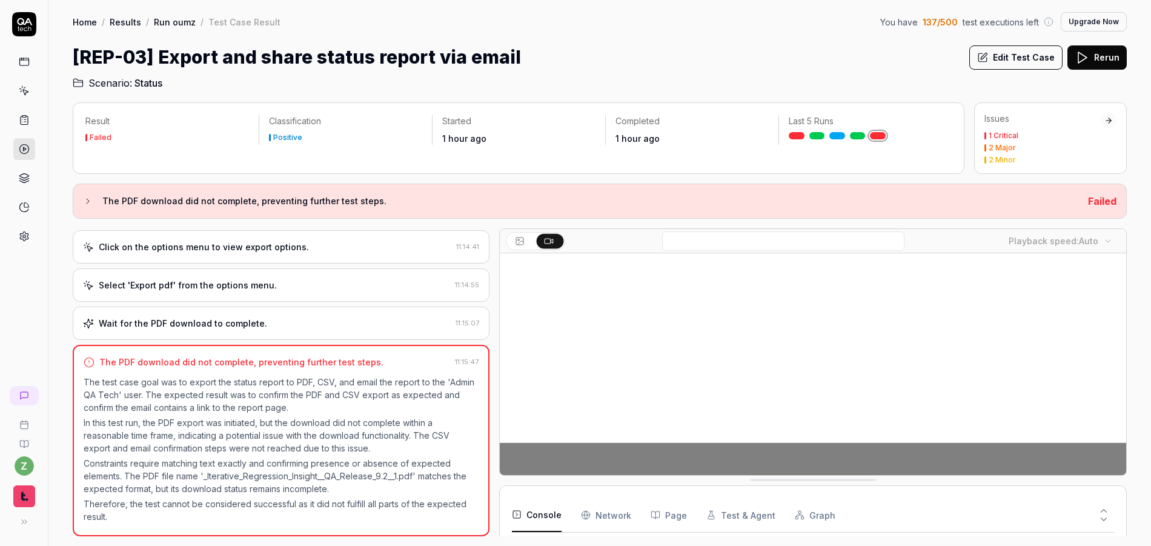
scroll to position [164, 0]
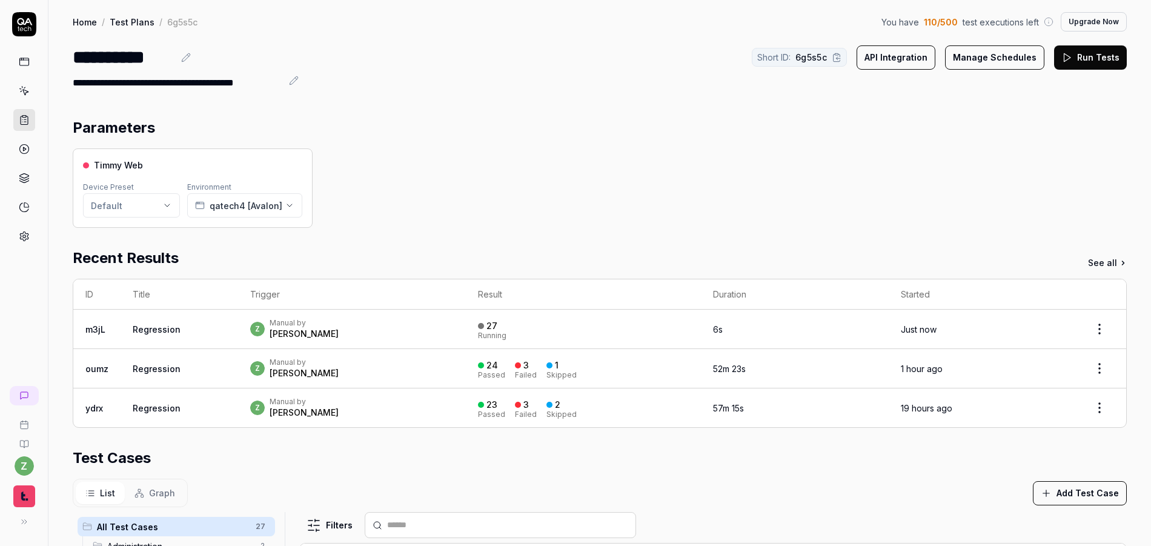
click at [168, 328] on link "Regression" at bounding box center [157, 329] width 48 height 10
click at [884, 55] on button "API Integration" at bounding box center [895, 57] width 79 height 24
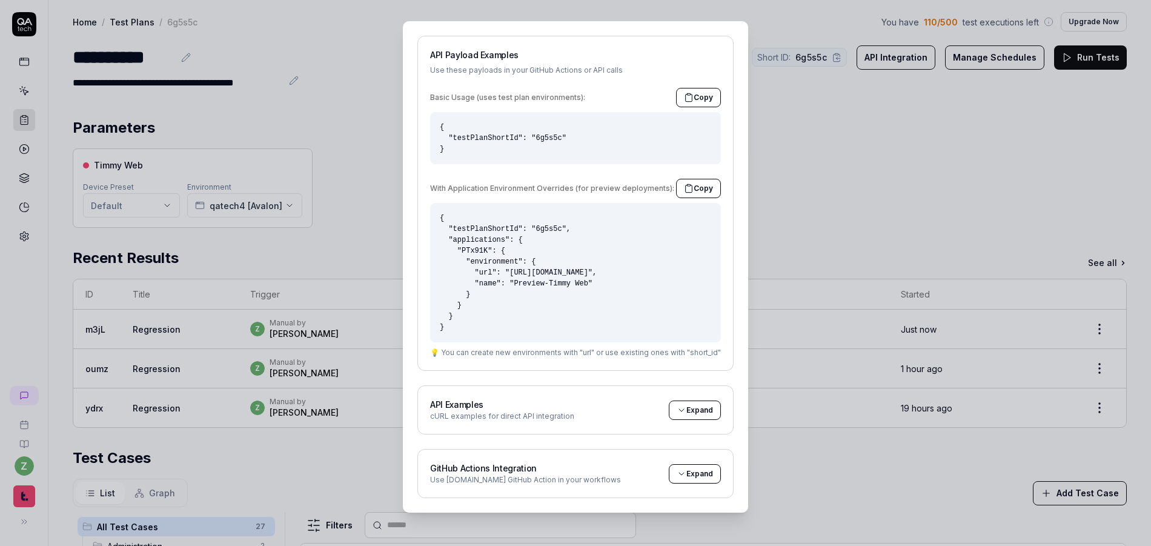
scroll to position [13, 0]
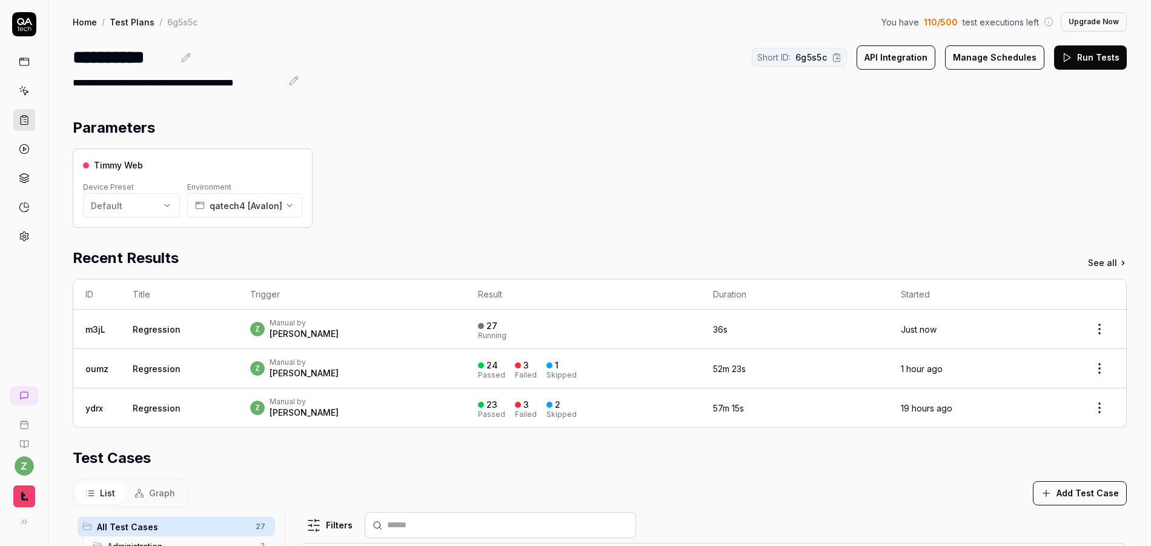
click at [149, 328] on link "Regression" at bounding box center [157, 329] width 48 height 10
click at [223, 322] on td "Regression" at bounding box center [179, 328] width 117 height 39
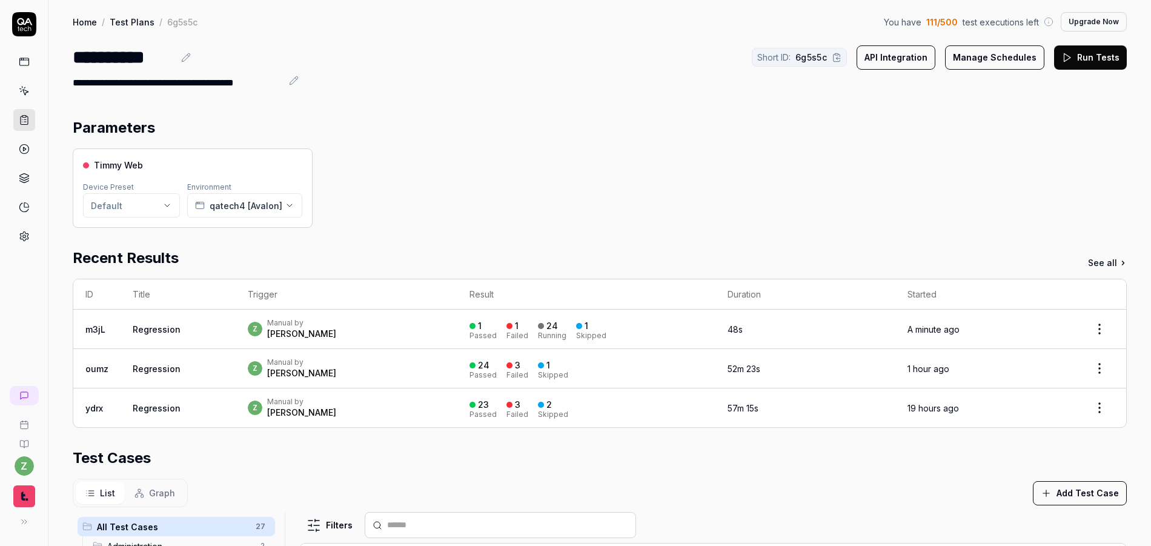
drag, startPoint x: 913, startPoint y: 254, endPoint x: 888, endPoint y: 240, distance: 28.2
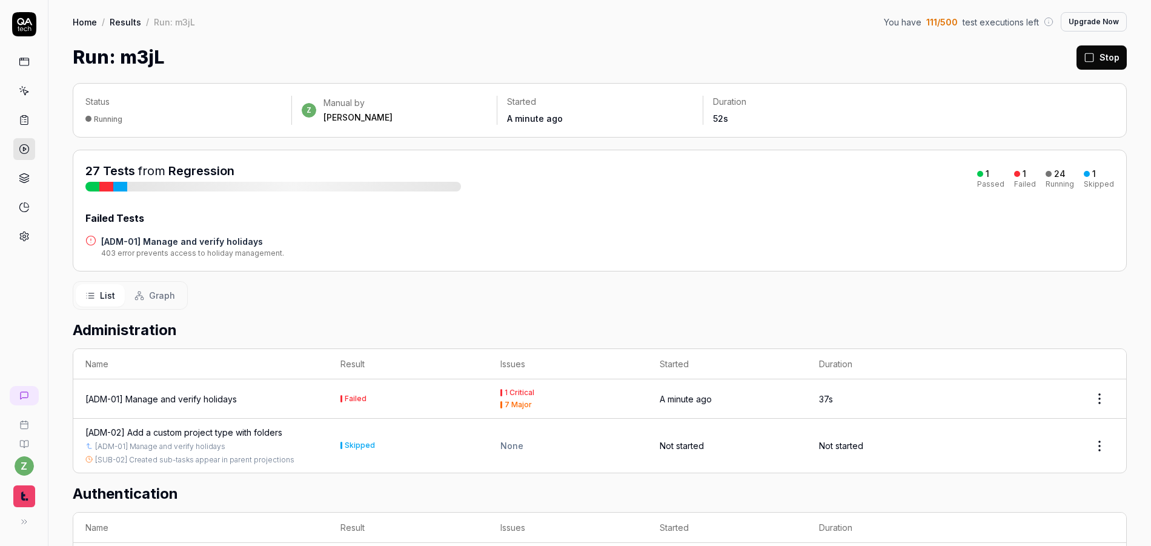
click at [226, 244] on h4 "[ADM-01] Manage and verify holidays" at bounding box center [192, 241] width 183 height 13
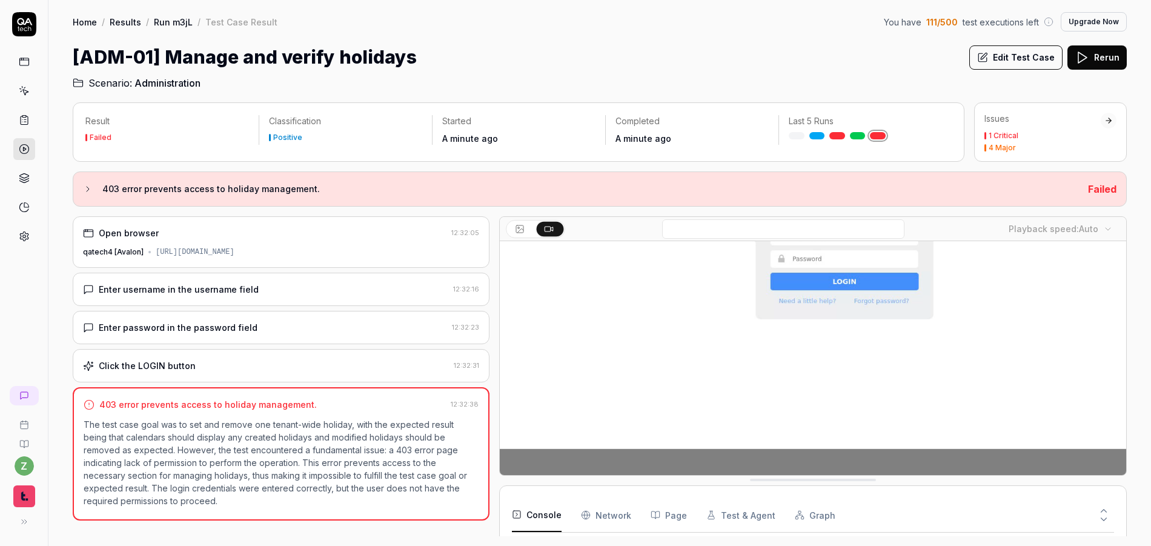
scroll to position [152, 0]
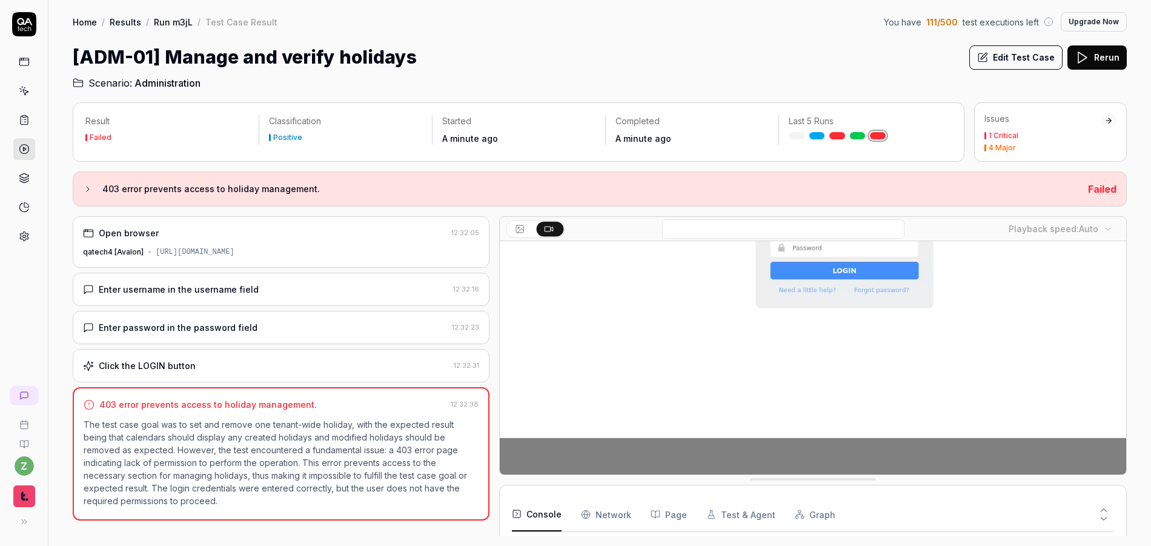
drag, startPoint x: 818, startPoint y: 473, endPoint x: 827, endPoint y: 464, distance: 12.8
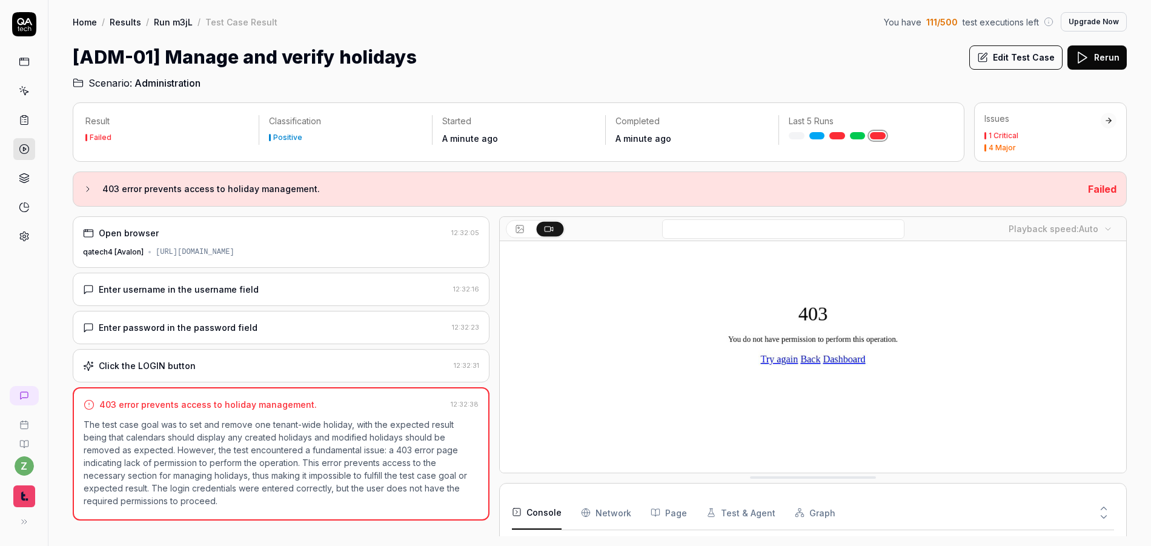
scroll to position [0, 0]
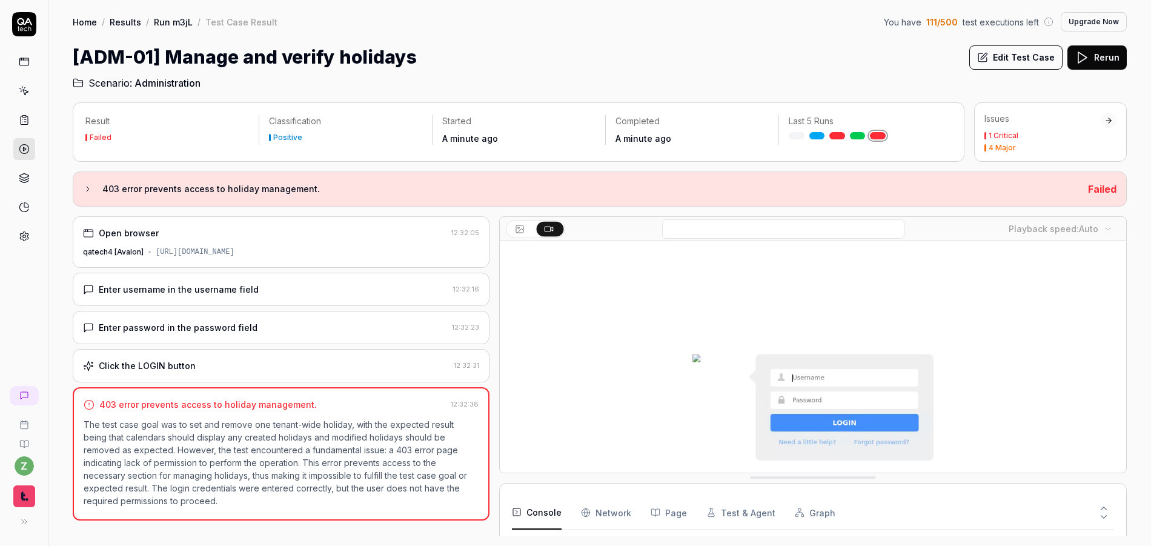
click at [792, 370] on video at bounding box center [813, 436] width 626 height 391
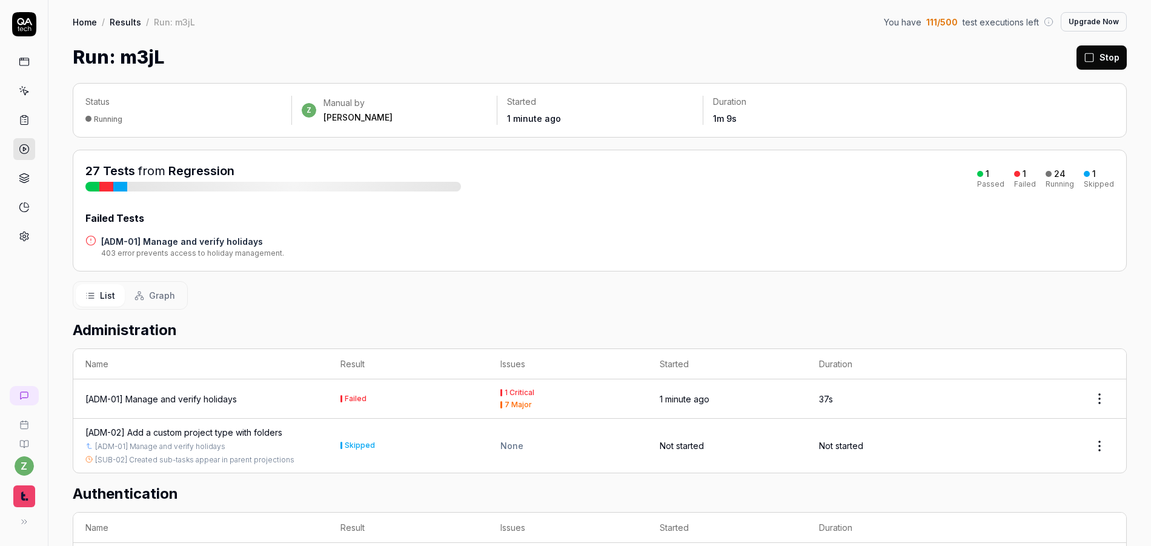
click at [1085, 46] on button "Stop" at bounding box center [1101, 57] width 50 height 24
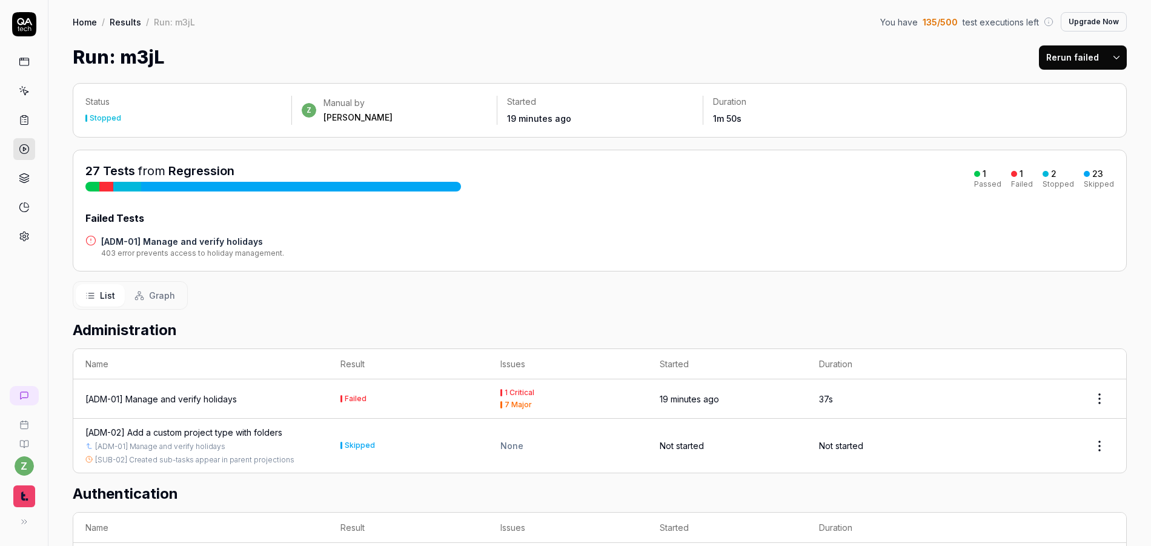
click at [85, 18] on link "Home" at bounding box center [85, 22] width 24 height 12
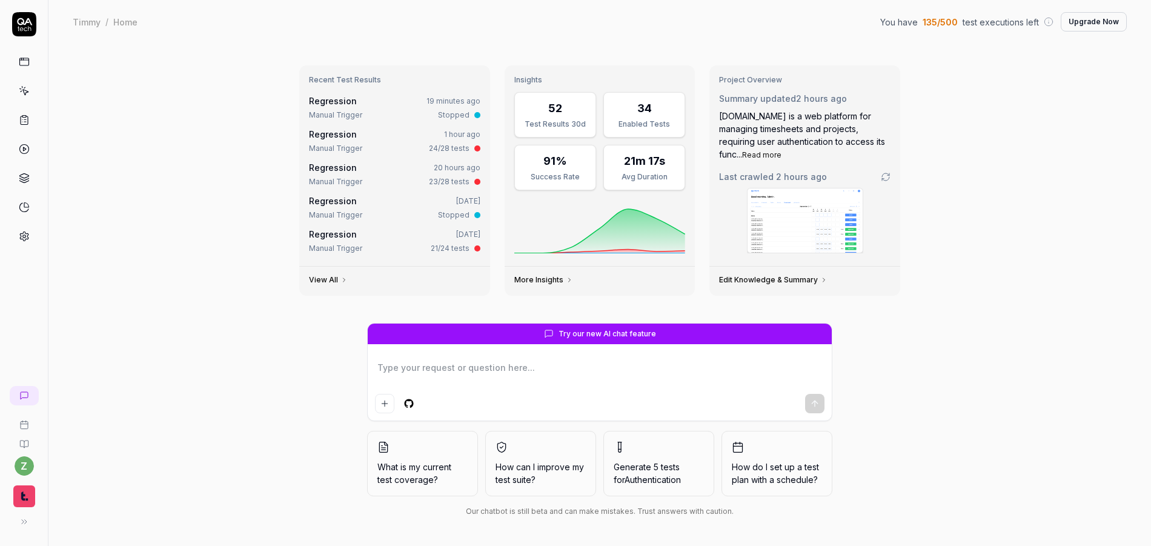
click at [27, 118] on icon at bounding box center [24, 119] width 11 height 11
type textarea "*"
click at [25, 94] on icon at bounding box center [24, 90] width 11 height 11
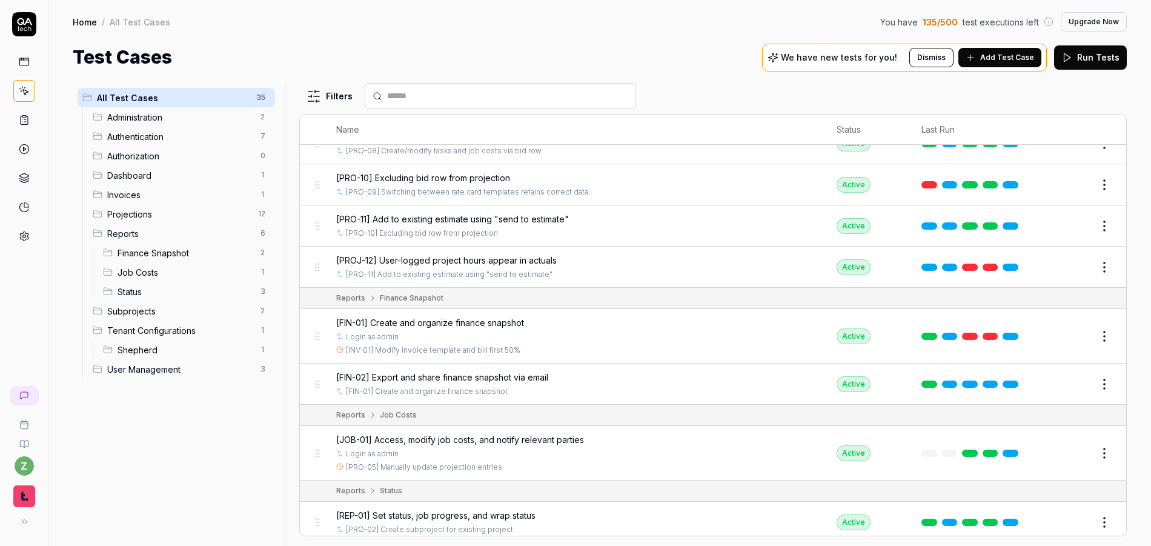
scroll to position [924, 0]
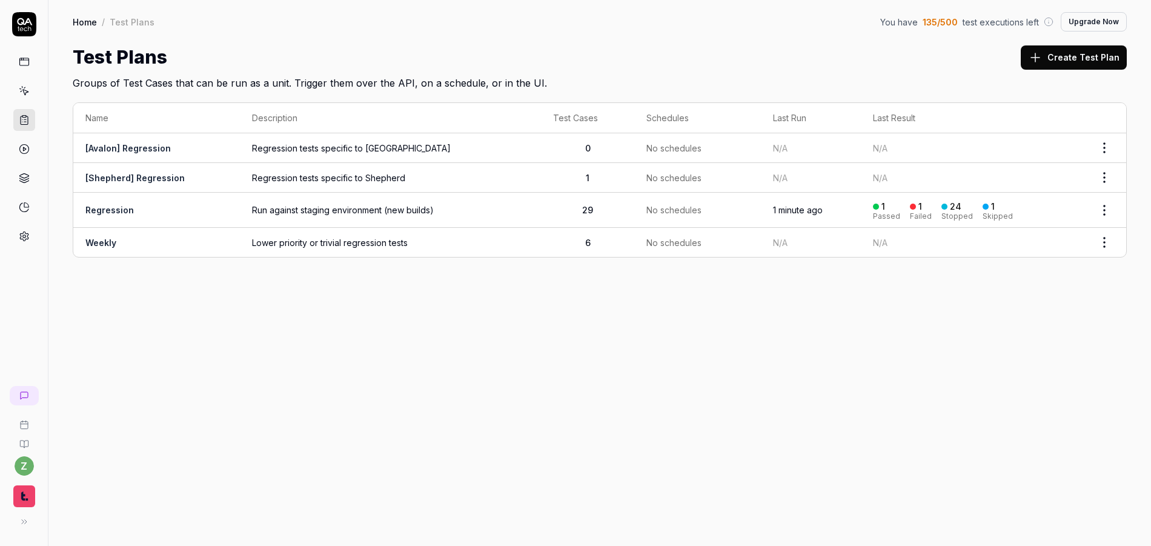
click at [788, 383] on div "Home / Test Plans You have 135 / 500 test executions left Upgrade Now Home / Te…" at bounding box center [599, 273] width 1102 height 546
click at [22, 67] on link at bounding box center [24, 62] width 22 height 22
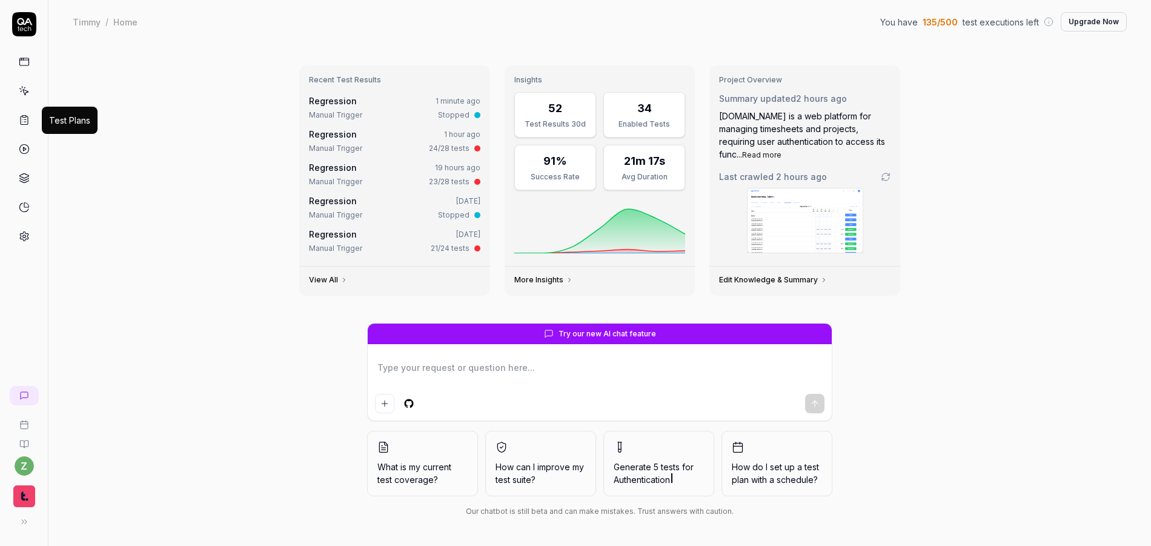
click at [26, 114] on icon at bounding box center [24, 119] width 11 height 11
type textarea "*"
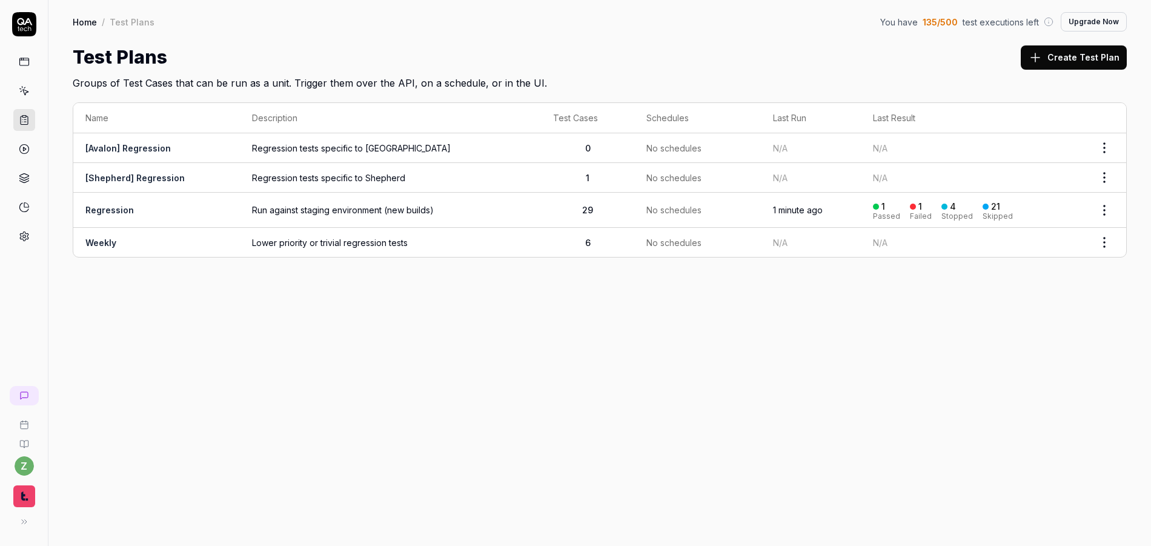
click at [23, 90] on icon at bounding box center [24, 92] width 5 height 5
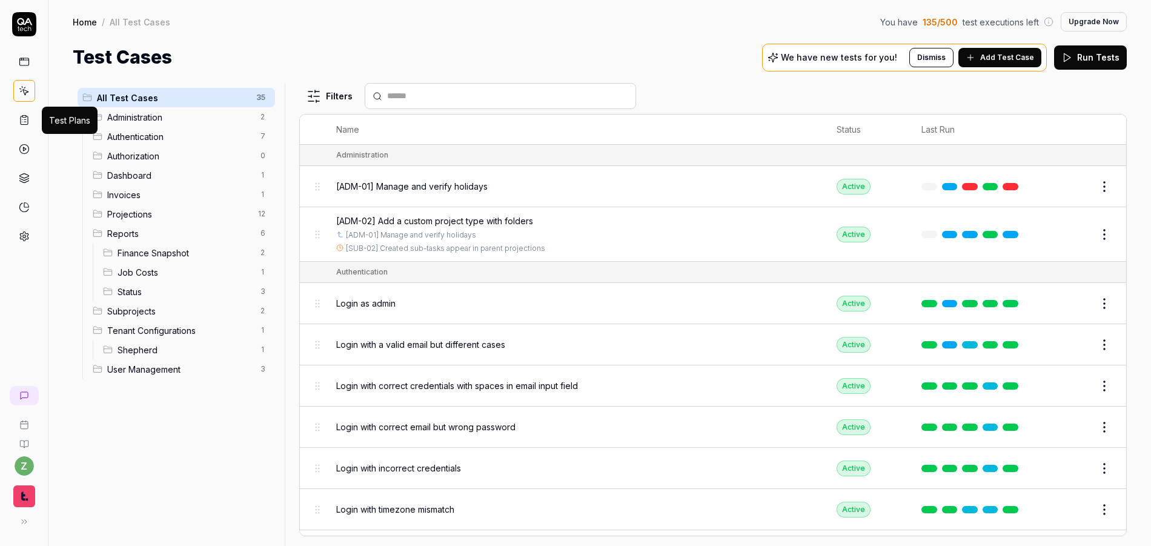
click at [21, 121] on icon at bounding box center [24, 119] width 11 height 11
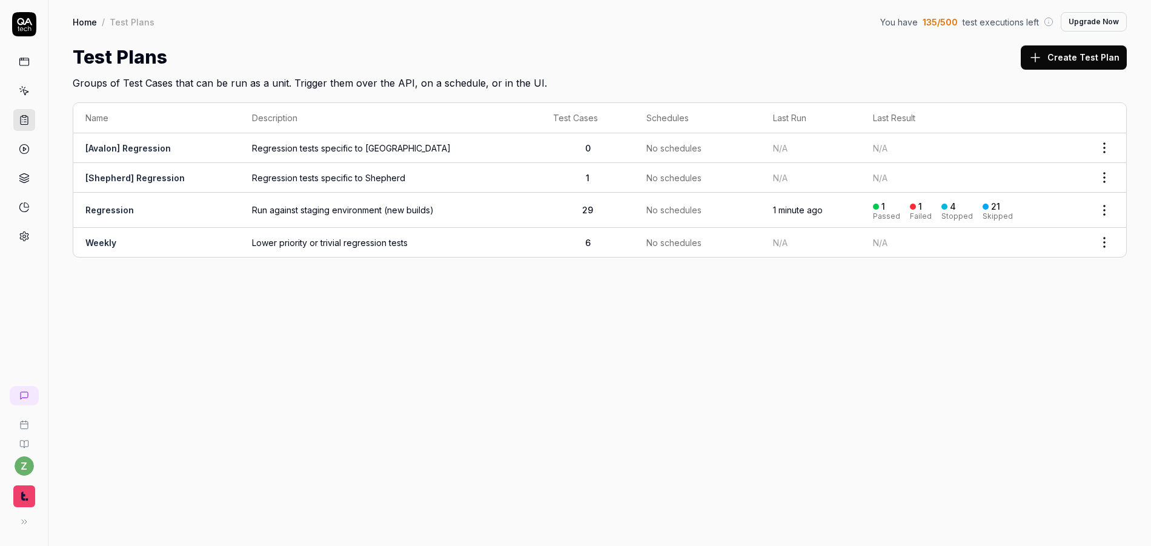
click at [153, 152] on link "[Avalon] Regression" at bounding box center [127, 148] width 85 height 10
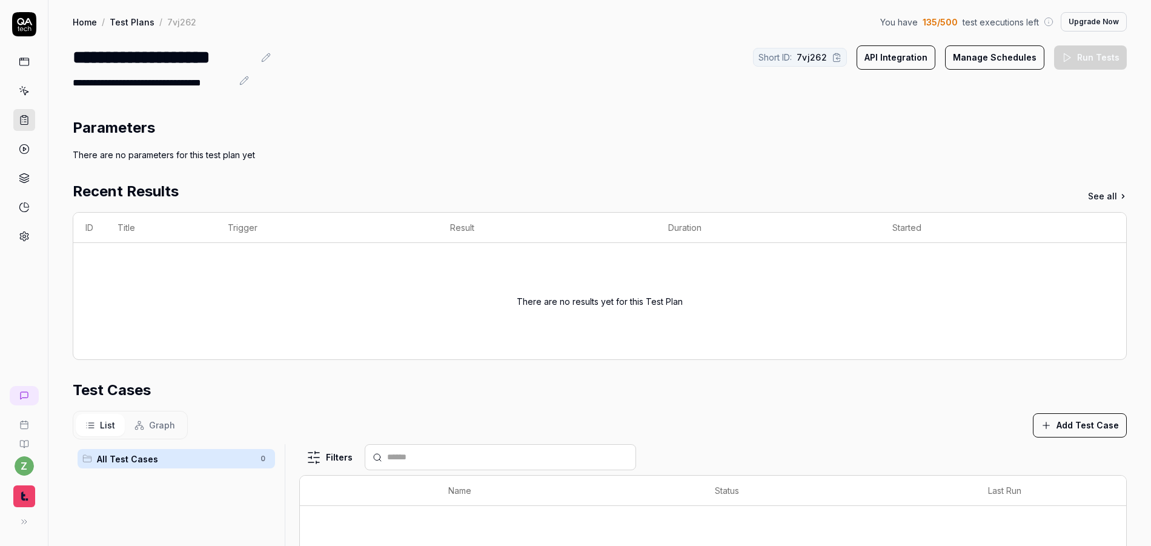
click at [906, 58] on button "API Integration" at bounding box center [895, 57] width 79 height 24
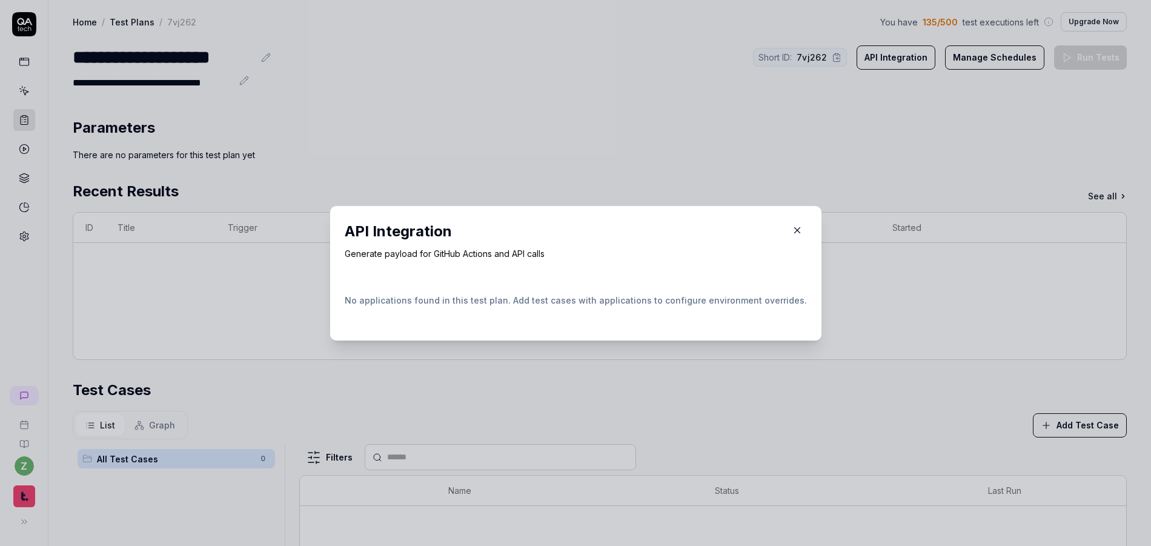
drag, startPoint x: 611, startPoint y: 134, endPoint x: 472, endPoint y: 159, distance: 140.8
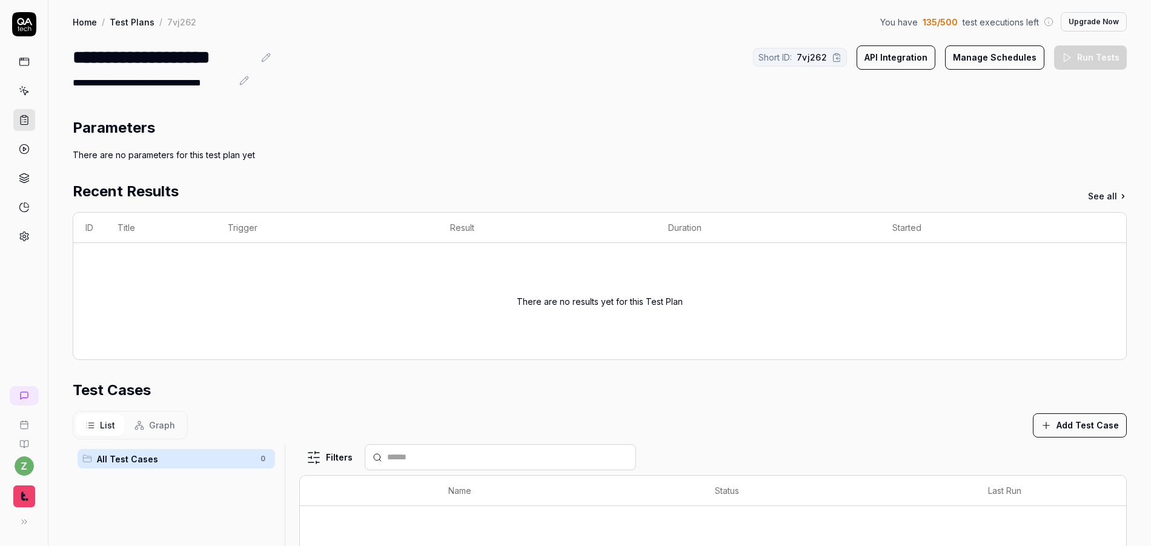
click at [133, 19] on link "Test Plans" at bounding box center [132, 22] width 45 height 12
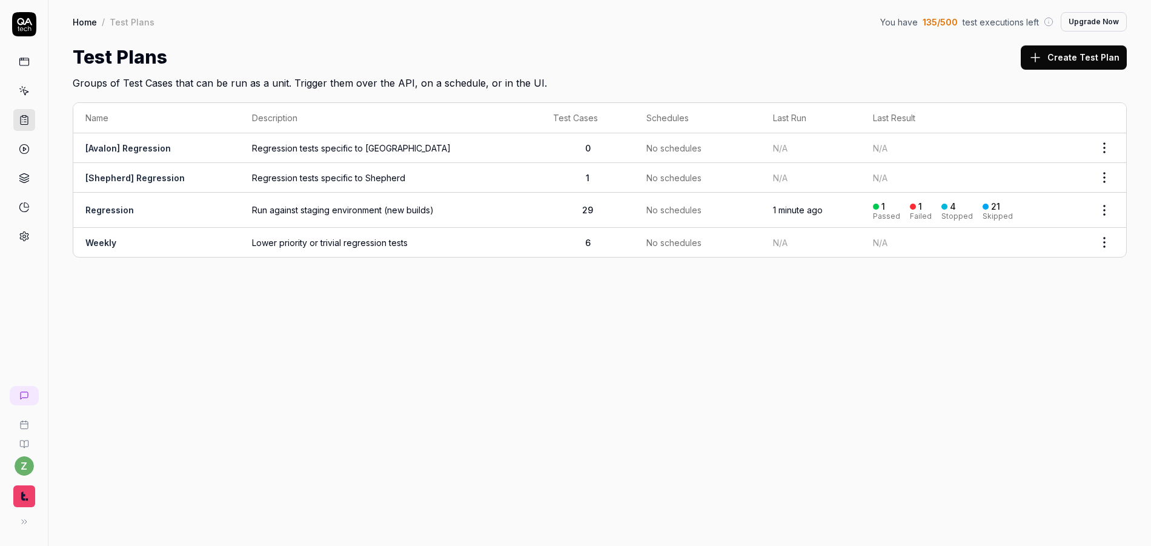
click at [113, 209] on link "Regression" at bounding box center [109, 210] width 48 height 10
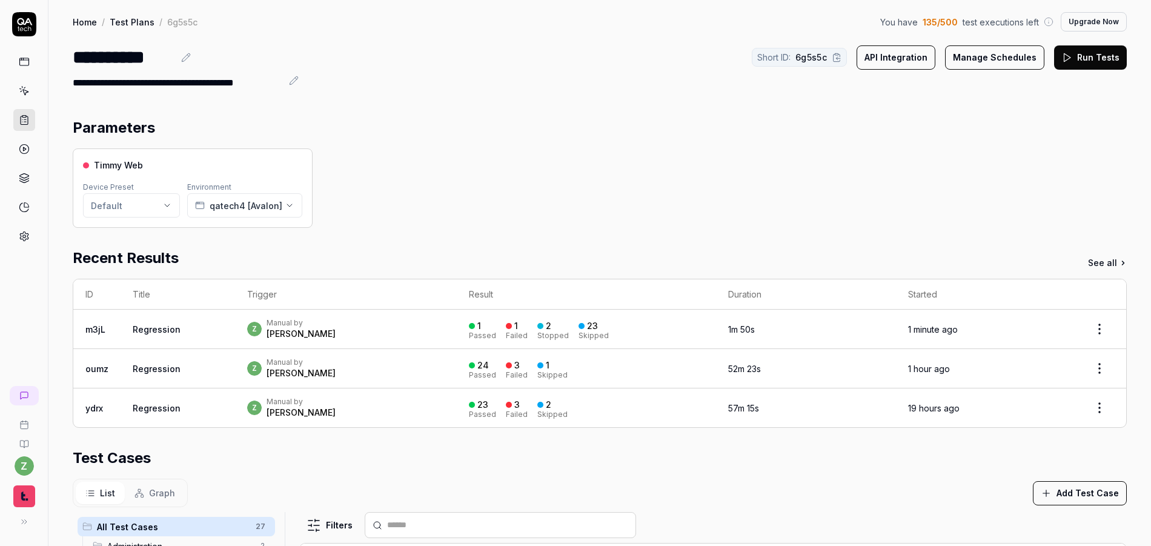
click at [894, 53] on button "API Integration" at bounding box center [895, 57] width 79 height 24
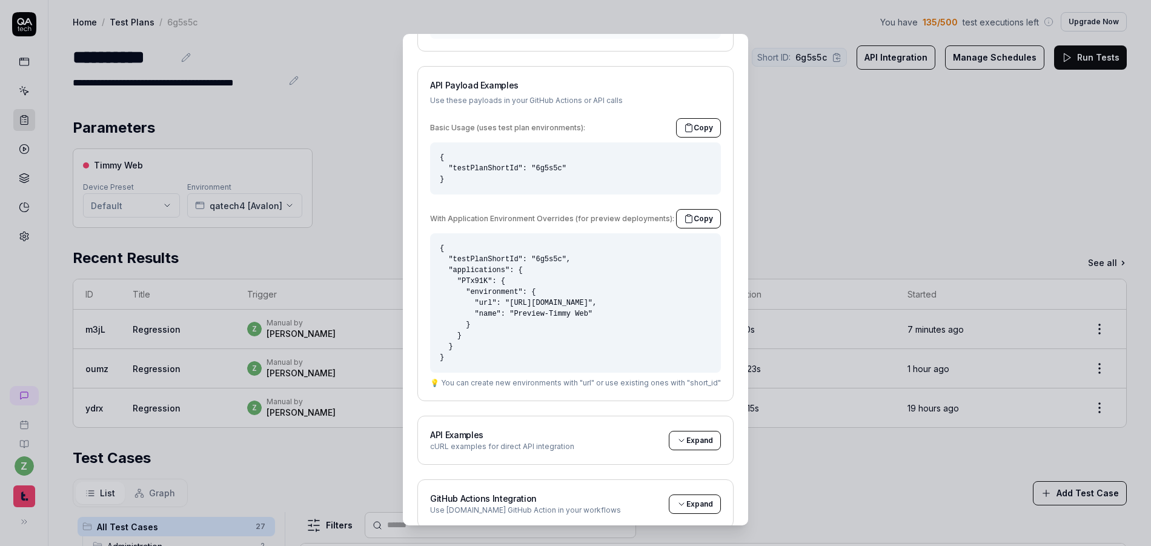
scroll to position [172, 0]
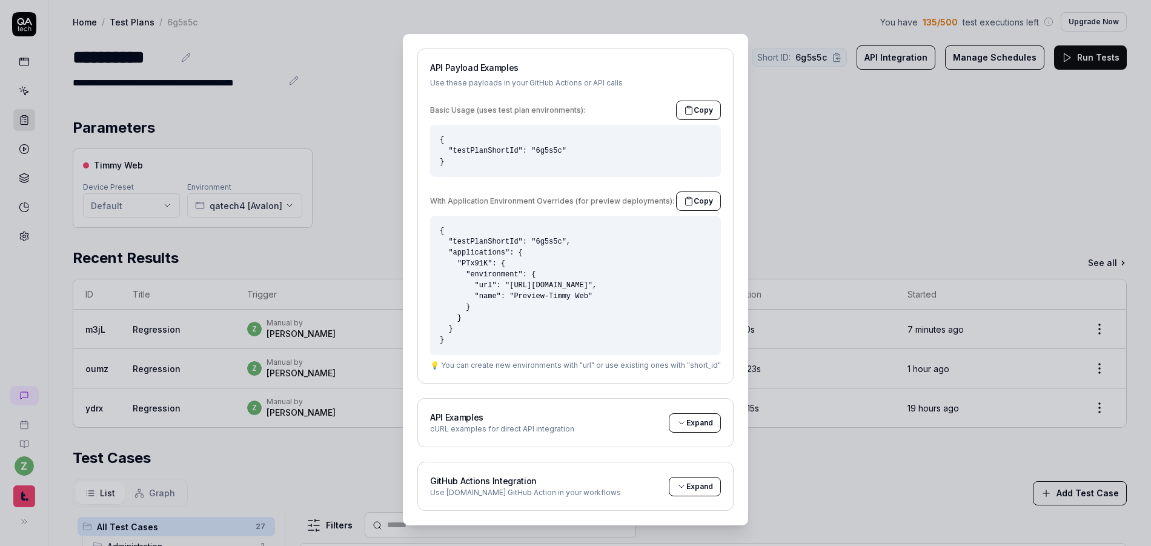
click at [686, 421] on span "Expand" at bounding box center [699, 422] width 27 height 11
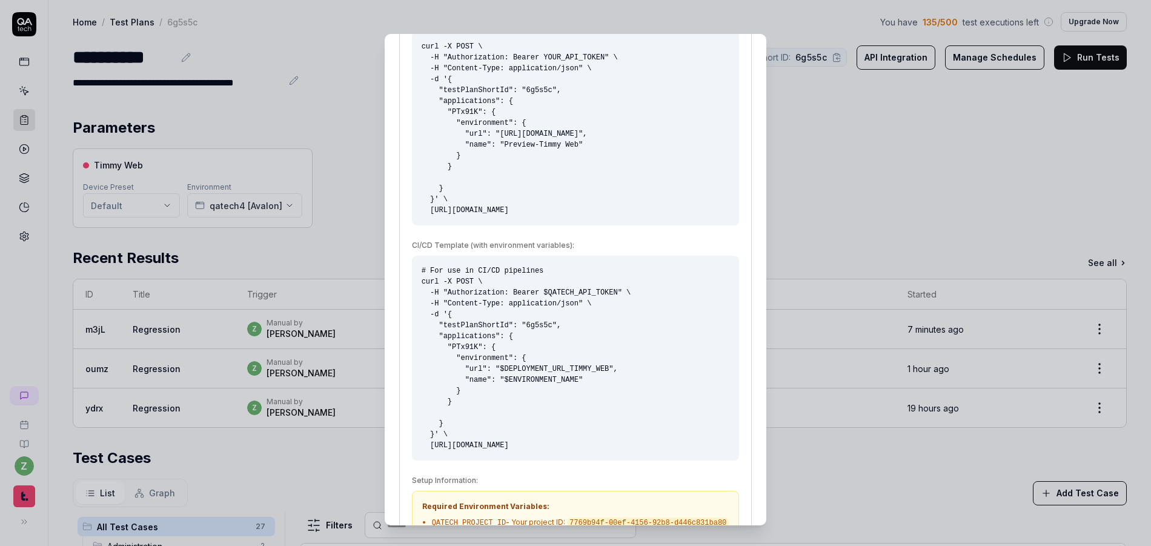
scroll to position [824, 0]
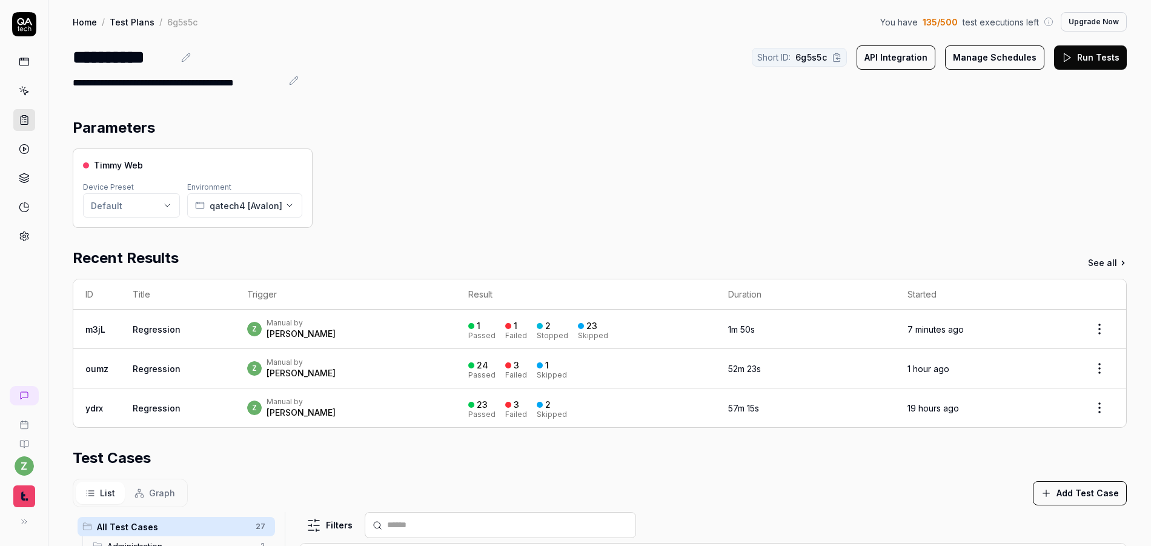
click at [910, 188] on div "Timmy Web Device Preset Default Environment qatech4 [Avalon]" at bounding box center [600, 187] width 1054 height 79
click at [329, 316] on td "z Manual by [PERSON_NAME]" at bounding box center [345, 328] width 221 height 39
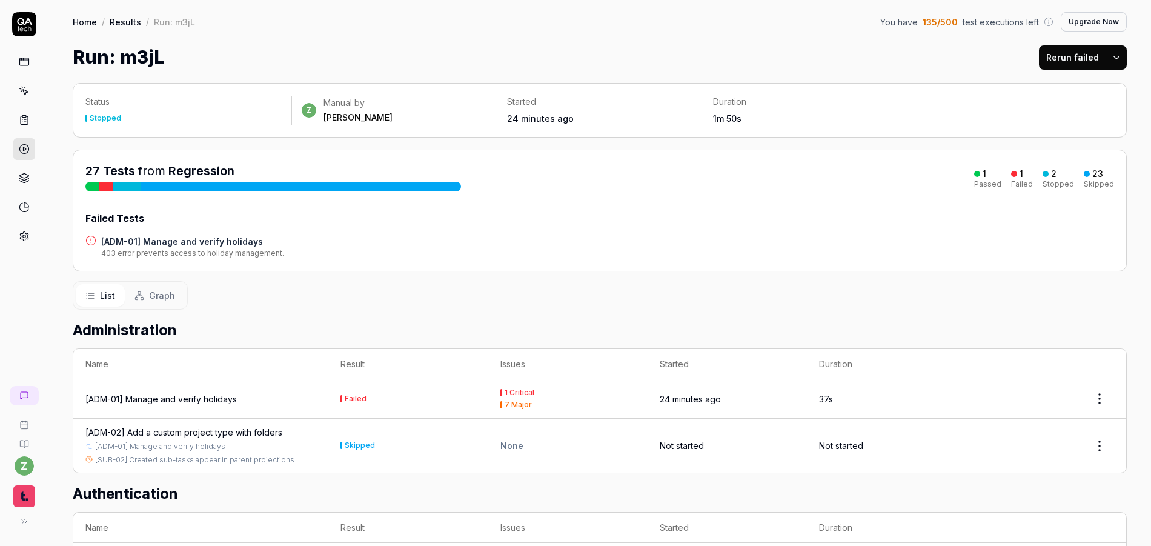
click at [1113, 53] on html "z Home / Results / Run: m3jL You have 135 / 500 test executions left Upgrade No…" at bounding box center [575, 273] width 1151 height 546
click at [1062, 88] on div "Rerun all" at bounding box center [1069, 88] width 96 height 27
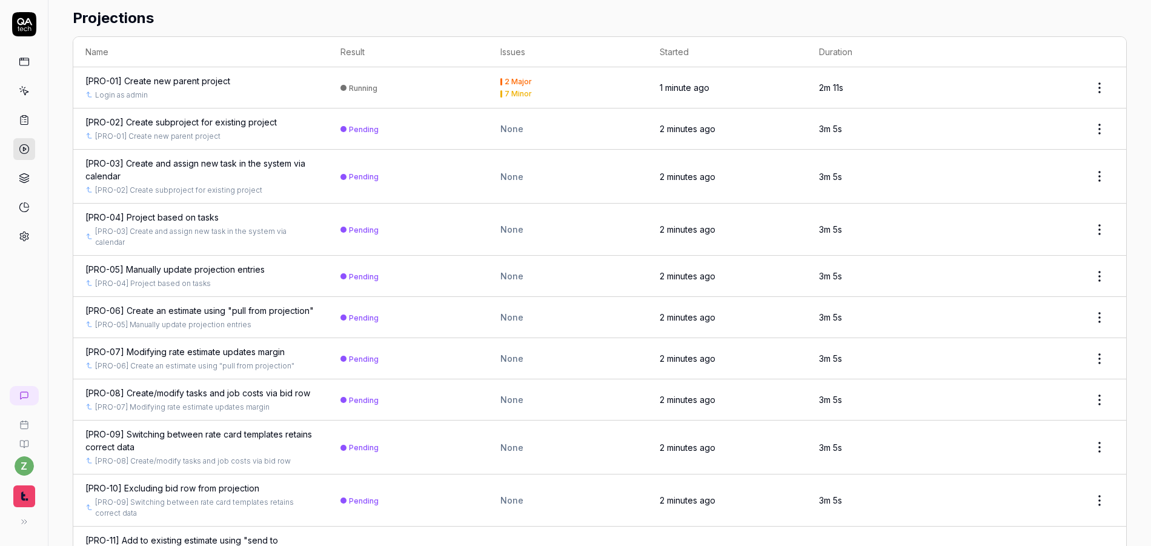
scroll to position [519, 0]
click at [194, 120] on div "[PRO-02] Create subproject for existing project" at bounding box center [180, 120] width 191 height 13
click at [181, 80] on div "[PRO-01] Create new parent project" at bounding box center [157, 79] width 145 height 13
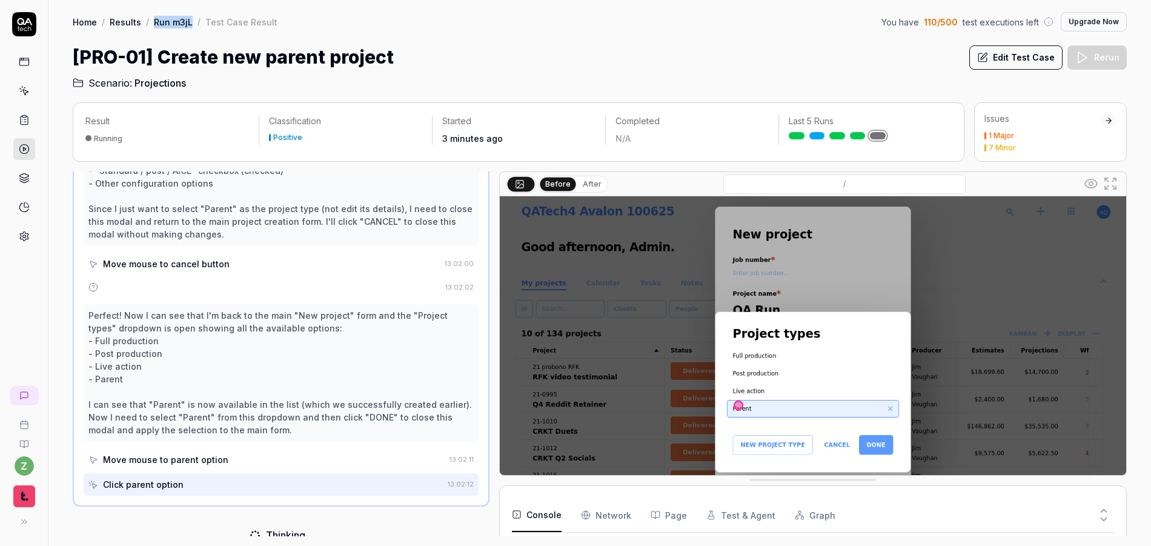
scroll to position [3664, 0]
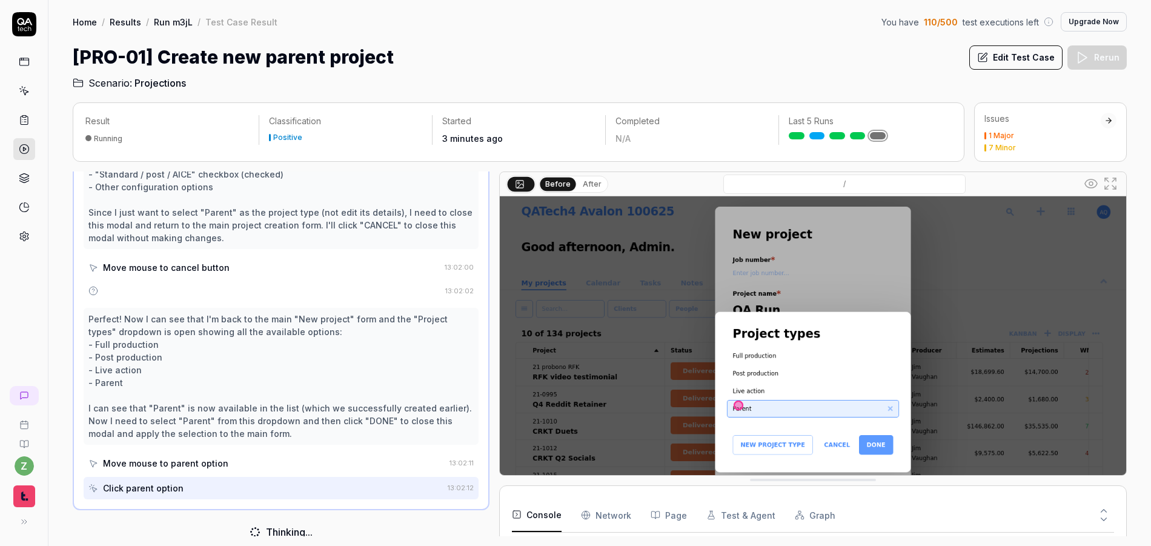
click at [796, 28] on div "Home / Results / Run m3jL / Test Case Result You have 110 / 500 test executions…" at bounding box center [600, 21] width 1054 height 19
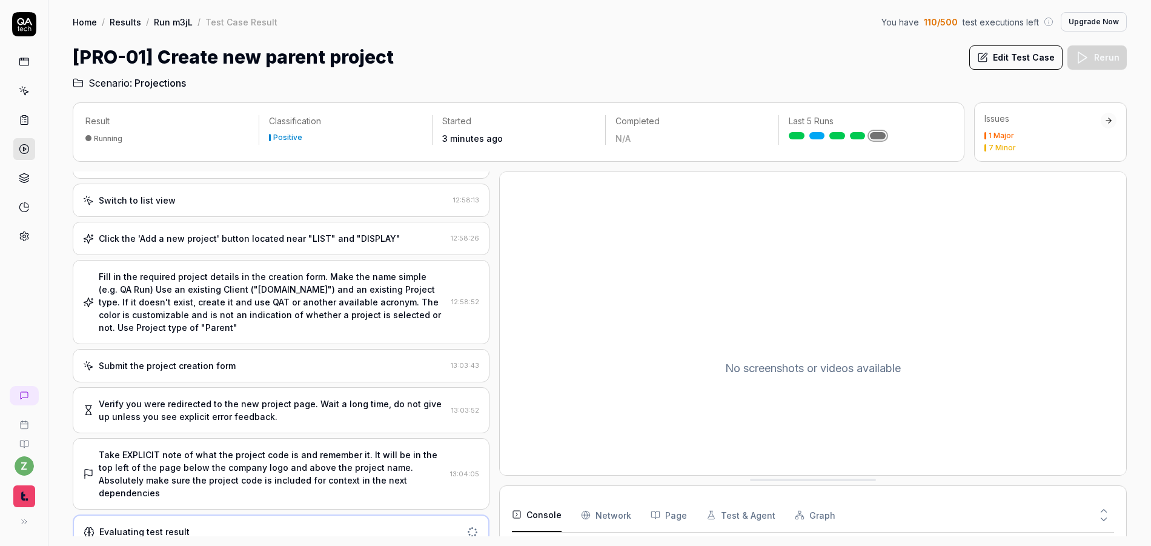
scroll to position [130, 0]
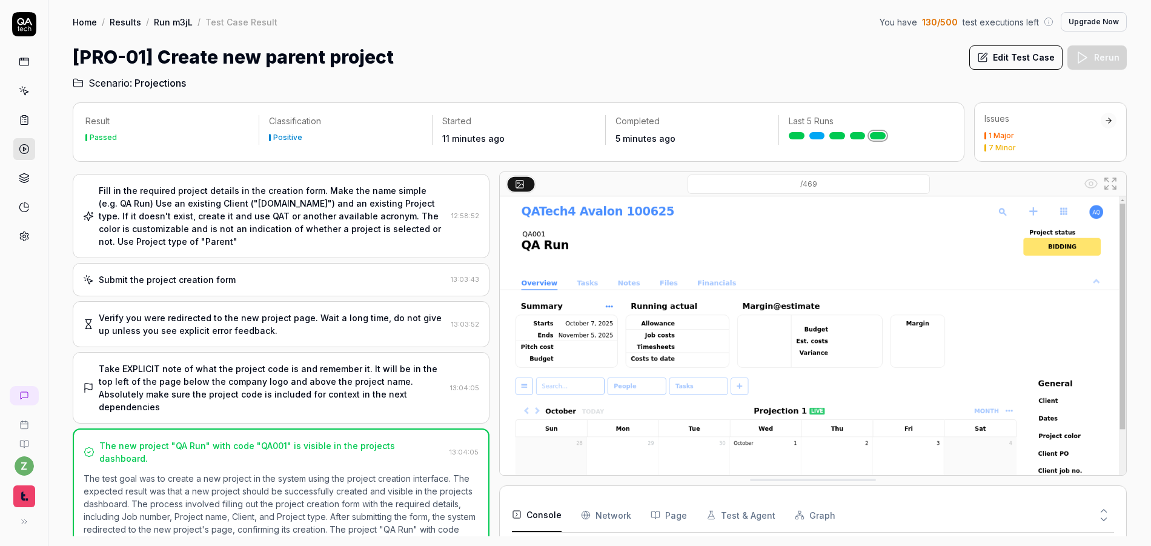
click at [180, 26] on link "Run m3jL" at bounding box center [173, 22] width 39 height 12
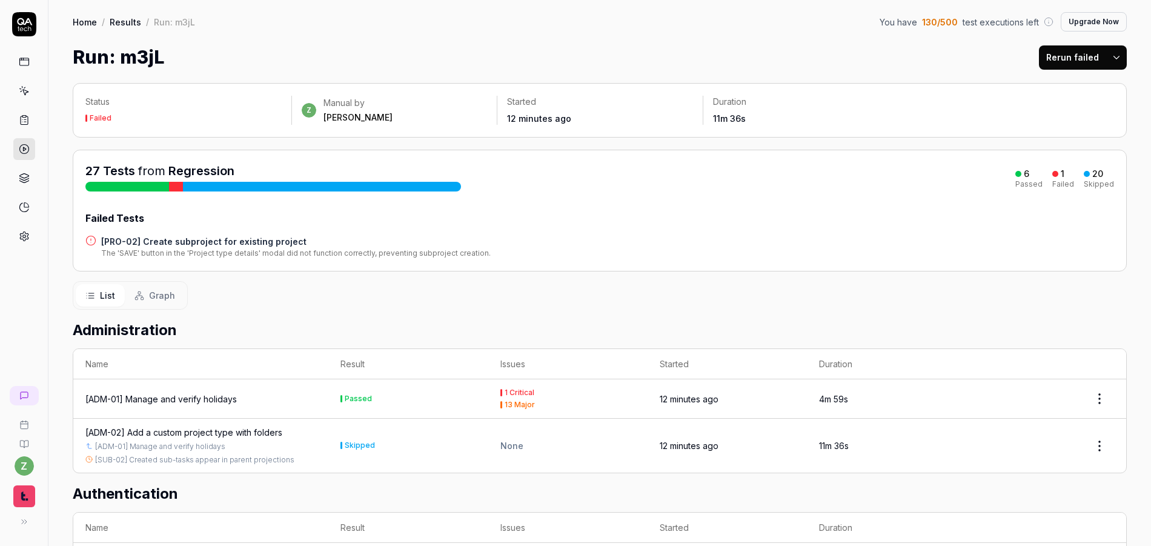
click at [250, 236] on h4 "[PRO-02] Create subproject for existing project" at bounding box center [295, 241] width 389 height 13
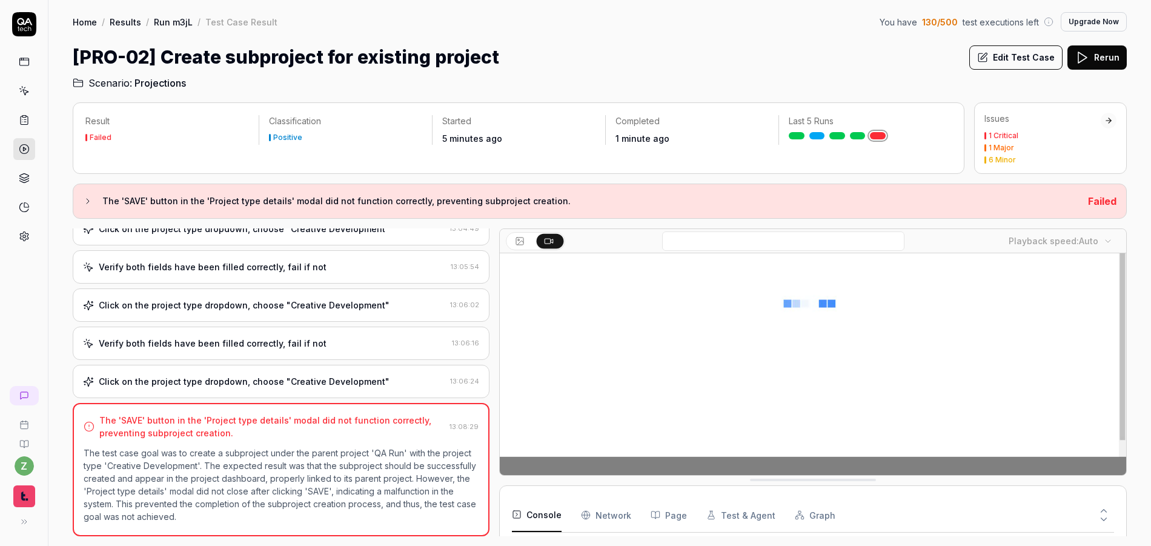
scroll to position [73, 0]
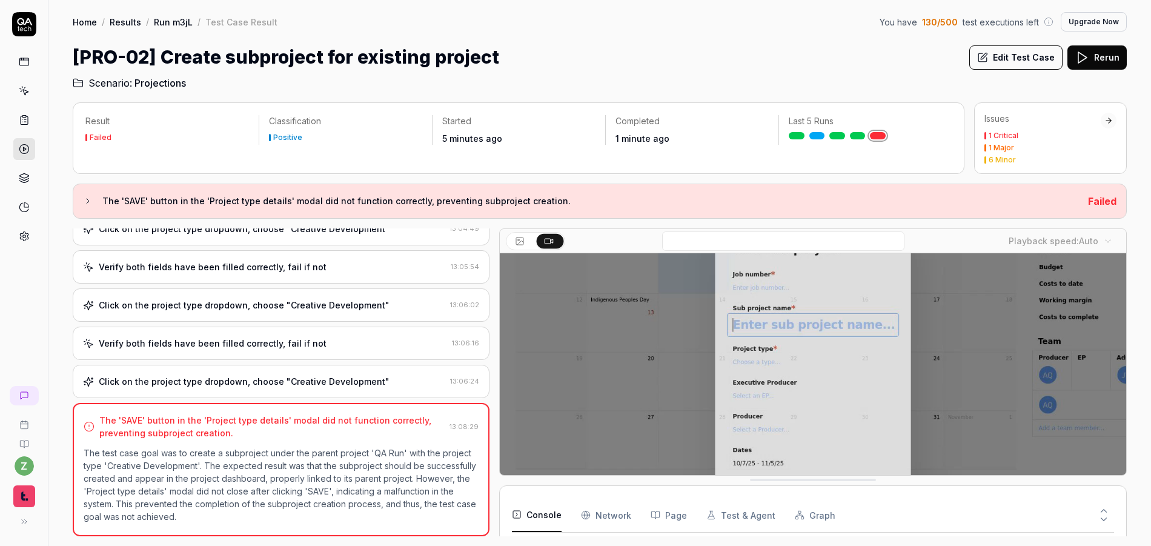
click at [775, 346] on video at bounding box center [813, 375] width 626 height 391
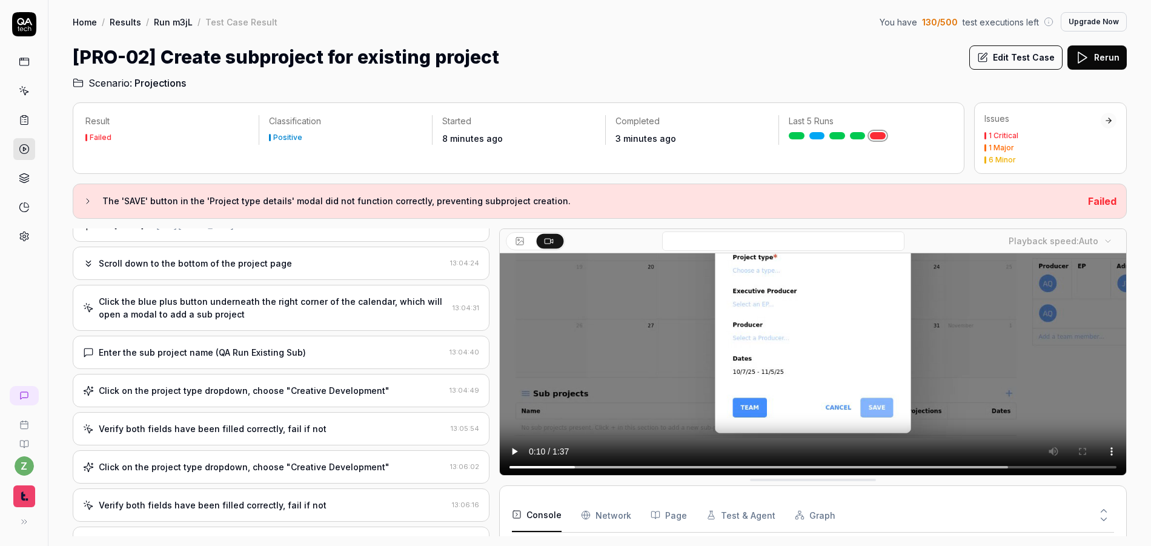
scroll to position [0, 0]
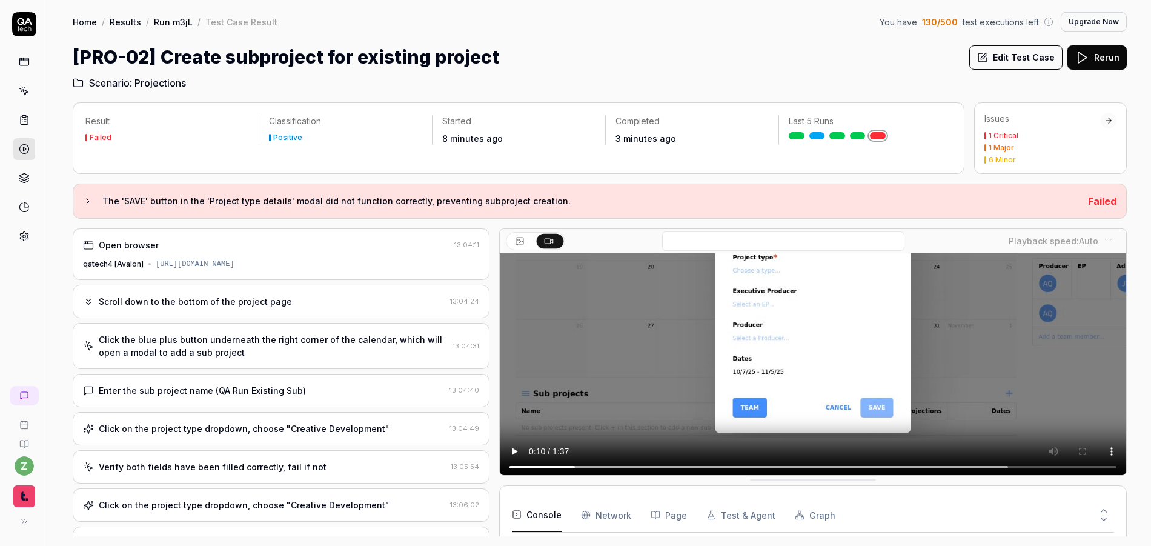
click at [331, 349] on div "Click the blue plus button underneath the right corner of the calendar, which w…" at bounding box center [273, 345] width 349 height 25
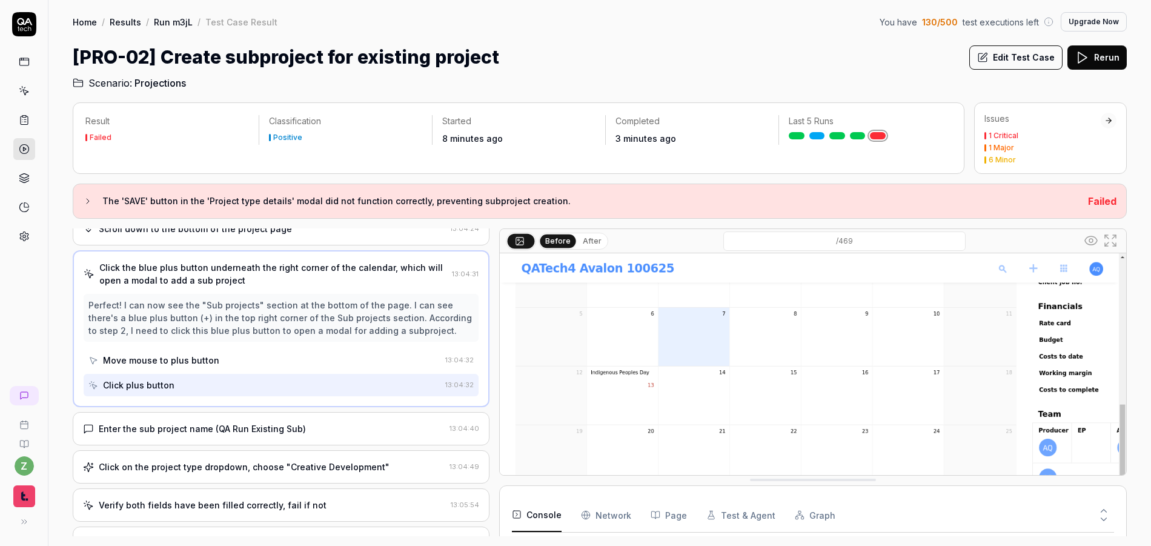
click at [290, 437] on div "Enter the sub project name (QA Run Existing Sub) 13:04:40" at bounding box center [281, 428] width 417 height 33
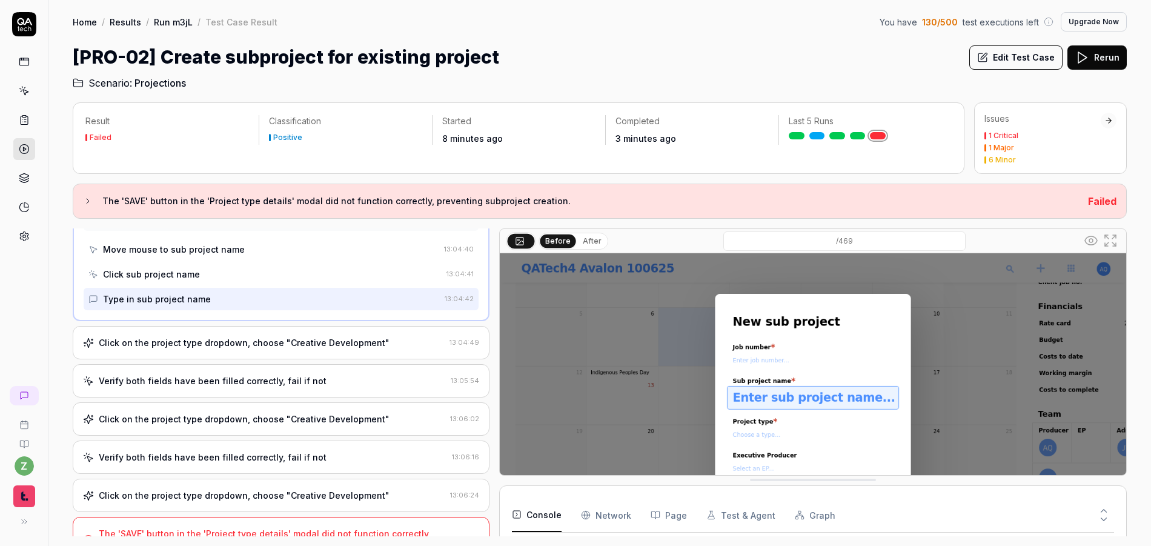
scroll to position [237, 0]
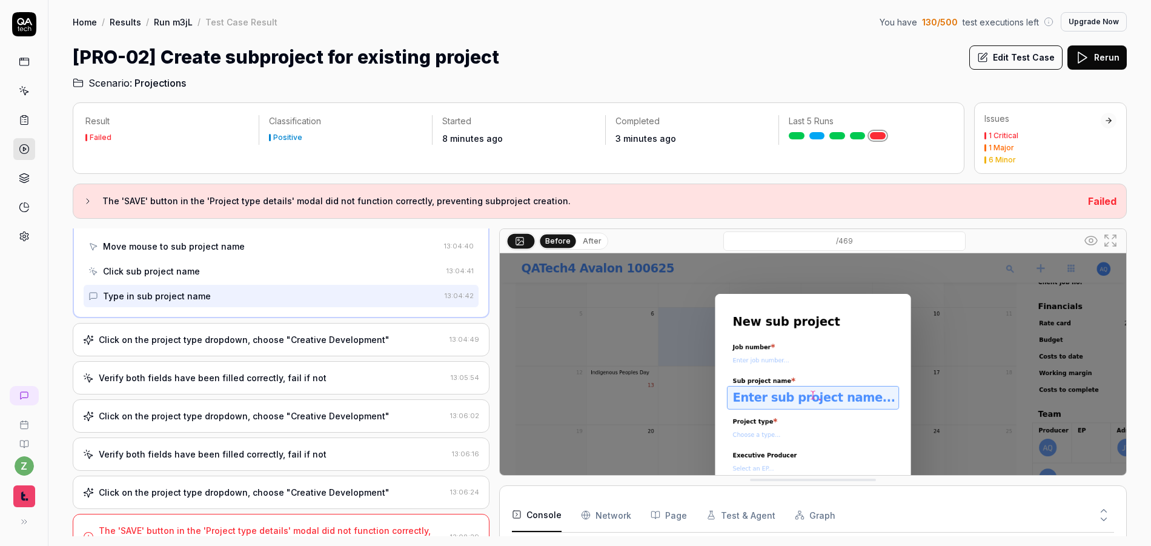
click at [317, 415] on div "Click on the project type dropdown, choose "Creative Development"" at bounding box center [244, 415] width 291 height 13
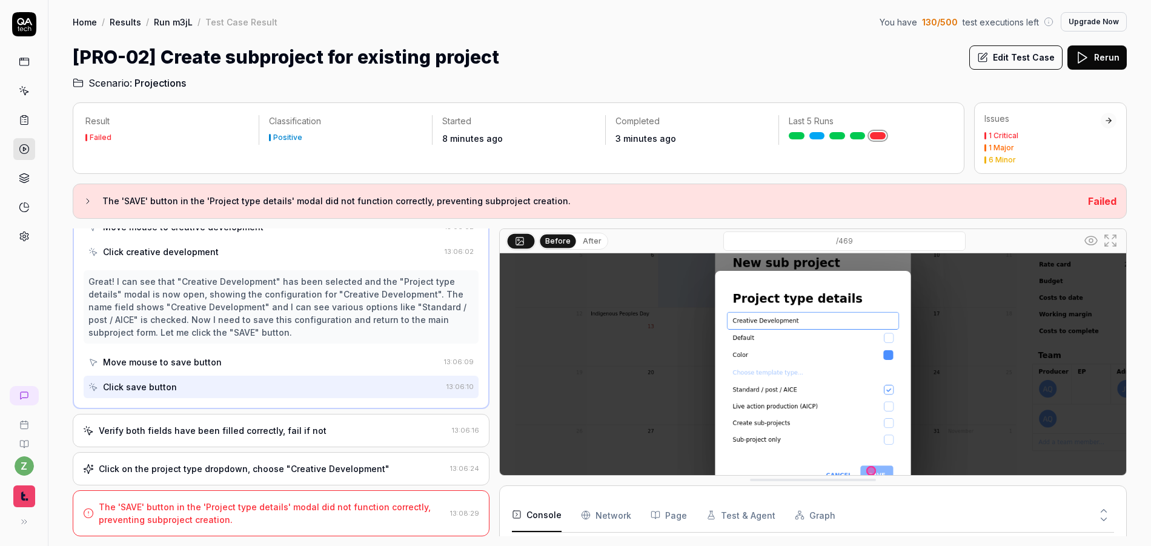
scroll to position [73, 0]
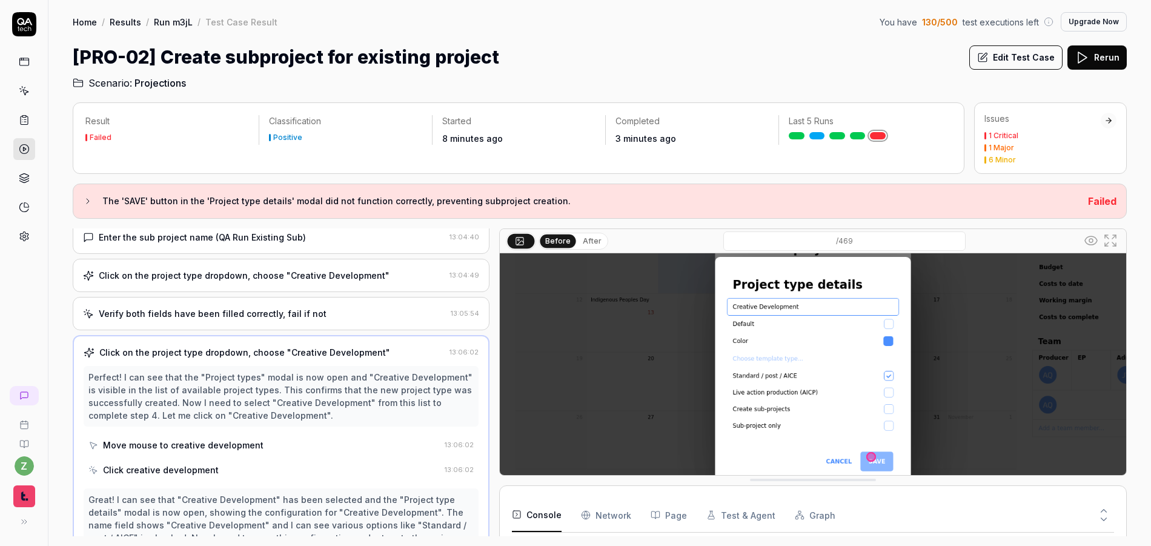
click at [263, 319] on div "Verify both fields have been filled correctly, fail if not" at bounding box center [213, 313] width 228 height 13
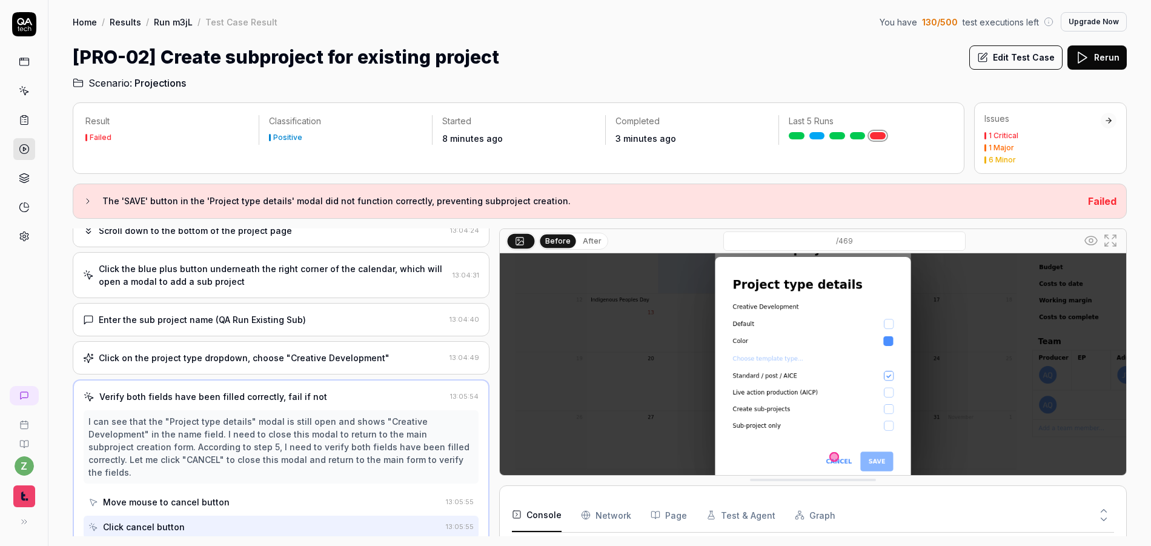
click at [248, 354] on div "Click on the project type dropdown, choose "Creative Development"" at bounding box center [244, 357] width 291 height 13
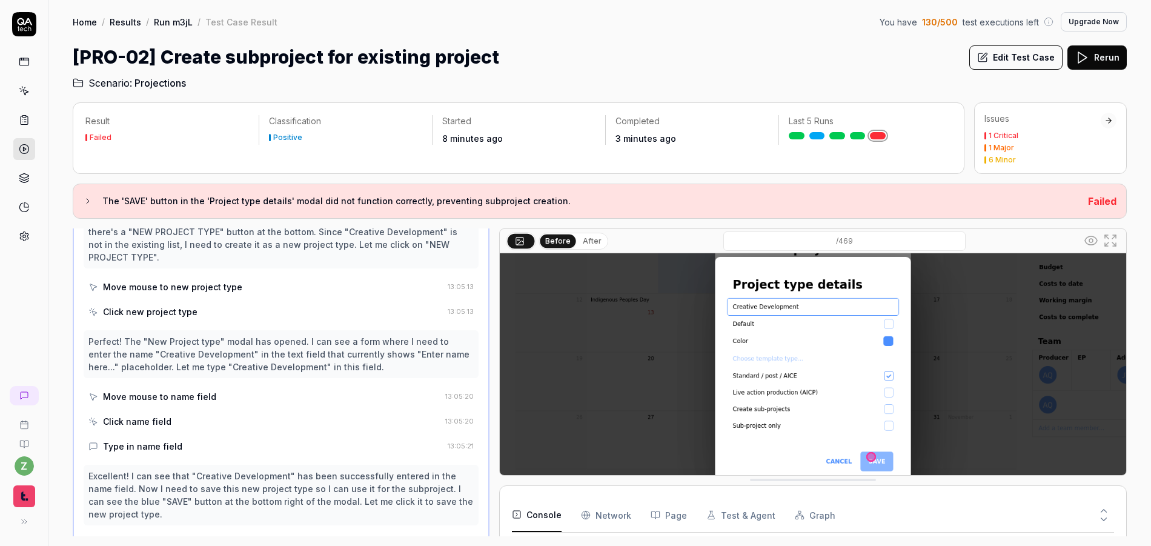
scroll to position [624, 0]
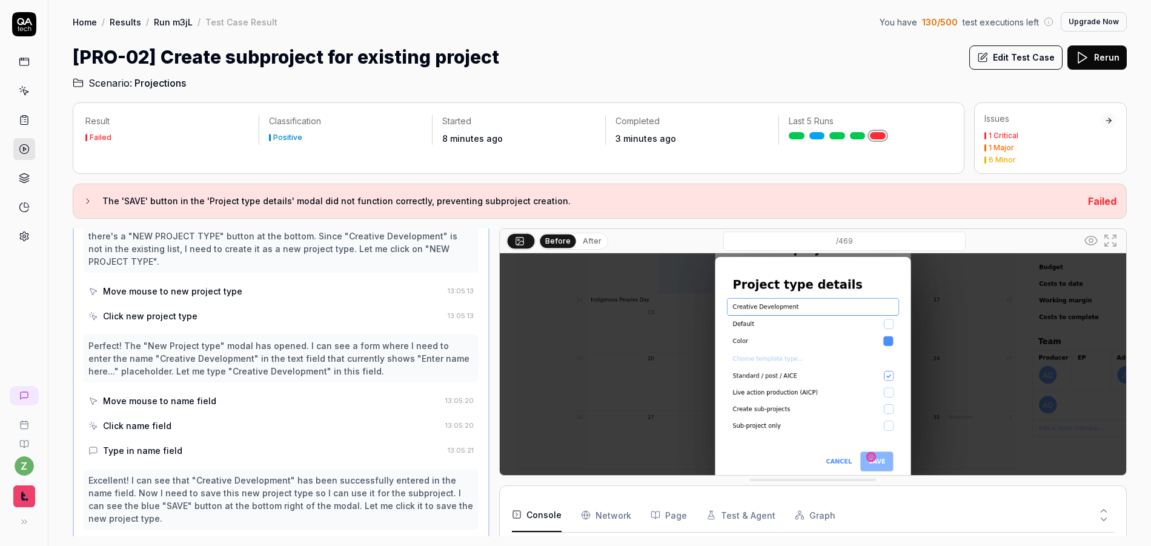
click at [182, 414] on div "Click name field" at bounding box center [264, 425] width 352 height 22
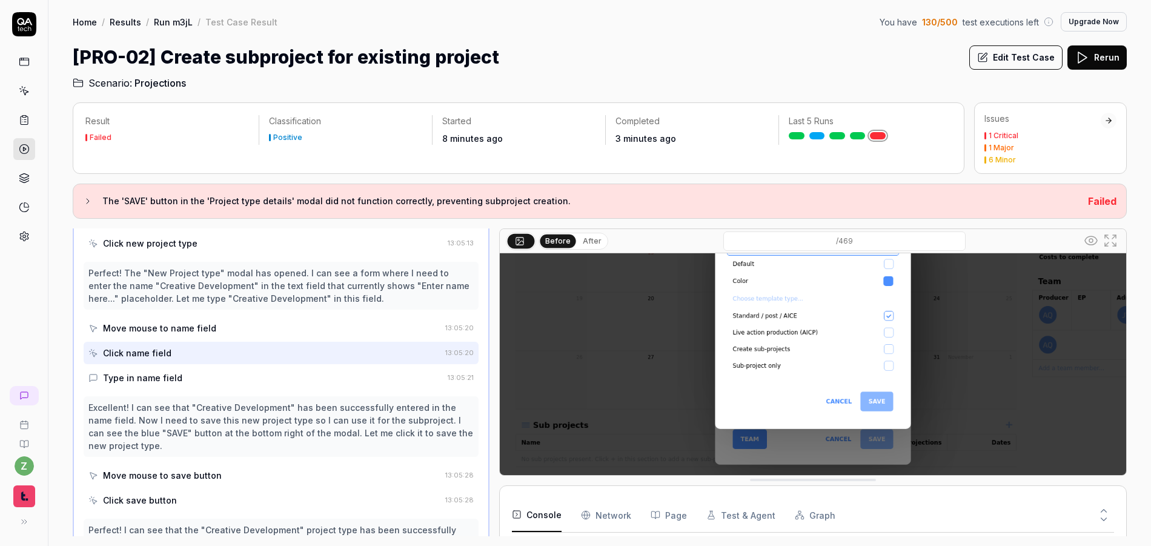
scroll to position [145, 0]
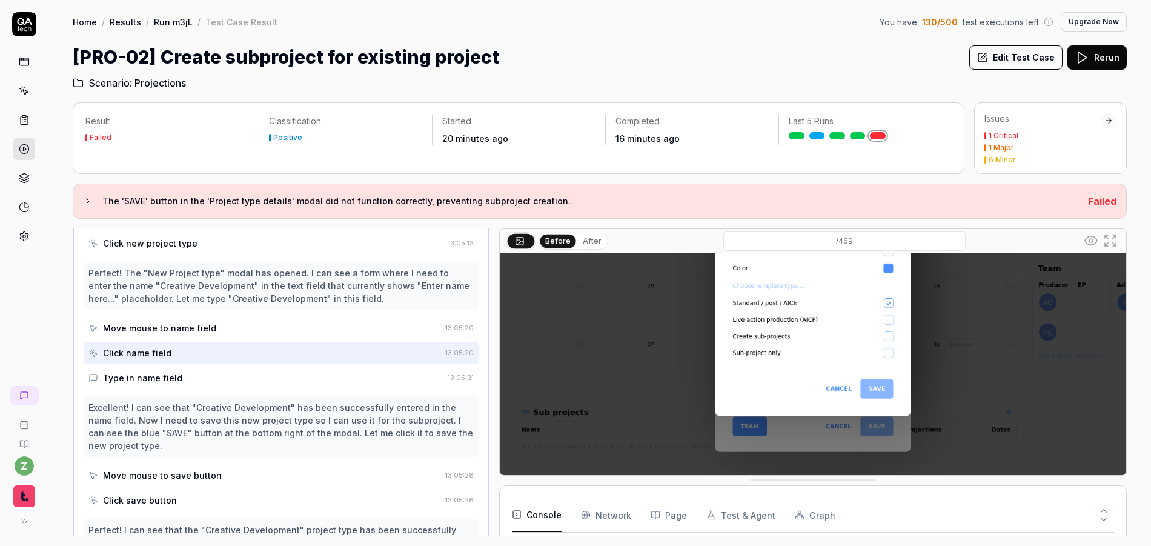
click at [168, 22] on link "Run m3jL" at bounding box center [173, 22] width 39 height 12
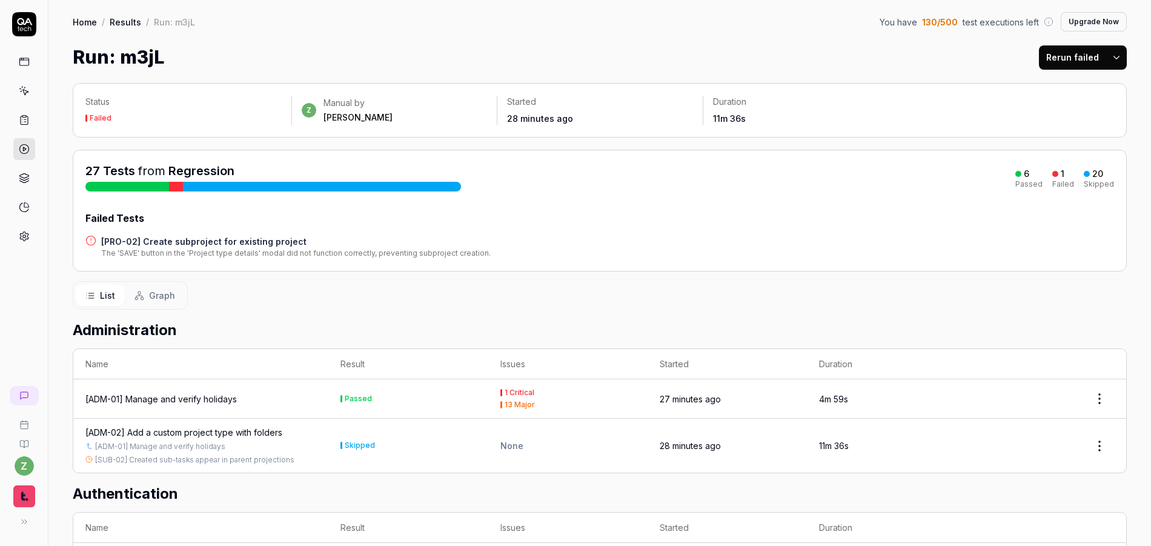
click at [19, 28] on icon at bounding box center [24, 24] width 24 height 24
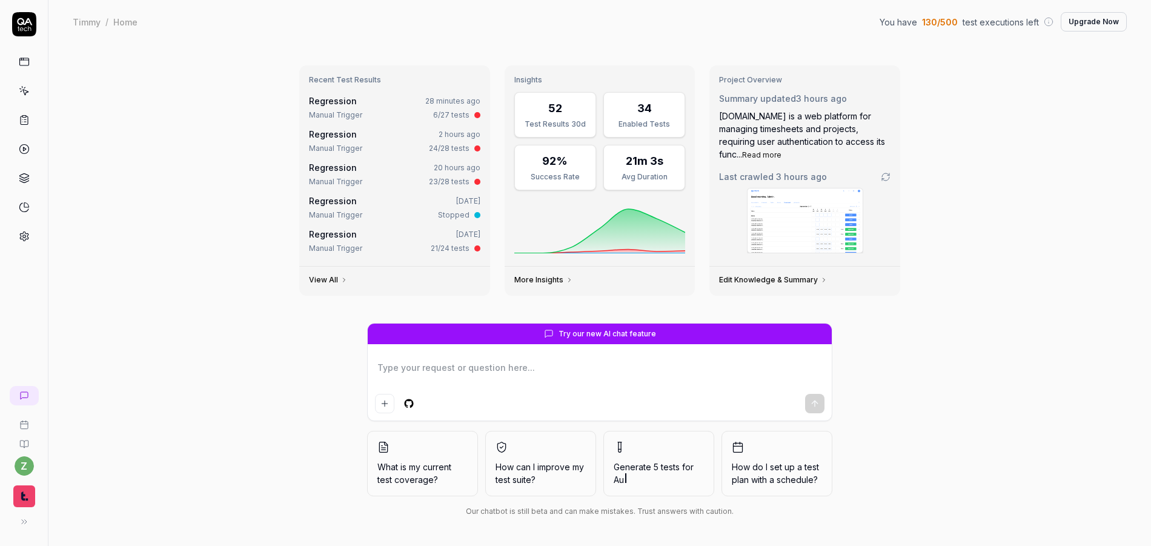
type textarea "*"
click at [19, 121] on icon at bounding box center [24, 119] width 11 height 11
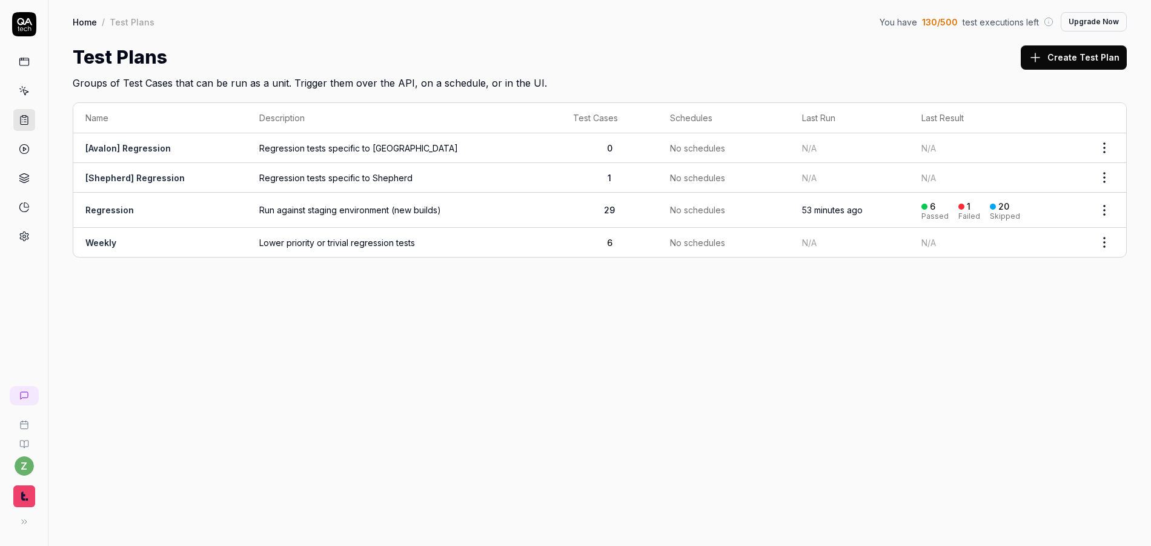
click at [14, 240] on link at bounding box center [24, 236] width 22 height 22
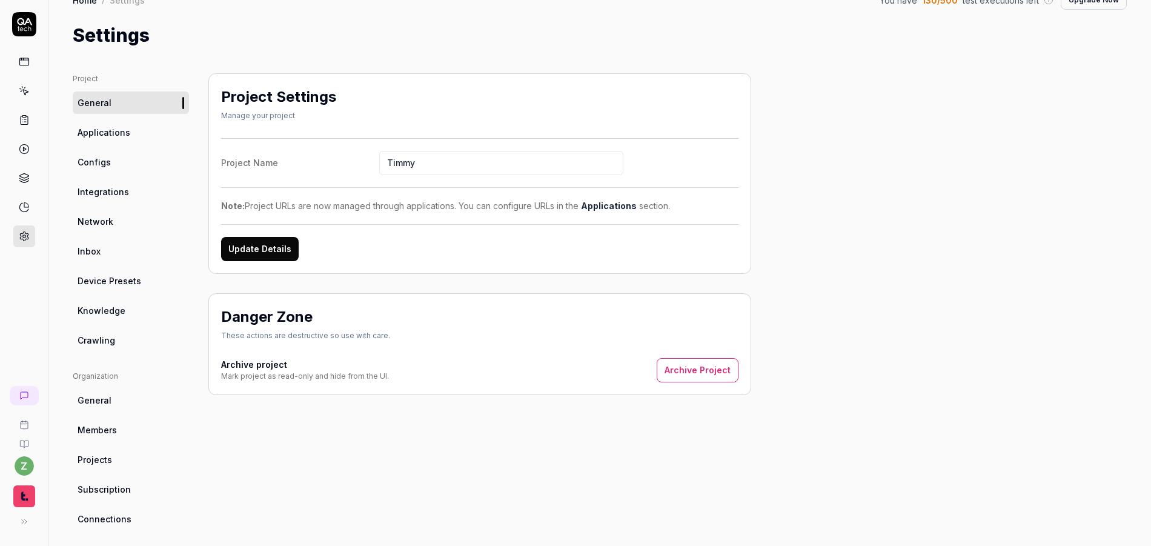
scroll to position [73, 0]
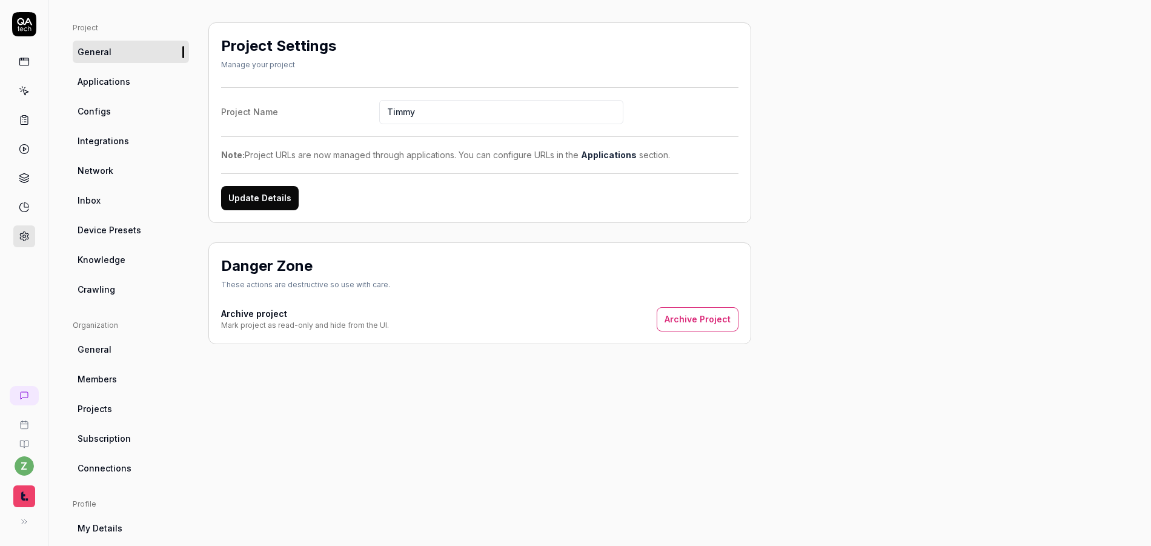
click at [102, 74] on link "Applications" at bounding box center [131, 81] width 116 height 22
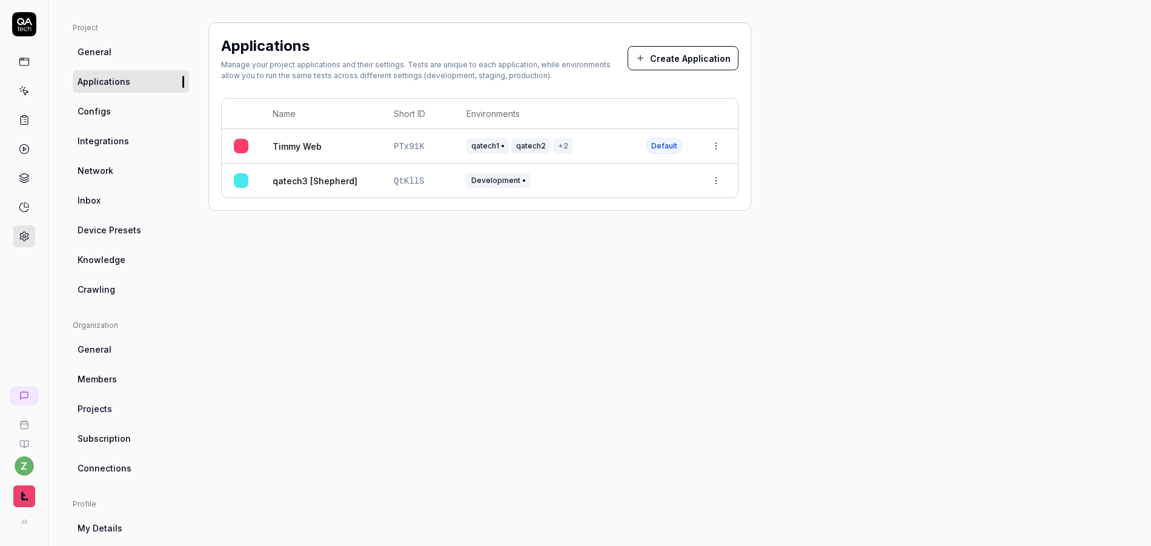
click at [718, 182] on html "z Home / Settings You have 130 / 500 test executions left Upgrade Now Home / Se…" at bounding box center [575, 273] width 1151 height 546
click at [689, 321] on div "Delete" at bounding box center [675, 313] width 96 height 27
click at [598, 144] on div "qatech1 qatech2 +2" at bounding box center [544, 146] width 156 height 16
click at [309, 142] on link "Timmy Web" at bounding box center [297, 146] width 49 height 13
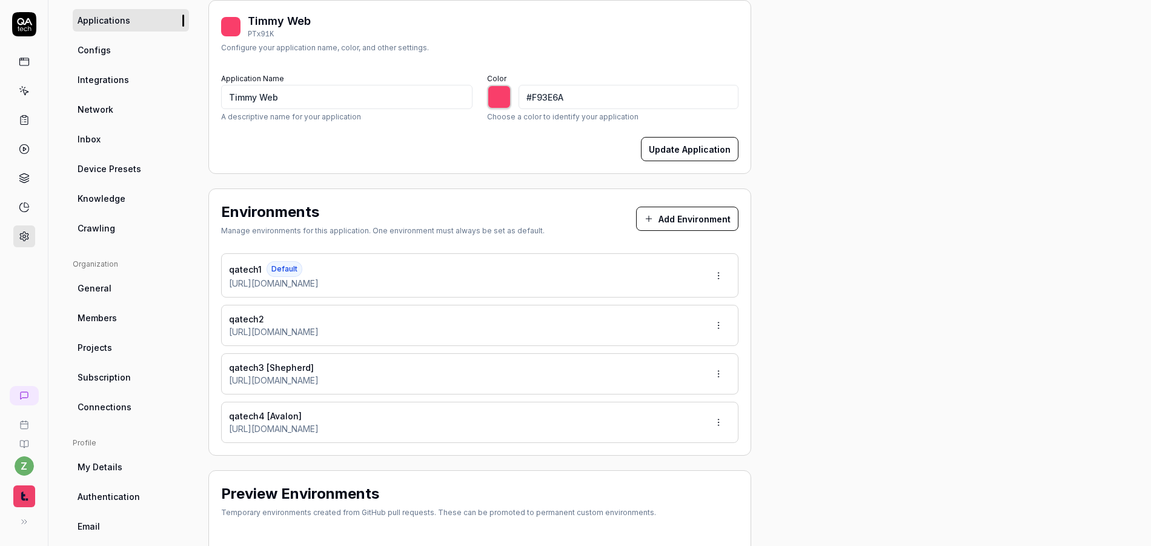
scroll to position [145, 0]
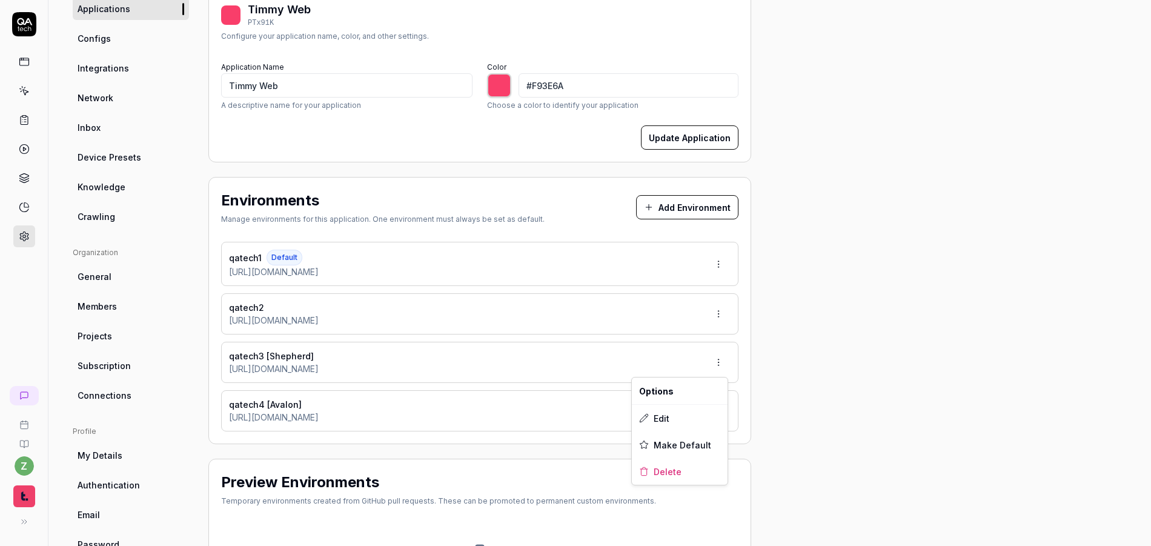
click at [726, 366] on html "z Home / Settings You have 130 / 500 test executions left Upgrade Now Home / Se…" at bounding box center [575, 273] width 1151 height 546
click at [675, 443] on span "Make Default" at bounding box center [682, 444] width 58 height 13
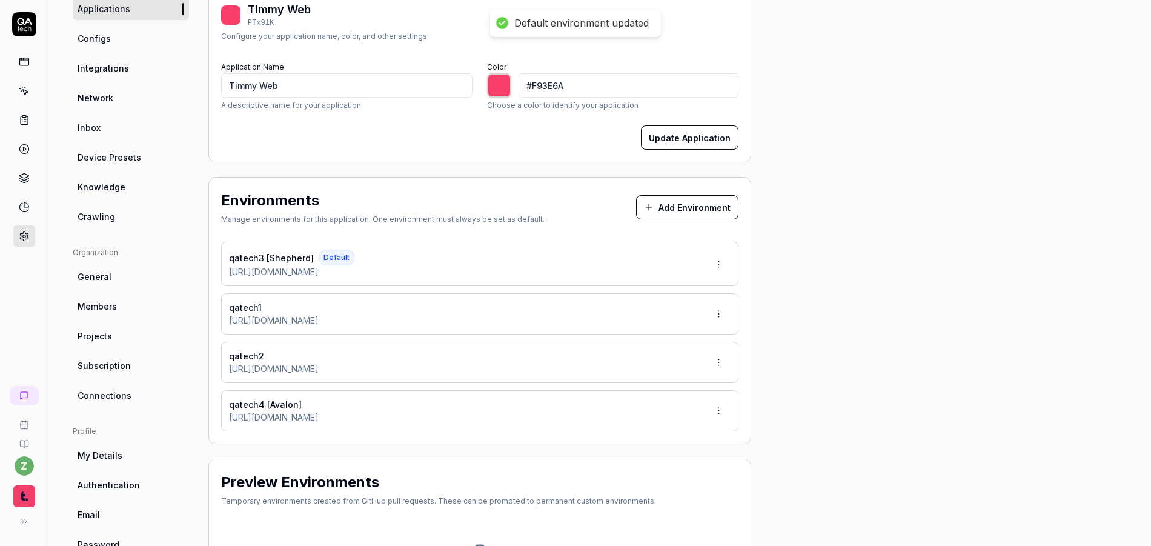
click at [716, 412] on html "Default environment updated z Home / Settings You have 130 / 500 test execution…" at bounding box center [575, 273] width 1151 height 546
click at [677, 494] on span "Make Default" at bounding box center [682, 493] width 58 height 13
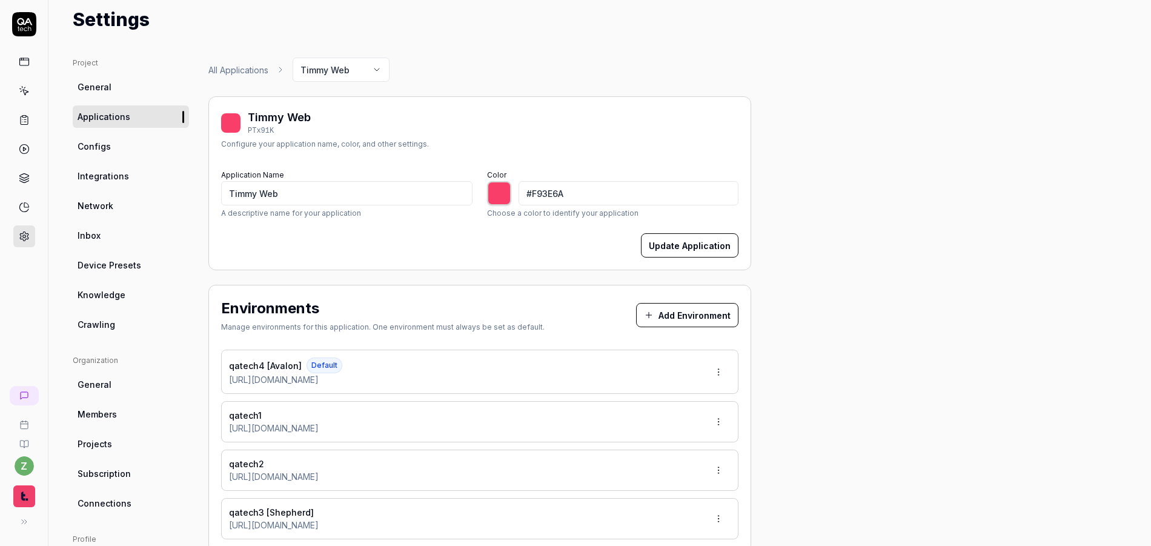
scroll to position [0, 0]
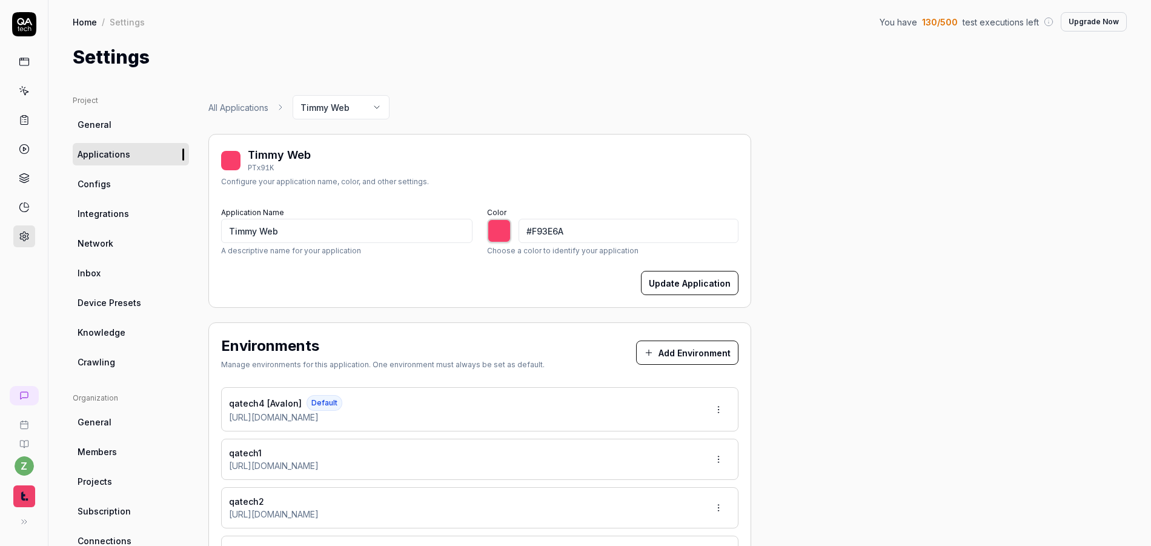
type input "*******"
click at [21, 91] on icon at bounding box center [24, 90] width 11 height 11
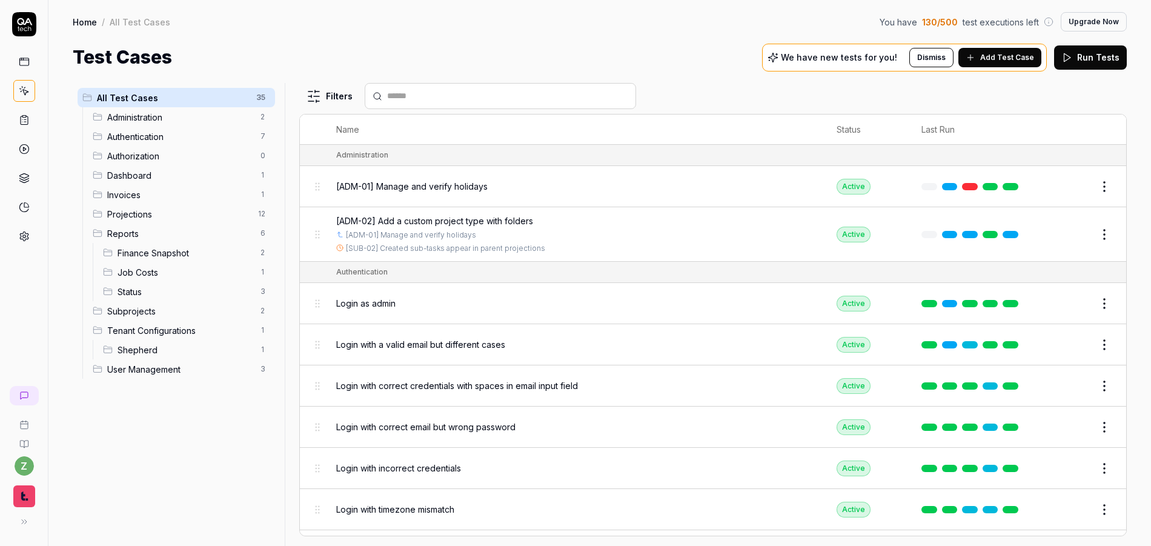
click at [259, 99] on html "z Home / All Test Cases You have 130 / 500 test executions left Upgrade Now Hom…" at bounding box center [575, 273] width 1151 height 546
click at [222, 119] on div "Add Scenario" at bounding box center [219, 121] width 96 height 27
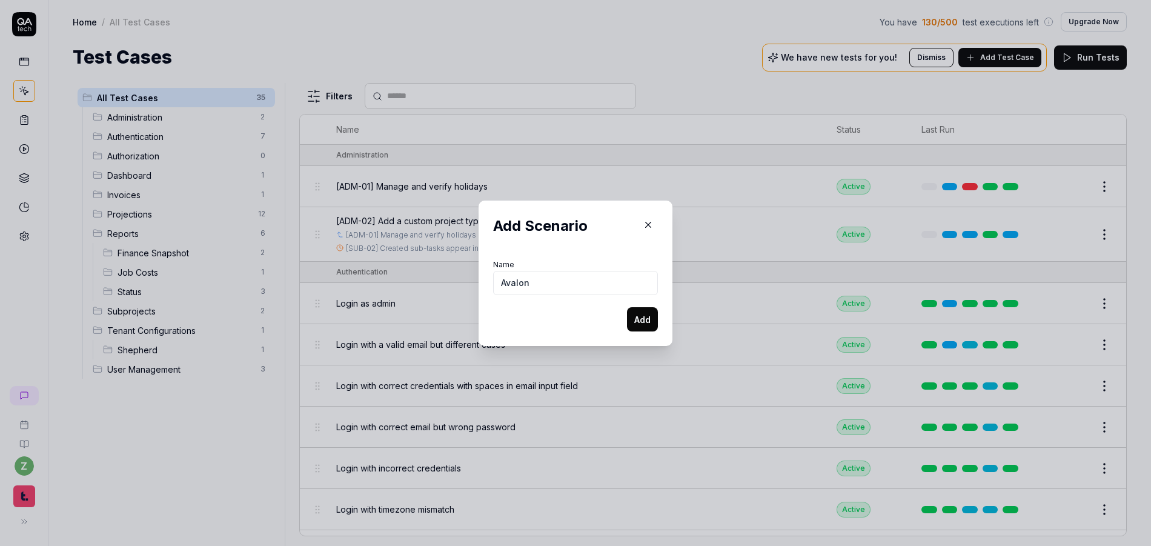
type input "Avalon"
click at [627, 307] on button "Add" at bounding box center [642, 319] width 31 height 24
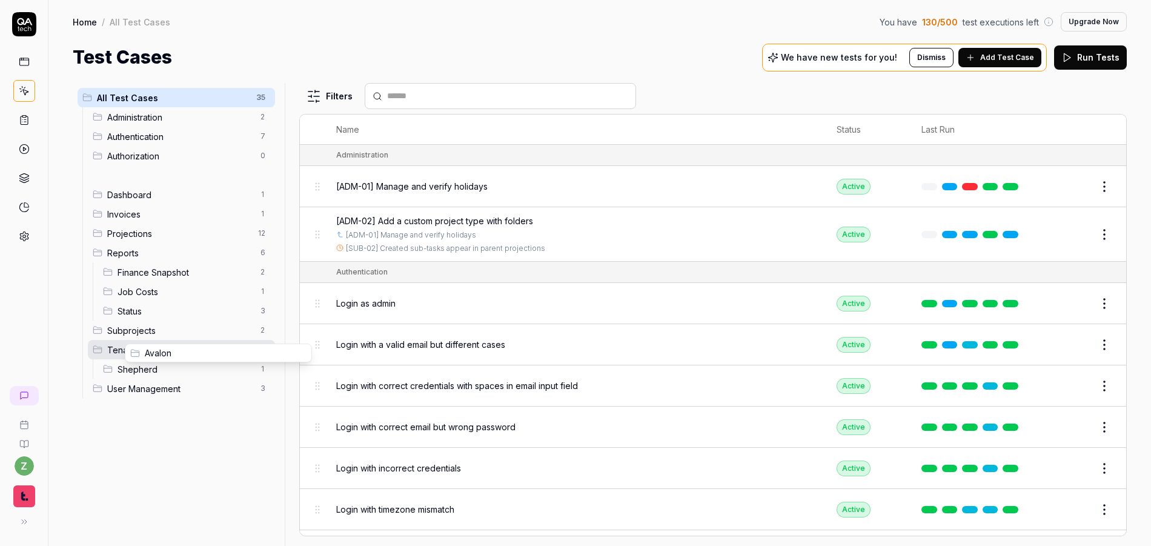
drag, startPoint x: 94, startPoint y: 175, endPoint x: 131, endPoint y: 353, distance: 181.8
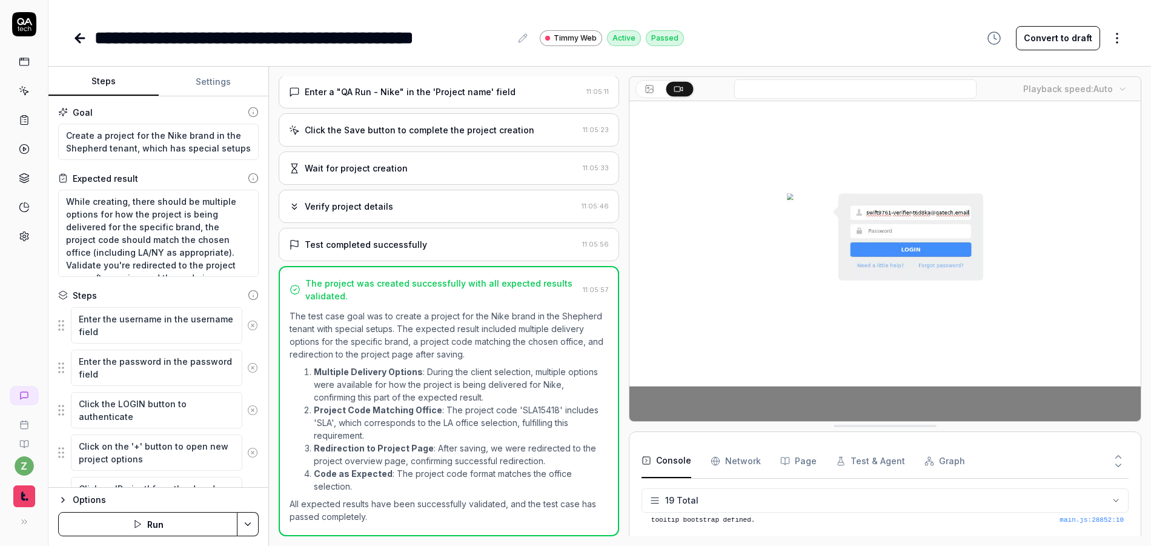
scroll to position [398, 0]
type textarea "*"
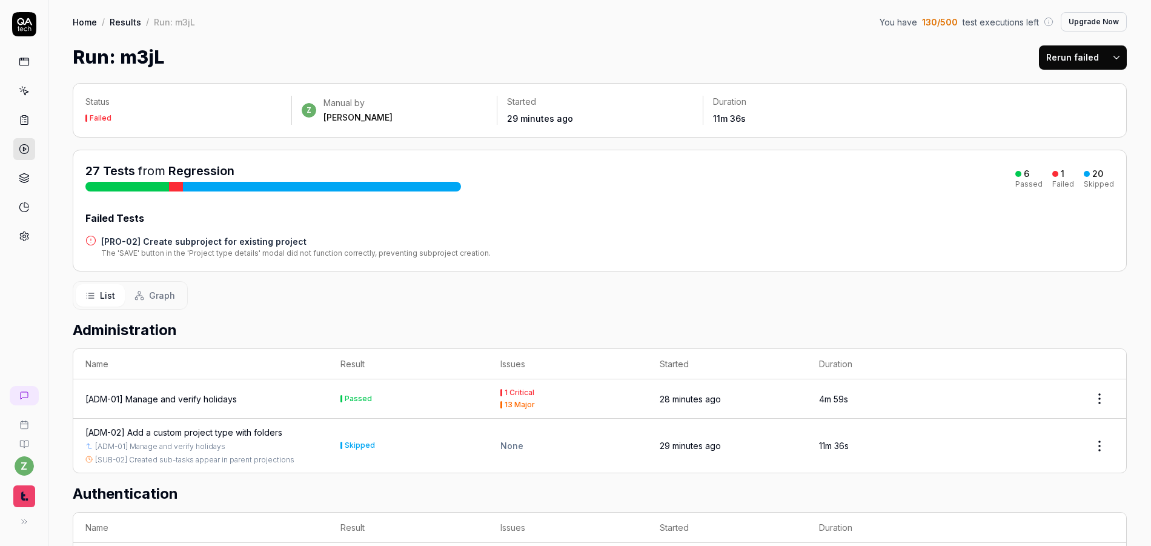
click at [25, 113] on link at bounding box center [24, 120] width 22 height 22
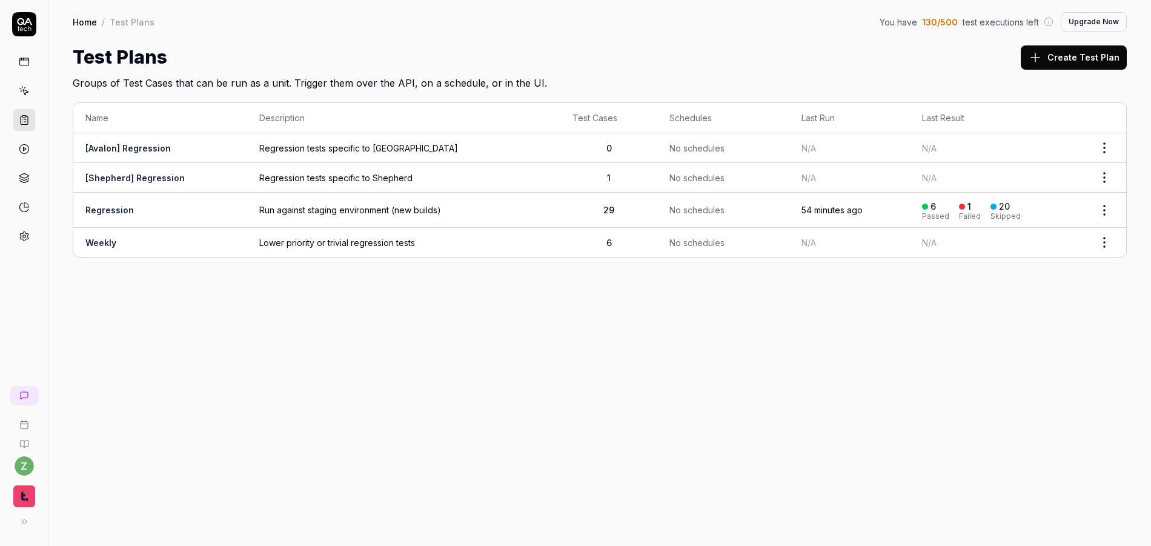
click at [22, 88] on icon at bounding box center [22, 87] width 1 height 1
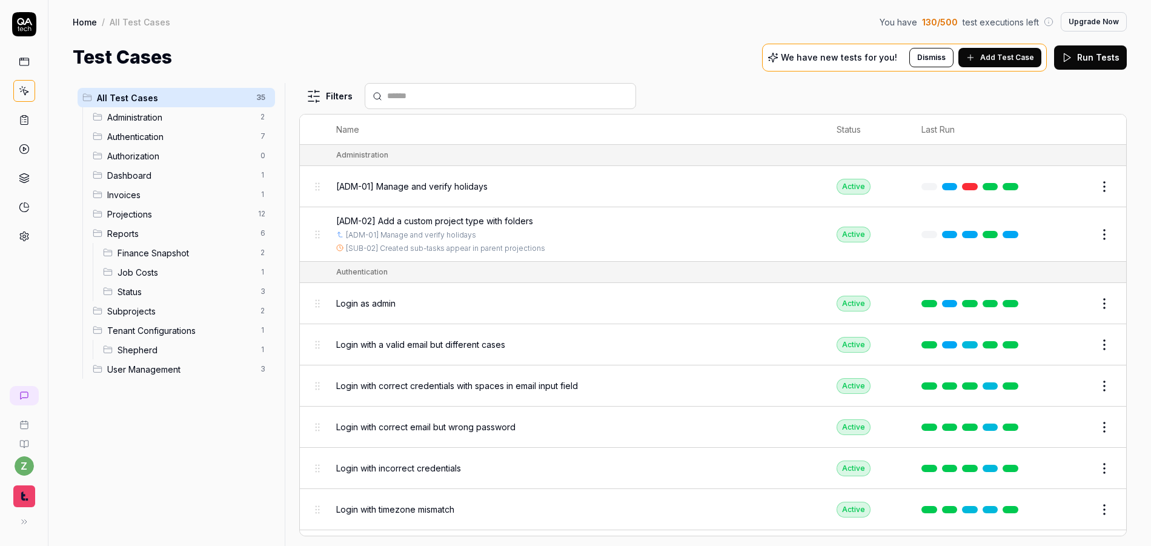
click at [1008, 58] on span "Add Test Case" at bounding box center [1007, 57] width 54 height 11
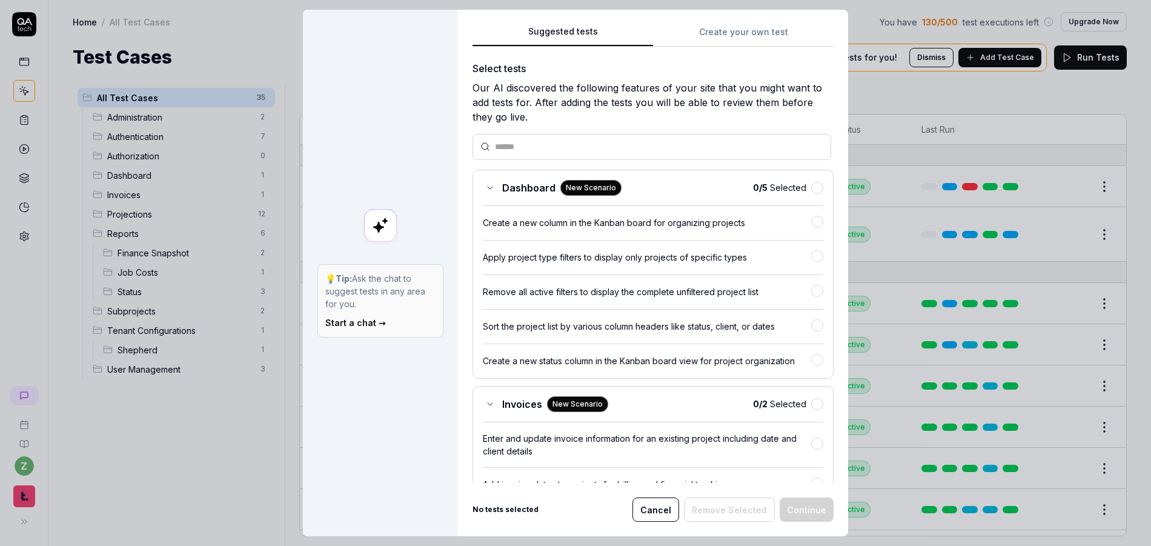
click at [719, 28] on button "Create your own test" at bounding box center [743, 36] width 180 height 22
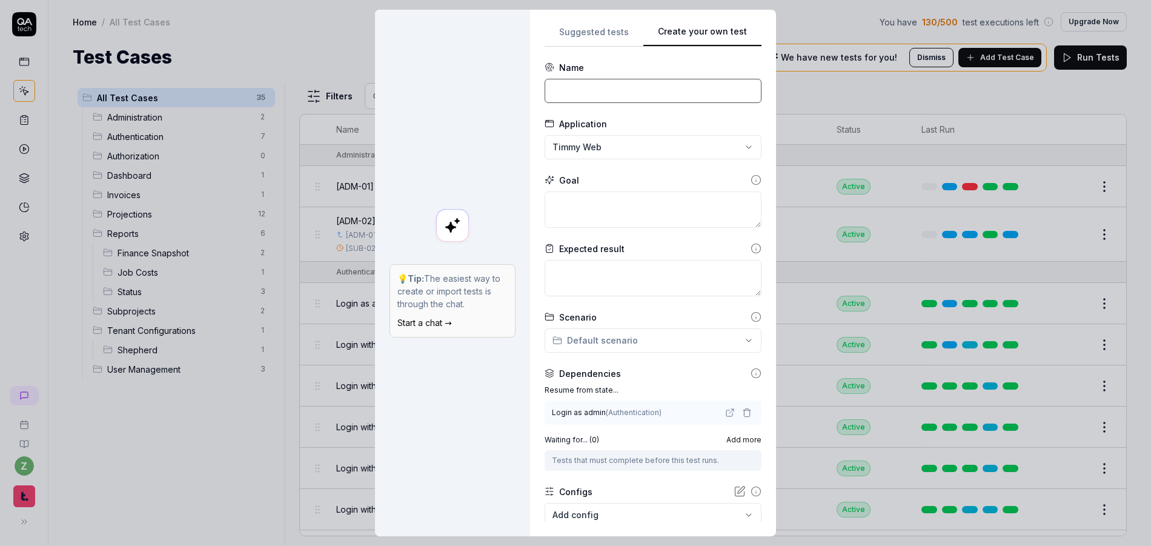
click at [616, 101] on input at bounding box center [652, 91] width 217 height 24
type input "[AVA-01] Project inception with custom job number"
click at [632, 200] on textarea at bounding box center [652, 209] width 217 height 36
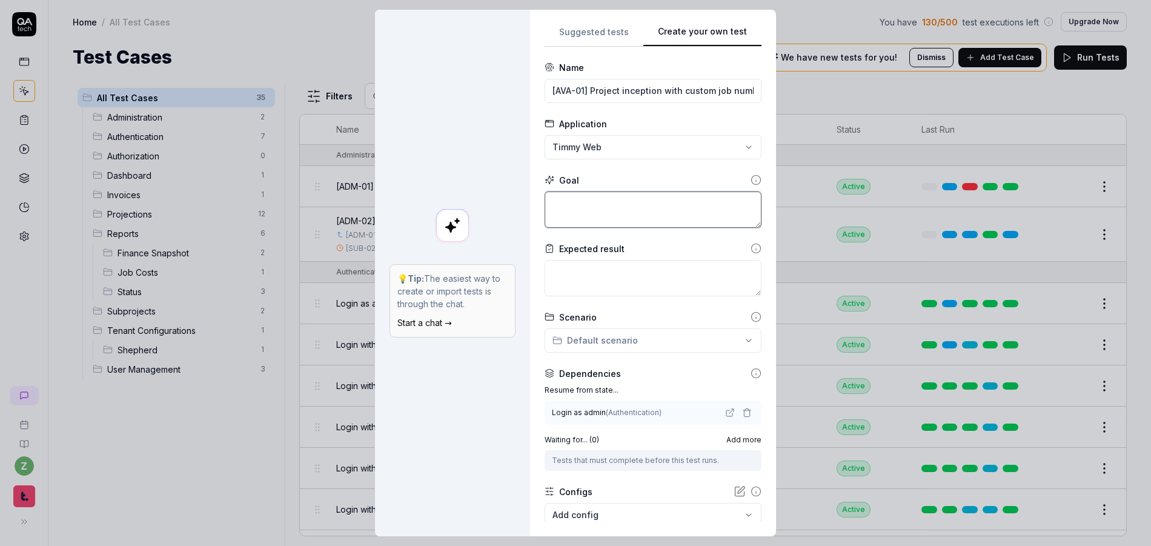
type textarea "*"
type textarea "C"
type textarea "*"
type textarea "Cr"
type textarea "*"
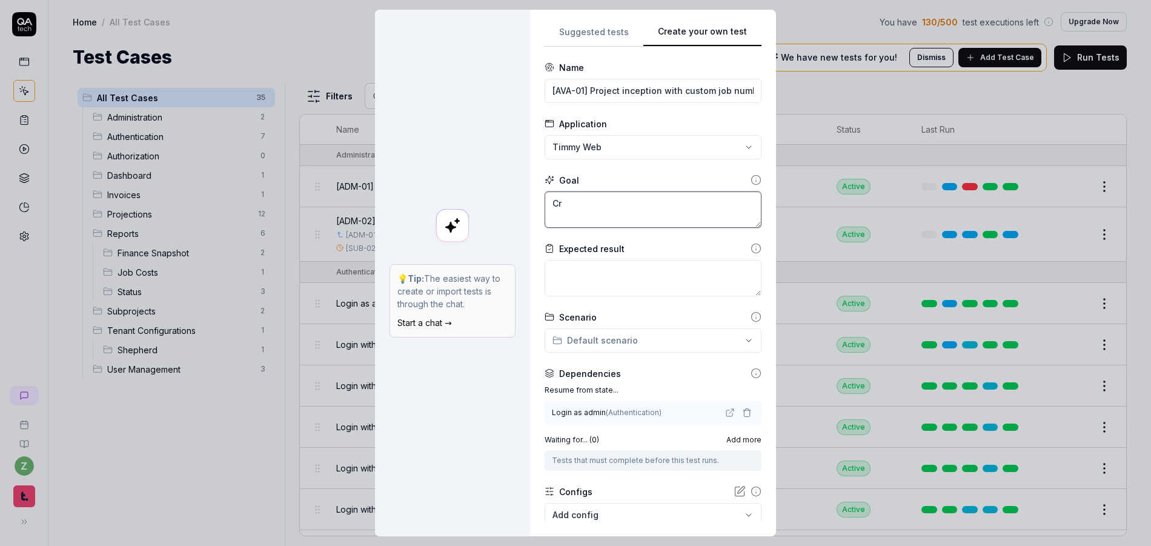
type textarea "Cre"
type textarea "*"
type textarea "Crea"
type textarea "*"
type textarea "Creat"
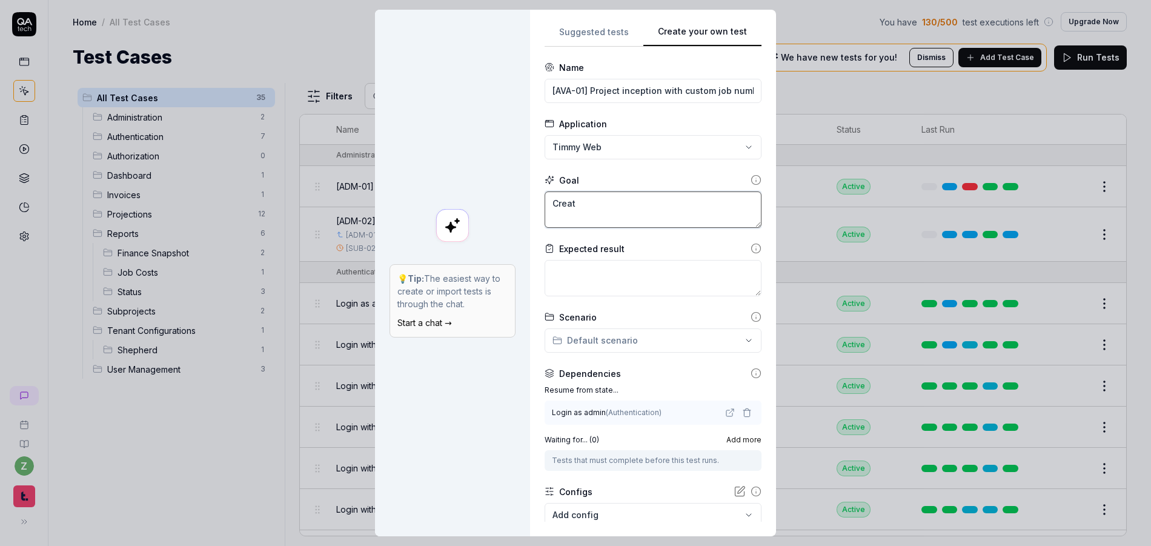
type textarea "*"
type textarea "Create"
type textarea "*"
type textarea "Create"
type textarea "*"
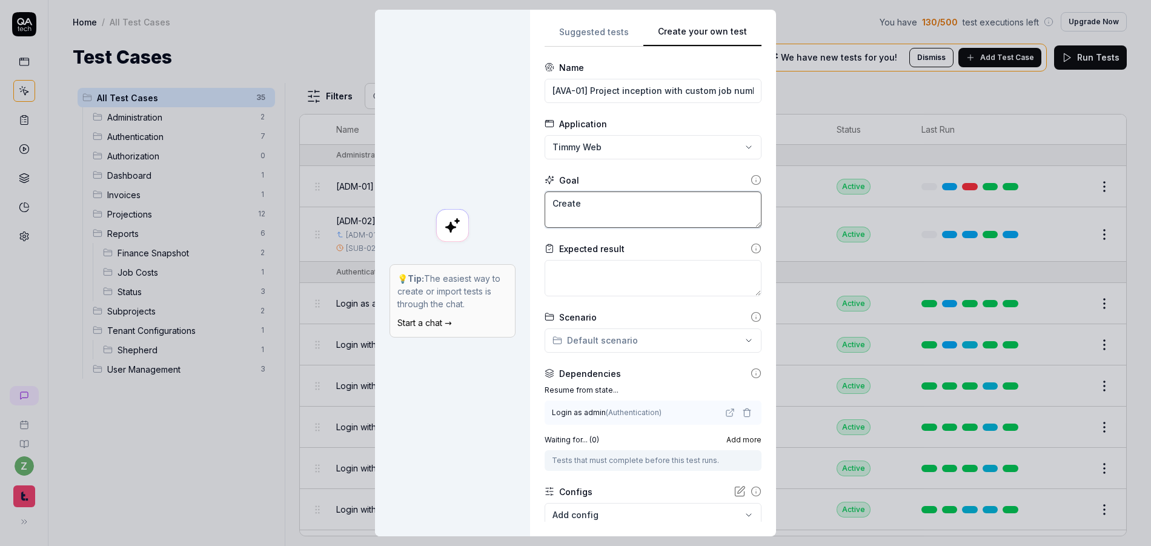
type textarea "Create a"
type textarea "*"
type textarea "Create a"
type textarea "*"
type textarea "Create a [r"
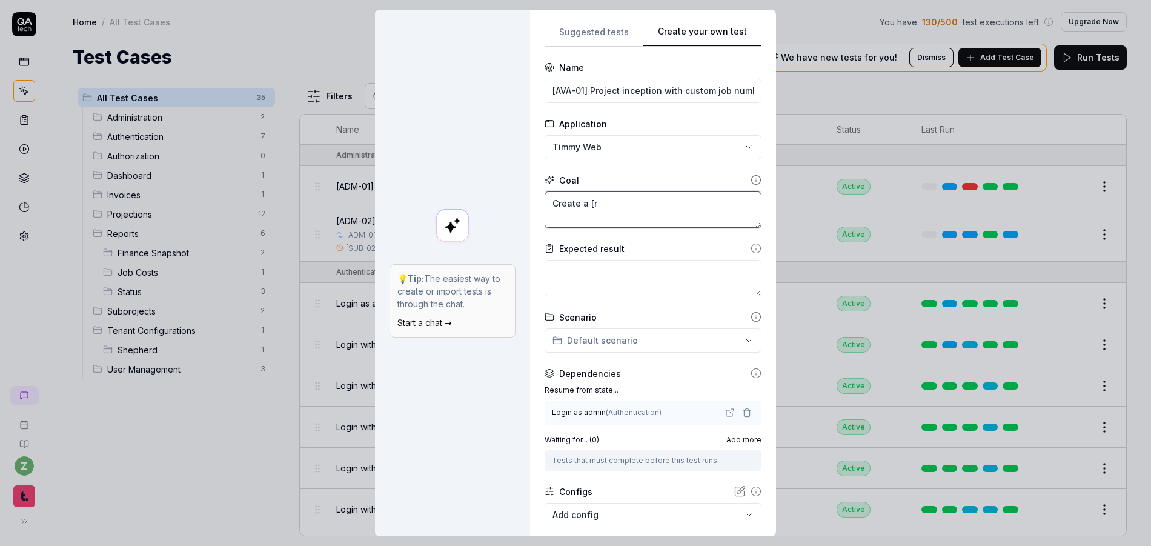
type textarea "*"
type textarea "Create a [rp"
type textarea "*"
type textarea "Create a [rpk"
type textarea "*"
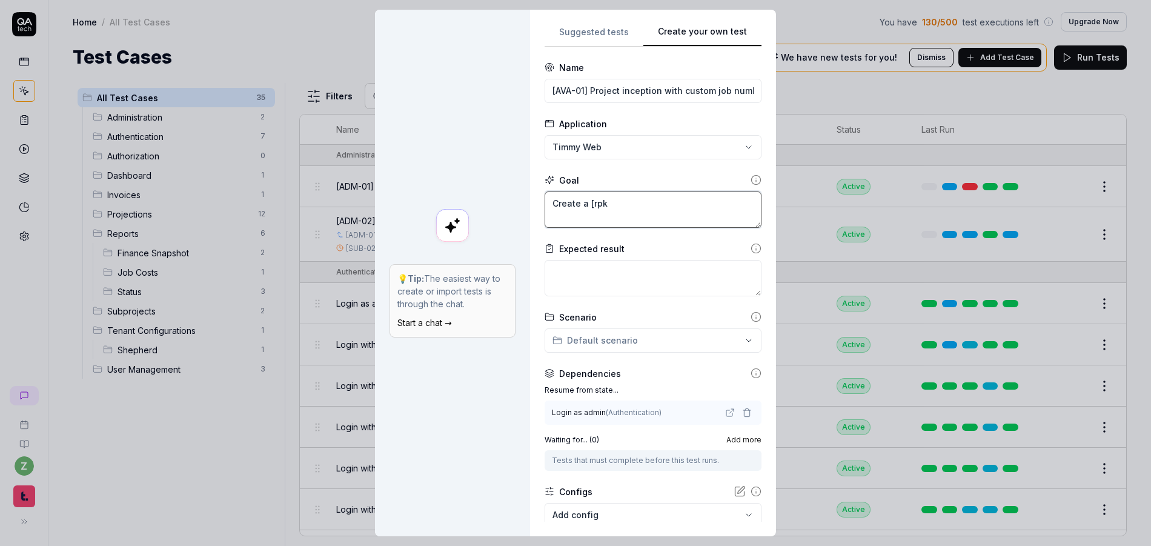
type textarea "Create a [rp"
type textarea "*"
type textarea "Create a [r"
type textarea "*"
type textarea "Create a ["
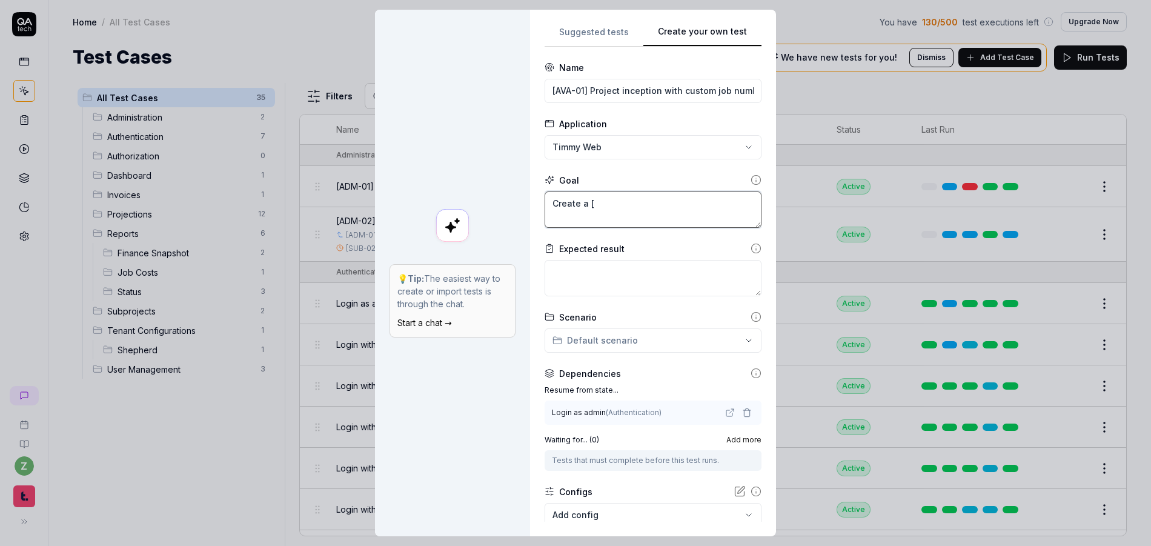
type textarea "*"
type textarea "Create a p"
type textarea "*"
type textarea "Create a pr"
type textarea "*"
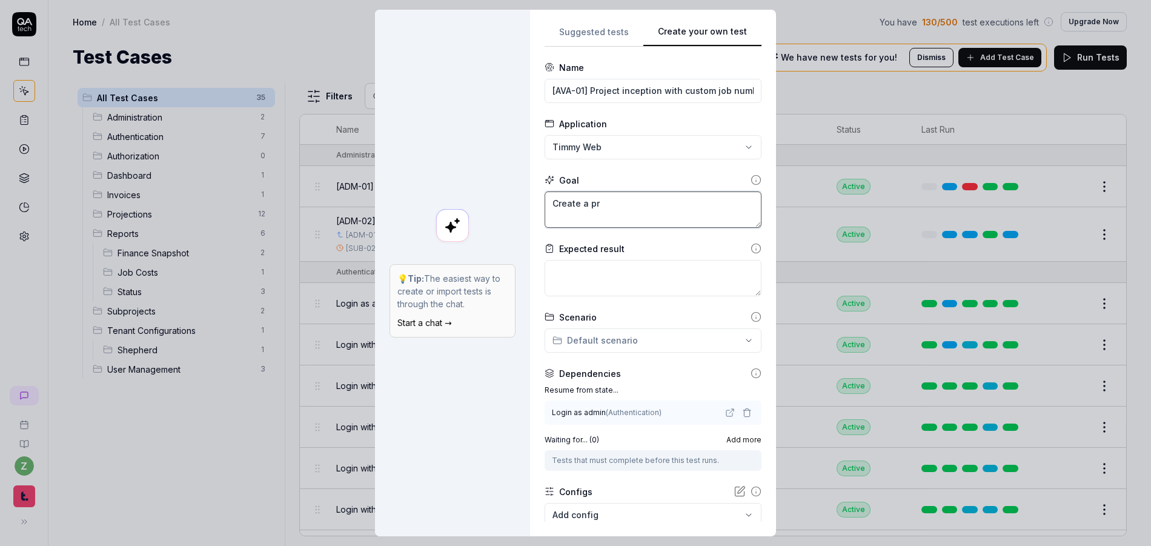
type textarea "Create a pro"
type textarea "*"
type textarea "Create a proj"
type textarea "*"
type textarea "Create a proje"
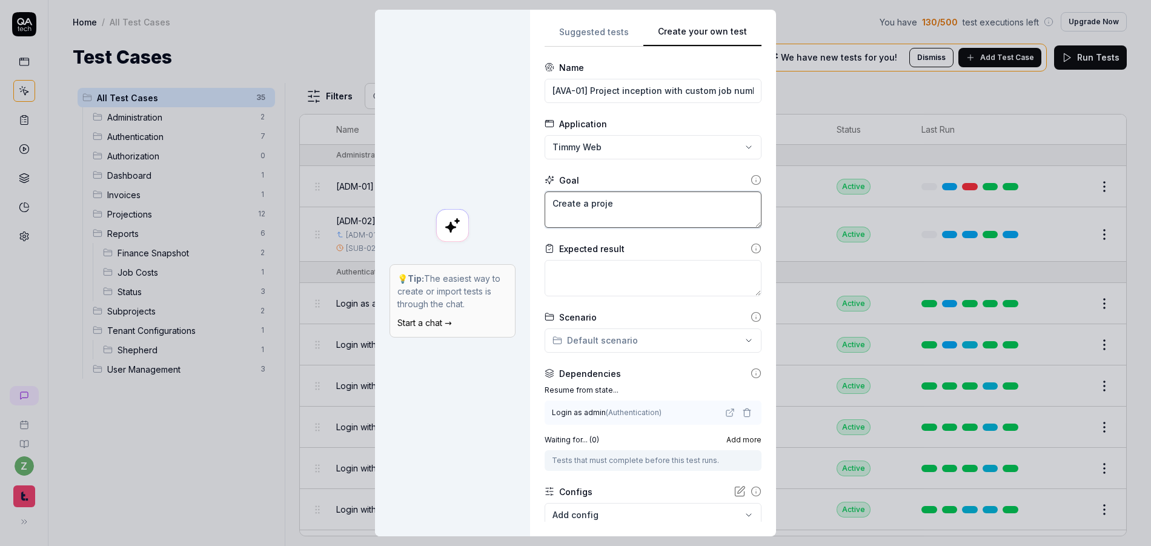
type textarea "*"
type textarea "Create a projec"
type textarea "*"
type textarea "Create a project"
type textarea "*"
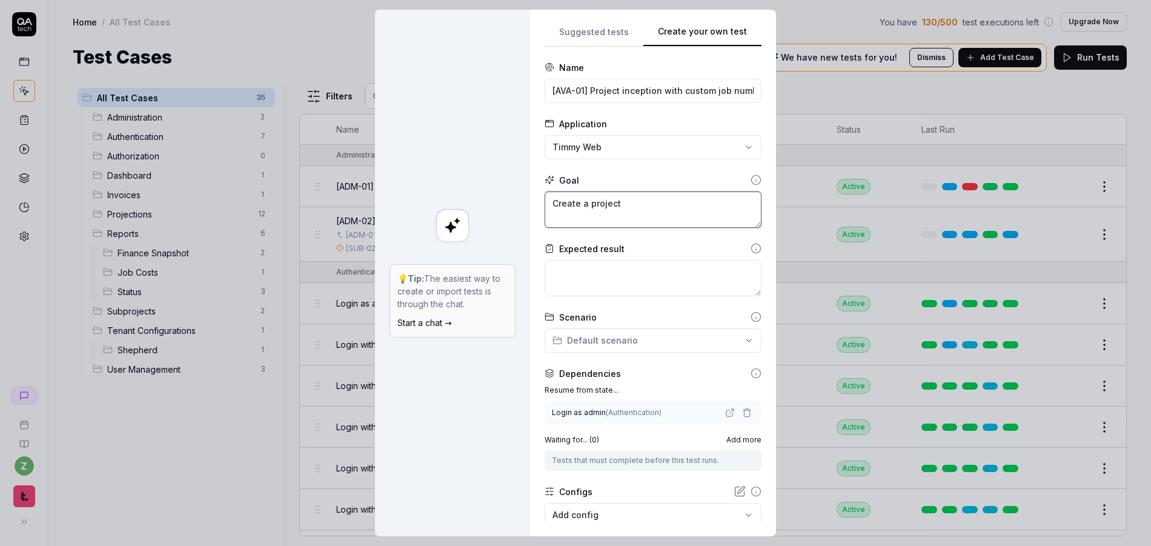
type textarea "Create a project"
type textarea "*"
type textarea "Create a project a"
type textarea "*"
type textarea "Create a project"
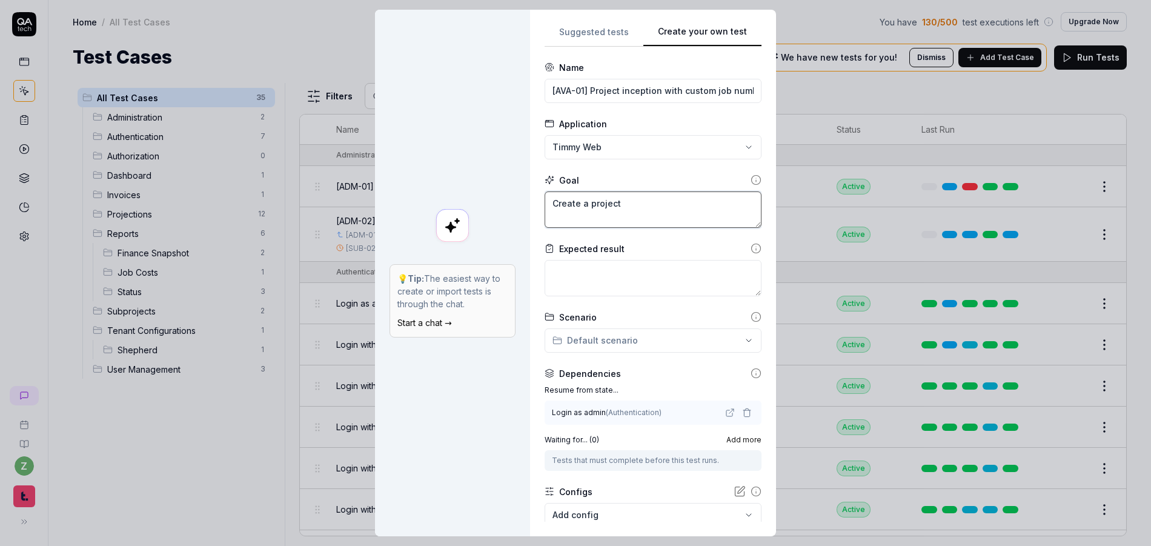
type textarea "*"
type textarea "Create a project w"
type textarea "*"
type textarea "Create a project wi"
type textarea "*"
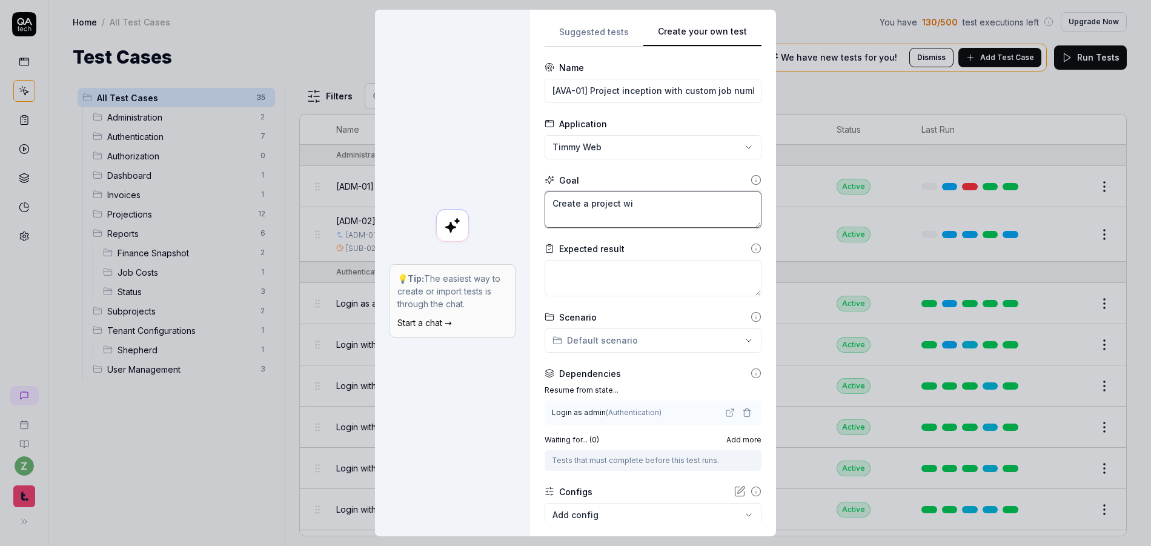
type textarea "Create a project wit"
type textarea "*"
type textarea "Create a project with"
type textarea "*"
type textarea "Create a project with"
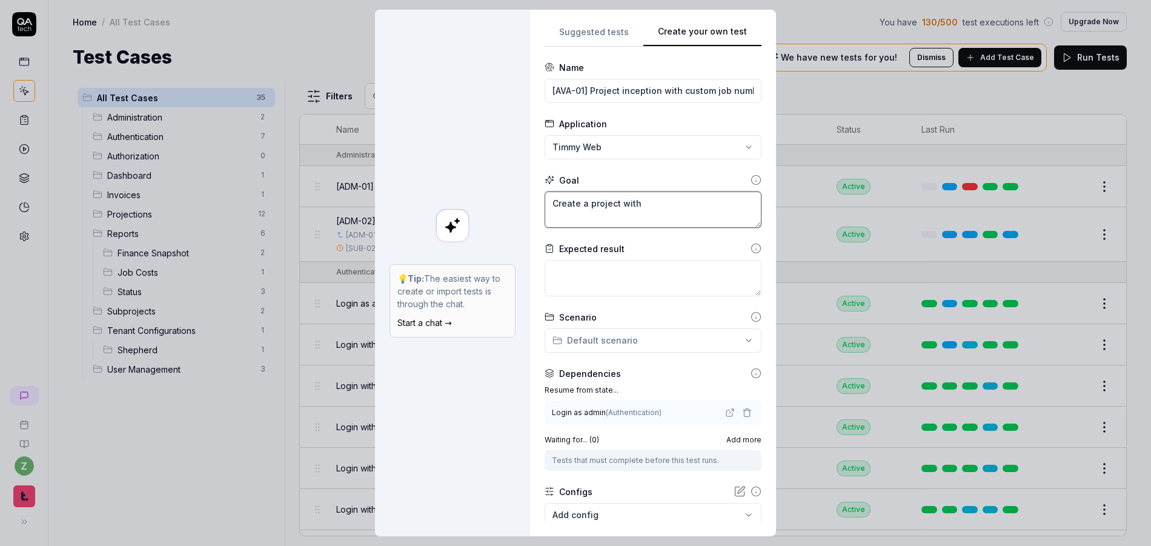
type textarea "*"
type textarea "Create a project with a"
type textarea "*"
type textarea "Create a project with a"
type textarea "*"
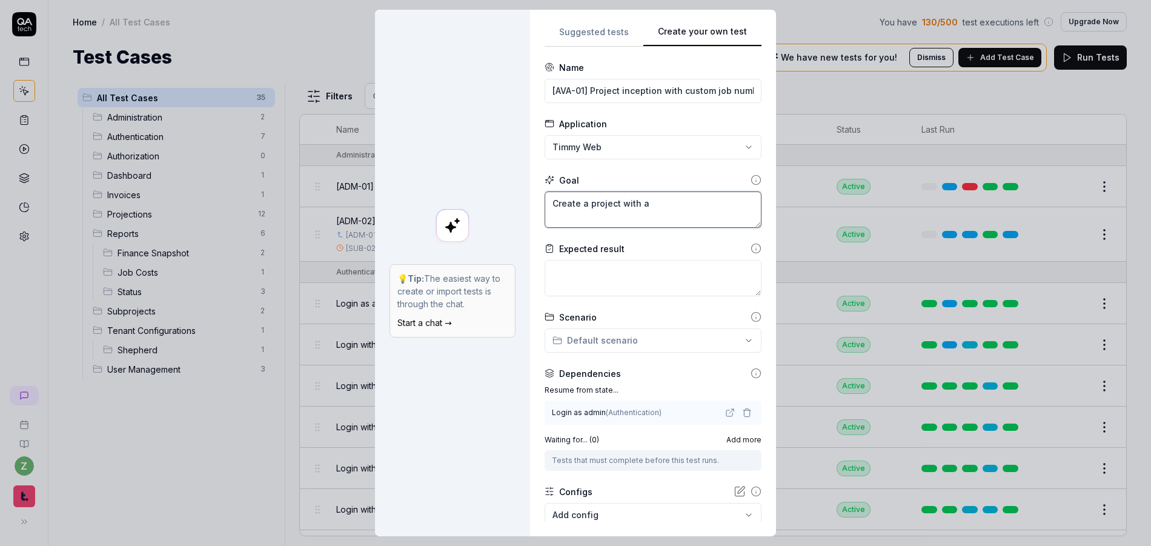
type textarea "Create a project with a c"
type textarea "*"
type textarea "Create a project with a cu"
type textarea "*"
type textarea "Create a project with a cus"
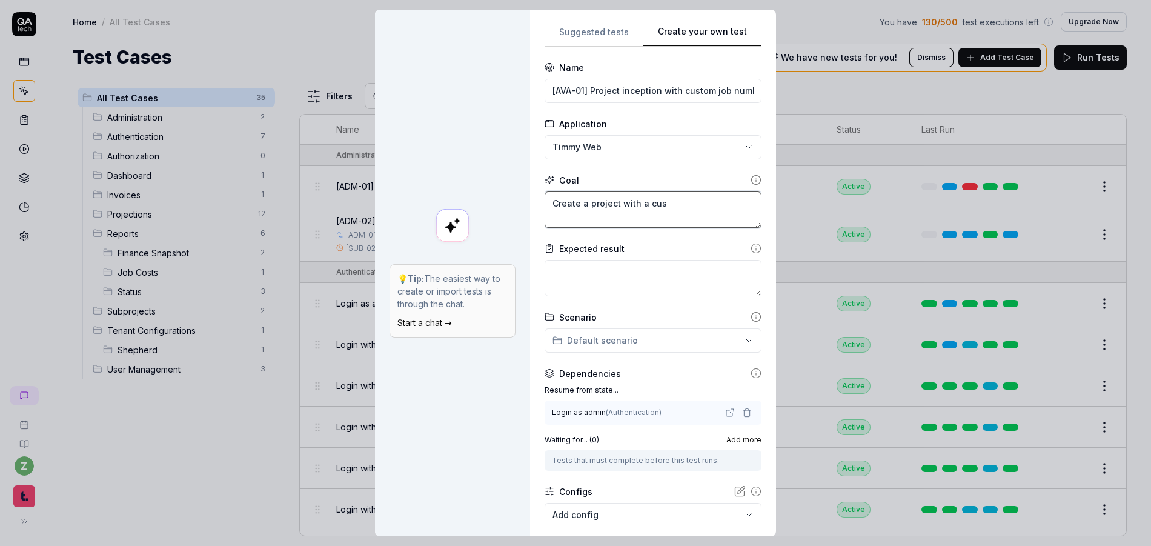
type textarea "*"
type textarea "Create a project with a cust"
type textarea "*"
type textarea "Create a project with a custom"
type textarea "*"
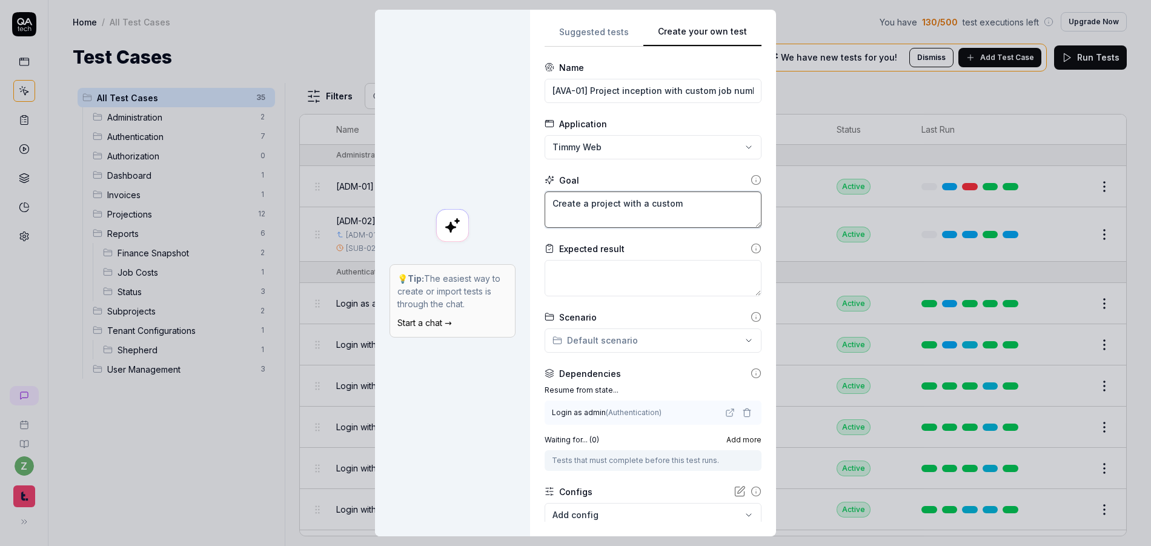
type textarea "Create a project with a custom"
type textarea "*"
type textarea "Create a project with a custom j"
type textarea "*"
type textarea "Create a project with a custom jo"
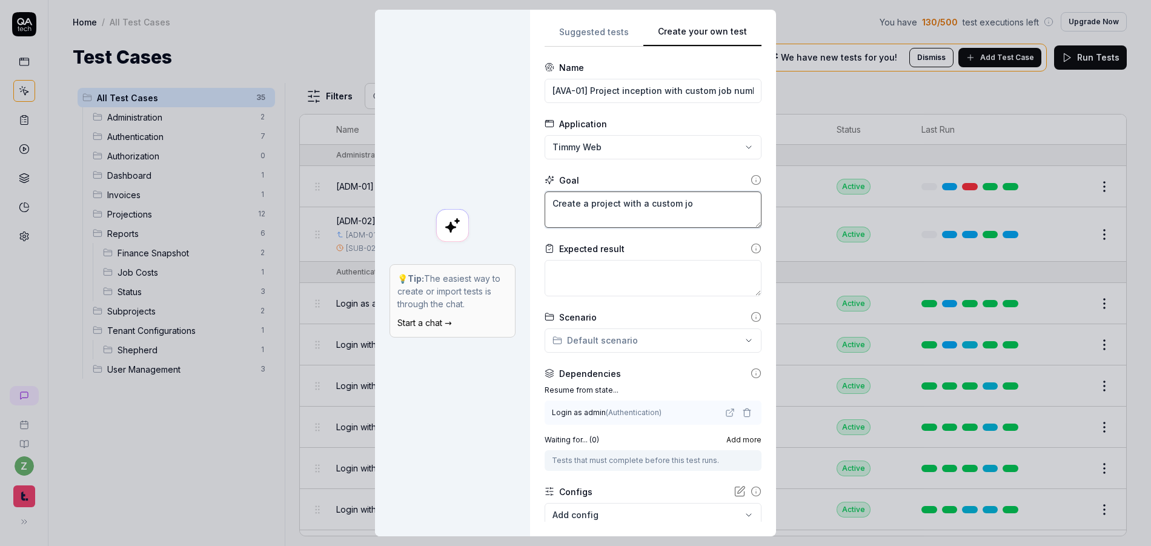
type textarea "*"
type textarea "Create a project with a custom job"
type textarea "*"
type textarea "Create a project with a custom job"
type textarea "*"
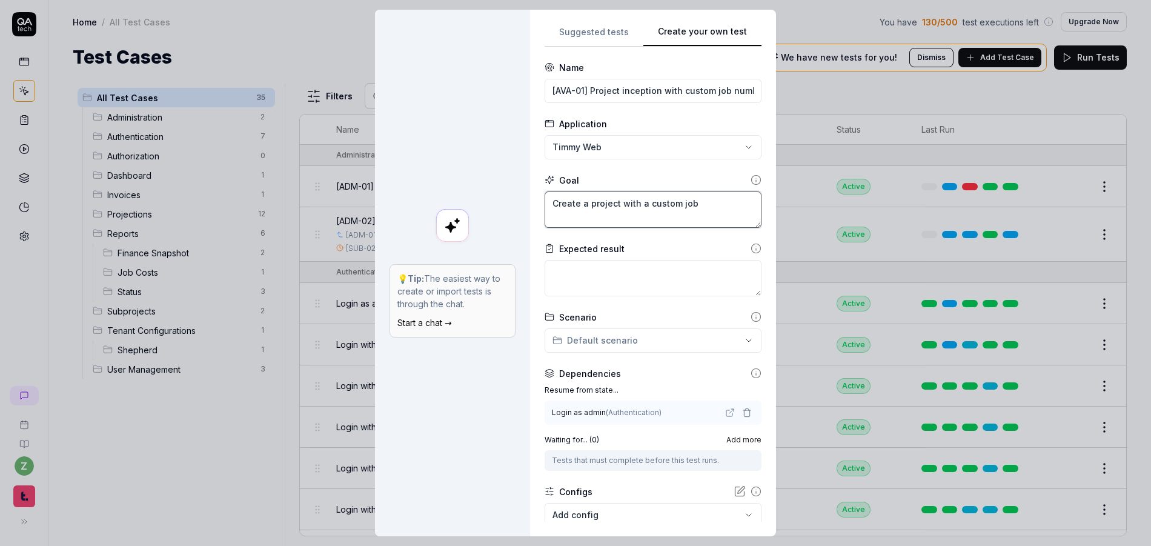
type textarea "Create a project with a custom job b"
type textarea "*"
type textarea "Create a project with a custom job"
type textarea "*"
type textarea "Create a project with a custom job n"
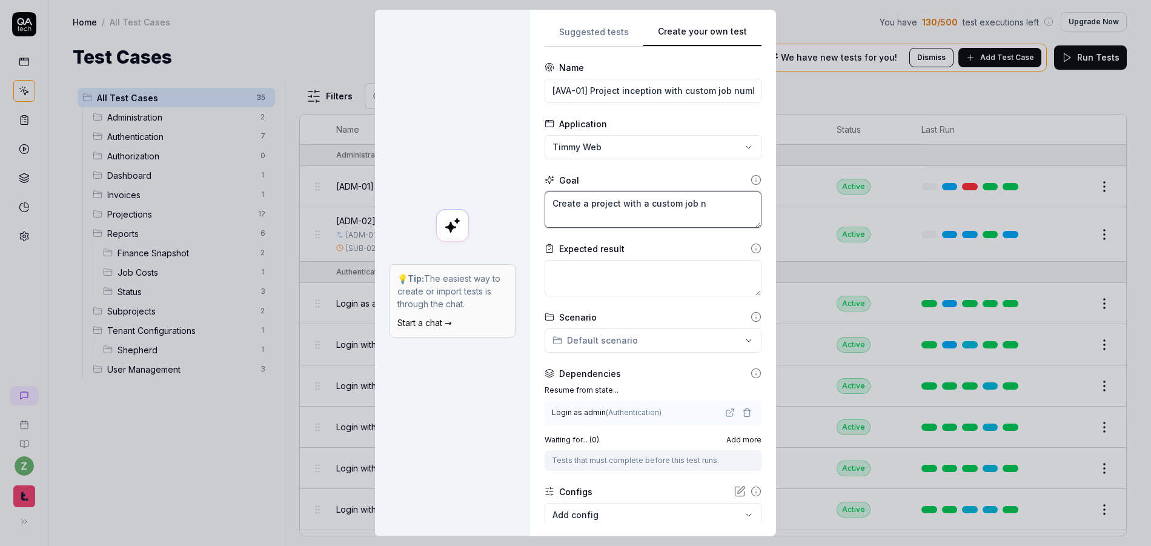
type textarea "*"
type textarea "Create a project with a custom job nu"
type textarea "*"
type textarea "Create a project with a custom job num"
type textarea "*"
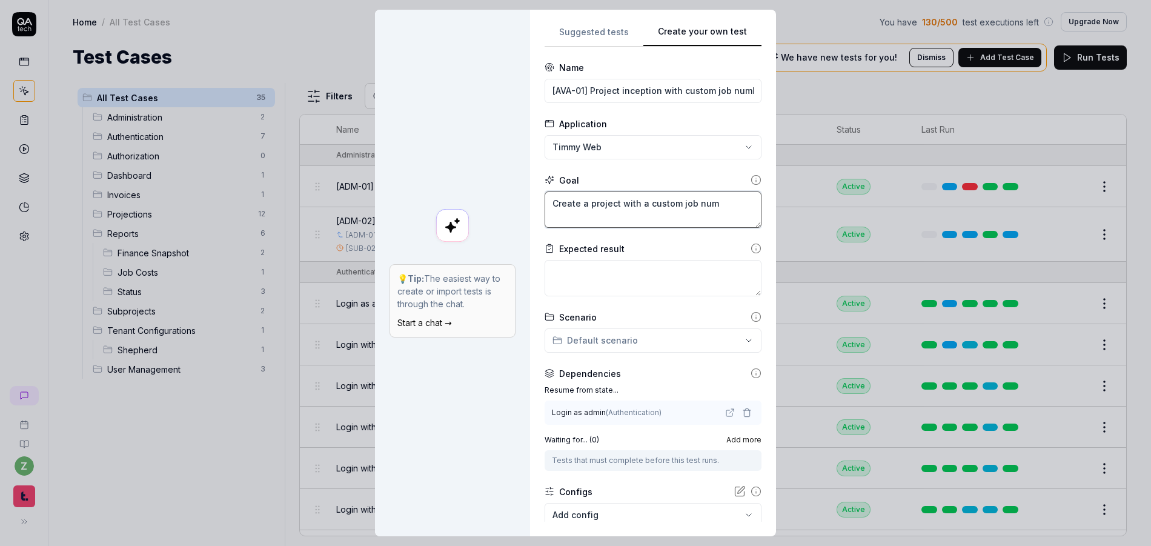
type textarea "Create a project with a custom job numb"
type textarea "*"
type textarea "Create a project with a custom job numbe"
type textarea "*"
type textarea "Create a project with a custom job number"
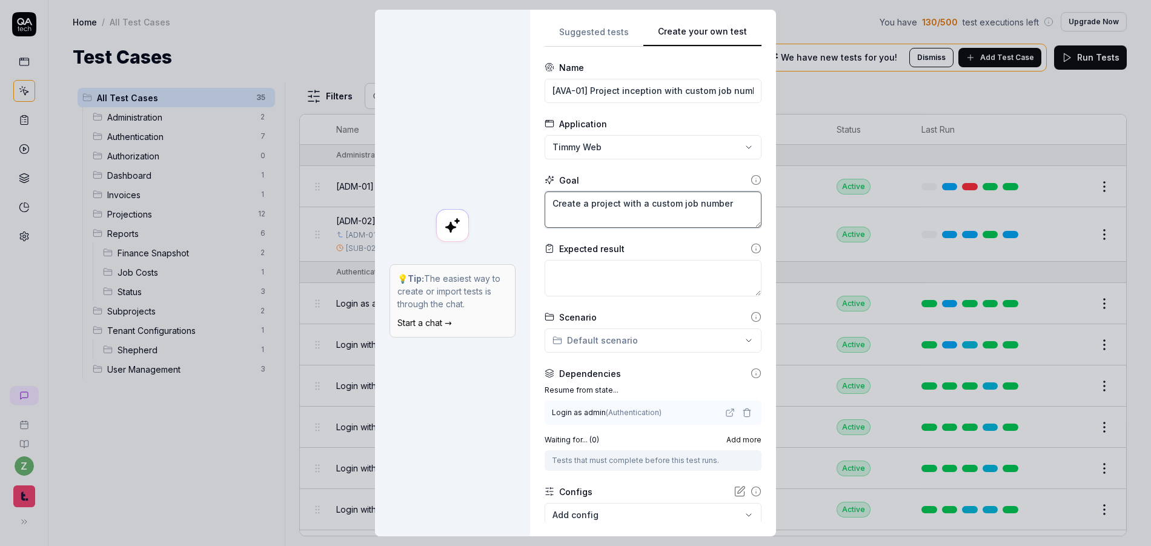
type textarea "*"
click at [653, 94] on input "[AVA-01] Project inception with custom job number" at bounding box center [652, 91] width 217 height 24
drag, startPoint x: 715, startPoint y: 91, endPoint x: 754, endPoint y: 89, distance: 38.8
click at [754, 89] on div "**********" at bounding box center [652, 272] width 217 height 497
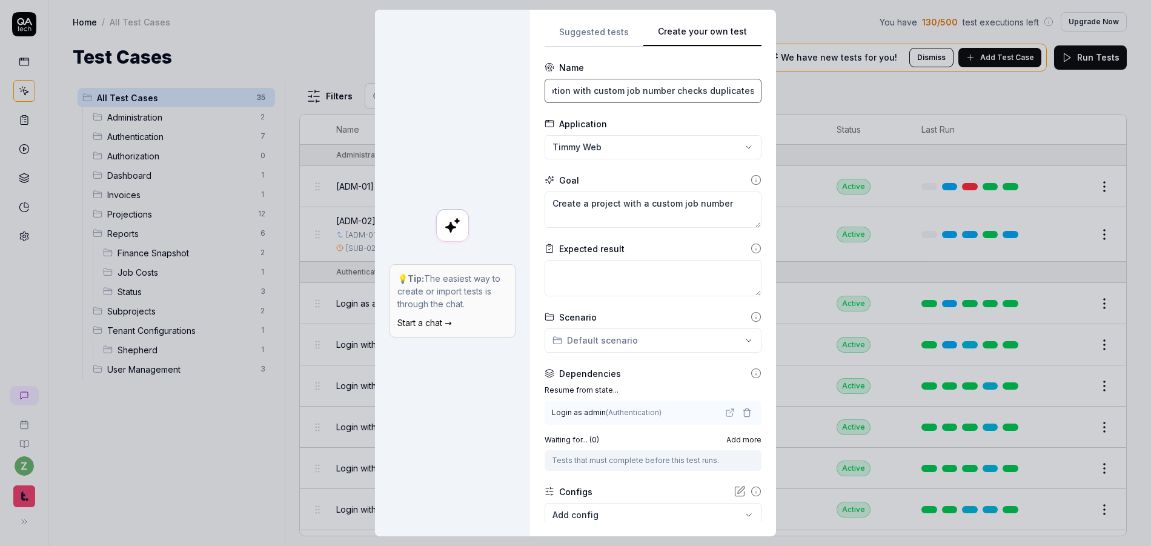
scroll to position [0, 90]
type input "[AVA-01] Project inception with custom job number checks duplicates"
click at [739, 205] on textarea "Create a project with a custom job number" at bounding box center [652, 209] width 217 height 36
type textarea "*"
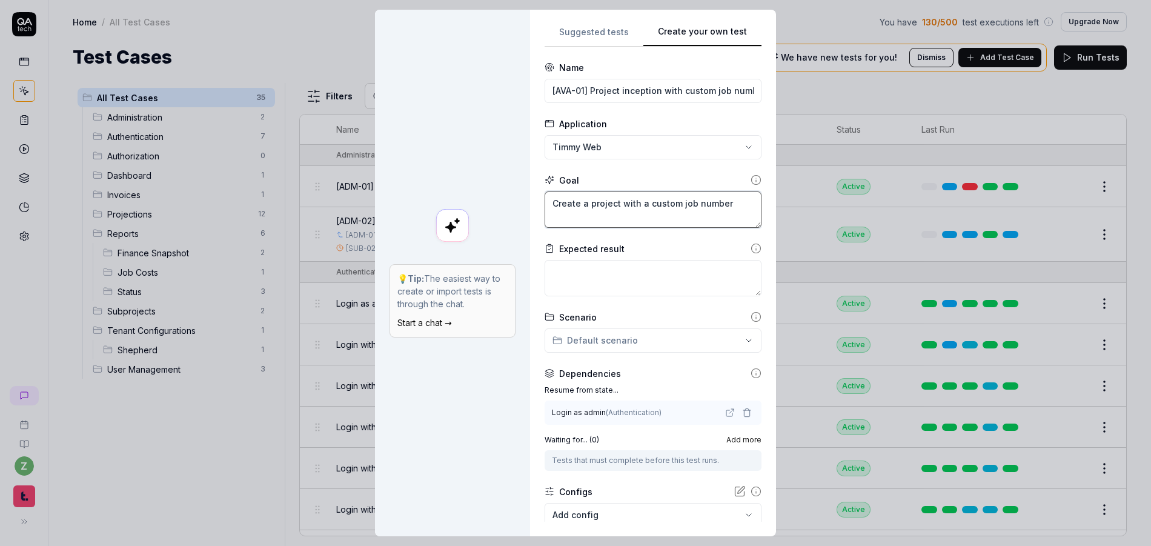
type textarea "Create a project with a custom job number"
type textarea "*"
type textarea "Create a project with a custom job number ("
type textarea "*"
type textarea "Create a project with a custom job number (m"
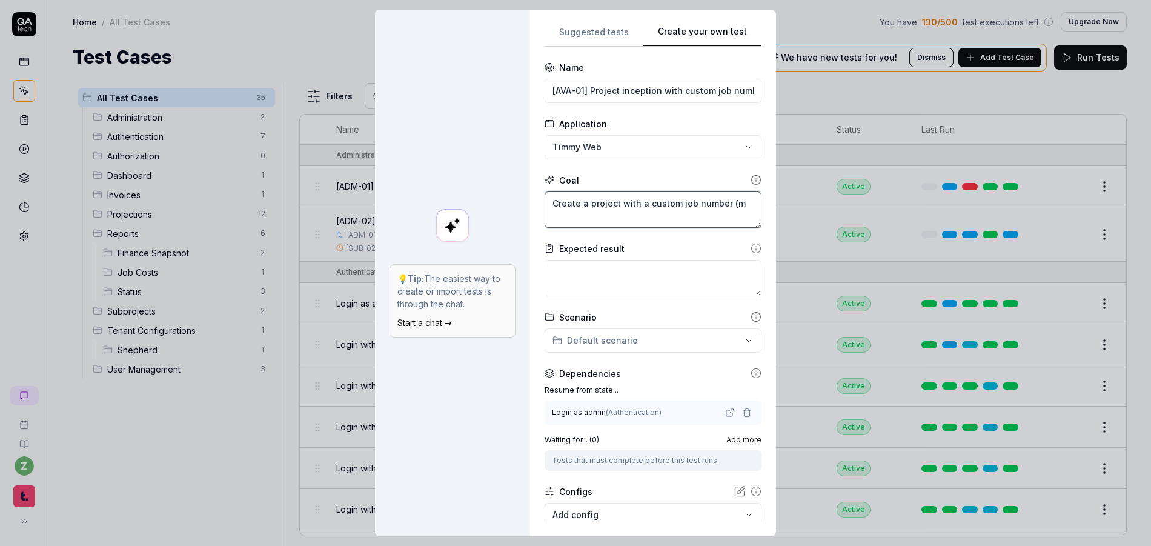
type textarea "*"
type textarea "Create a project with a custom job number (ma"
type textarea "*"
type textarea "Create a project with a custom job number (mak"
type textarea "*"
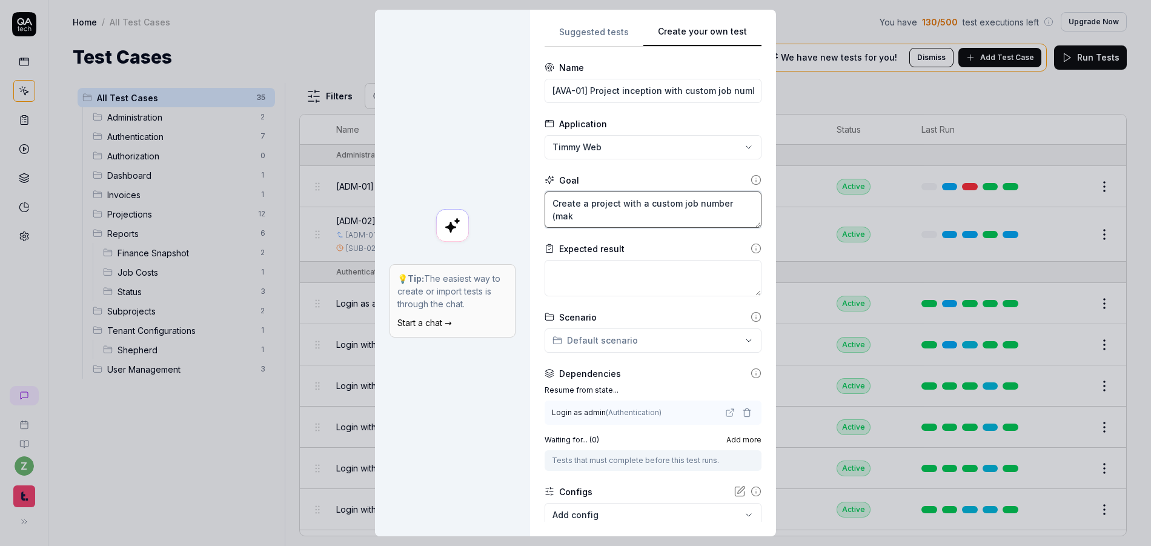
type textarea "Create a project with a custom job number (make"
type textarea "*"
type textarea "Create a project with a custom job number (makes"
type textarea "*"
type textarea "Create a project with a custom job number (makes"
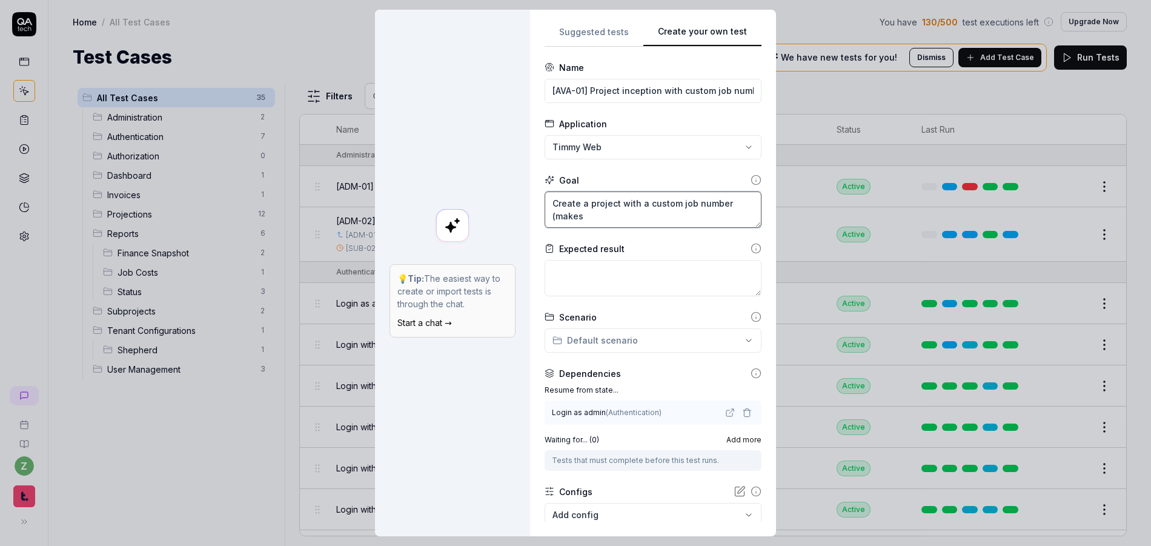
type textarea "*"
type textarea "Create a project with a custom job number (makes u"
type textarea "*"
type textarea "Create a project with a custom job number (makes ur"
type textarea "*"
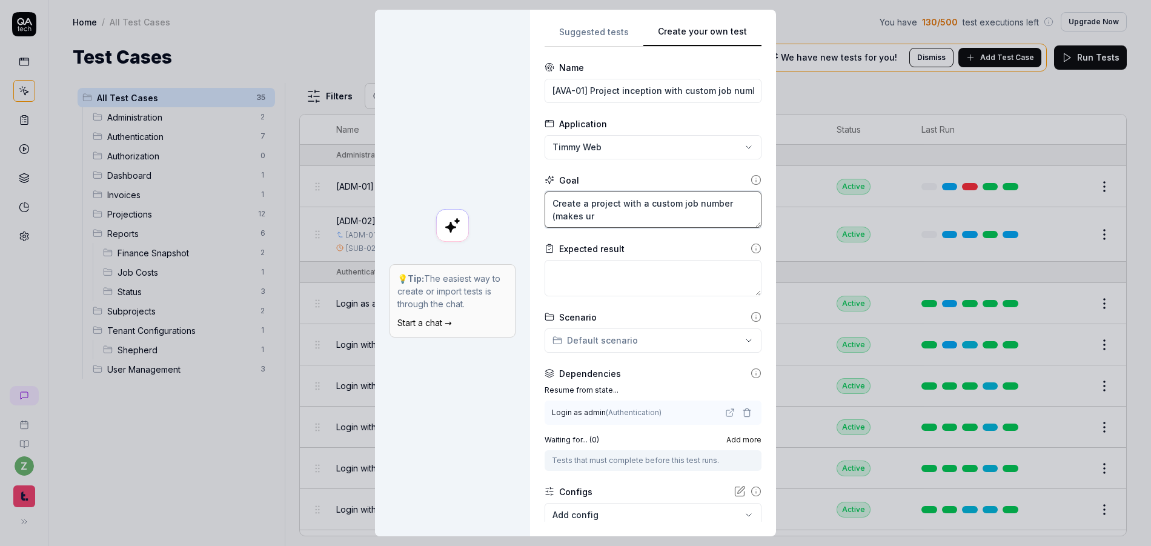
type textarea "Create a project with a custom job number (makes u"
type textarea "*"
type textarea "Create a project with a custom job number (makes"
type textarea "*"
type textarea "Create a project with a custom job number (makes"
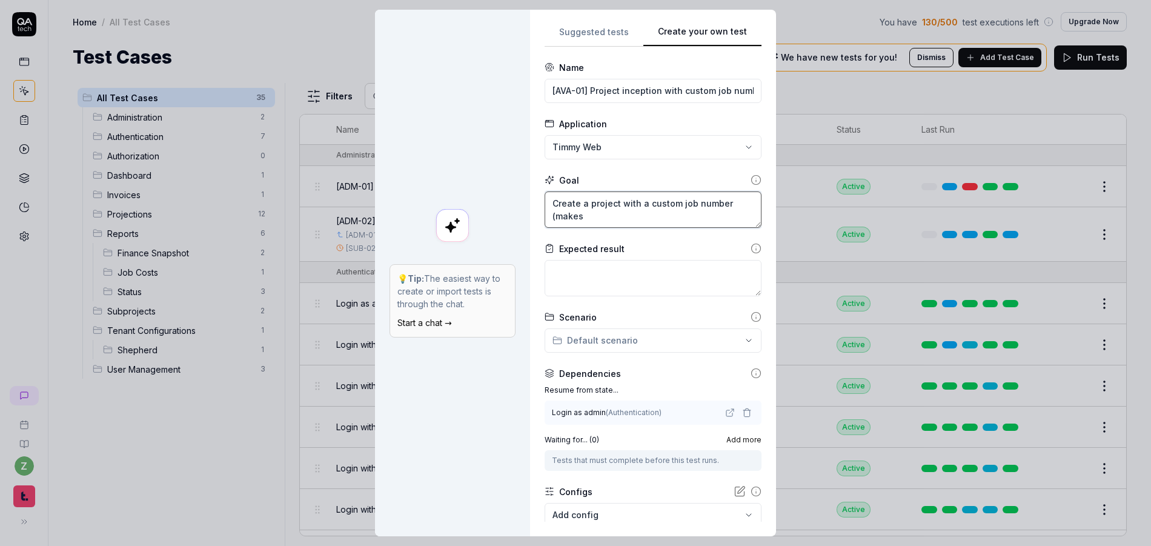
type textarea "*"
type textarea "Create a project with a custom job number (make"
type textarea "*"
type textarea "Create a project with a custom job number (make s"
type textarea "*"
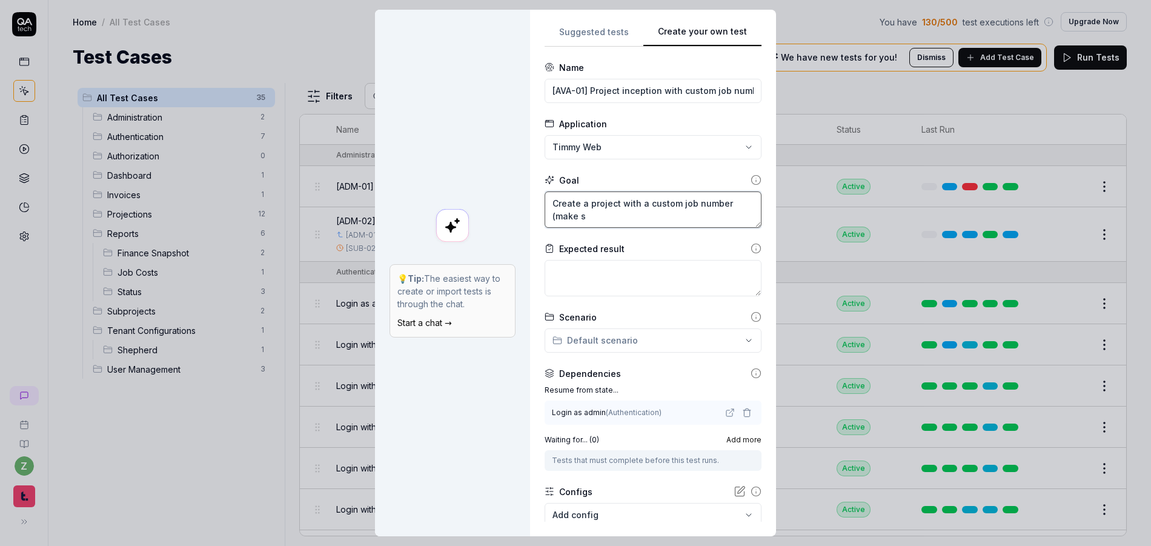
type textarea "Create a project with a custom job number (make su"
type textarea "*"
type textarea "Create a project with a custom job number (make s"
type textarea "*"
type textarea "Create a project with a custom job number (make su"
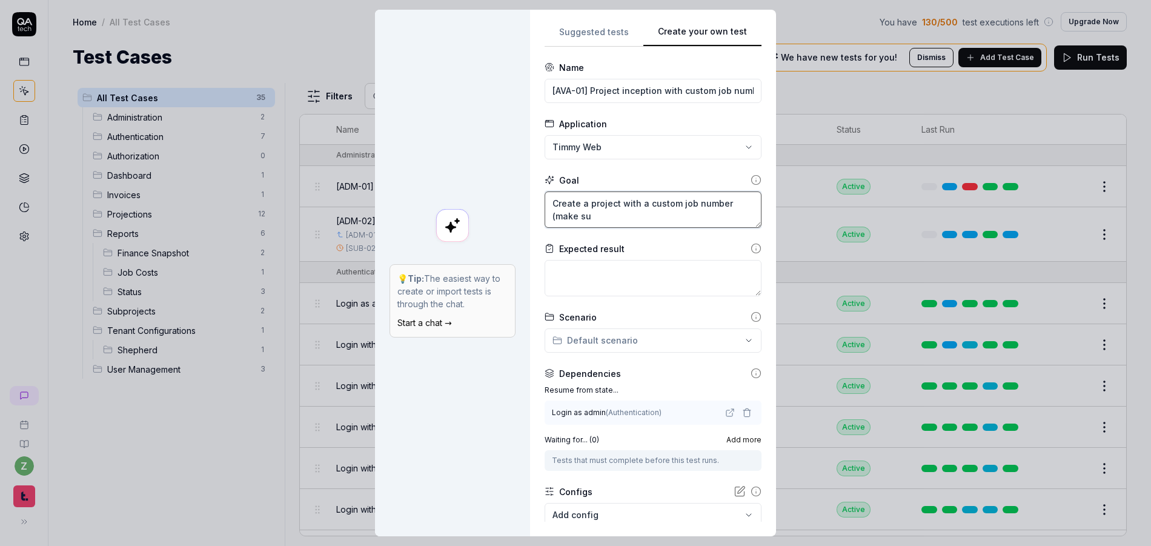
type textarea "*"
type textarea "Create a project with a custom job number (make sur"
type textarea "*"
type textarea "Create a project with a custom job number (make sure"
type textarea "*"
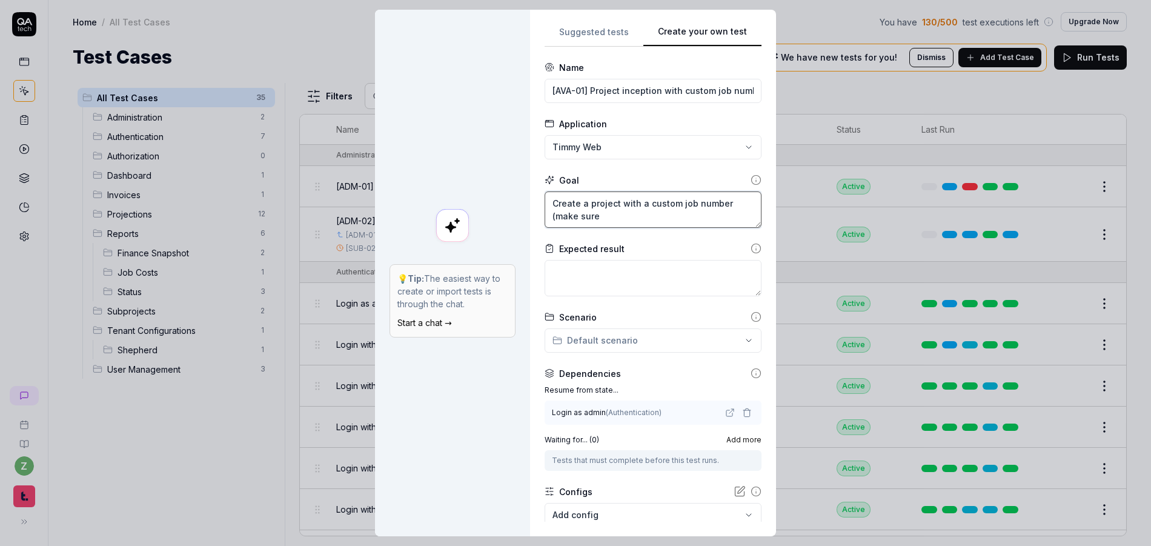
type textarea "Create a project with a custom job number (make sure"
type textarea "*"
type textarea "Create a project with a custom job number (make sure i"
type textarea "*"
type textarea "Create a project with a custom job number (make sure it"
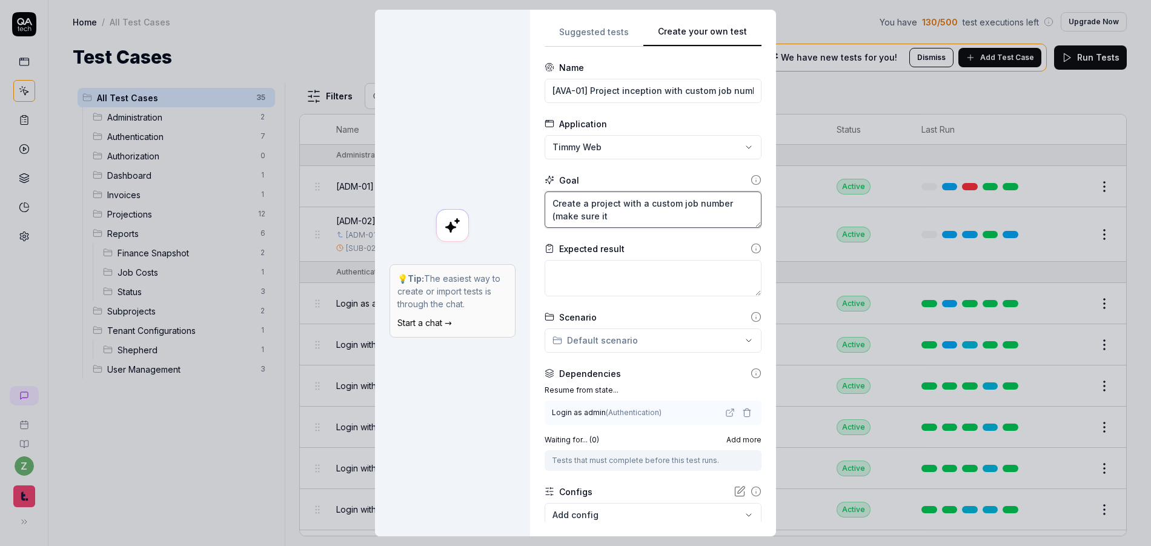
type textarea "*"
type textarea "Create a project with a custom job number (make sure it'"
type textarea "*"
type textarea "Create a project with a custom job number (make sure it's"
type textarea "*"
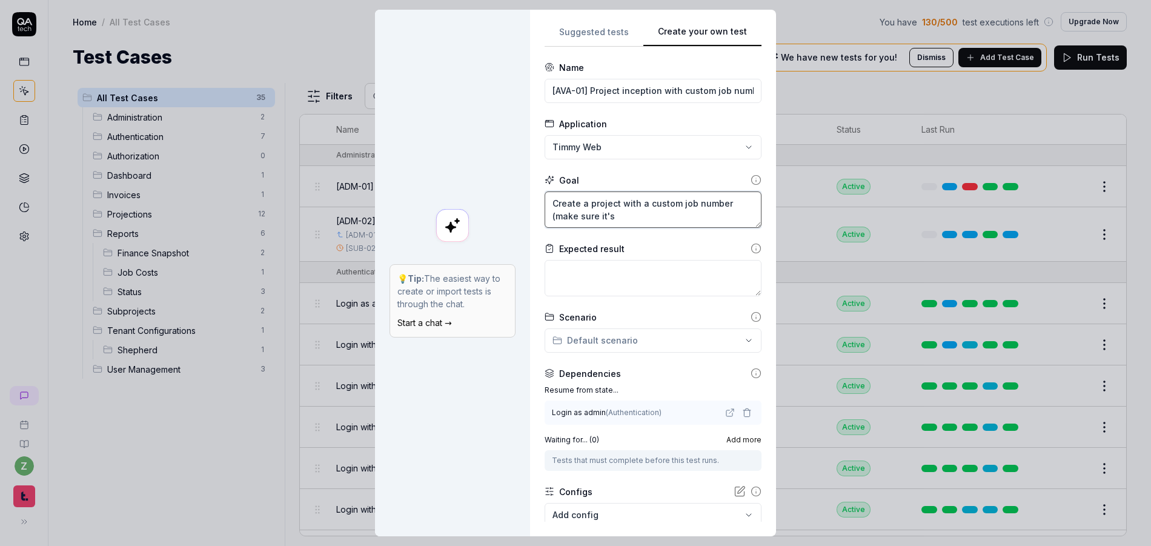
type textarea "Create a project with a custom job number (make sure it's"
type textarea "*"
type textarea "Create a project with a custom job number (make sure it's u"
type textarea "*"
type textarea "Create a project with a custom job number (make sure it's un"
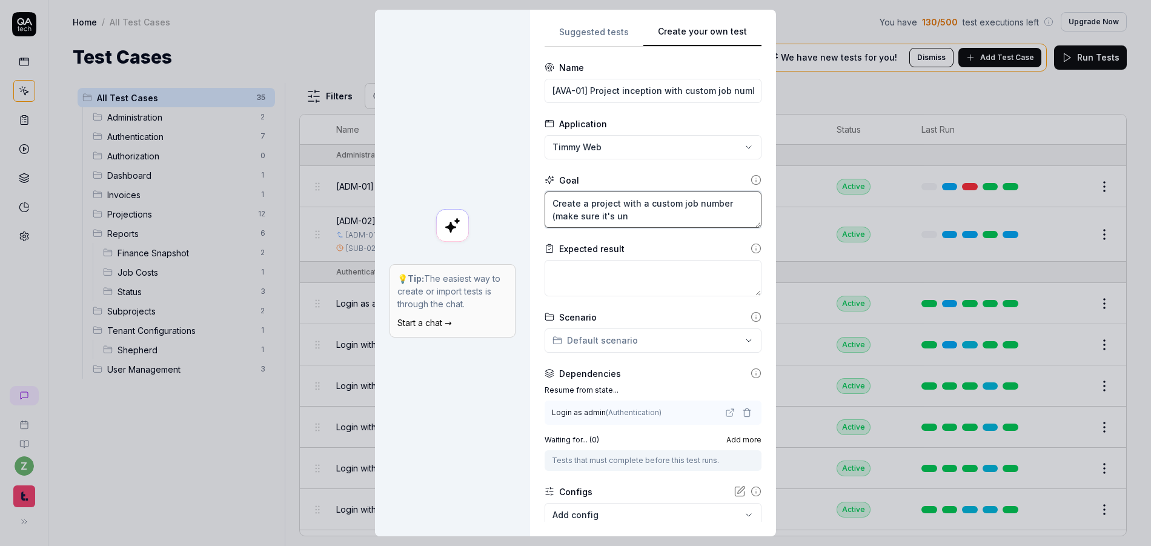
type textarea "*"
type textarea "Create a project with a custom job number (make sure it's uni"
type textarea "*"
type textarea "Create a project with a custom job number (make sure it's uniq"
type textarea "*"
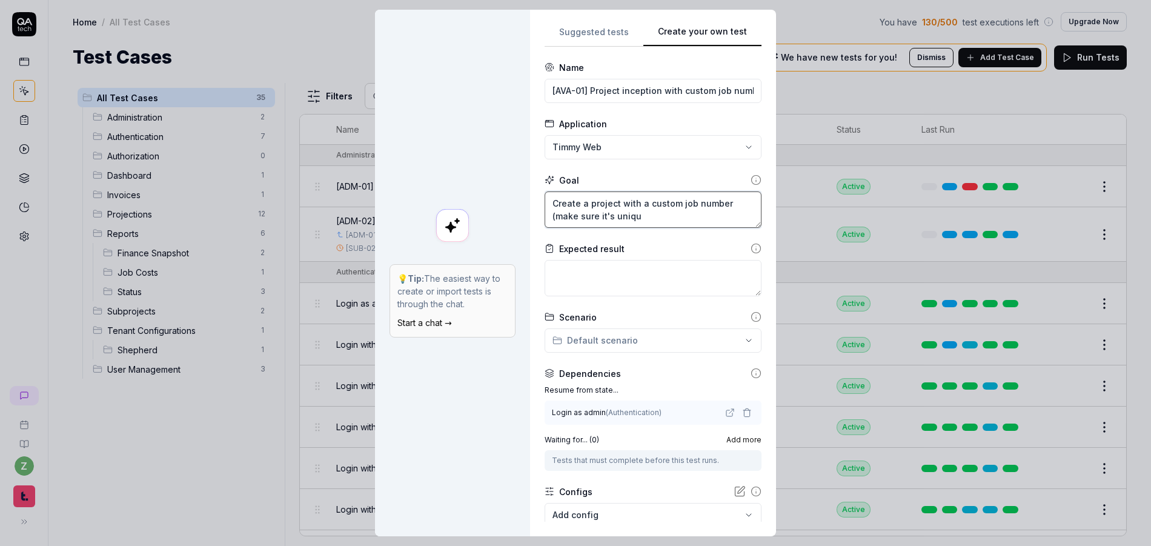
type textarea "Create a project with a custom job number (make sure it's unique"
type textarea "*"
type textarea "Create a project with a custom job number (make sure it's unique)"
type textarea "*"
type textarea "Create a project with a custom job number (make sure it's unique),"
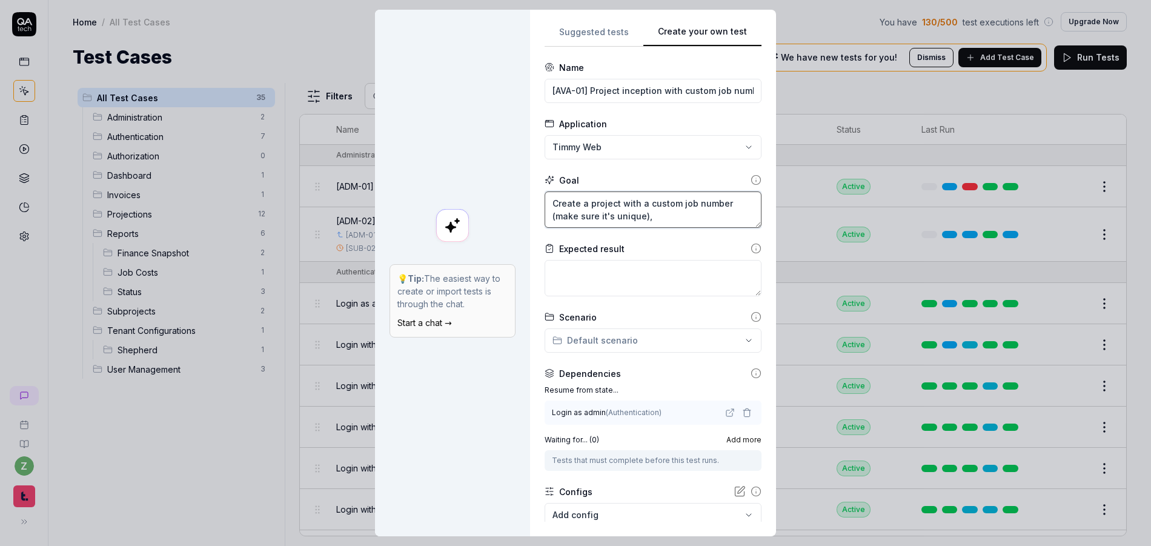
type textarea "*"
type textarea "Create a project with a custom job number (make sure it's unique),"
type textarea "*"
type textarea "Create a project with a custom job number (make sure it's unique,),"
type textarea "*"
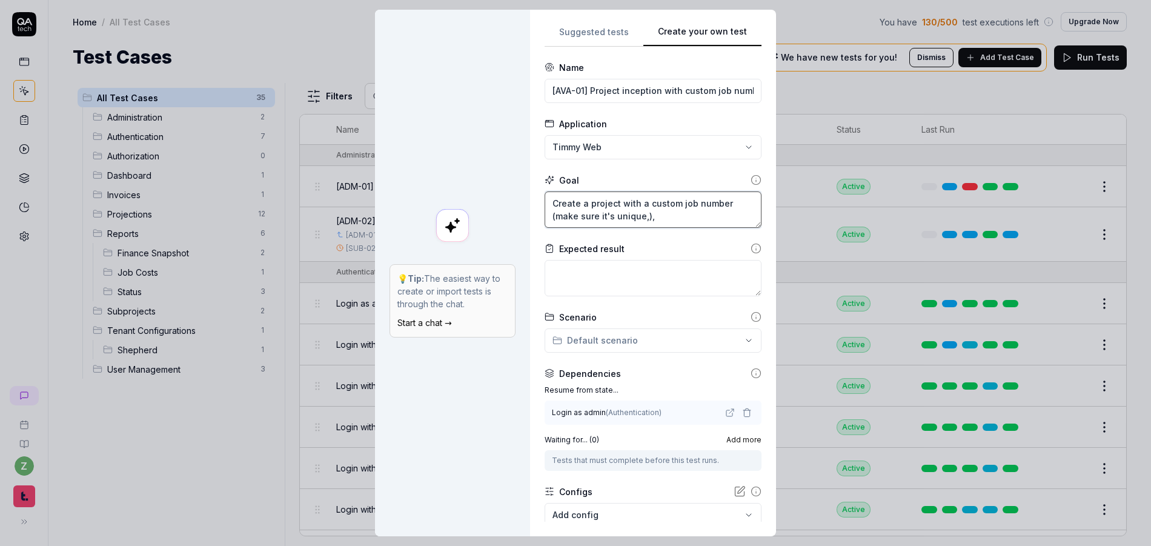
type textarea "Create a project with a custom job number (make sure it's unique, ),"
type textarea "*"
type textarea "Create a project with a custom job number (make sure it's unique, a),"
type textarea "*"
type textarea "Create a project with a custom job number (make sure it's unique, al),"
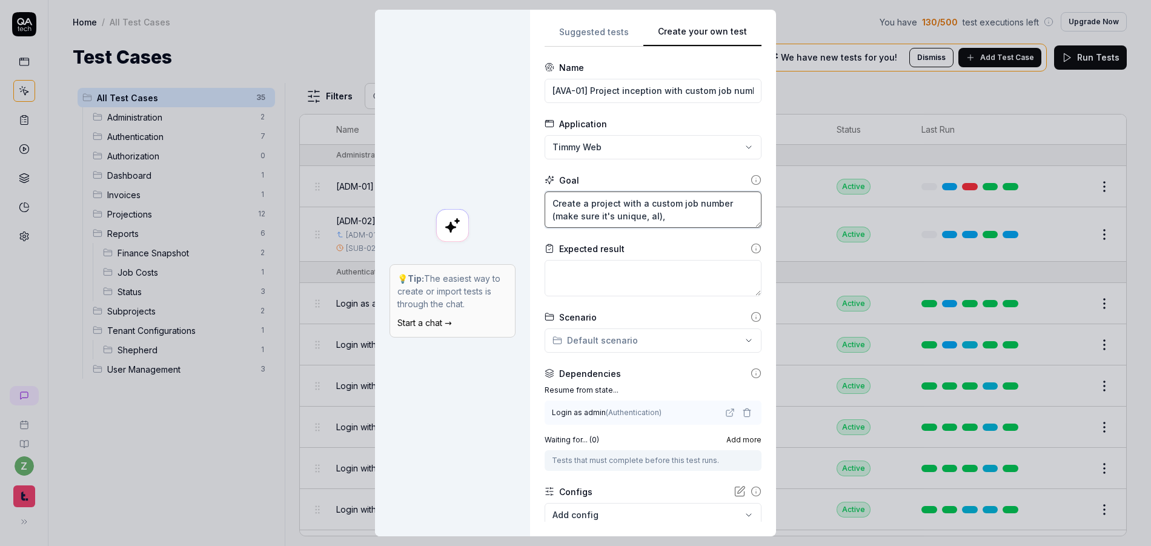
type textarea "*"
type textarea "Create a project with a custom job number (make sure it's unique, alp),"
type textarea "*"
type textarea "Create a project with a custom job number (make sure it's unique, alph),"
type textarea "*"
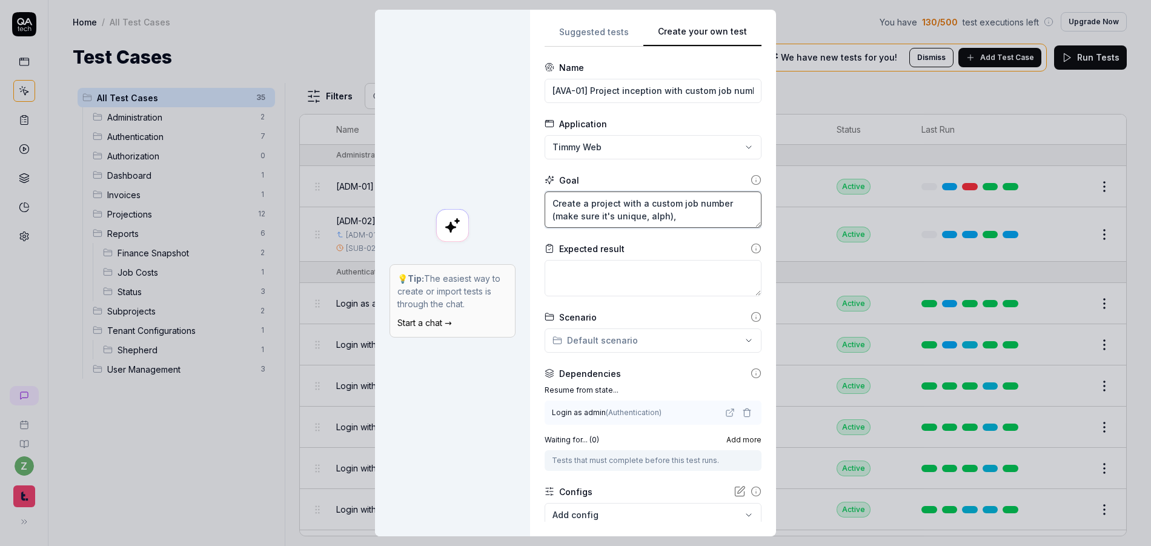
type textarea "Create a project with a custom job number (make sure it's unique, alpha),"
type textarea "*"
type textarea "Create a project with a custom job number (make sure it's unique, alphan),"
type textarea "*"
type textarea "Create a project with a custom job number (make sure it's unique, alphanu),"
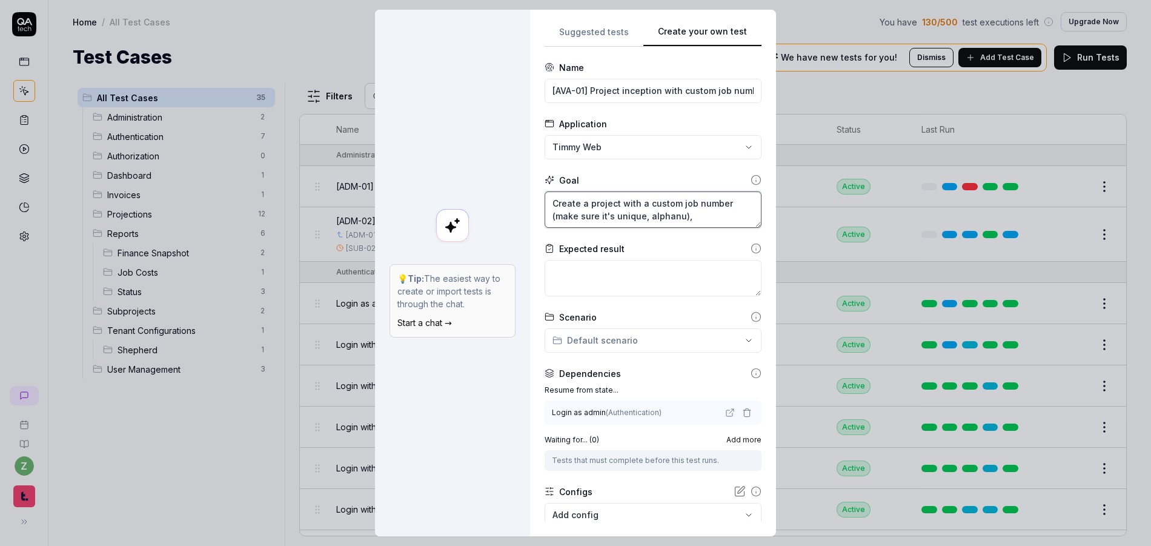
type textarea "*"
type textarea "Create a project with a custom job number (make sure it's unique, alphanum),"
type textarea "*"
type textarea "Create a project with a custom job number (make sure it's unique, alphanume),"
type textarea "*"
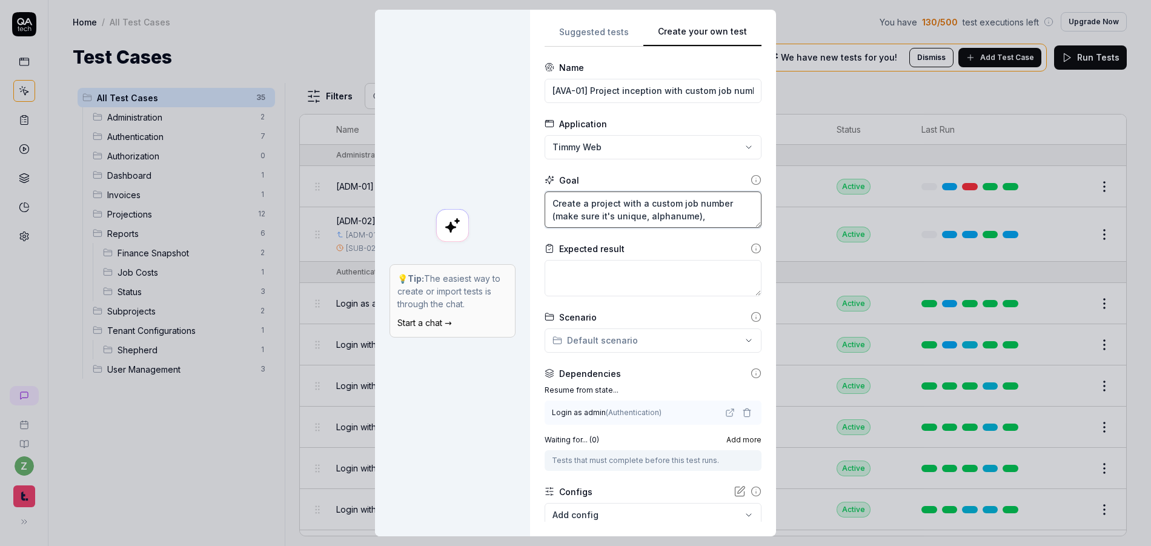
type textarea "Create a project with a custom job number (make sure it's unique, alphanumer),"
type textarea "*"
type textarea "Create a project with a custom job number (make sure it's unique, alphanumeri),"
type textarea "*"
type textarea "Create a project with a custom job number (make sure it's unique, alphanumeric),"
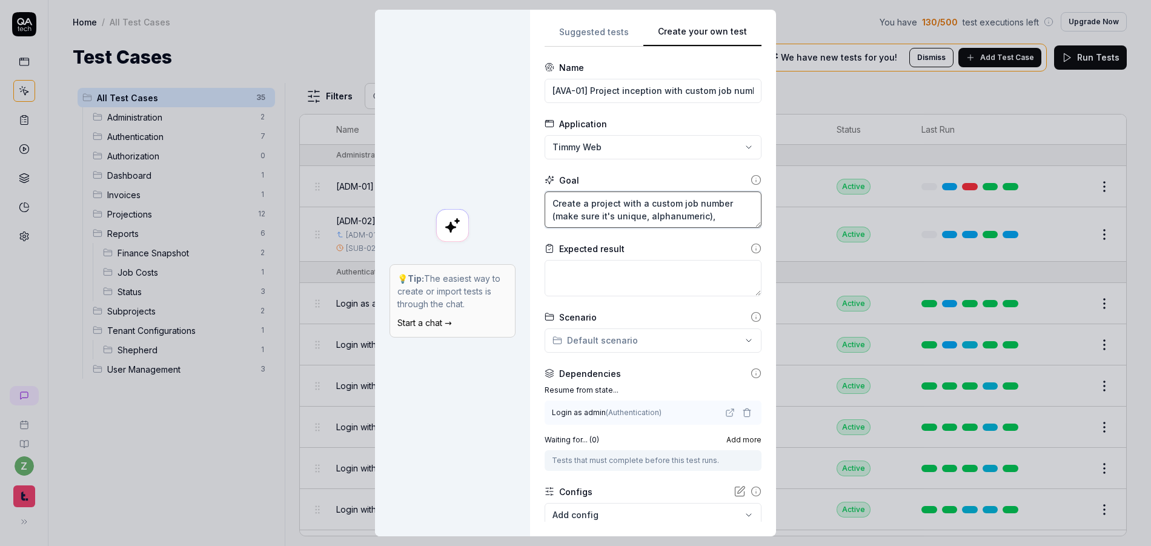
type textarea "*"
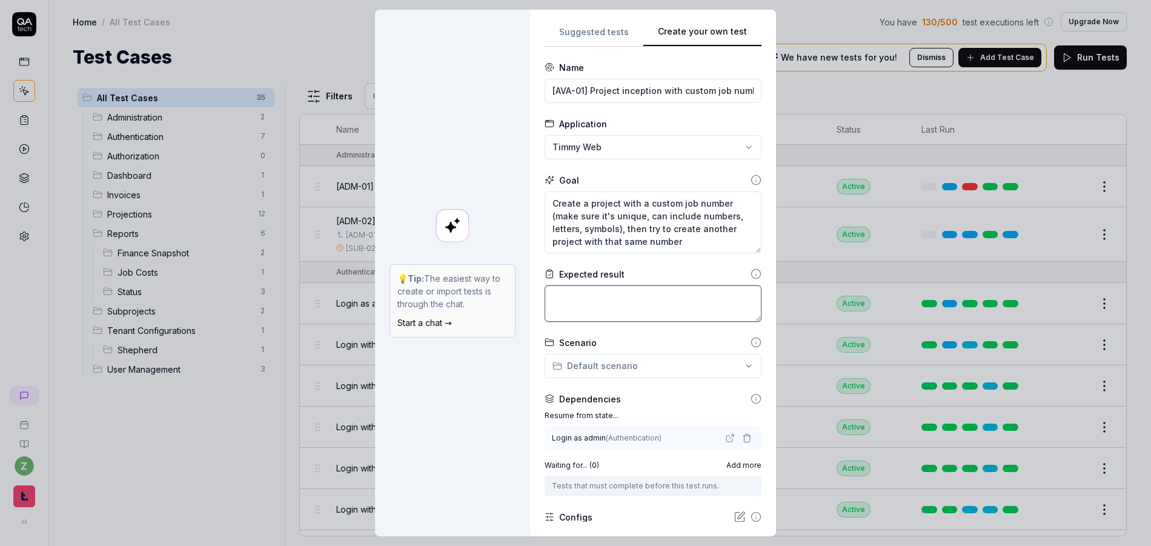
click at [649, 289] on textarea at bounding box center [652, 303] width 217 height 36
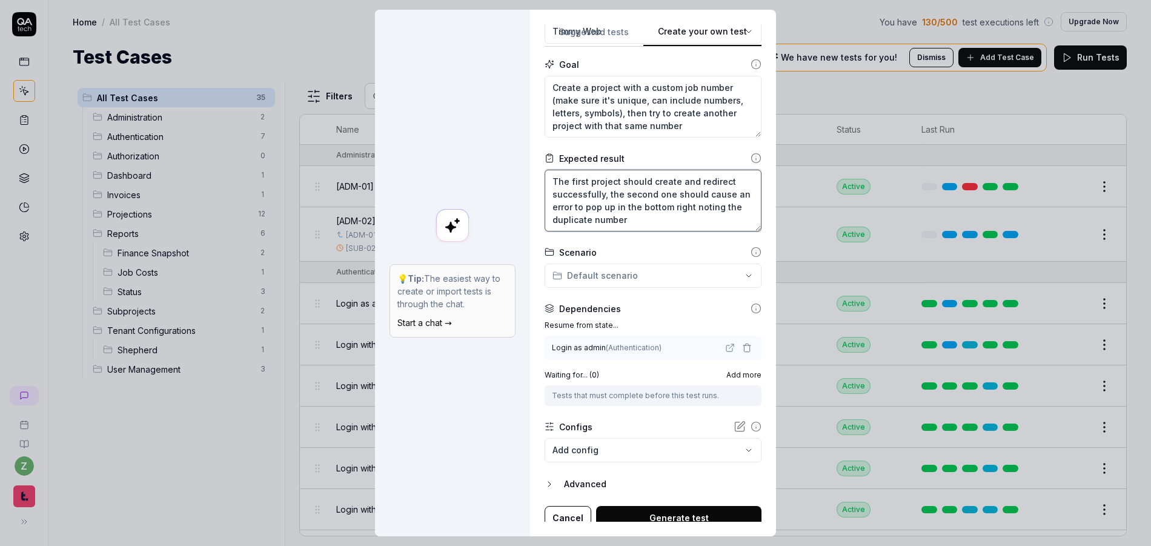
scroll to position [124, 0]
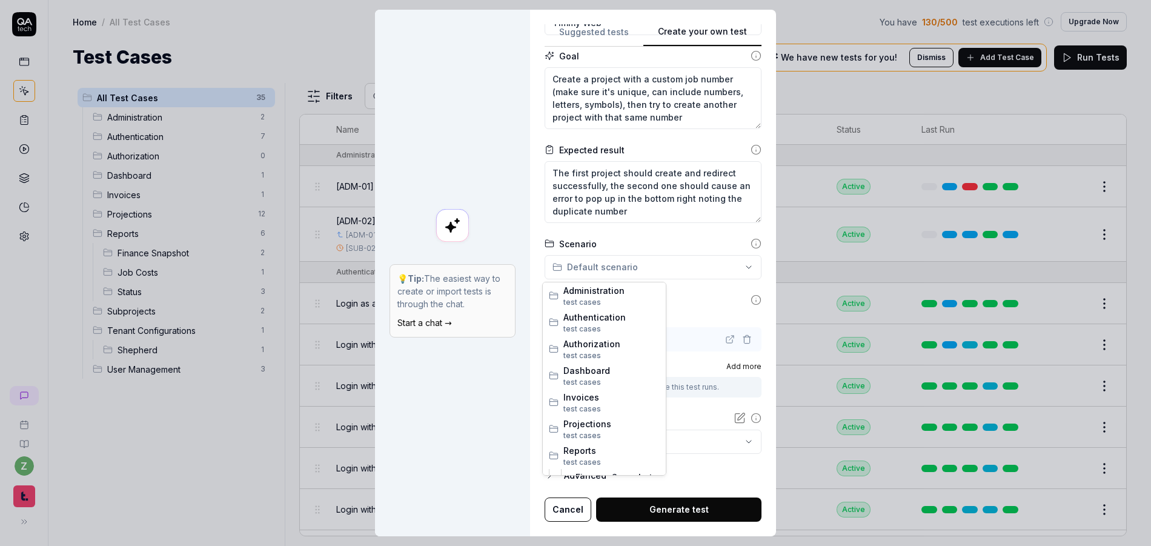
click at [626, 268] on div "**********" at bounding box center [575, 273] width 1151 height 546
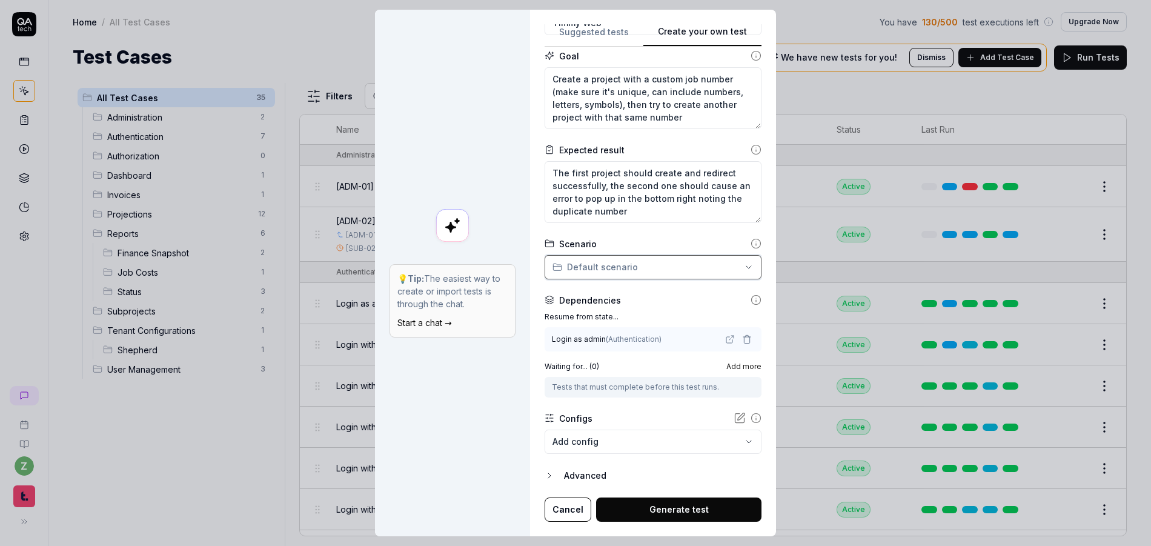
click at [463, 394] on div "**********" at bounding box center [575, 273] width 1151 height 546
click at [593, 271] on div "**********" at bounding box center [575, 273] width 1151 height 546
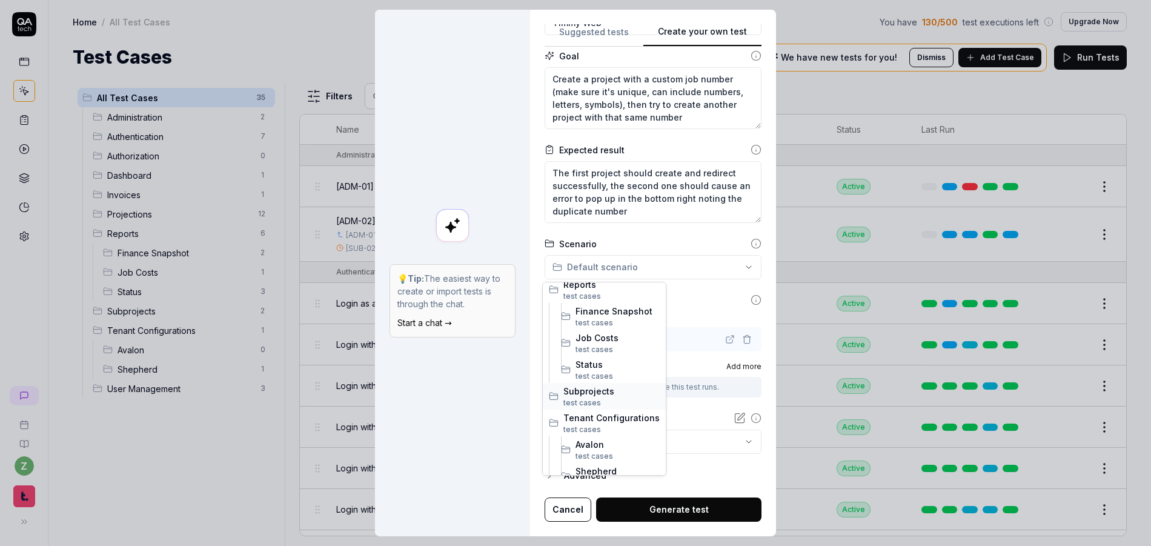
scroll to position [207, 0]
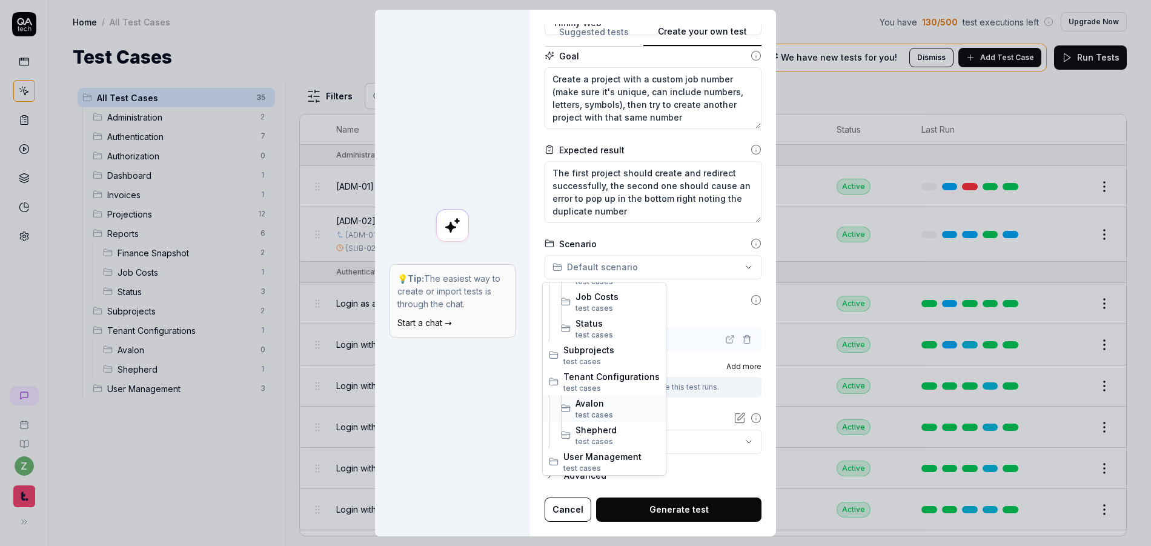
click at [589, 405] on span "Avalon" at bounding box center [617, 403] width 84 height 13
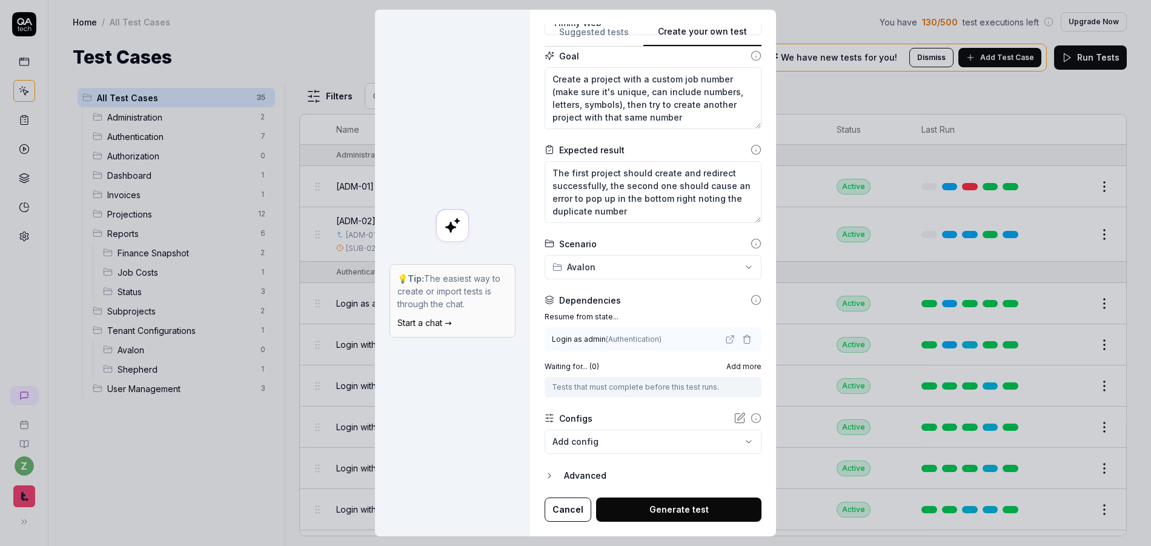
drag, startPoint x: 449, startPoint y: 360, endPoint x: 459, endPoint y: 359, distance: 9.8
click at [448, 359] on div "💡 Tip: The easiest way to create or import tests is through the chat. Start a c…" at bounding box center [452, 273] width 155 height 526
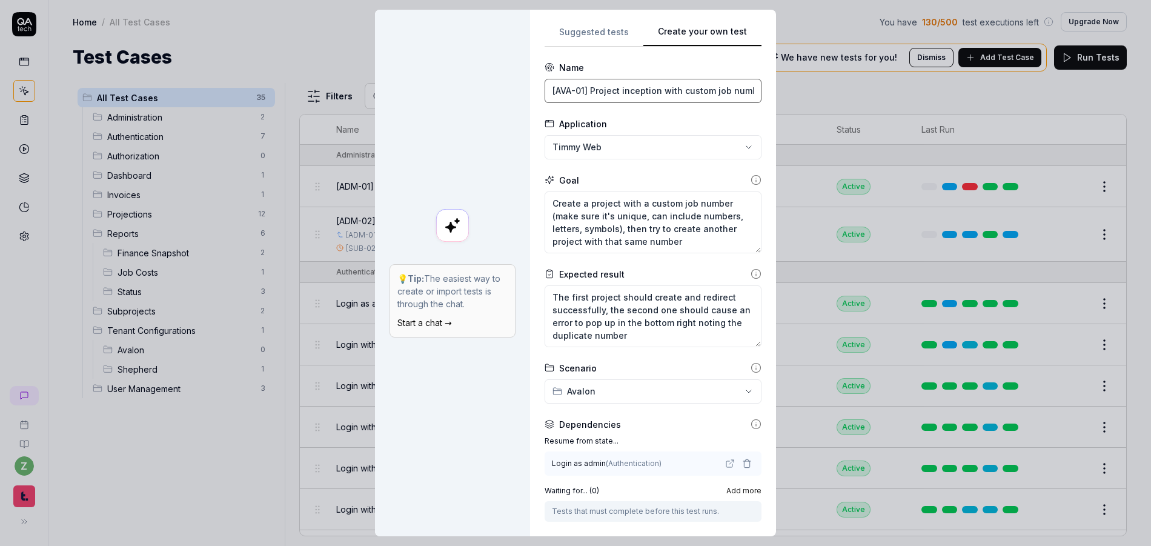
scroll to position [0, 90]
drag, startPoint x: 744, startPoint y: 90, endPoint x: 776, endPoint y: 93, distance: 32.3
click at [776, 93] on div "**********" at bounding box center [575, 273] width 1151 height 546
click at [487, 88] on div "💡 Tip: The easiest way to create or import tests is through the chat. Start a c…" at bounding box center [452, 273] width 155 height 526
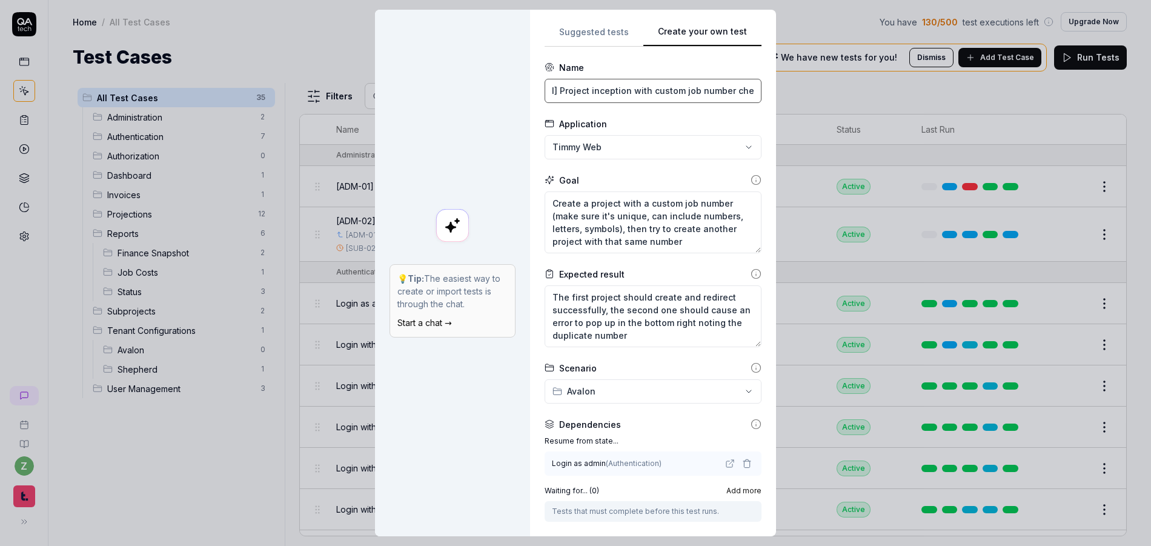
scroll to position [0, 90]
drag, startPoint x: 684, startPoint y: 93, endPoint x: 750, endPoint y: 88, distance: 65.6
click at [750, 88] on div "**********" at bounding box center [652, 272] width 217 height 497
click at [647, 94] on input "[AVA-01] Project inception with custom job number checks duplicates" at bounding box center [652, 91] width 217 height 24
click at [663, 90] on input "[AVA-01] Project inception with custom job number checks duplicates" at bounding box center [652, 91] width 217 height 24
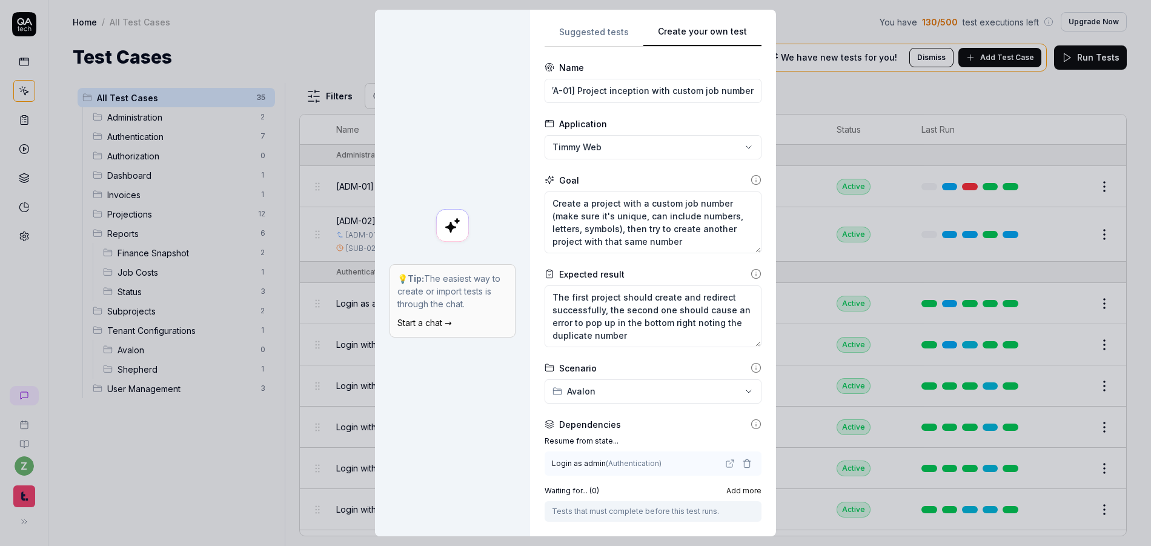
scroll to position [0, 0]
click at [501, 151] on div "💡 Tip: The easiest way to create or import tests is through the chat. Start a c…" at bounding box center [452, 273] width 155 height 526
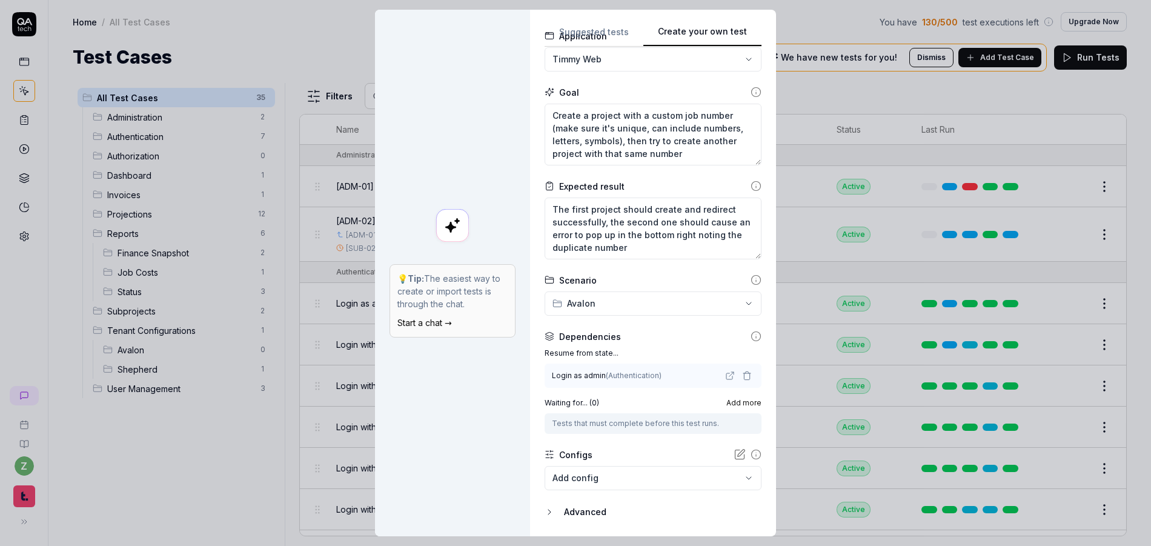
scroll to position [124, 0]
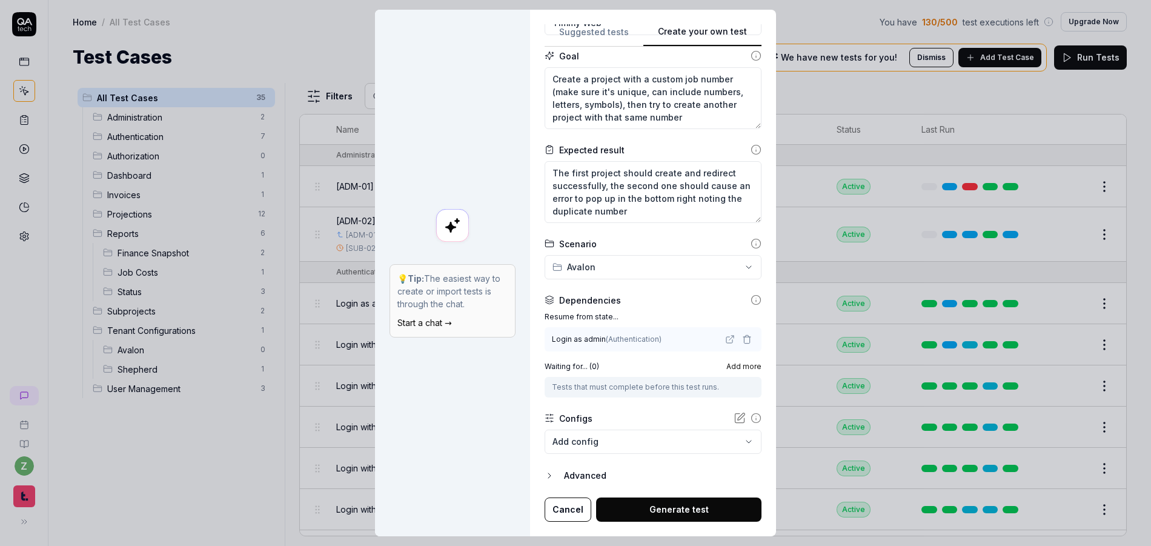
click at [662, 506] on button "Generate test" at bounding box center [678, 509] width 165 height 24
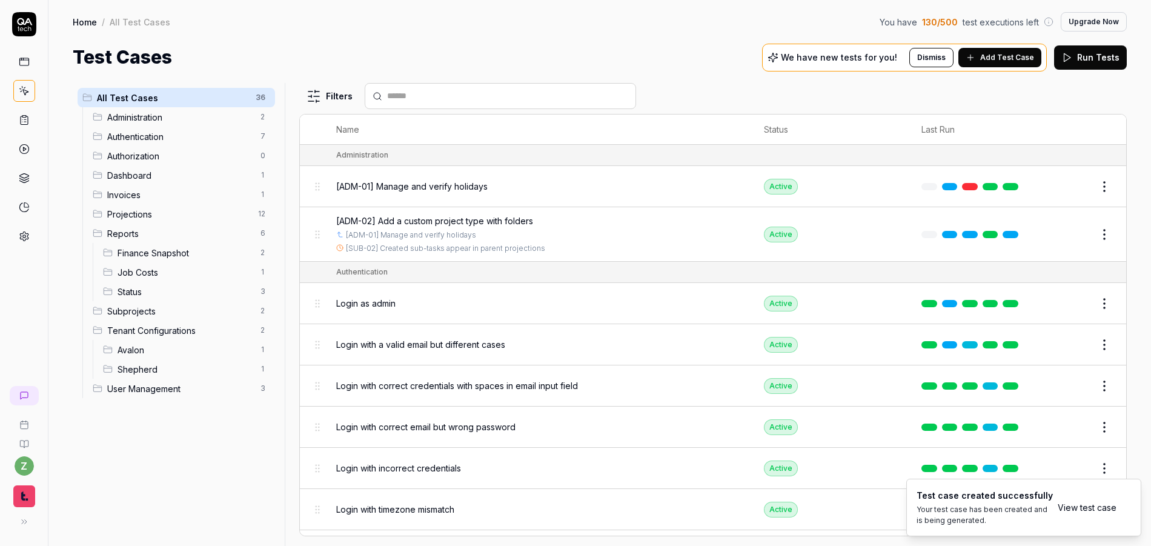
click at [1072, 507] on link "View test case" at bounding box center [1086, 507] width 59 height 13
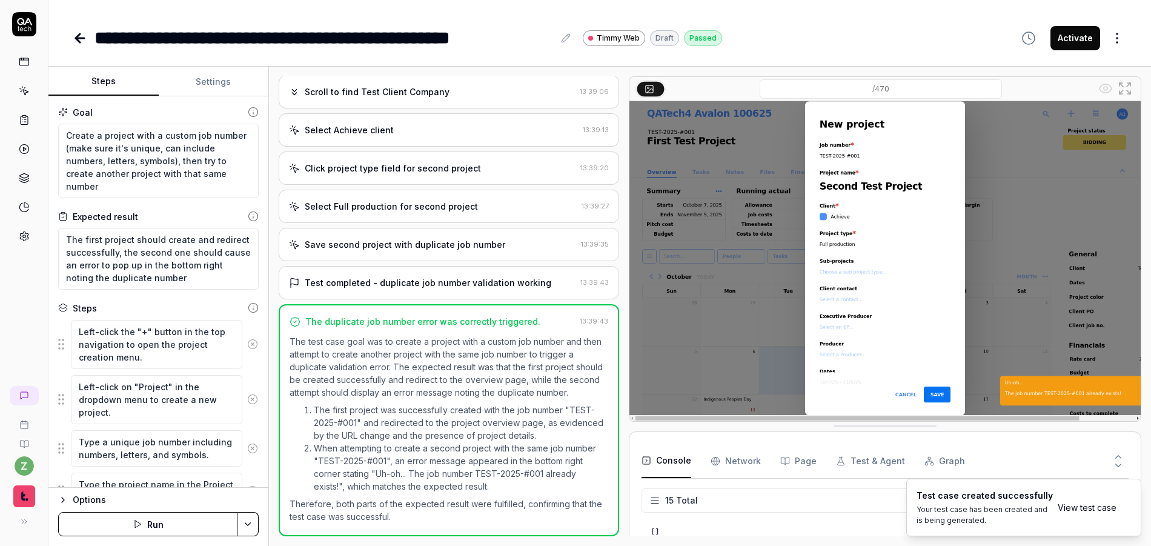
scroll to position [300, 0]
click at [1088, 35] on button "Activate" at bounding box center [1075, 38] width 50 height 24
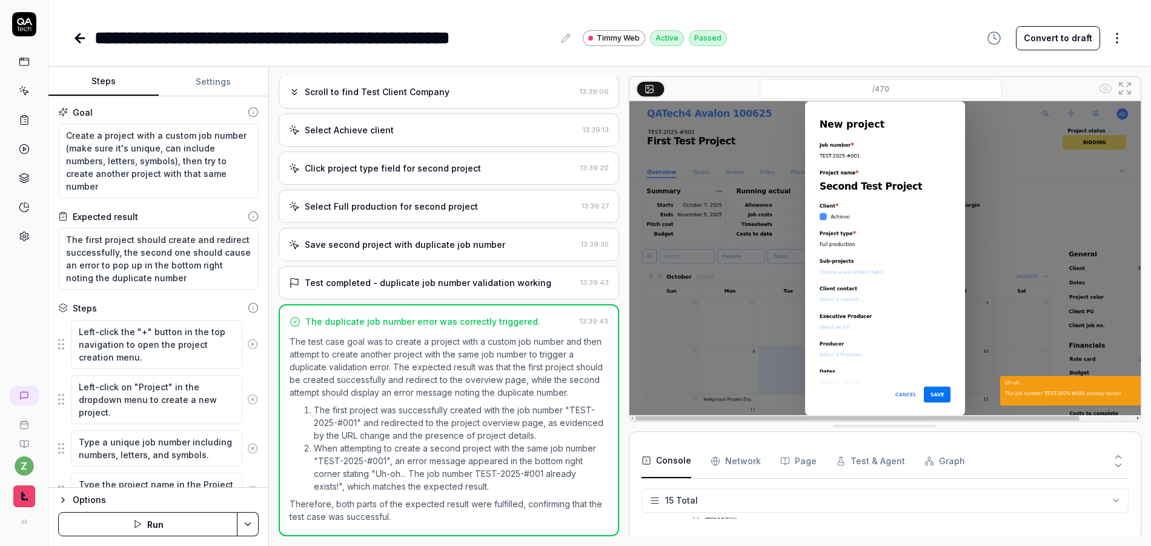
click at [251, 522] on html "**********" at bounding box center [575, 273] width 1151 height 546
click at [43, 532] on html "**********" at bounding box center [575, 273] width 1151 height 546
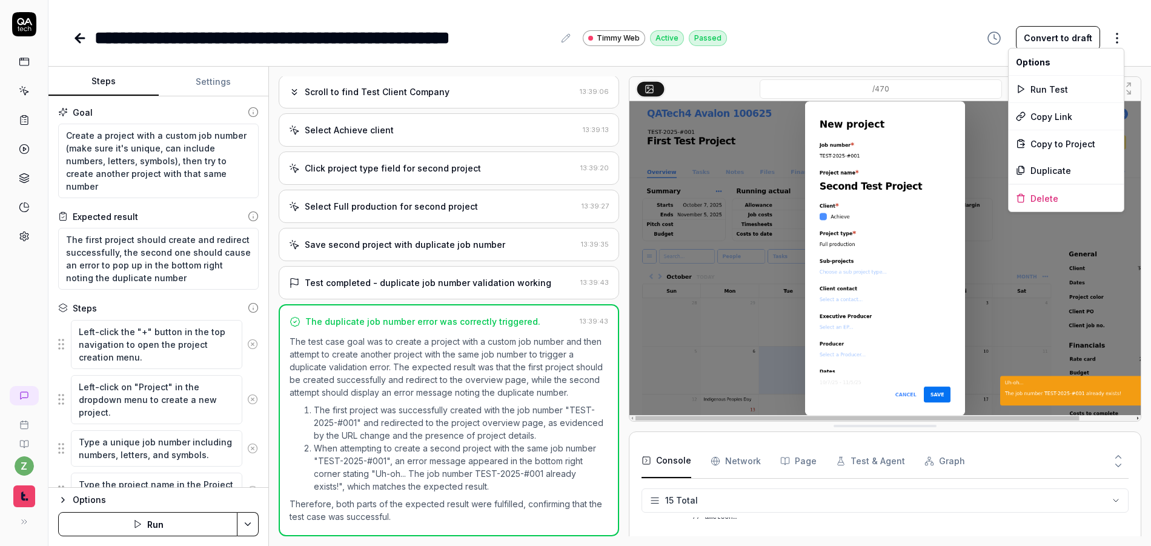
click at [1116, 37] on html "**********" at bounding box center [575, 273] width 1151 height 546
click at [1120, 38] on html "**********" at bounding box center [575, 273] width 1151 height 546
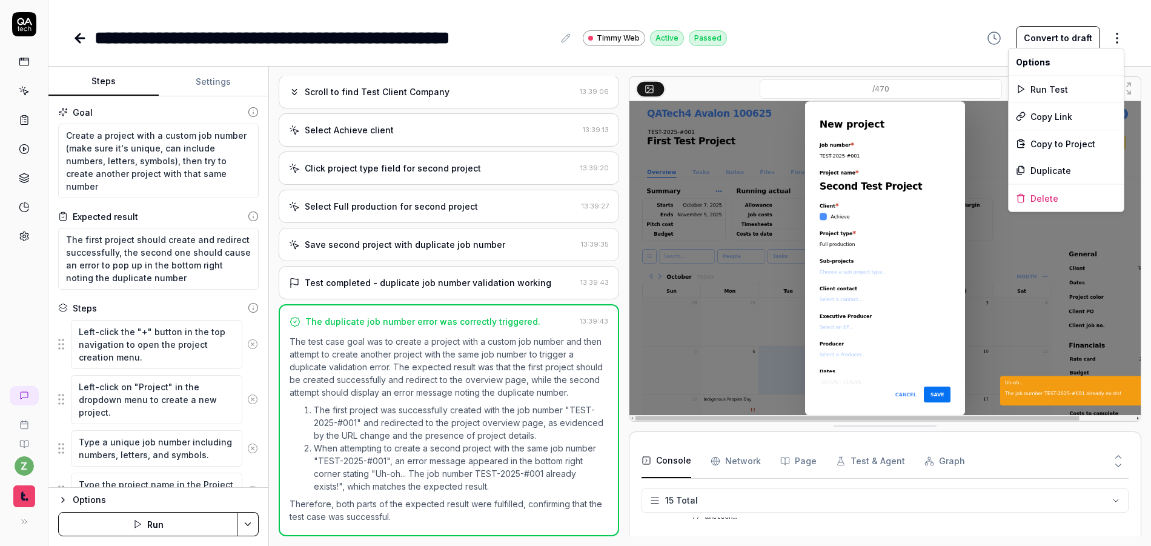
click at [1120, 38] on html "**********" at bounding box center [575, 273] width 1151 height 546
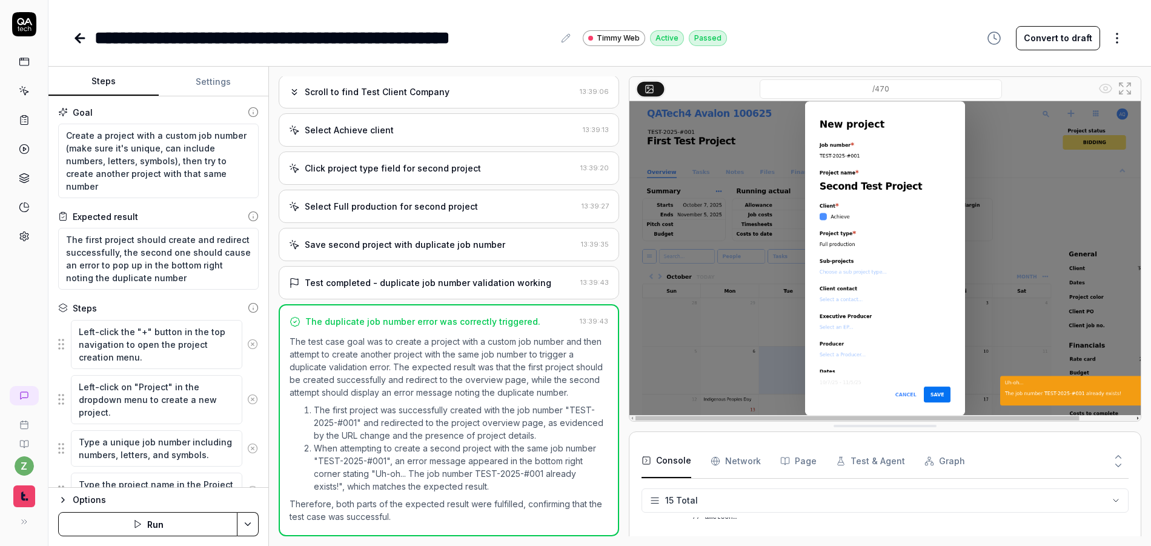
click at [22, 231] on icon at bounding box center [24, 236] width 11 height 11
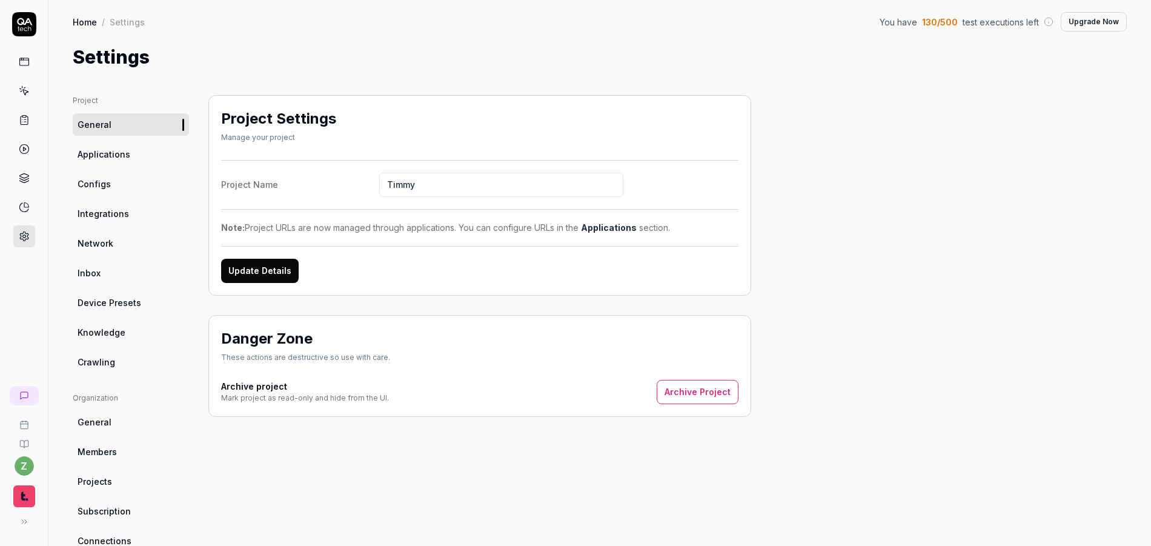
click at [119, 177] on link "Configs" at bounding box center [131, 184] width 116 height 22
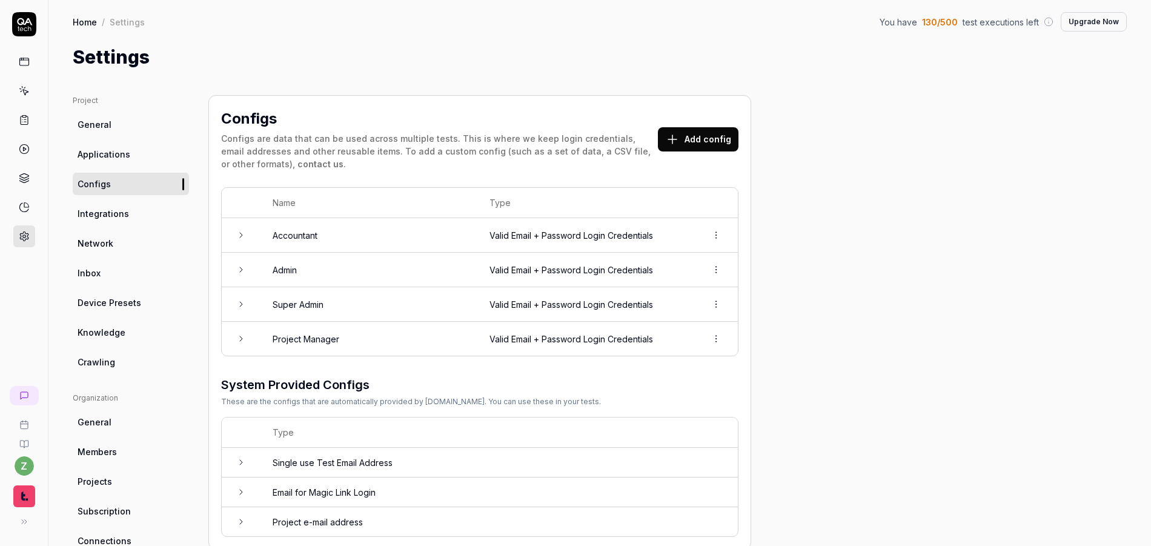
click at [130, 154] on link "Applications" at bounding box center [131, 154] width 116 height 22
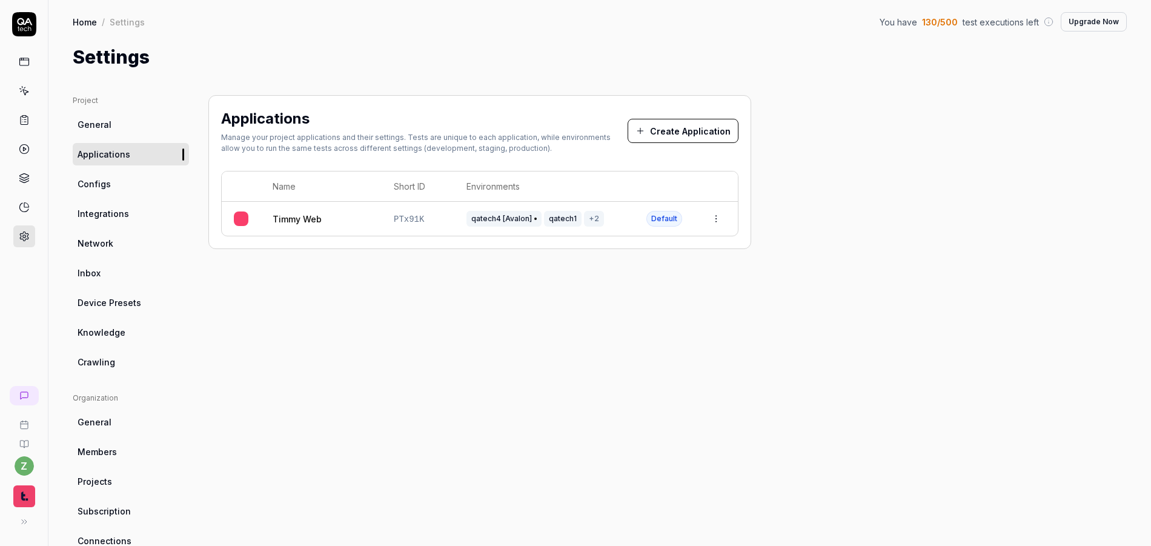
click at [314, 221] on link "Timmy Web" at bounding box center [297, 219] width 49 height 13
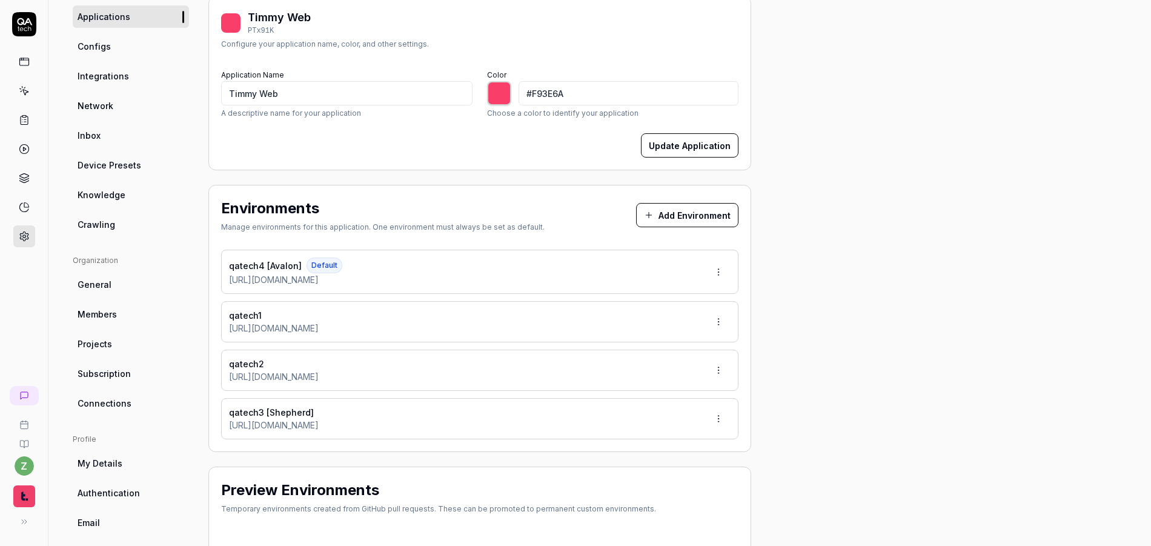
scroll to position [145, 0]
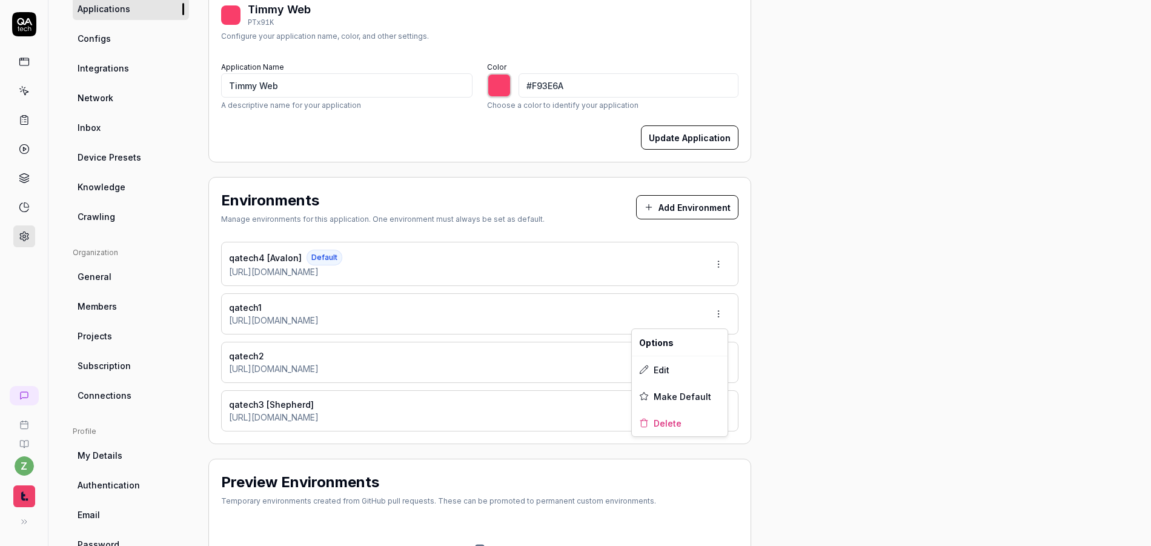
click at [710, 312] on html "z Home / Settings You have 130 / 500 test executions left Upgrade Now Home / Se…" at bounding box center [575, 273] width 1151 height 546
click at [673, 393] on span "Make Default" at bounding box center [682, 396] width 58 height 13
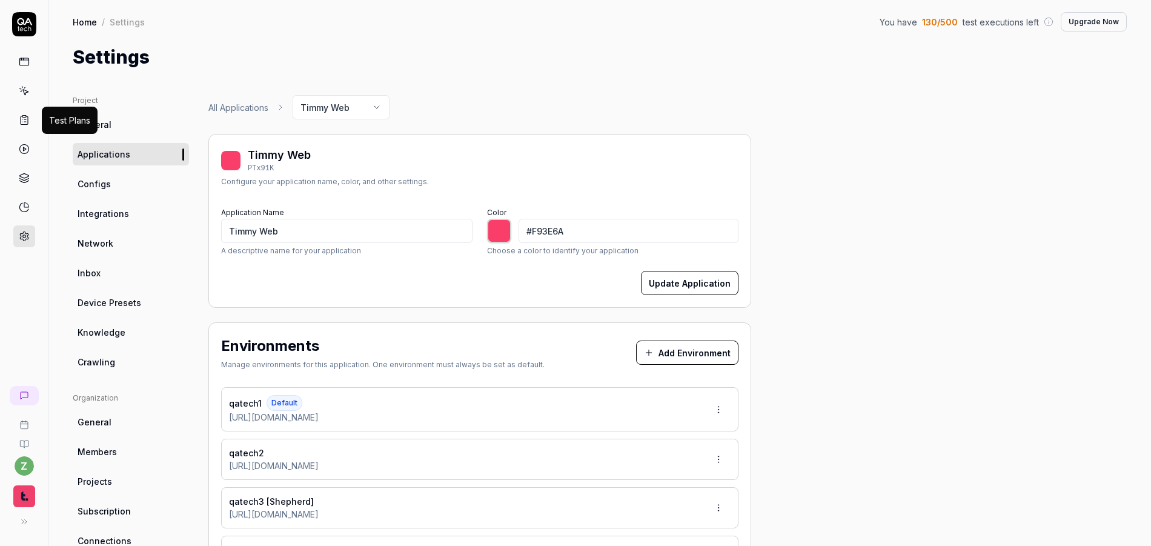
click at [25, 119] on icon at bounding box center [25, 119] width 2 height 0
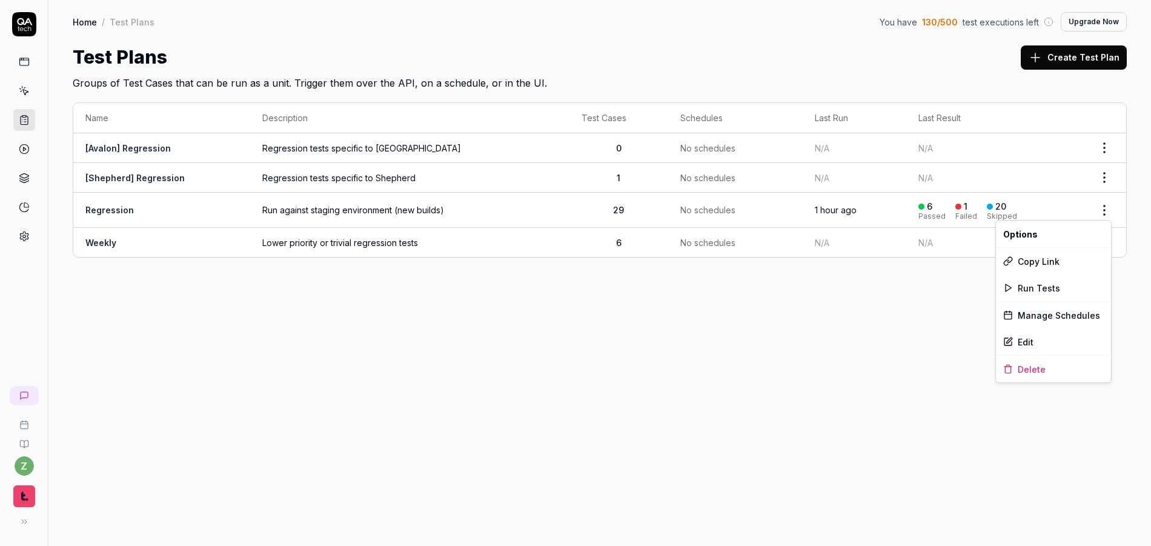
click at [1106, 211] on html "z Home / Test Plans You have 130 / 500 test executions left Upgrade Now Home / …" at bounding box center [575, 273] width 1151 height 546
click at [127, 135] on html "z Home / Test Plans You have 130 / 500 test executions left Upgrade Now Home / …" at bounding box center [575, 273] width 1151 height 546
click at [135, 151] on link "[Avalon] Regression" at bounding box center [127, 148] width 85 height 10
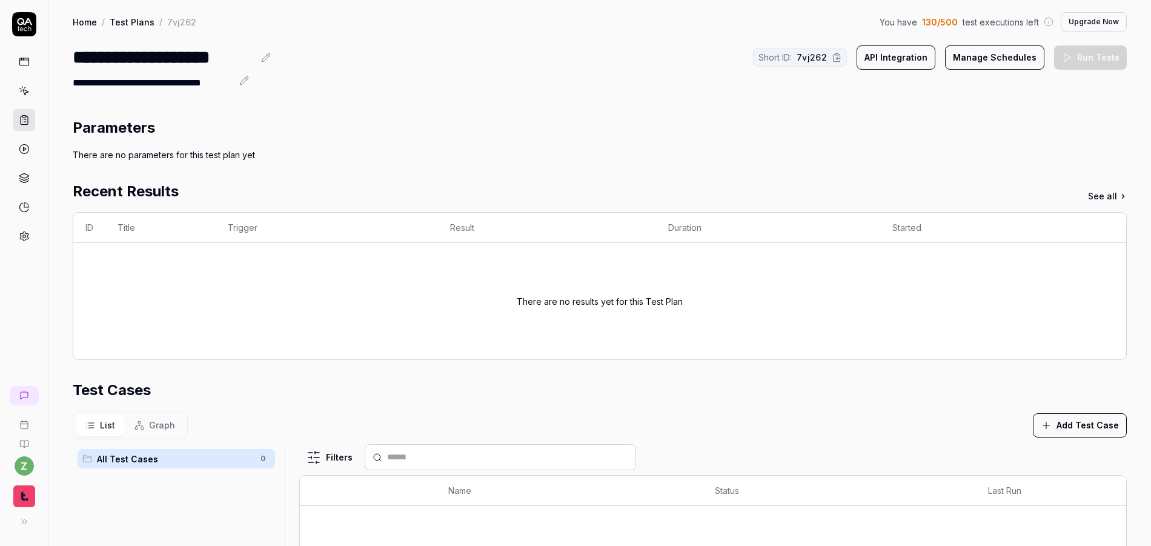
click at [1061, 414] on button "Add Test Case" at bounding box center [1080, 425] width 94 height 24
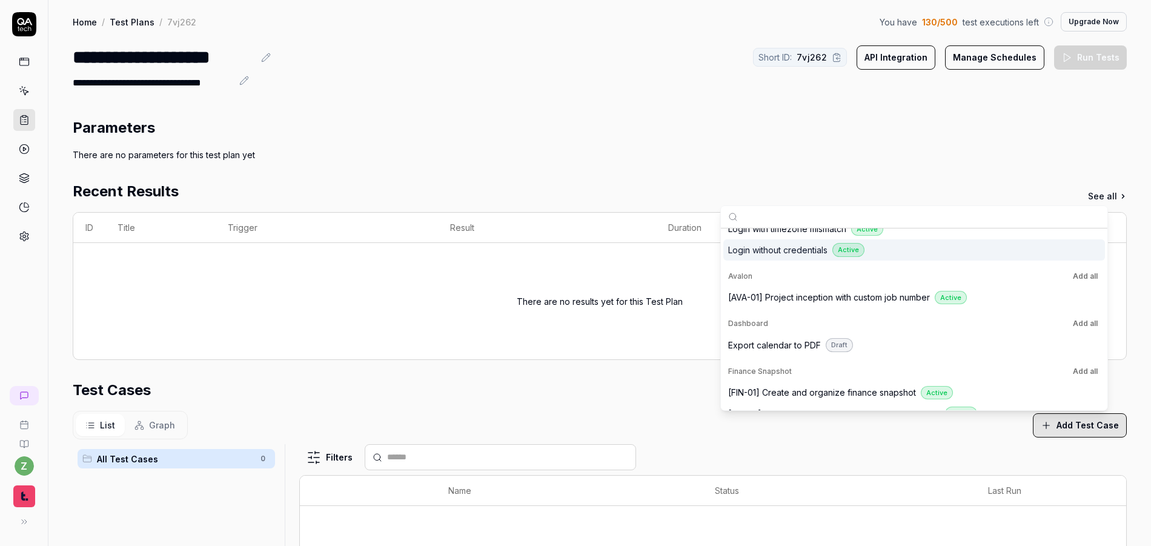
scroll to position [218, 0]
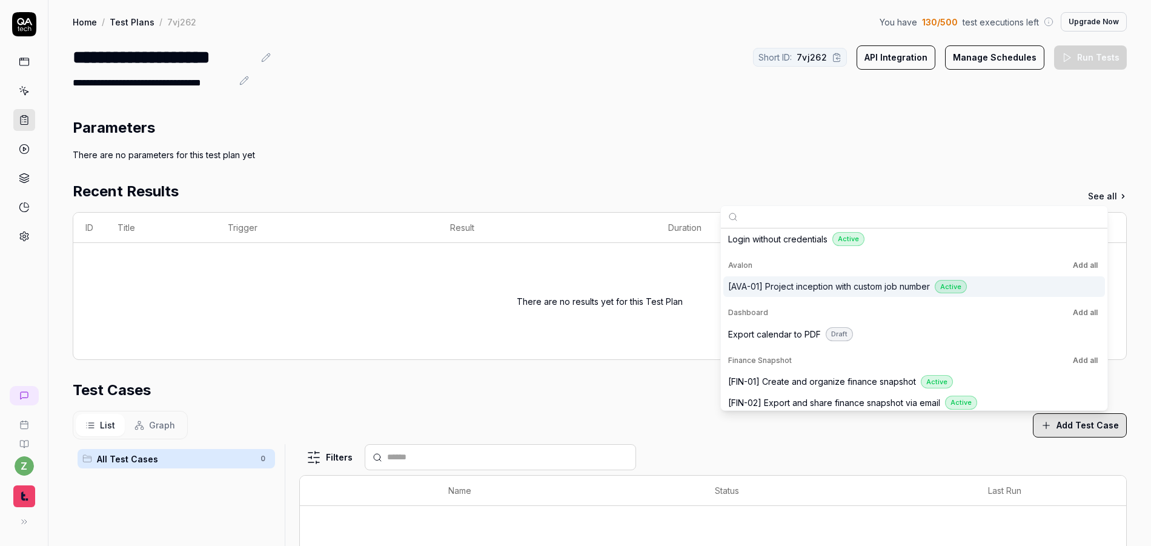
click at [825, 284] on span "[AVA-01] Project inception with custom job number" at bounding box center [829, 286] width 202 height 13
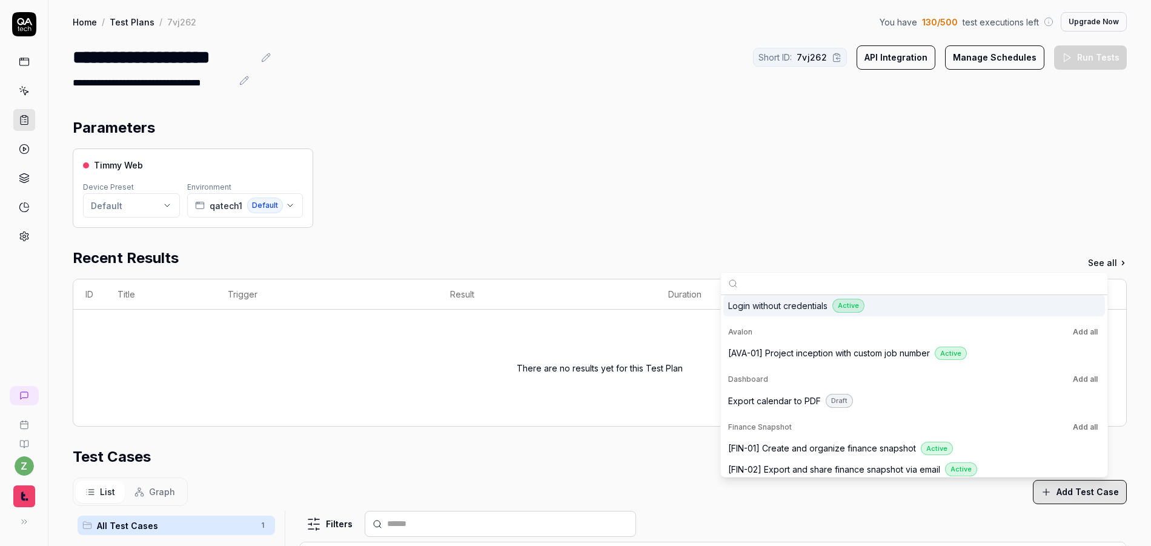
click at [732, 183] on div "Timmy Web Device Preset Default Environment qatech1 Default" at bounding box center [600, 187] width 1054 height 79
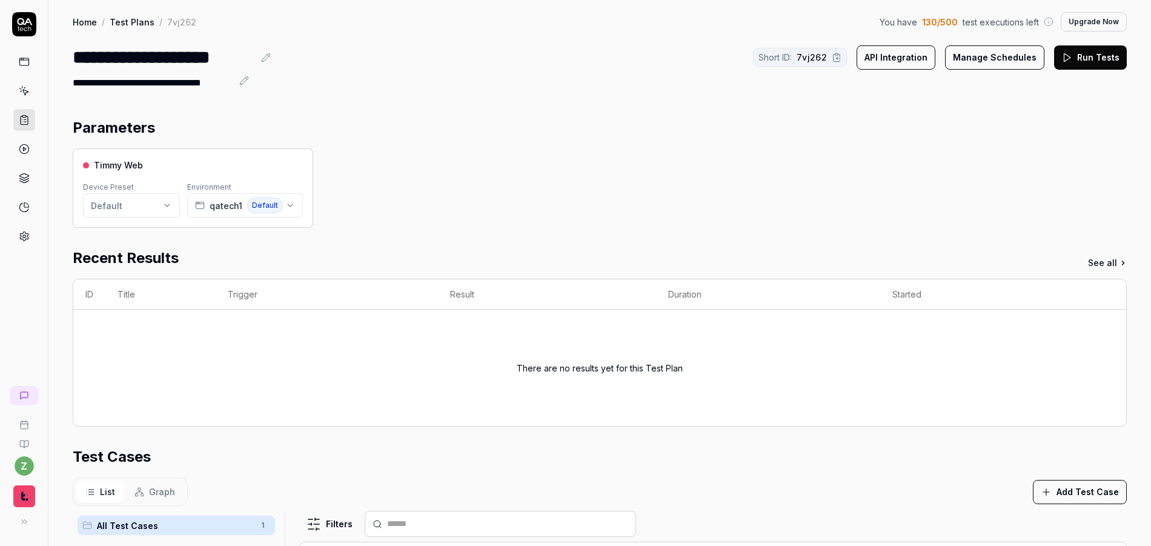
scroll to position [226, 0]
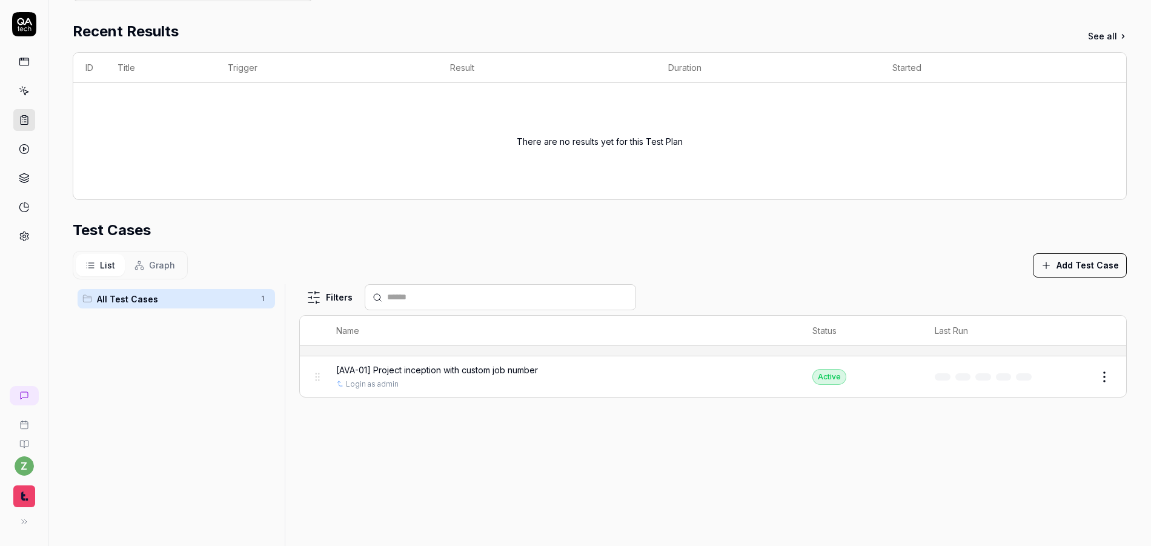
click at [448, 368] on span "[AVA-01] Project inception with custom job number" at bounding box center [437, 369] width 202 height 13
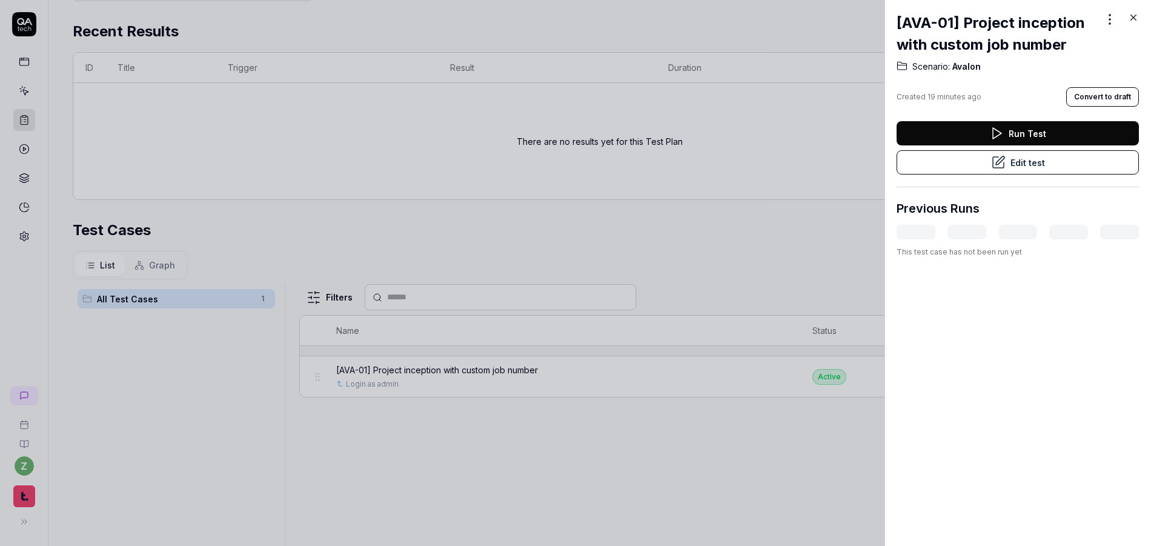
click at [1022, 168] on button "Edit test" at bounding box center [1017, 162] width 242 height 24
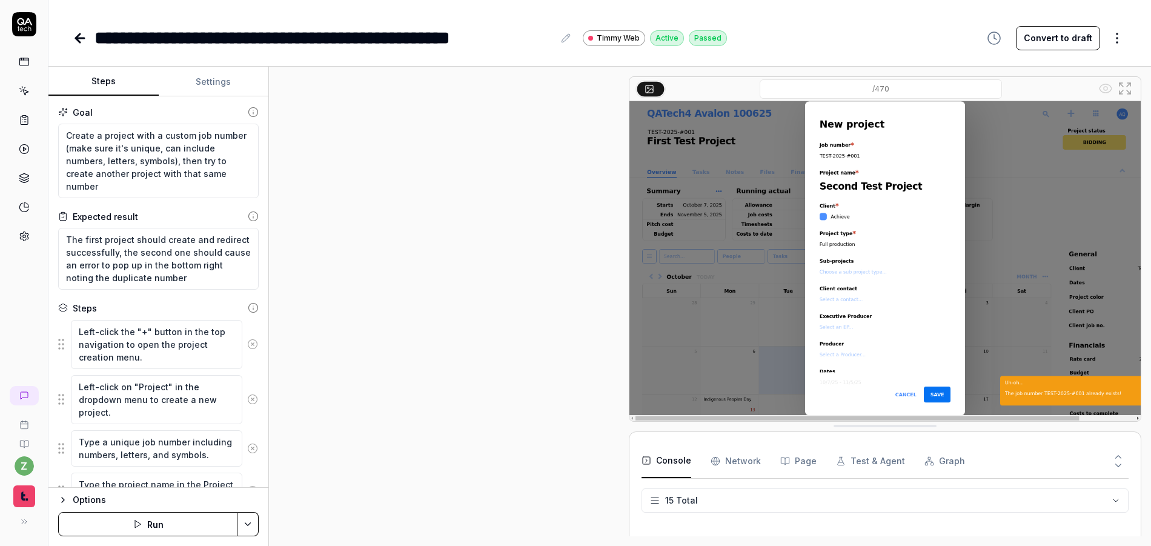
scroll to position [871, 0]
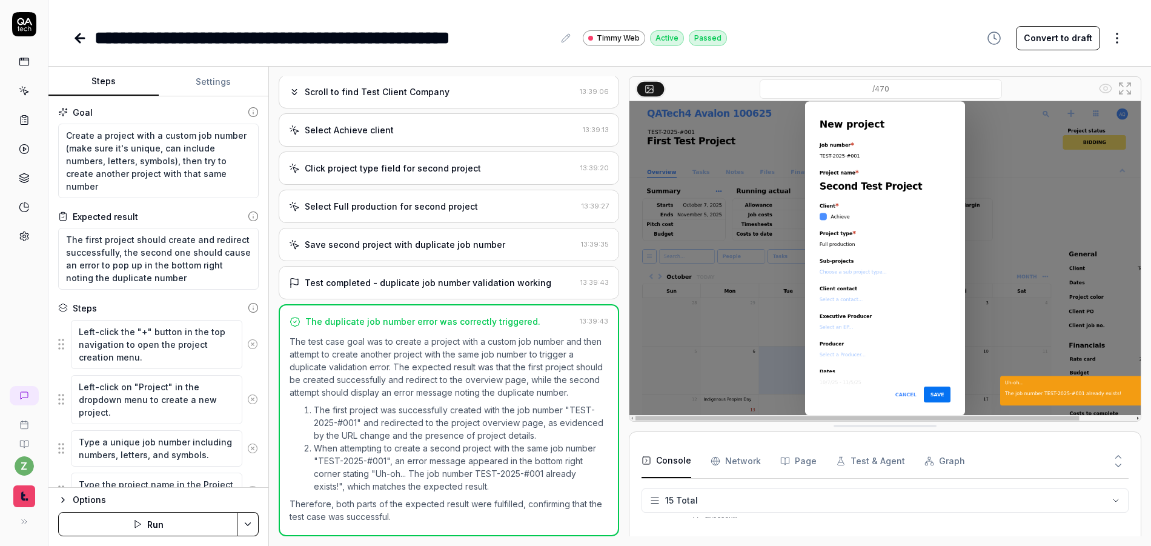
click at [211, 85] on button "Settings" at bounding box center [214, 81] width 110 height 29
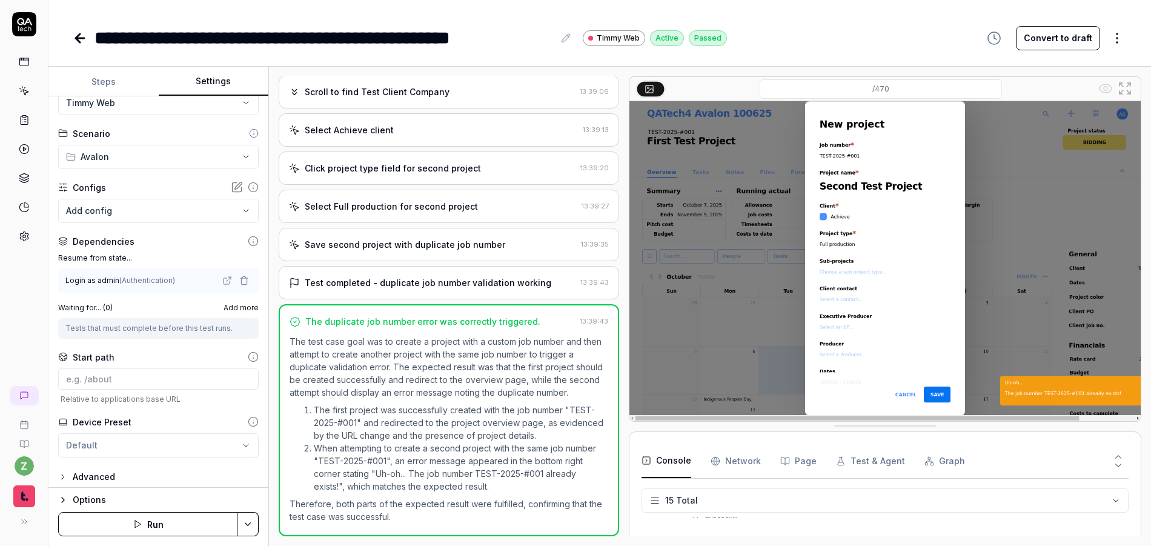
scroll to position [39, 0]
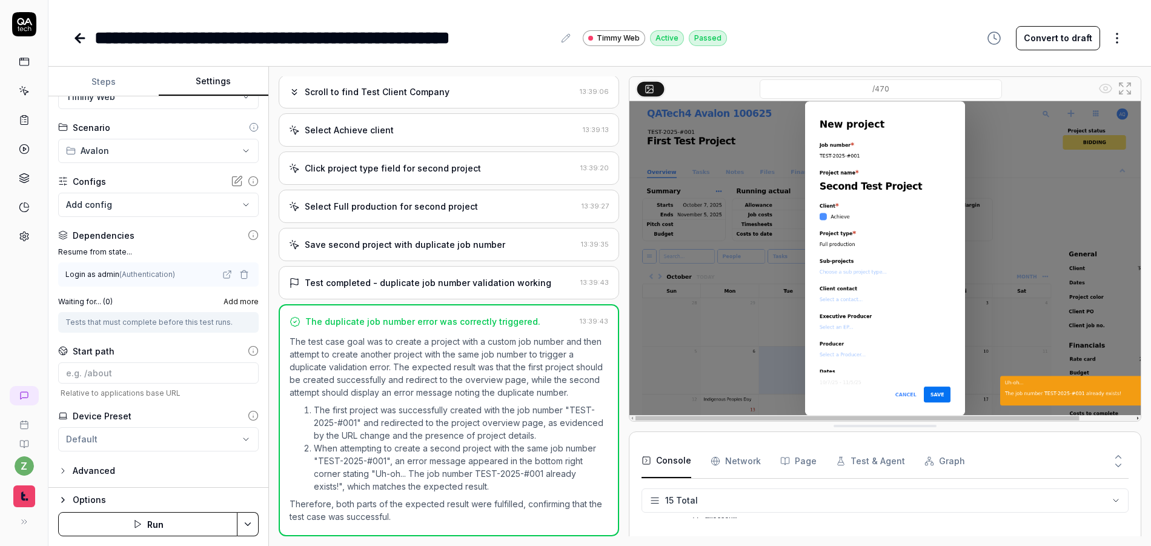
click at [241, 275] on icon "button" at bounding box center [243, 275] width 5 height 7
click at [91, 474] on div "Advanced" at bounding box center [94, 470] width 42 height 15
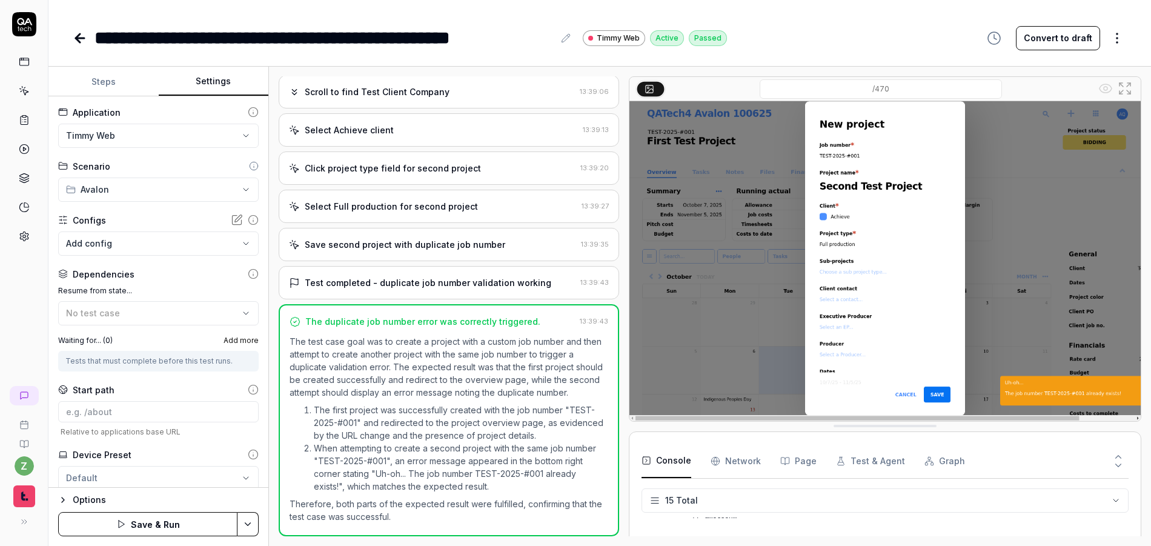
click at [97, 248] on body "**********" at bounding box center [575, 273] width 1151 height 546
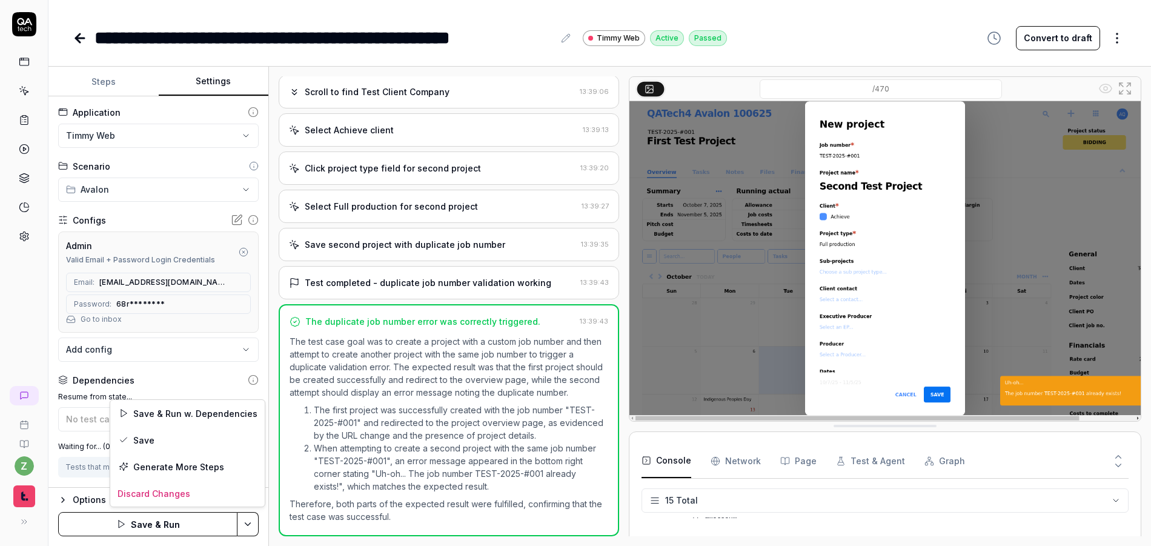
click at [250, 520] on html "**********" at bounding box center [575, 273] width 1151 height 546
click at [148, 437] on div "Save" at bounding box center [187, 439] width 154 height 27
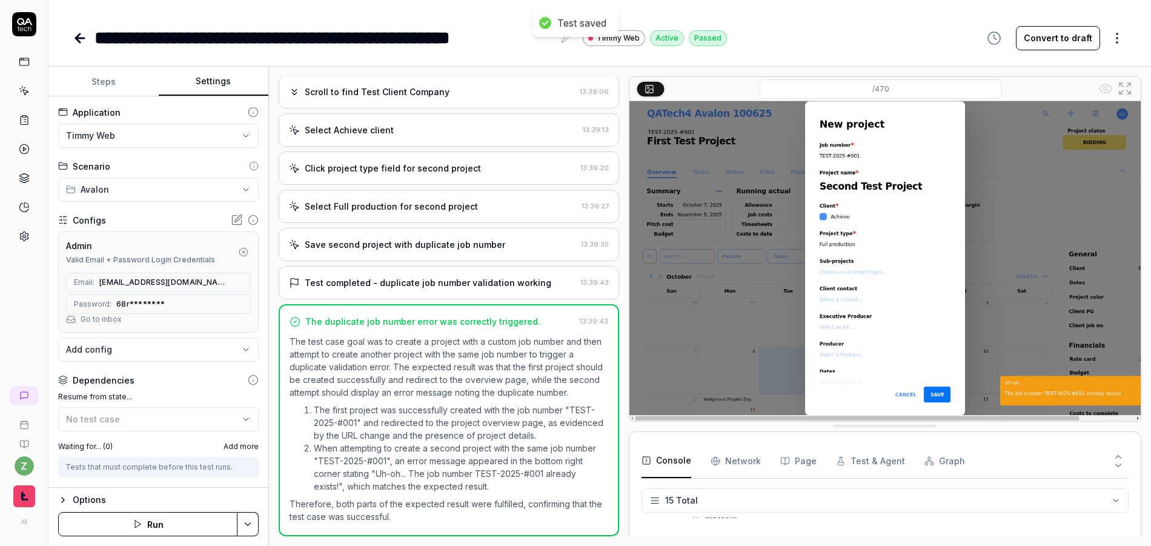
click at [78, 38] on icon at bounding box center [80, 38] width 8 height 0
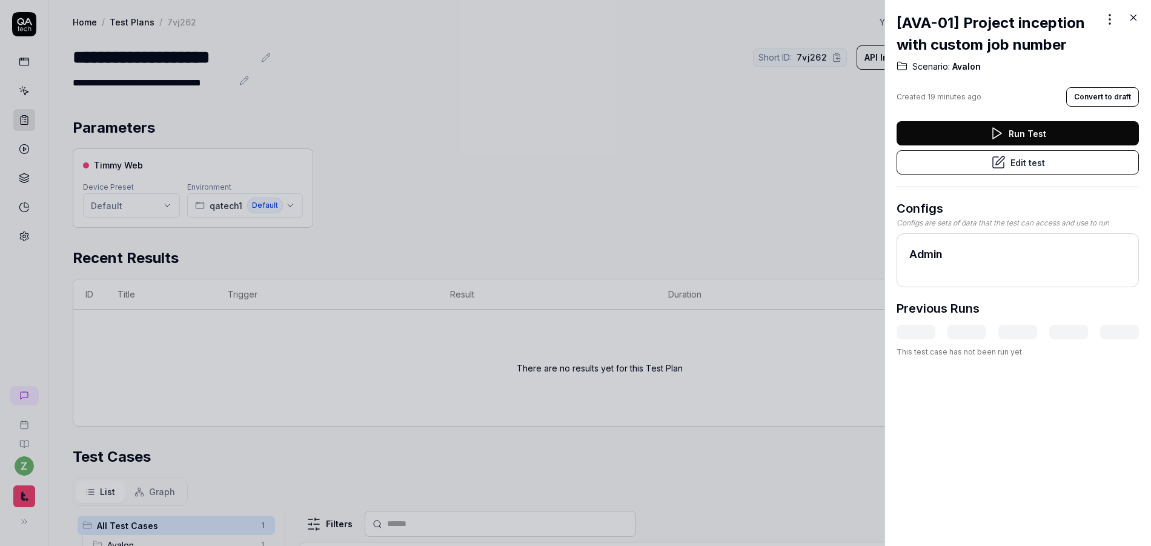
drag, startPoint x: 203, startPoint y: 107, endPoint x: 220, endPoint y: 112, distance: 18.4
click at [208, 108] on div at bounding box center [575, 273] width 1151 height 546
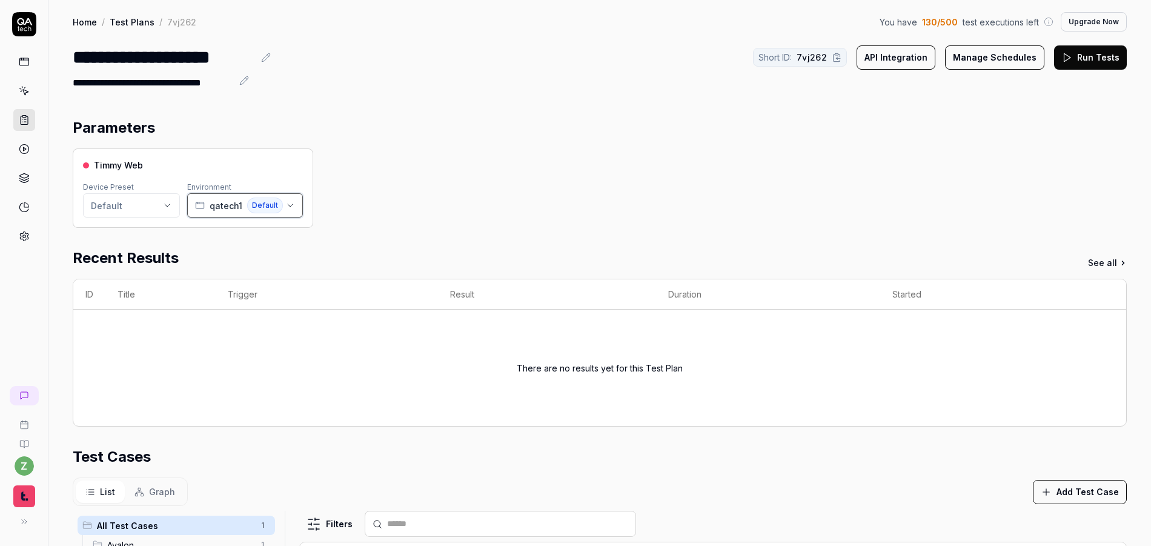
click at [286, 203] on icon "button" at bounding box center [290, 205] width 10 height 10
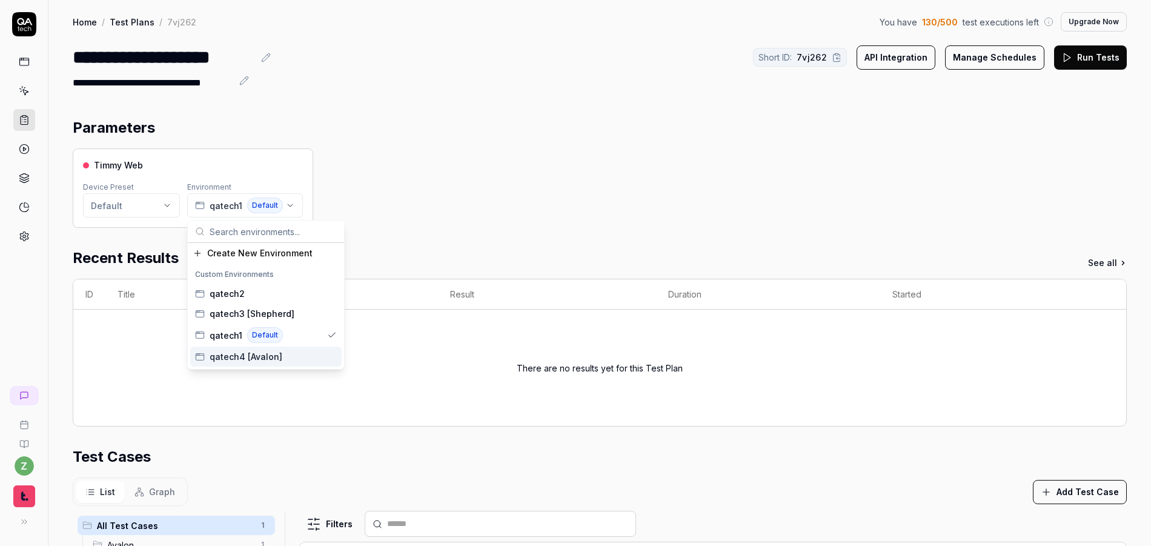
click at [265, 354] on span "qatech4 [Avalon]" at bounding box center [246, 356] width 73 height 13
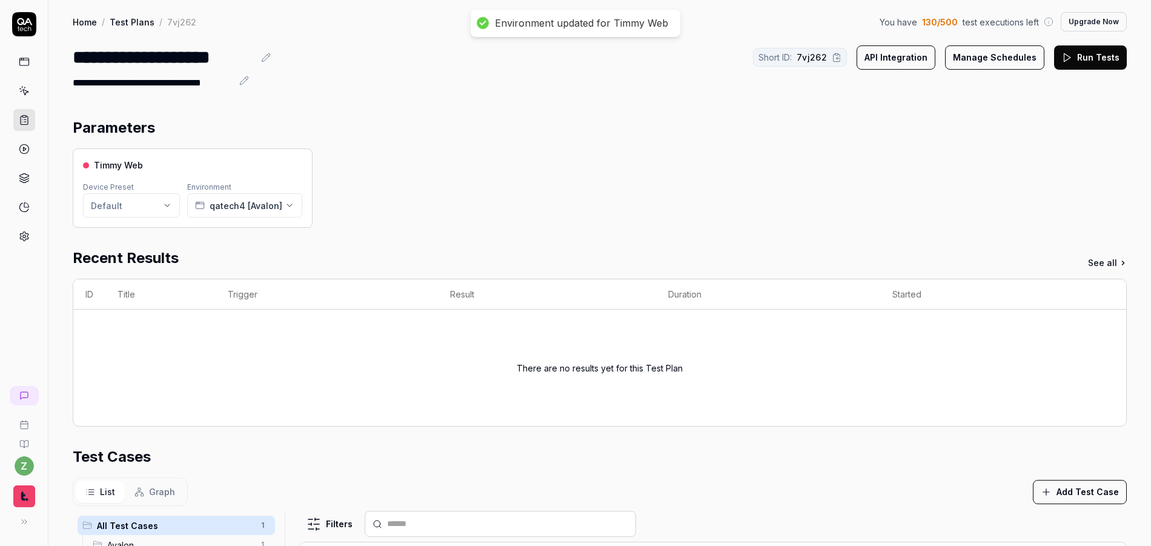
click at [541, 199] on div "Timmy Web Device Preset Default Environment qatech4 [Avalon]" at bounding box center [600, 187] width 1054 height 79
click at [1081, 58] on button "Run Tests" at bounding box center [1090, 57] width 73 height 24
click at [137, 19] on link "Test Plans" at bounding box center [132, 22] width 45 height 12
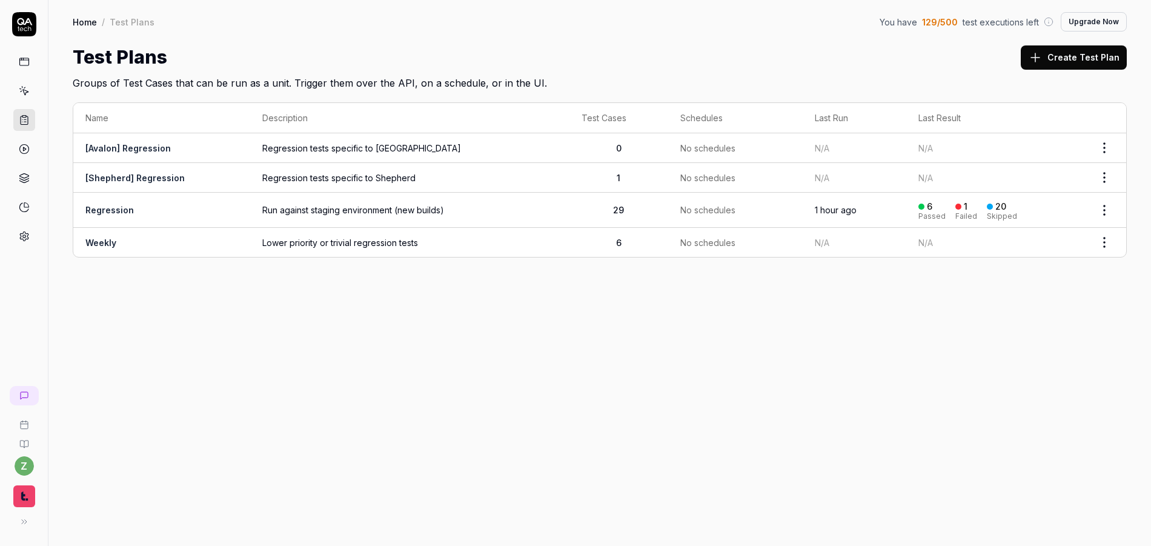
click at [25, 29] on icon at bounding box center [24, 24] width 24 height 24
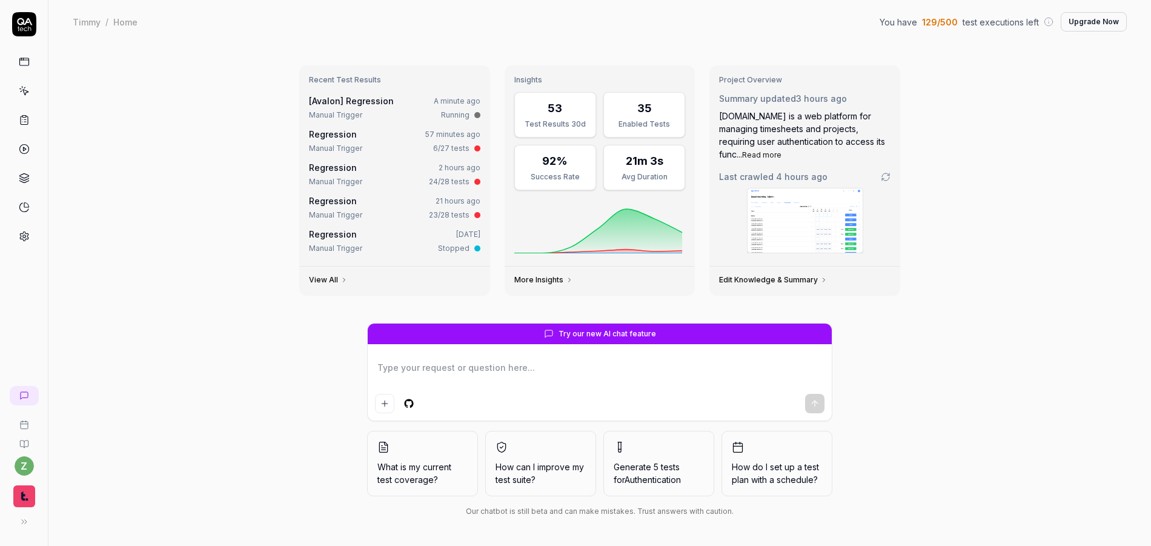
click at [357, 99] on link "[Avalon] Regression" at bounding box center [351, 101] width 85 height 10
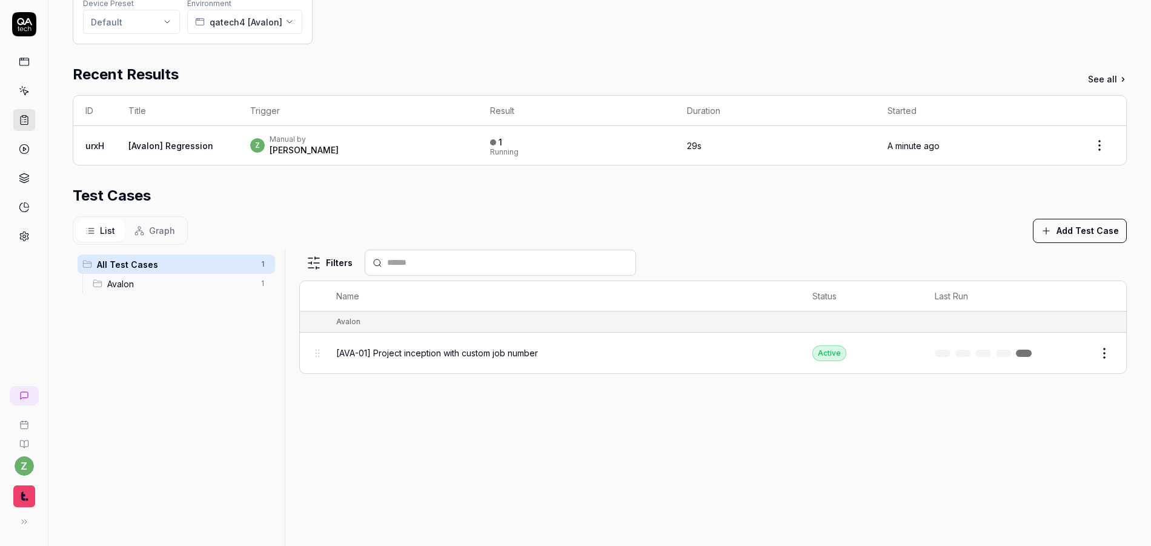
scroll to position [215, 0]
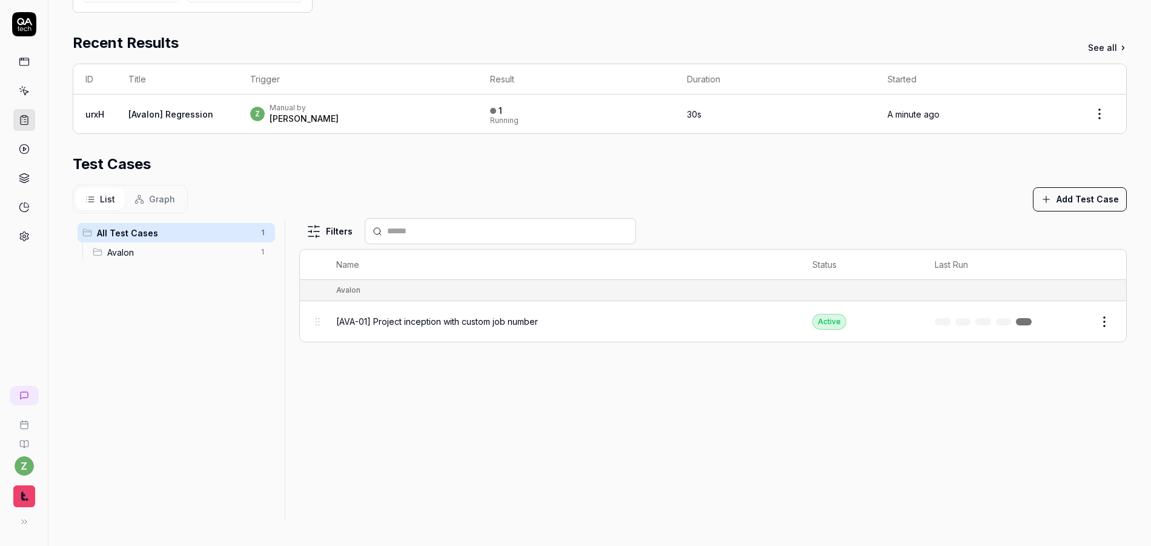
click at [478, 320] on span "[AVA-01] Project inception with custom job number" at bounding box center [437, 321] width 202 height 13
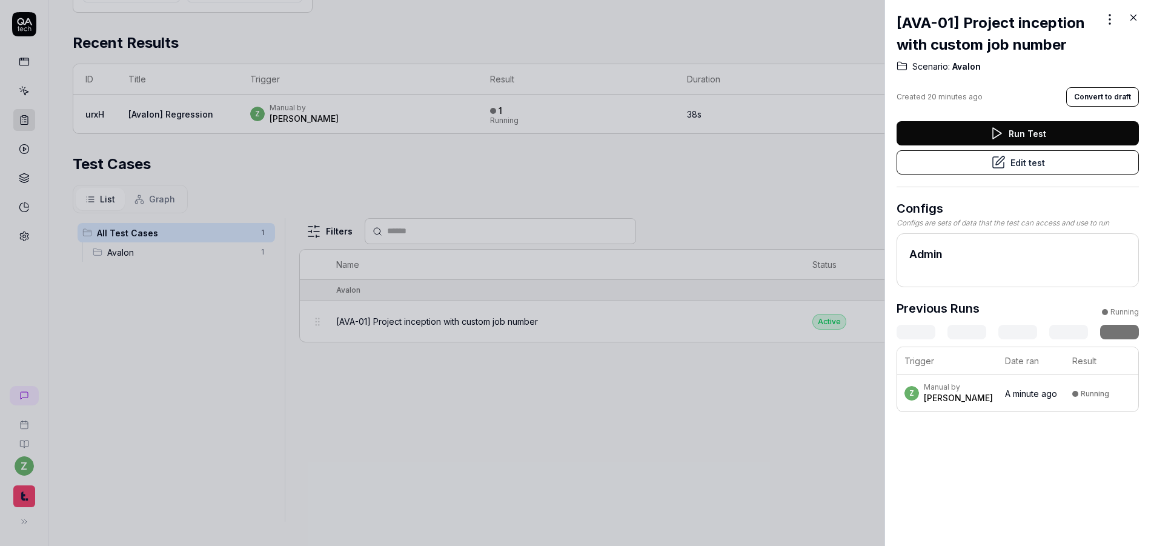
click at [715, 190] on div at bounding box center [575, 273] width 1151 height 546
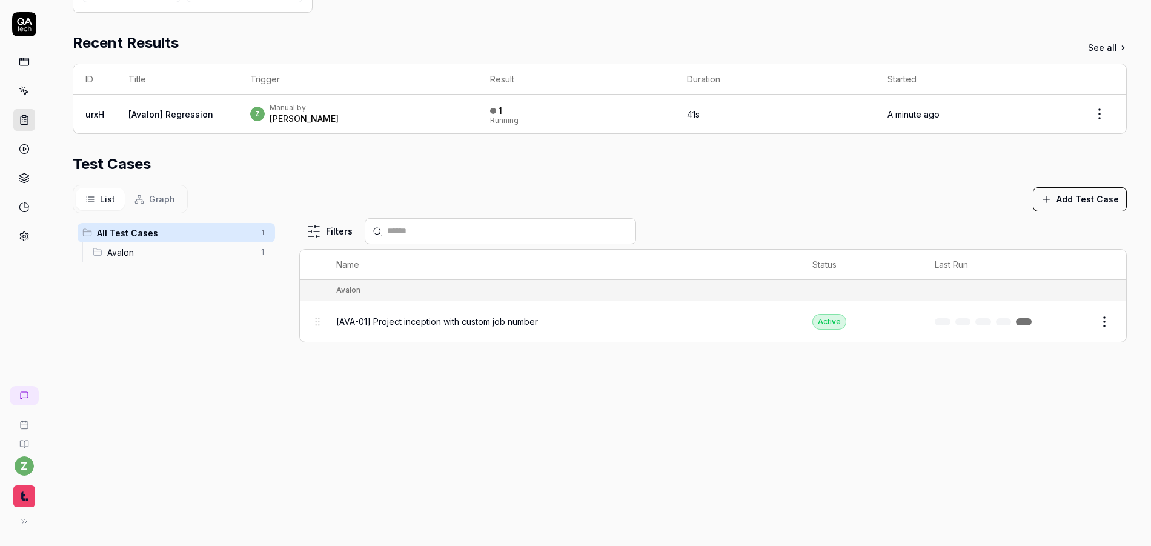
click at [1019, 320] on link at bounding box center [1024, 321] width 16 height 7
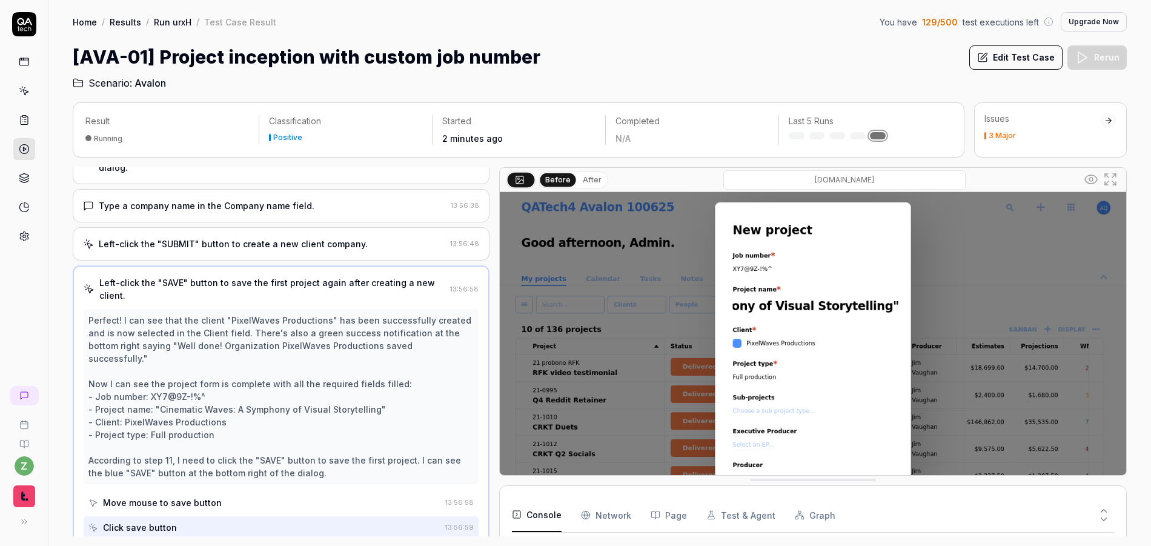
scroll to position [423, 0]
drag, startPoint x: 171, startPoint y: 105, endPoint x: 159, endPoint y: 96, distance: 15.5
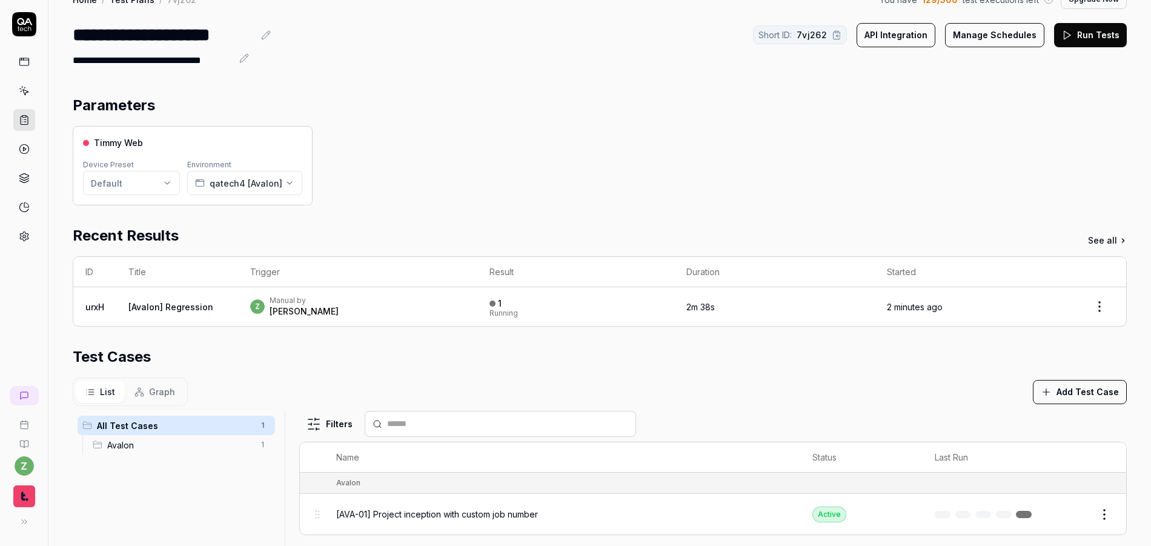
scroll to position [73, 0]
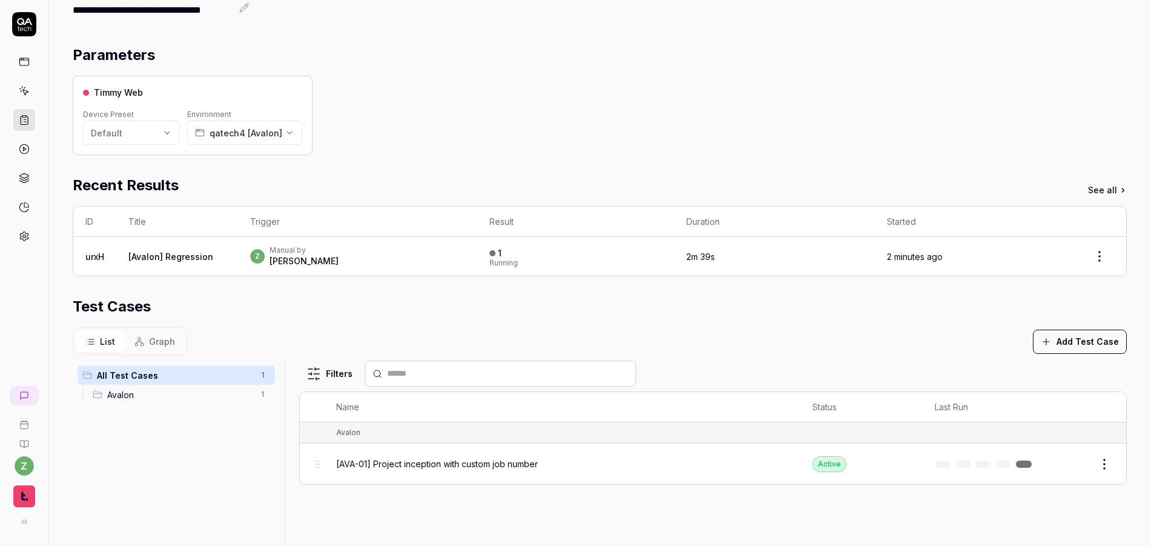
click at [372, 251] on div "z Manual by zach" at bounding box center [357, 256] width 215 height 22
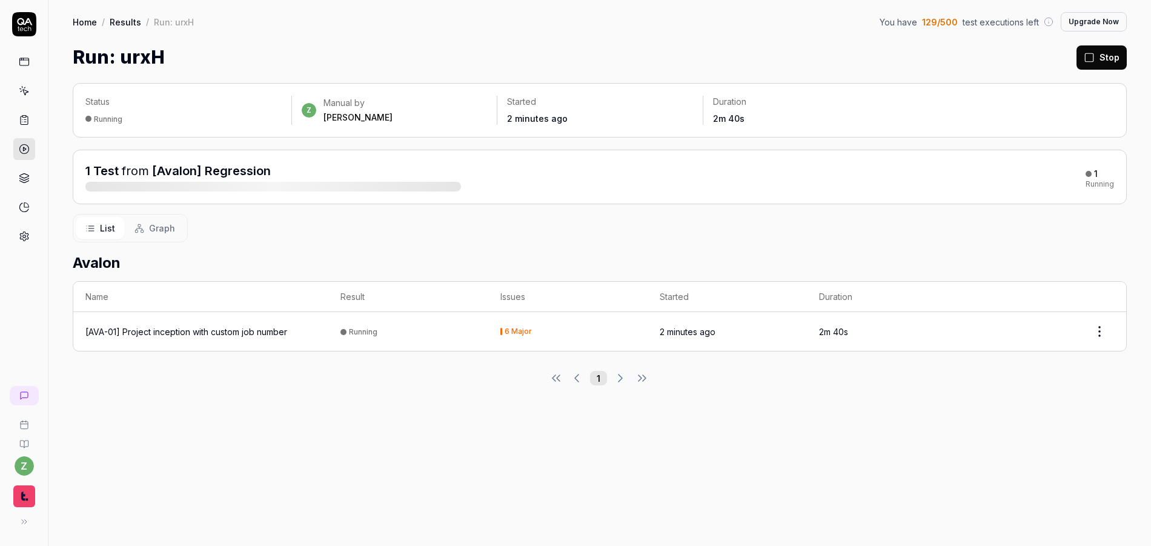
click at [1105, 60] on button "Stop" at bounding box center [1101, 57] width 50 height 24
click at [1100, 333] on html "Stopping test z Home / Results / Run: urxH You have 129 / 500 test executions l…" at bounding box center [575, 273] width 1151 height 546
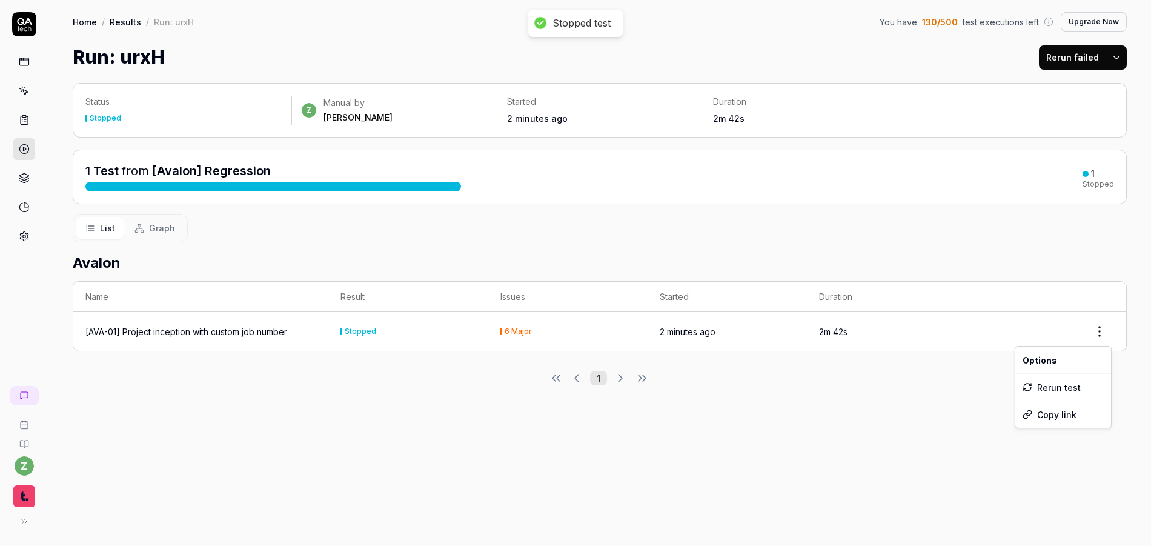
click at [1096, 334] on html "Stopped test z Home / Results / Run: urxH You have 130 / 500 test executions le…" at bounding box center [575, 273] width 1151 height 546
click at [695, 398] on html "Stopped test z Home / Results / Run: urxH You have 130 / 500 test executions le…" at bounding box center [575, 273] width 1151 height 546
click at [247, 329] on div "[AVA-01] Project inception with custom job number" at bounding box center [186, 331] width 202 height 13
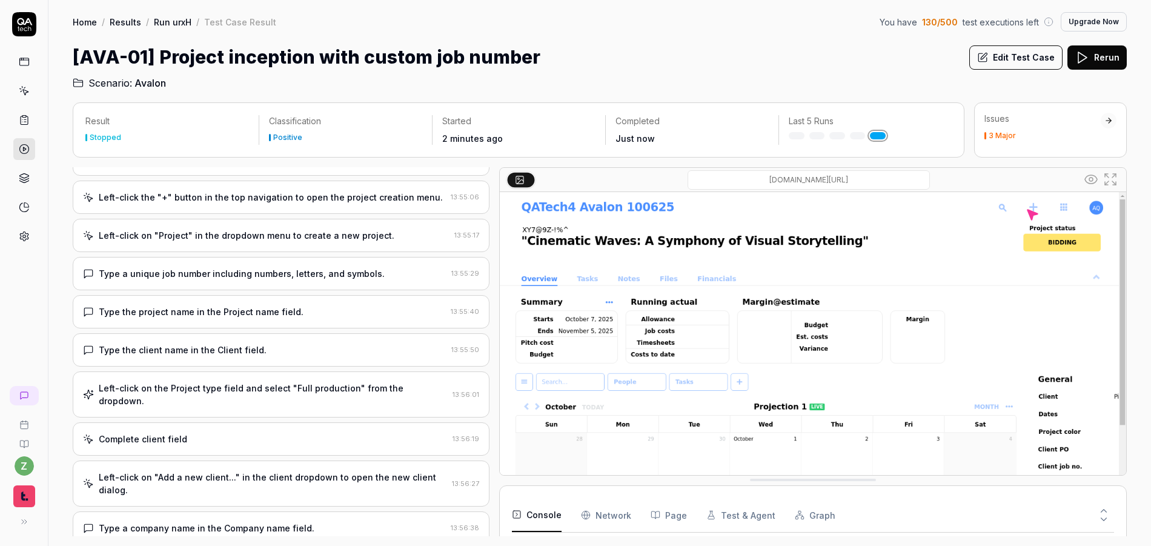
scroll to position [156, 0]
click at [1010, 64] on button "Edit Test Case" at bounding box center [1015, 57] width 93 height 24
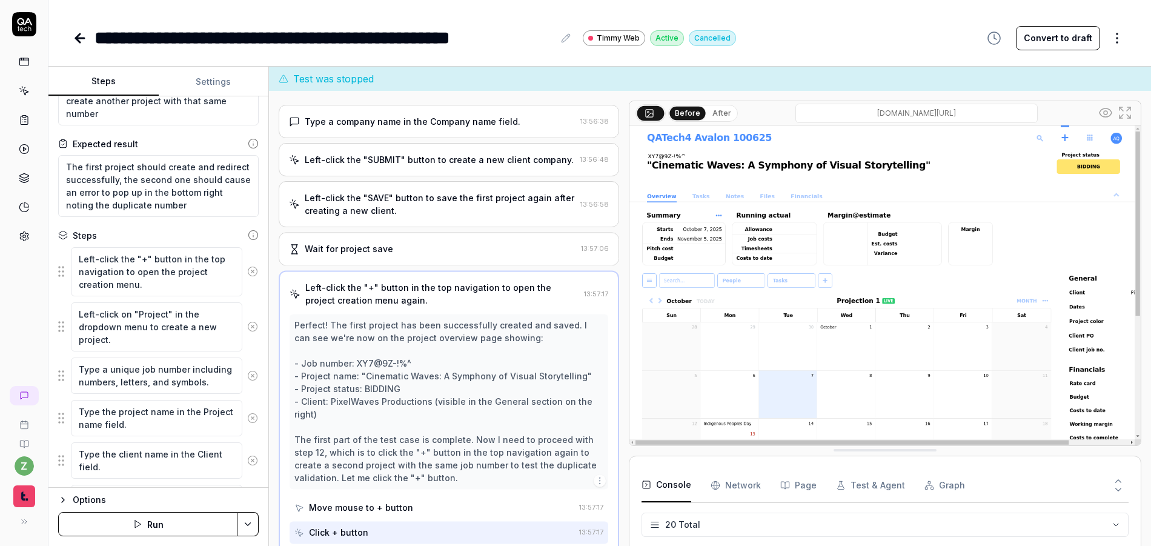
scroll to position [541, 0]
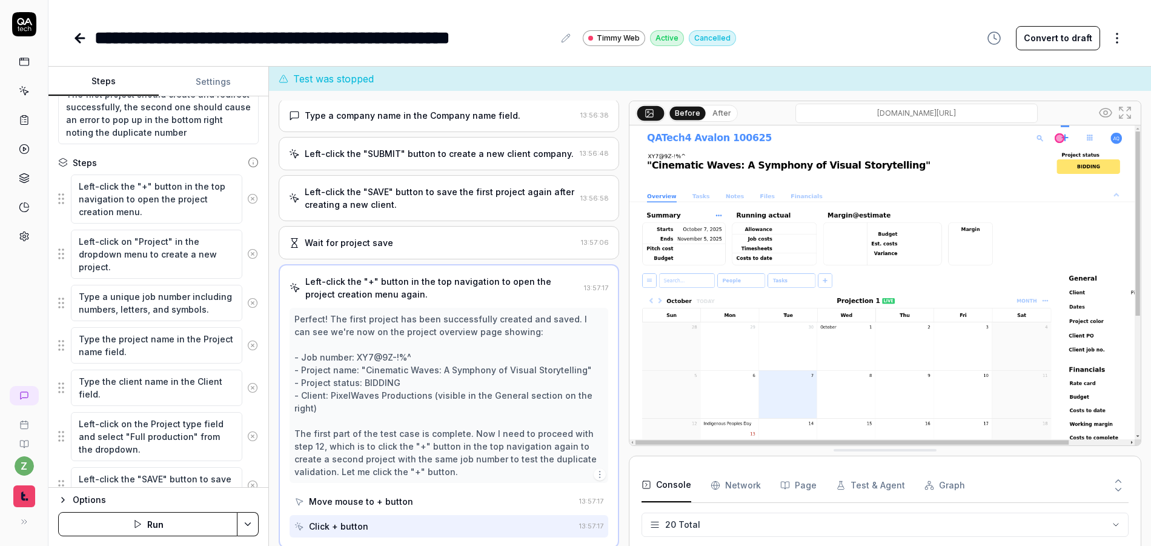
scroll to position [218, 0]
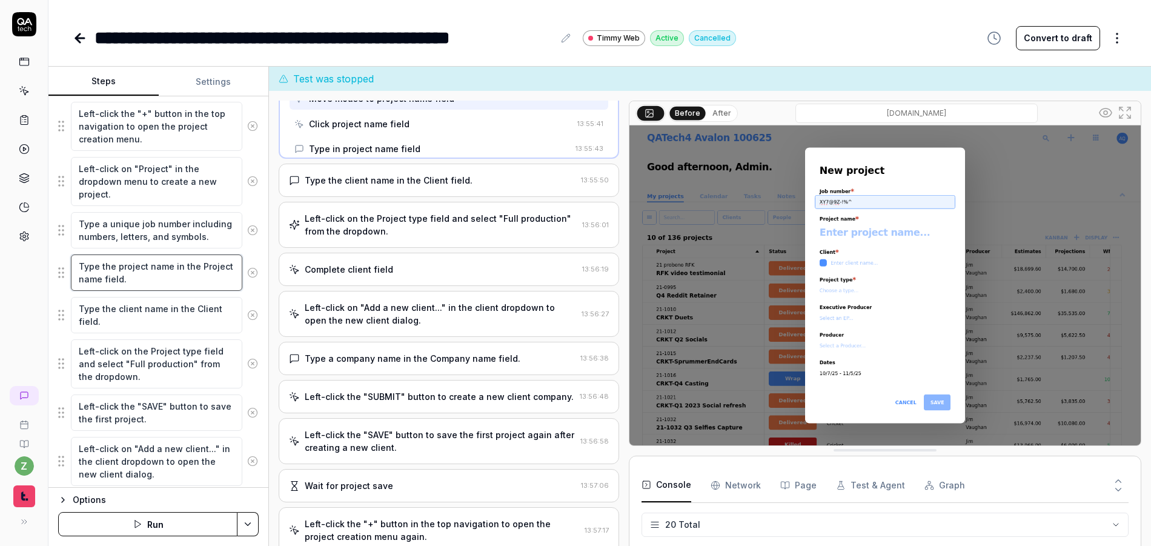
click at [154, 280] on textarea "Type the project name in the Project name field." at bounding box center [156, 272] width 171 height 36
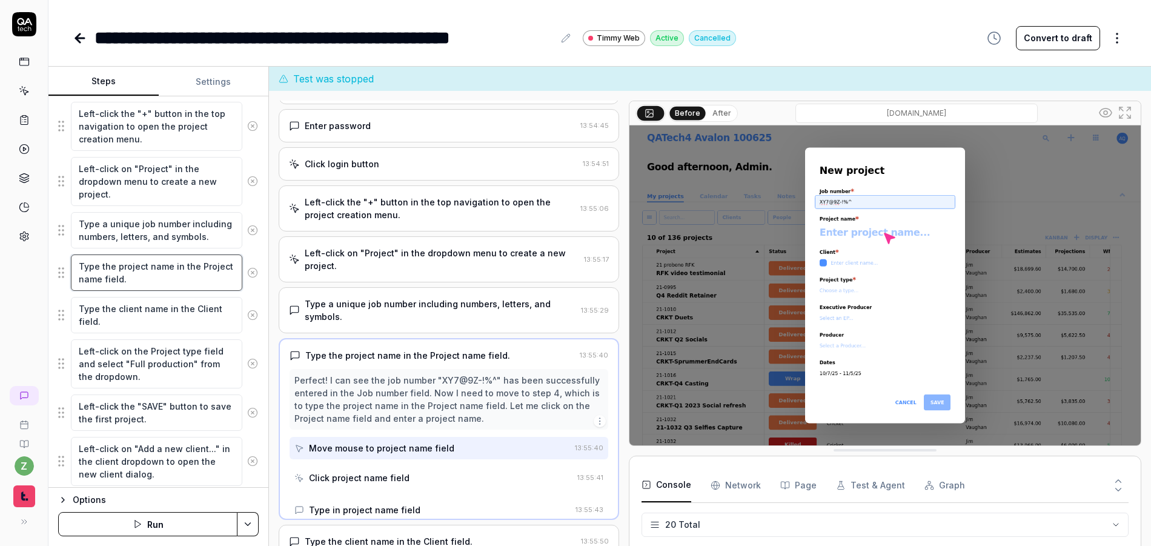
scroll to position [45, 0]
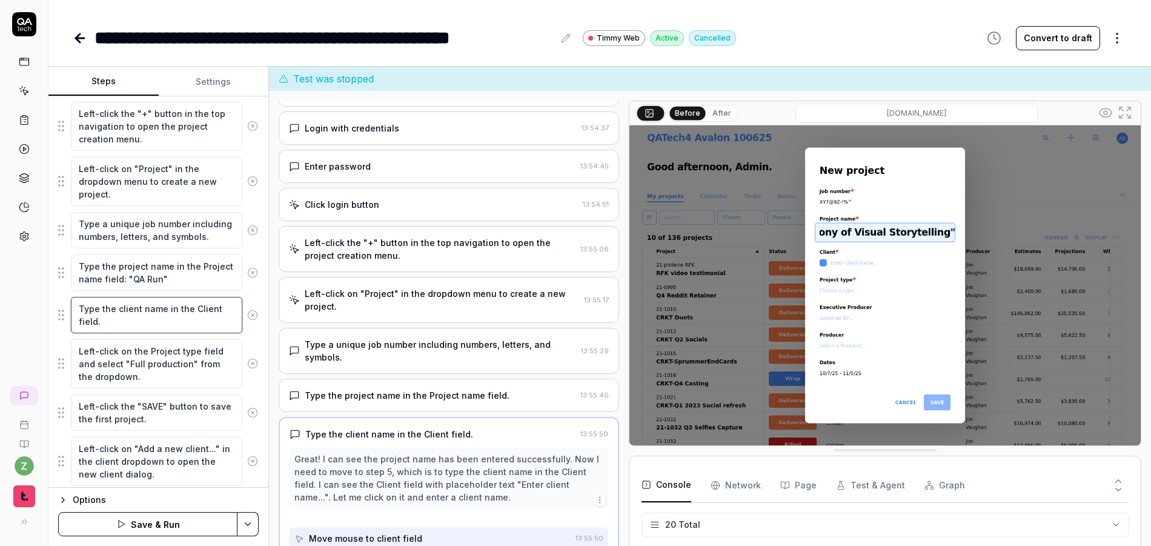
click at [134, 326] on textarea "Type the client name in the Client field." at bounding box center [156, 315] width 171 height 36
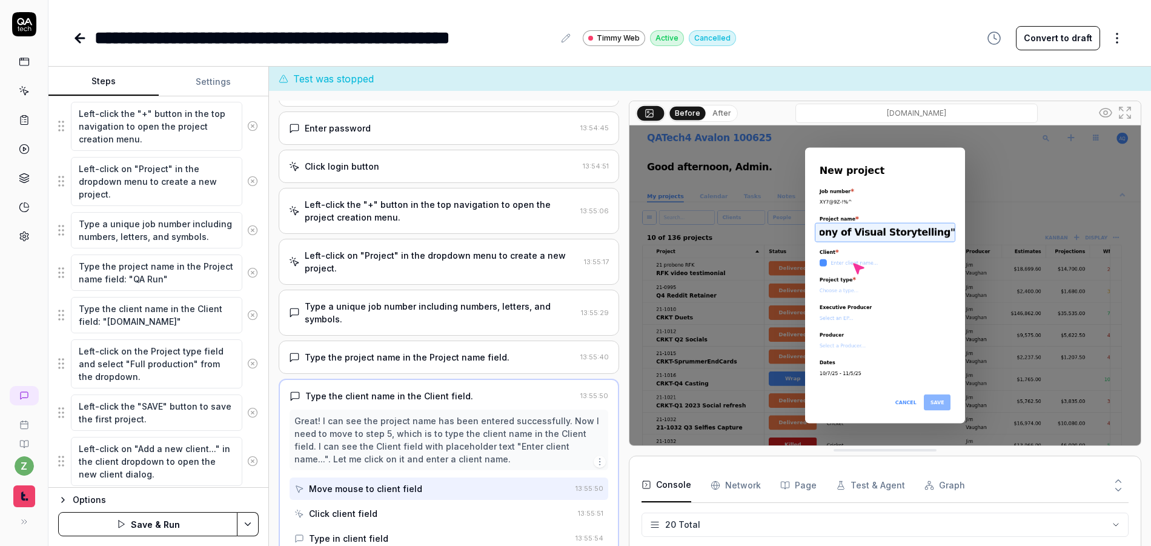
click at [254, 385] on div "Goal Create a project with a custom job number (make sure it's unique, can incl…" at bounding box center [158, 291] width 220 height 391
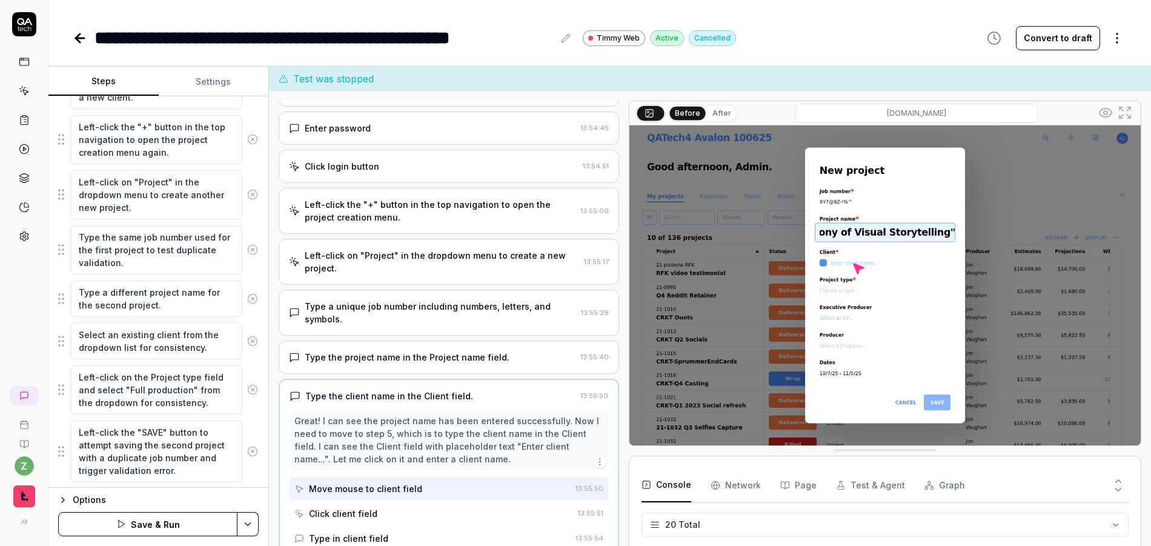
scroll to position [767, 0]
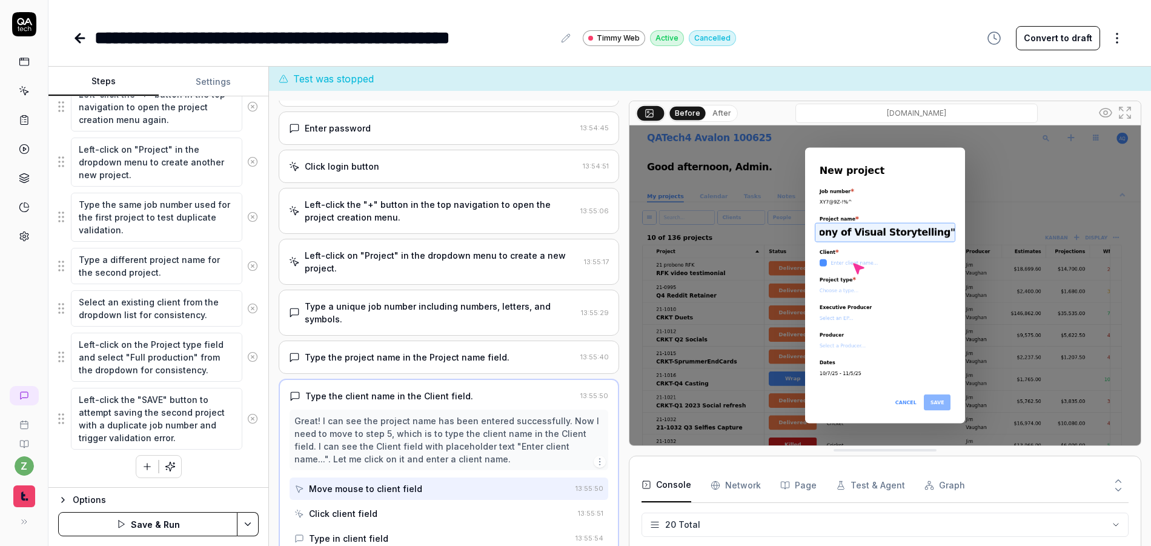
click at [250, 515] on html "**********" at bounding box center [575, 273] width 1151 height 546
click at [149, 437] on div "Save" at bounding box center [187, 439] width 154 height 27
click at [38, 274] on div "**********" at bounding box center [575, 273] width 1151 height 546
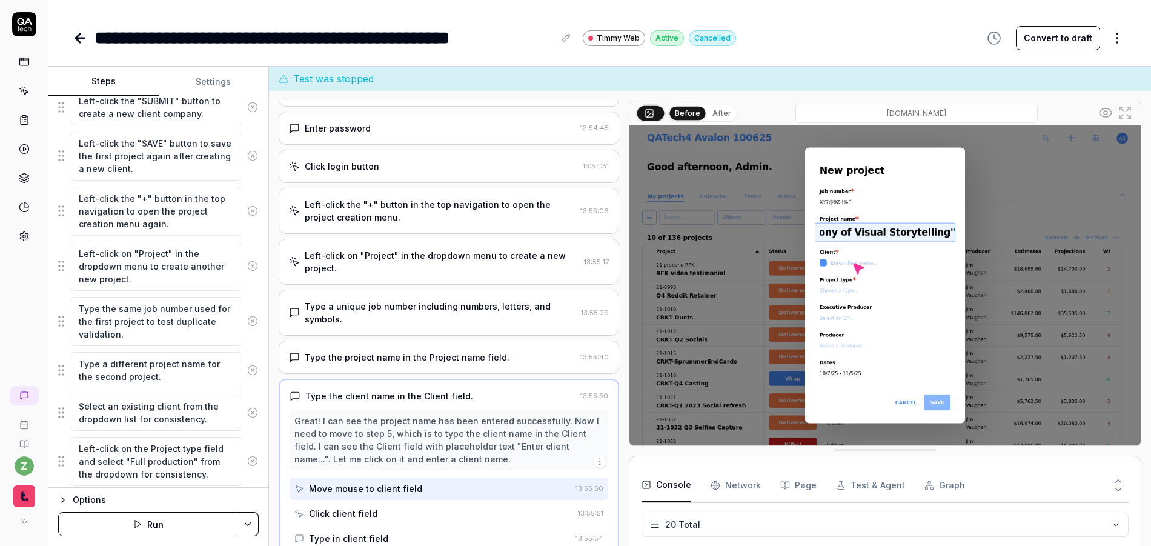
scroll to position [706, 0]
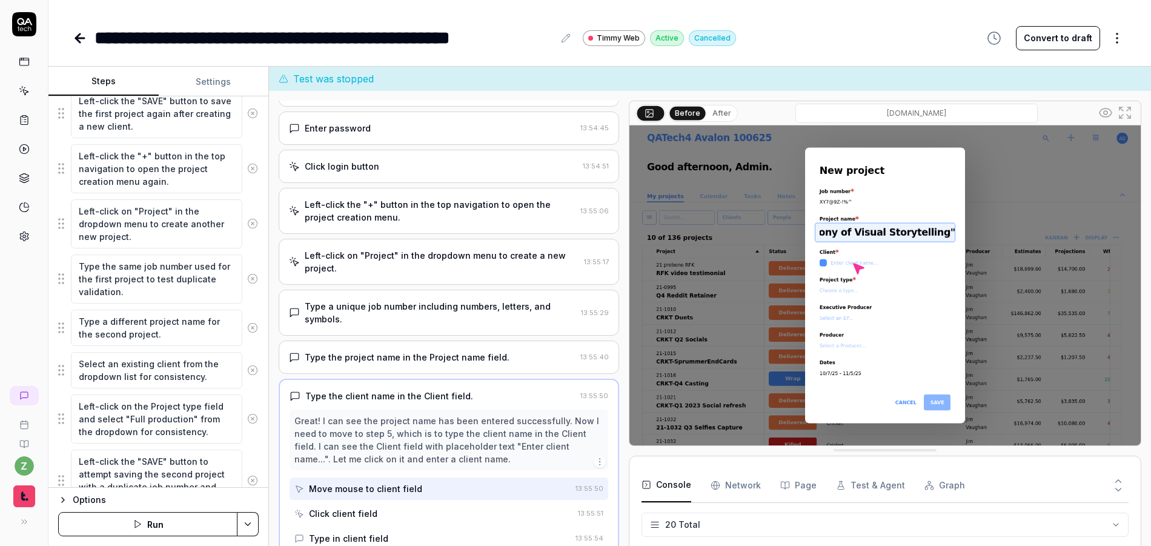
click at [142, 368] on textarea "Select an existing client from the dropdown list for consistency." at bounding box center [156, 370] width 171 height 36
click at [120, 364] on textarea "Select an existing client from the dropdown list for consistency." at bounding box center [156, 370] width 171 height 36
click at [256, 389] on div "Goal Create a project with a custom job number (make sure it's unique, can incl…" at bounding box center [158, 291] width 220 height 391
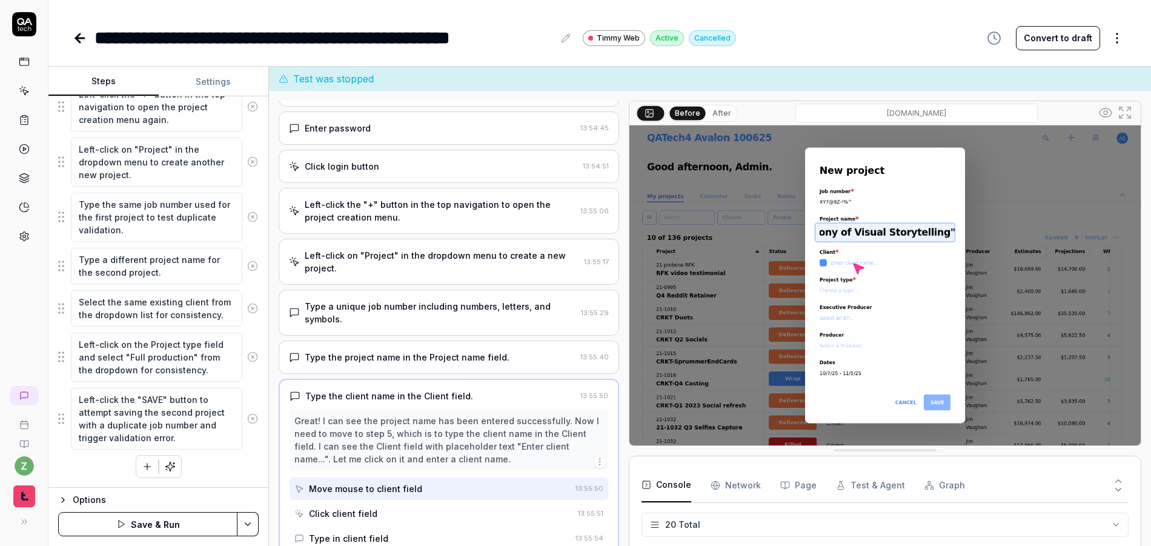
click at [243, 514] on html "**********" at bounding box center [575, 273] width 1151 height 546
click at [157, 441] on div "Save" at bounding box center [187, 439] width 154 height 27
click at [28, 117] on icon at bounding box center [24, 119] width 11 height 11
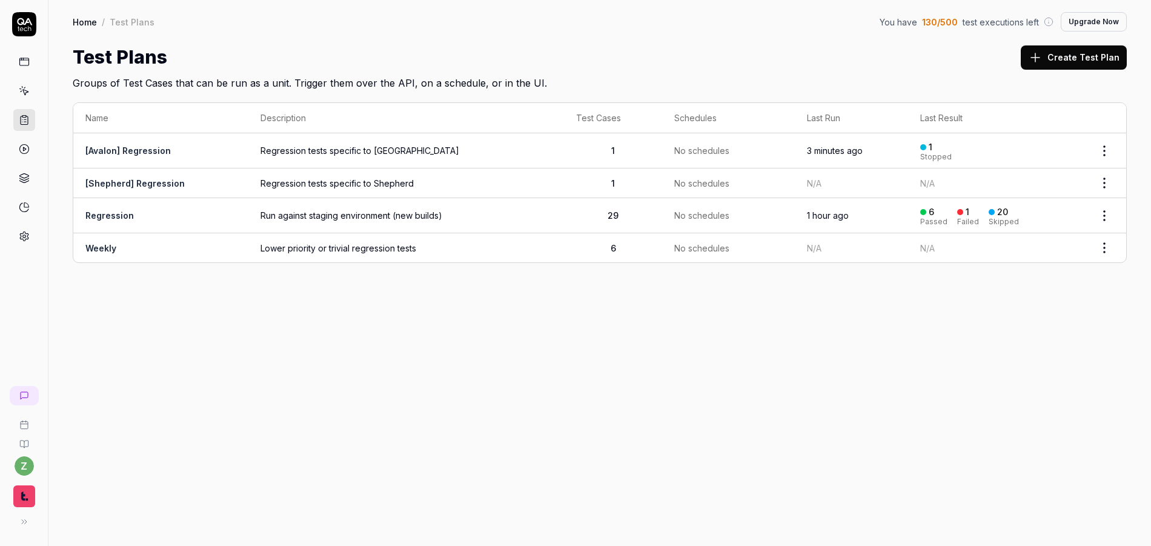
click at [1100, 153] on html "z Home / Test Plans You have 130 / 500 test executions left Upgrade Now Home / …" at bounding box center [575, 273] width 1151 height 546
click at [1044, 226] on span "Run Tests" at bounding box center [1038, 228] width 42 height 13
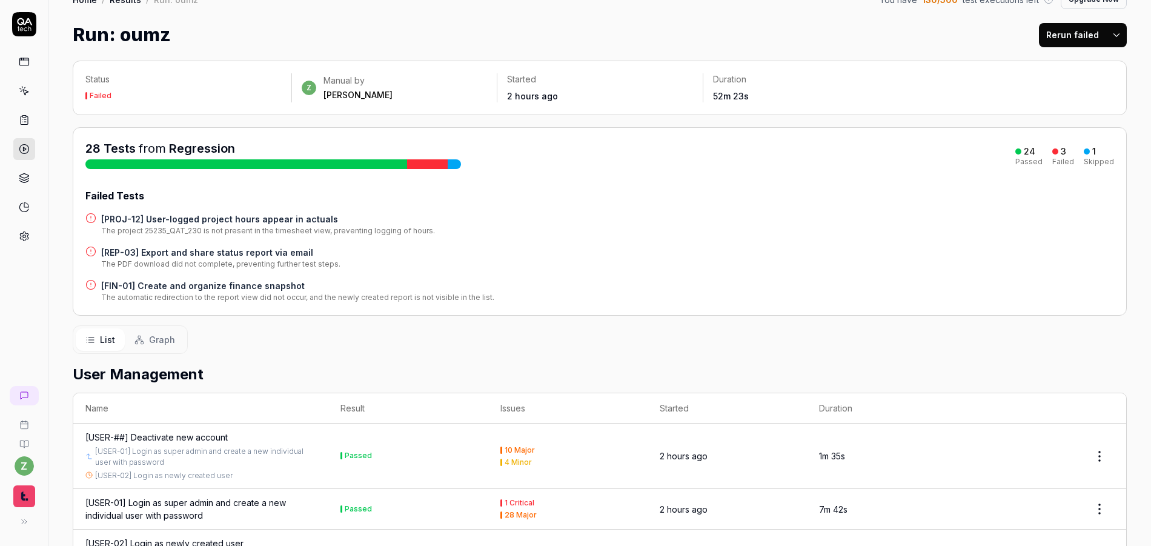
scroll to position [73, 0]
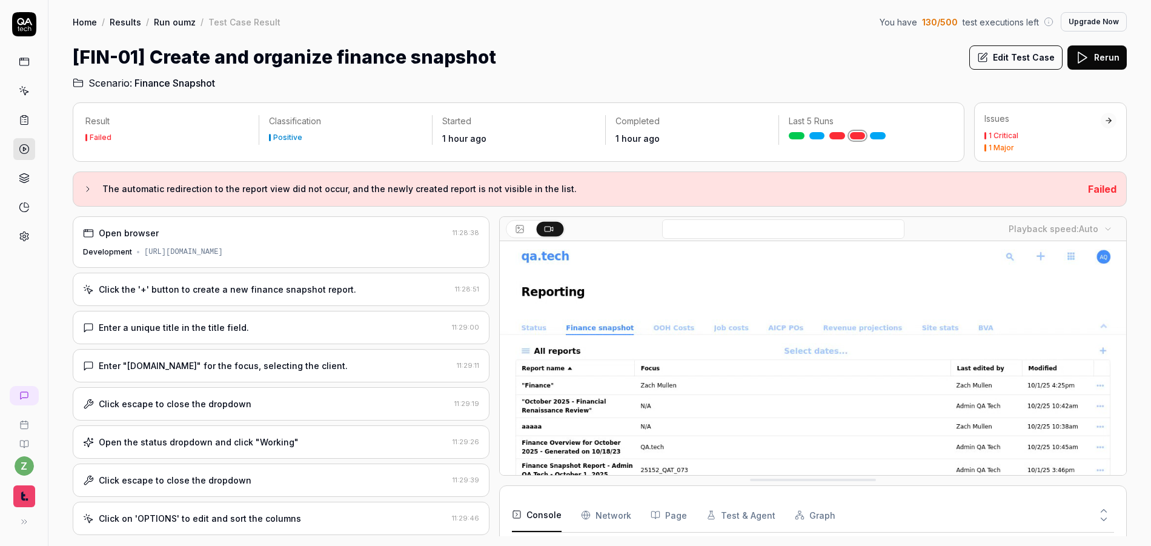
click at [269, 296] on div "Click the '+' button to create a new finance snapshot report. 11:28:51" at bounding box center [281, 289] width 417 height 33
